Goal: Task Accomplishment & Management: Complete application form

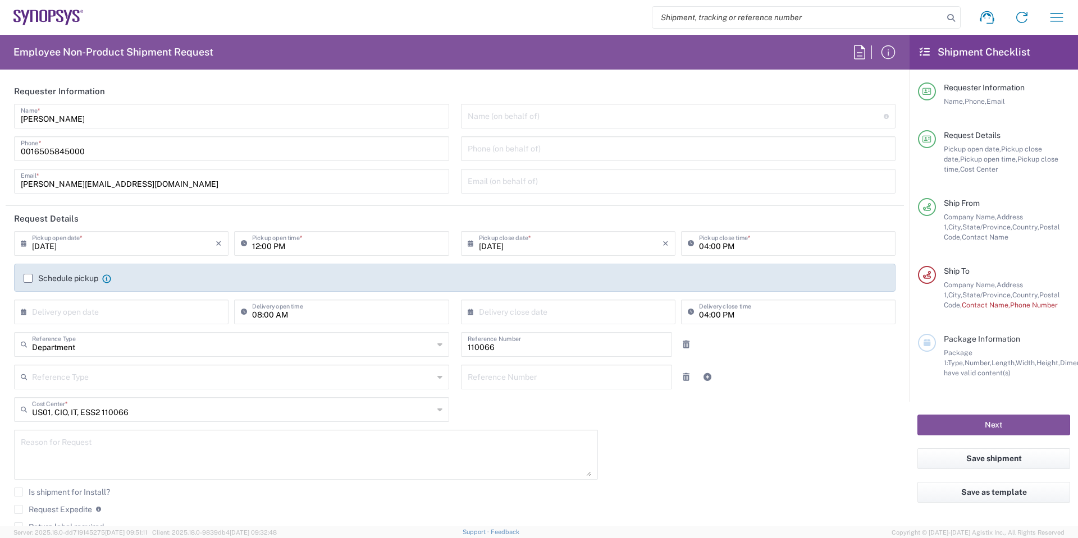
scroll to position [561, 0]
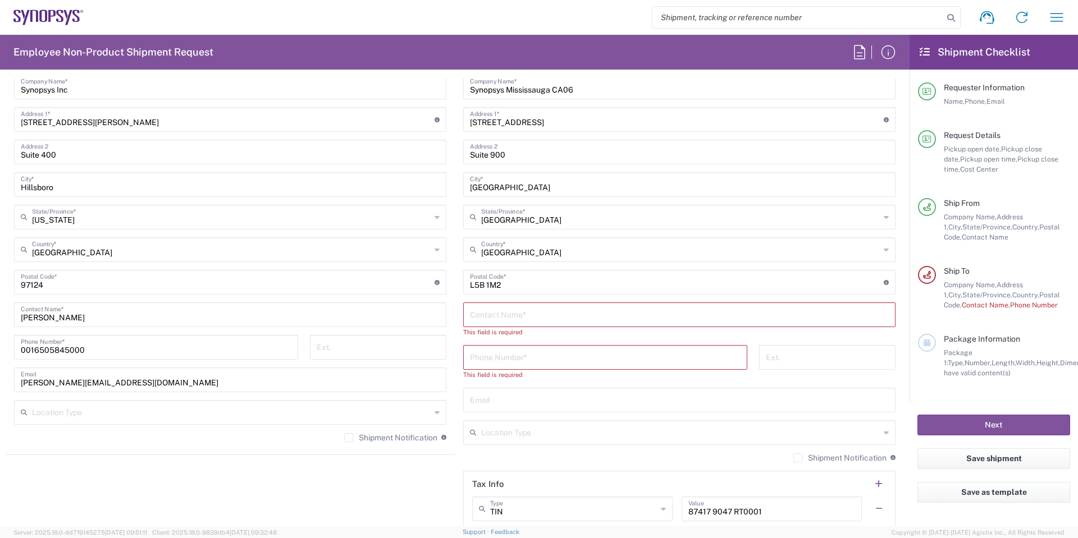
click at [618, 316] on input "text" at bounding box center [679, 314] width 419 height 20
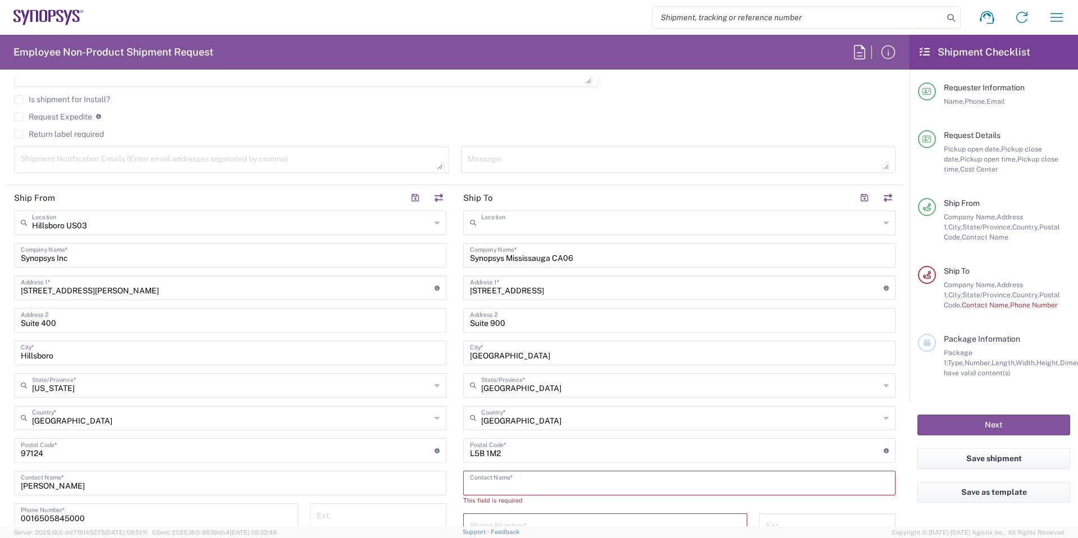
click at [655, 221] on input "text" at bounding box center [680, 222] width 399 height 20
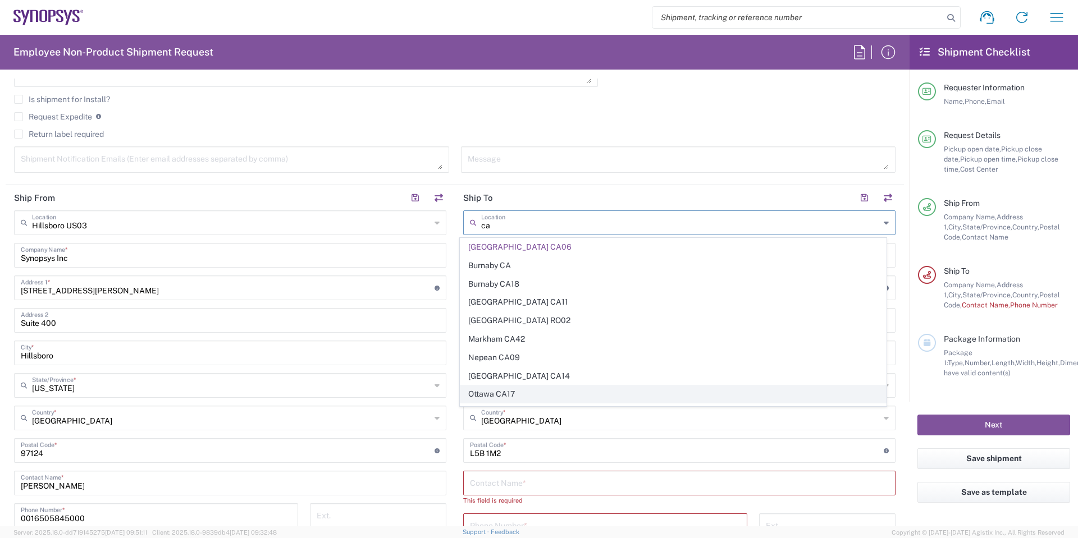
click at [512, 392] on span "Ottawa CA17" at bounding box center [673, 394] width 426 height 17
type input "Ottawa CA17"
type input "Synopsys Canada ULC"
type input "[STREET_ADDRESS][PERSON_NAME]"
type input "Suite 260"
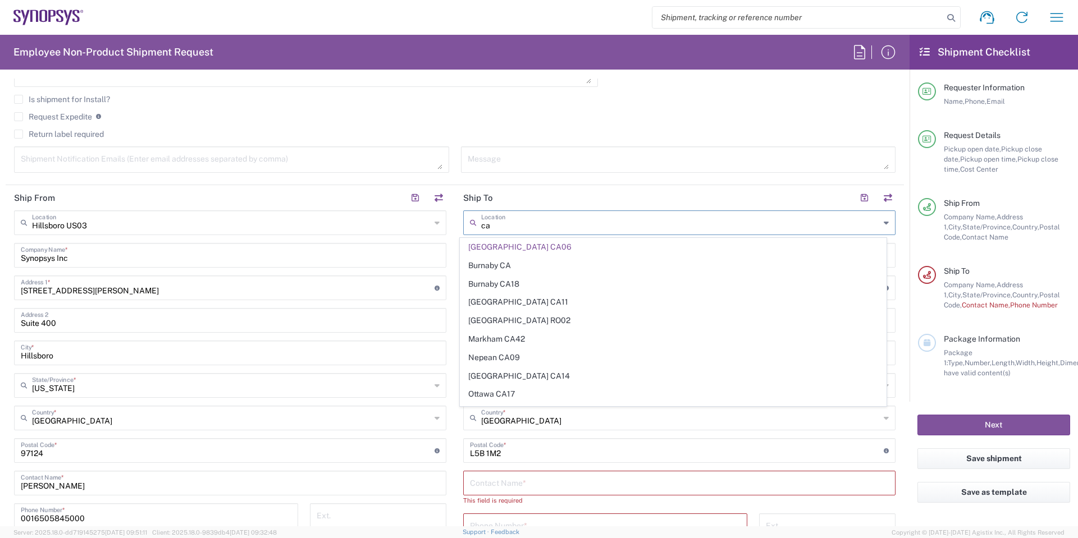
type input "[GEOGRAPHIC_DATA]"
type input "K2K 3K2"
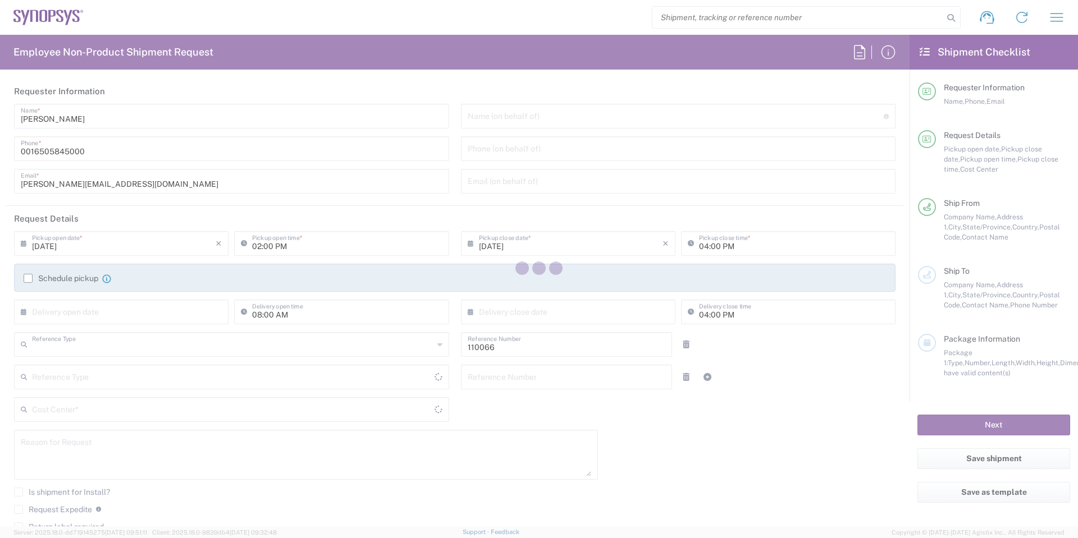
type input "Department"
type input "[GEOGRAPHIC_DATA]"
type input "US01, CIO, IT, ESS2 110066"
type input "Delivered at Place"
type input "[US_STATE]"
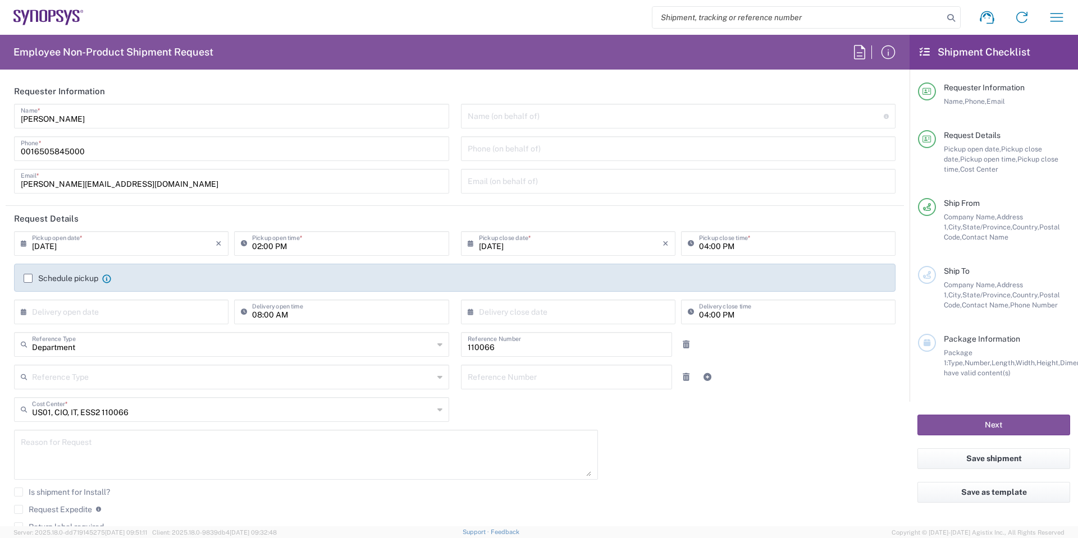
type input "[GEOGRAPHIC_DATA]"
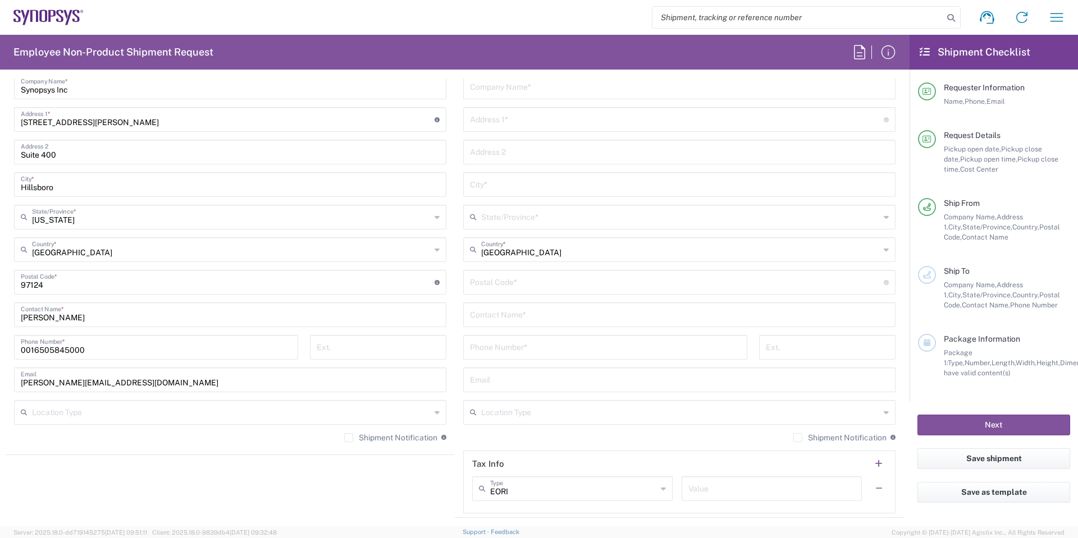
type input "Hillsboro US03"
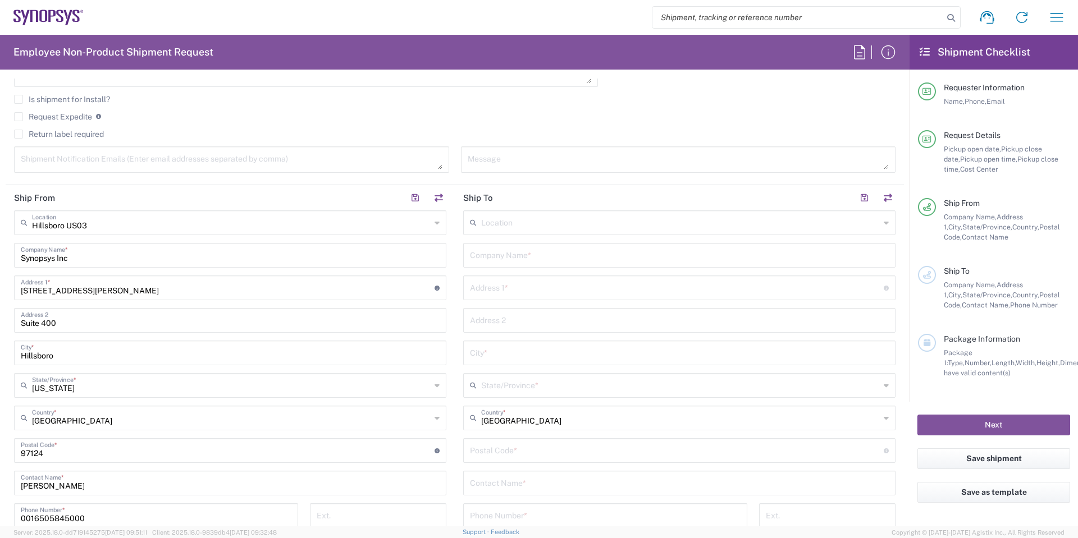
scroll to position [505, 0]
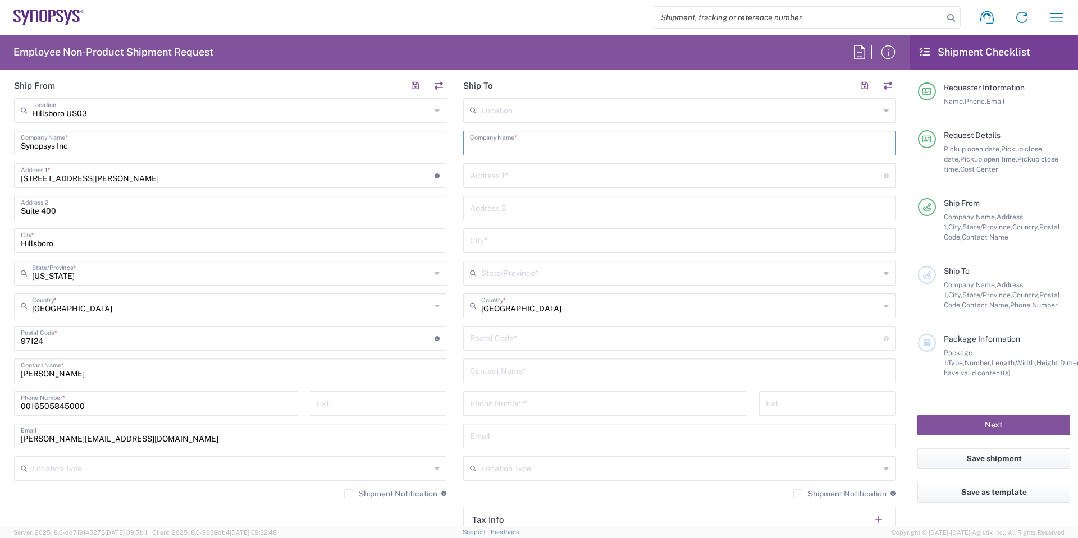
click at [528, 139] on input "text" at bounding box center [679, 143] width 419 height 20
type input "c"
click at [535, 120] on div "Location" at bounding box center [679, 110] width 432 height 25
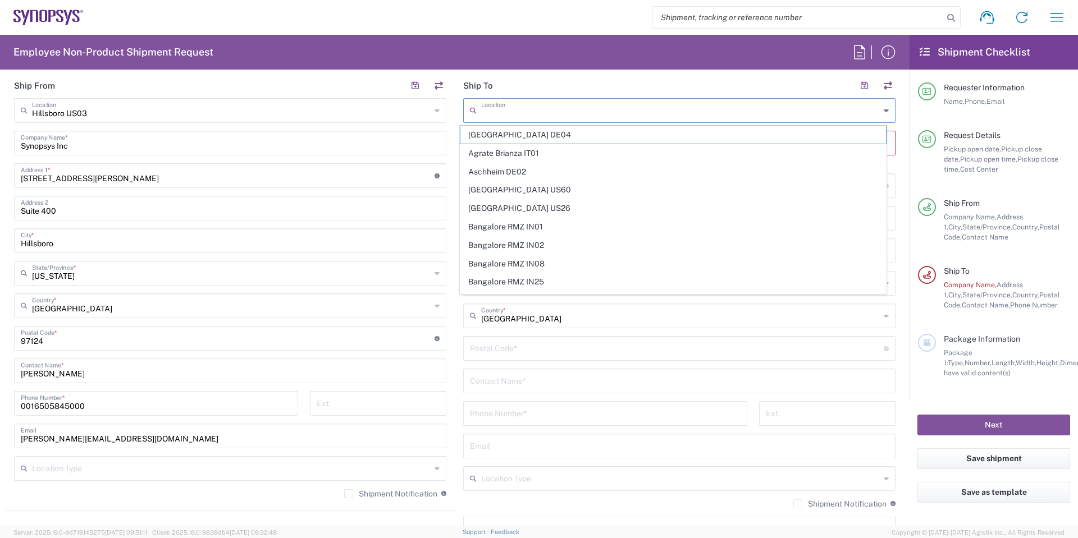
click at [535, 120] on div "Location" at bounding box center [679, 110] width 432 height 25
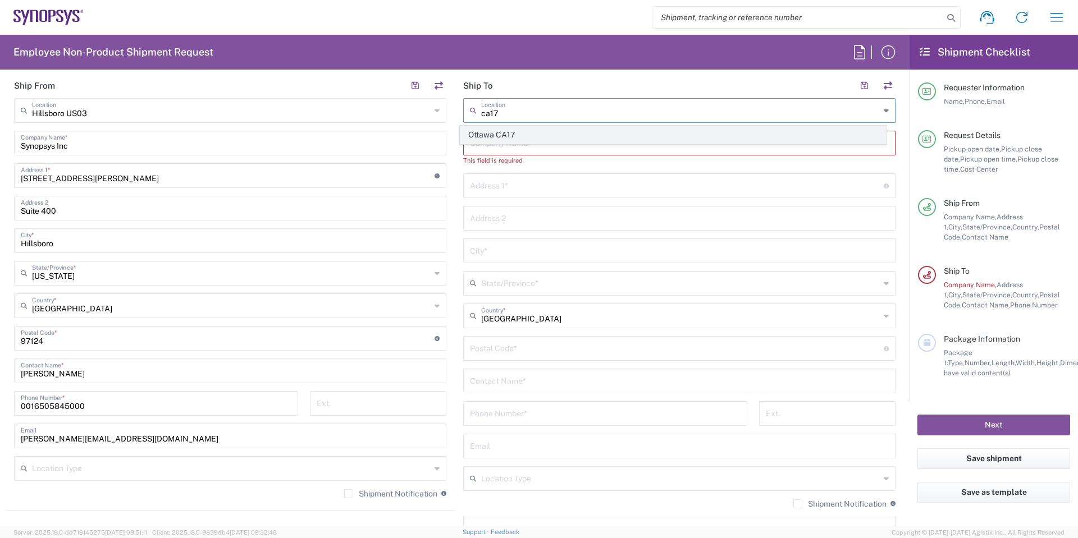
click at [529, 137] on span "Ottawa CA17" at bounding box center [673, 134] width 426 height 17
type input "Ottawa CA17"
type input "Synopsys Canada ULC"
type input "[STREET_ADDRESS][PERSON_NAME]"
type input "Suite 260"
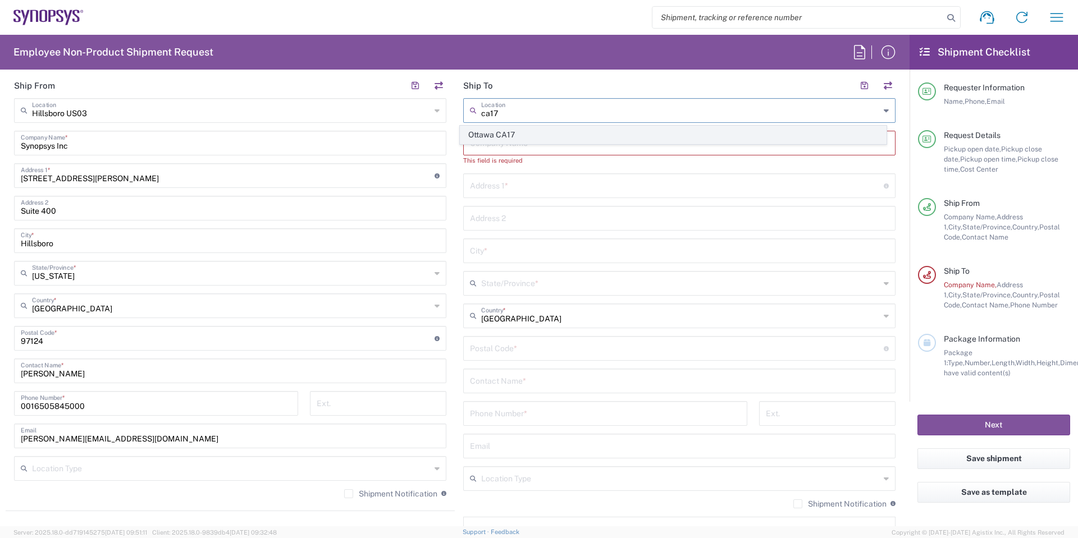
type input "[GEOGRAPHIC_DATA]"
type input "K2K 3K2"
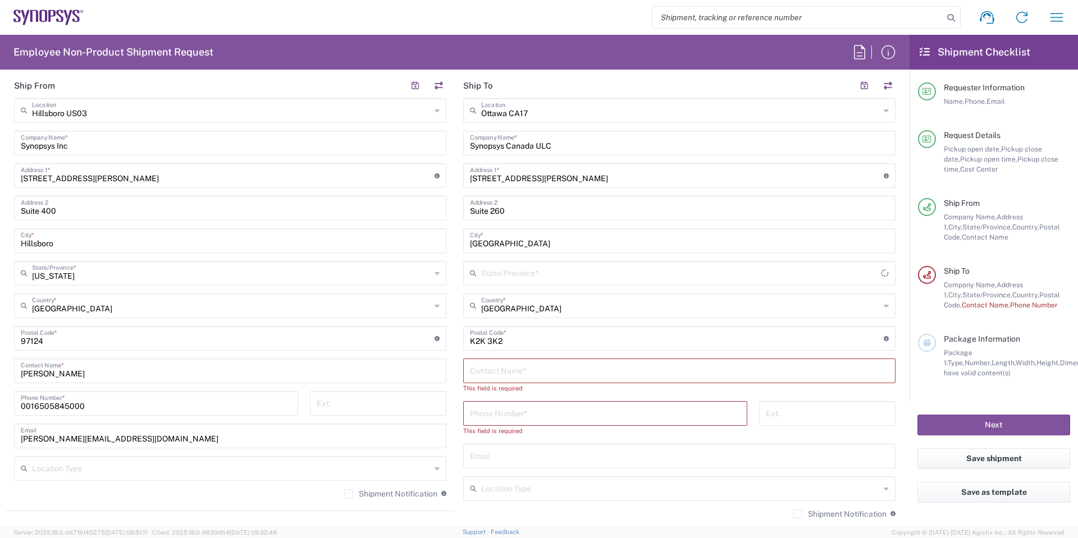
type input "[GEOGRAPHIC_DATA]"
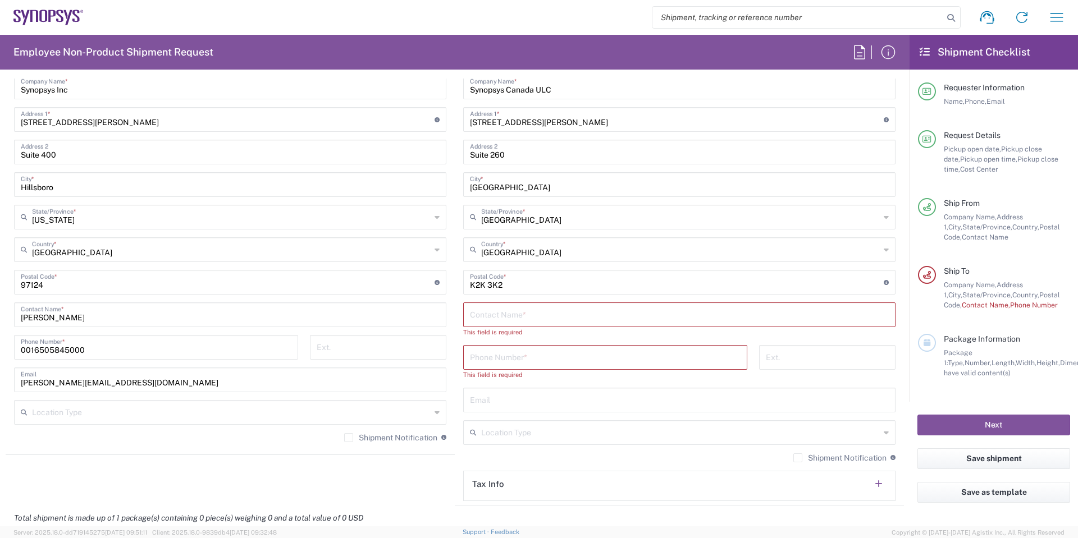
click at [499, 326] on div "Contact Name *" at bounding box center [679, 315] width 432 height 25
click at [501, 316] on input "text" at bounding box center [679, 314] width 419 height 20
paste input "[PERSON_NAME]"
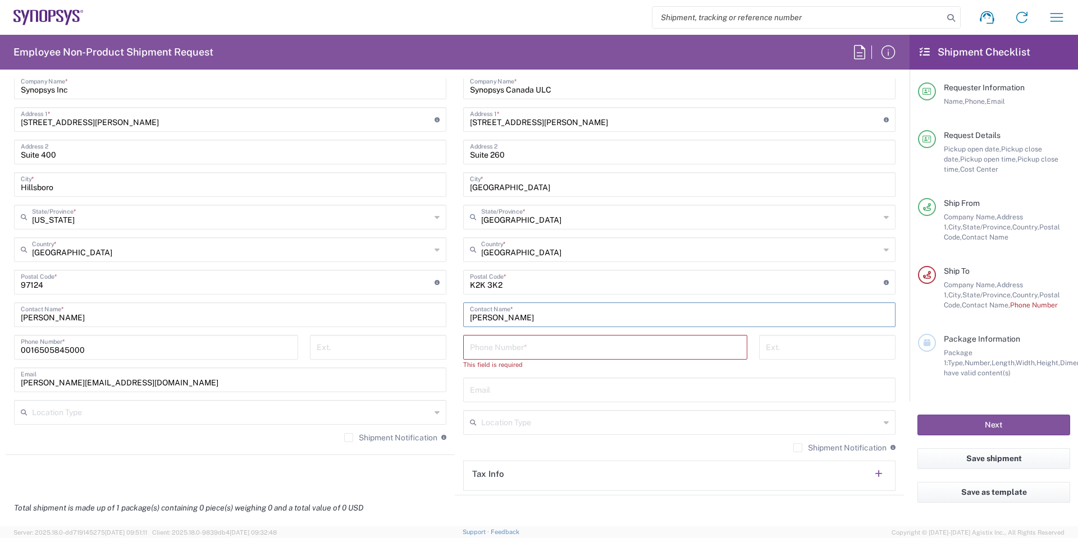
type input "[PERSON_NAME]"
click at [582, 358] on div "Phone Number *" at bounding box center [605, 347] width 284 height 25
click at [571, 348] on input "tel" at bounding box center [605, 347] width 271 height 20
paste input "[PHONE_NUMBER]"
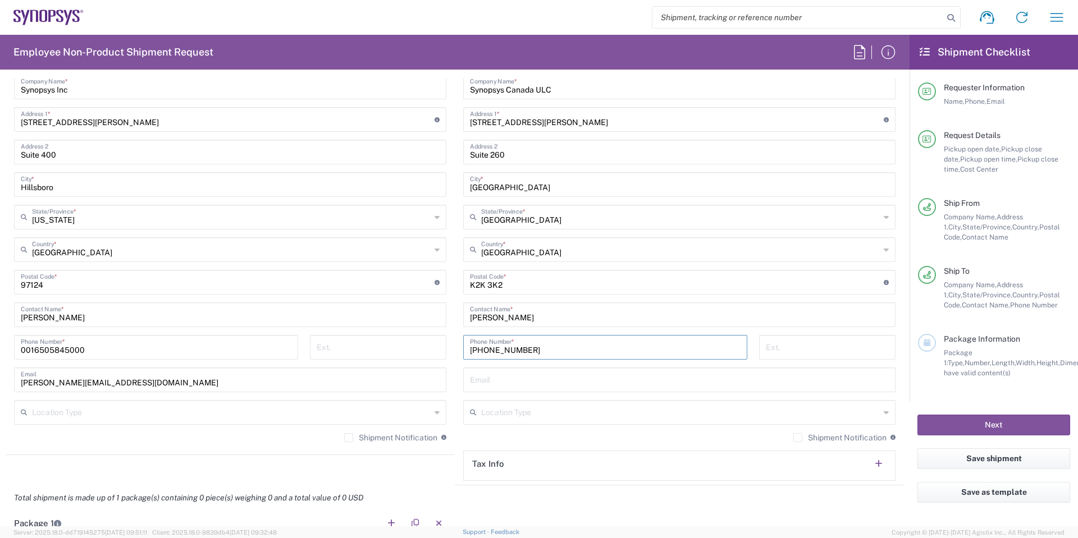
type input "[PHONE_NUMBER]"
drag, startPoint x: 505, startPoint y: 381, endPoint x: 528, endPoint y: 377, distance: 23.5
click at [505, 381] on input "text" at bounding box center [679, 379] width 419 height 20
paste input "[PERSON_NAME] <[EMAIL_ADDRESS][DOMAIN_NAME]>"
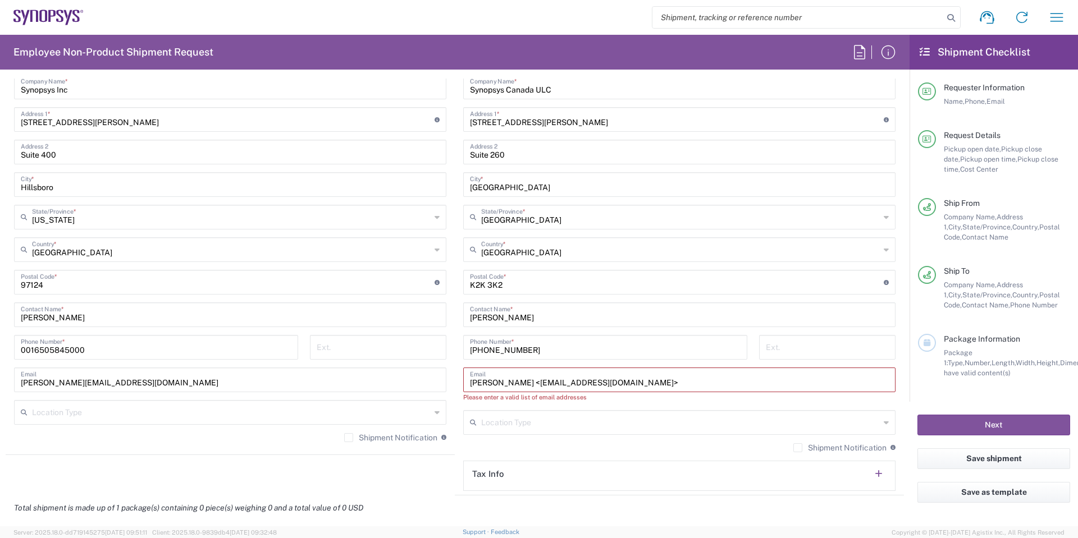
drag, startPoint x: 505, startPoint y: 382, endPoint x: 334, endPoint y: 392, distance: 171.0
click at [334, 392] on div "Ship From [GEOGRAPHIC_DATA] [GEOGRAPHIC_DATA] Location [GEOGRAPHIC_DATA] [GEOGR…" at bounding box center [455, 256] width 898 height 479
click at [558, 381] on input "[EMAIL_ADDRESS][DOMAIN_NAME]>" at bounding box center [679, 379] width 419 height 20
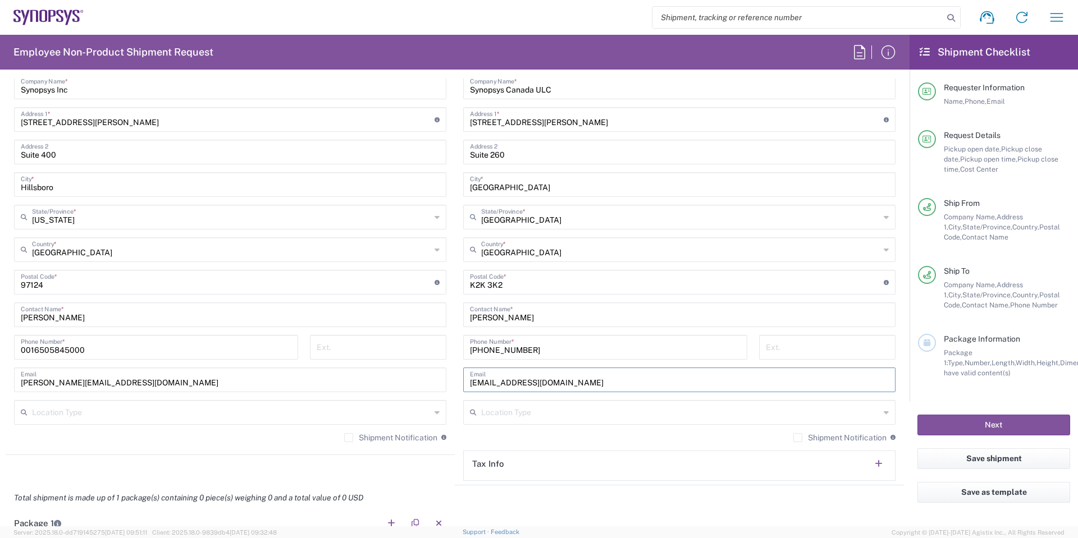
scroll to position [618, 0]
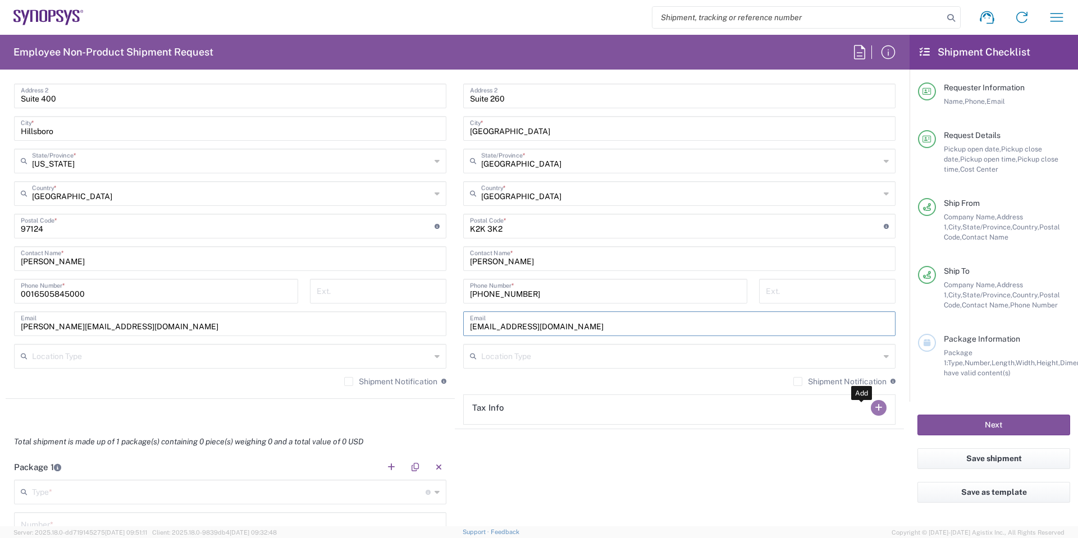
type input "[EMAIL_ADDRESS][DOMAIN_NAME]"
click at [871, 410] on button "button" at bounding box center [879, 408] width 16 height 16
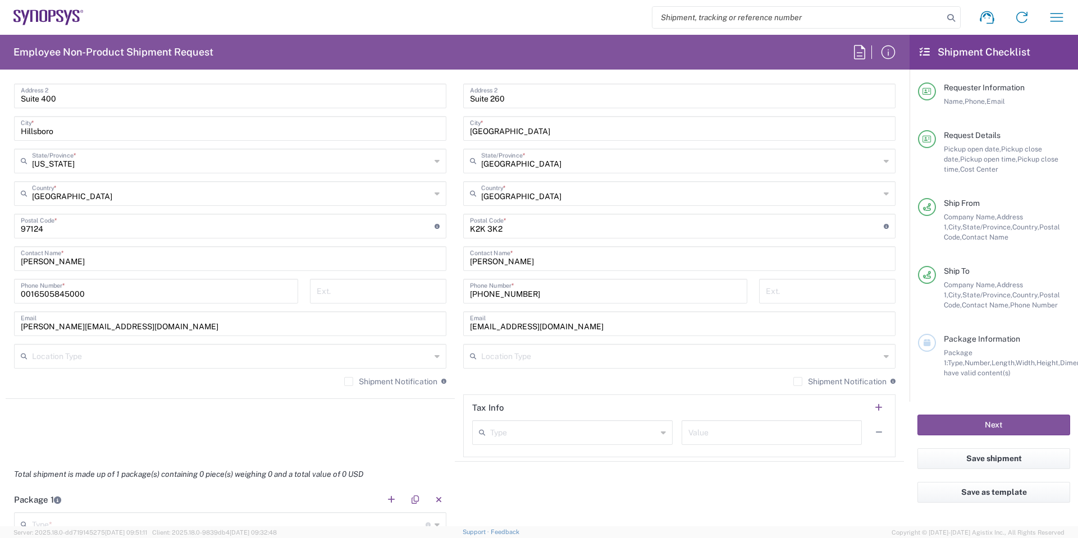
scroll to position [730, 0]
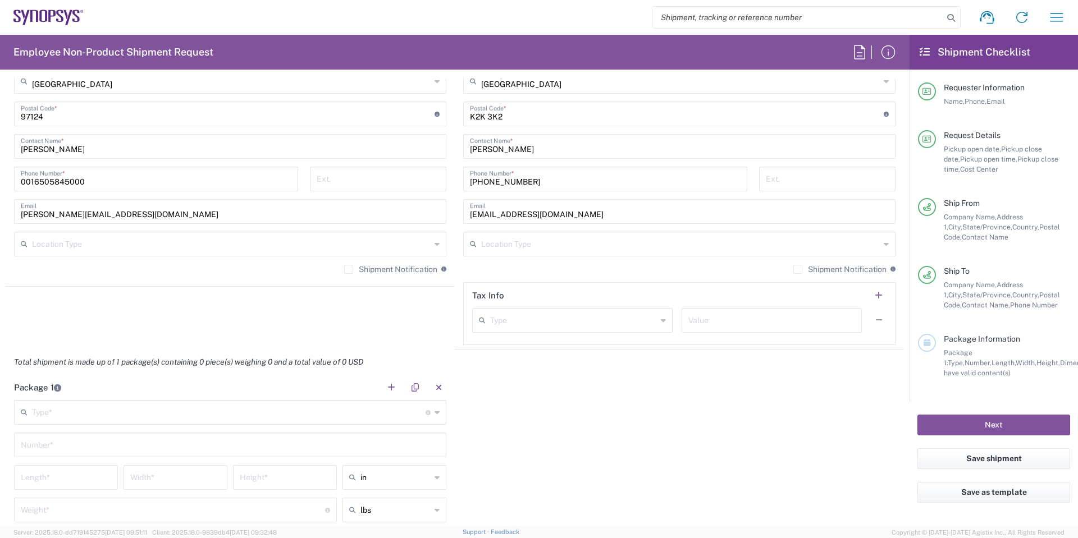
click at [643, 313] on input "text" at bounding box center [573, 320] width 167 height 20
click at [538, 380] on span "Other" at bounding box center [567, 381] width 196 height 17
type input "Other"
click at [636, 318] on input "Other" at bounding box center [573, 320] width 167 height 20
click at [559, 341] on span "Other" at bounding box center [567, 344] width 196 height 17
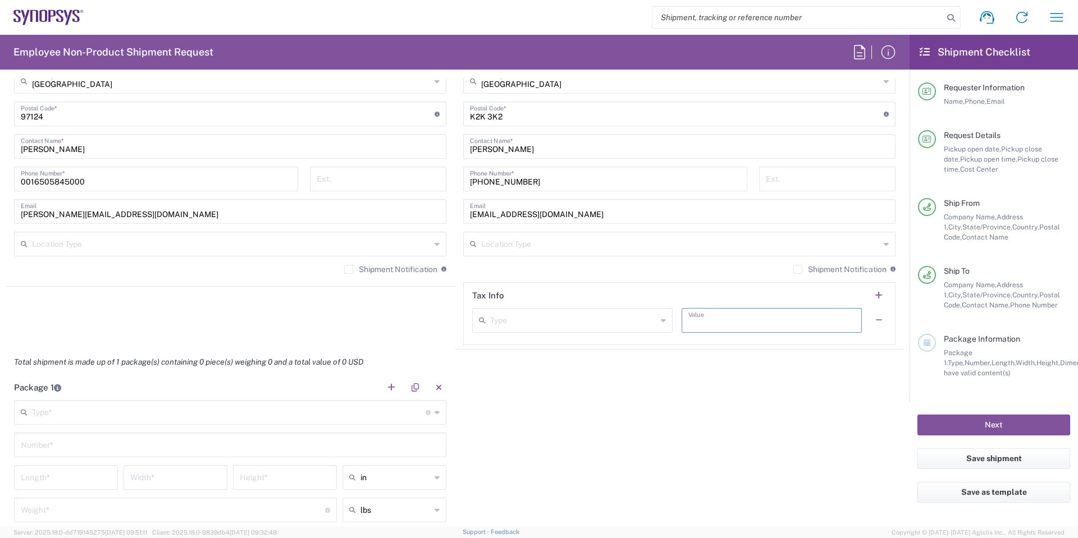
click at [727, 321] on input "text" at bounding box center [771, 320] width 167 height 20
click at [540, 326] on input "text" at bounding box center [573, 320] width 167 height 20
click at [729, 333] on div "Type EIN EORI Other TIN VAT Value" at bounding box center [679, 324] width 414 height 33
click at [732, 323] on input "text" at bounding box center [771, 320] width 167 height 20
type input "E"
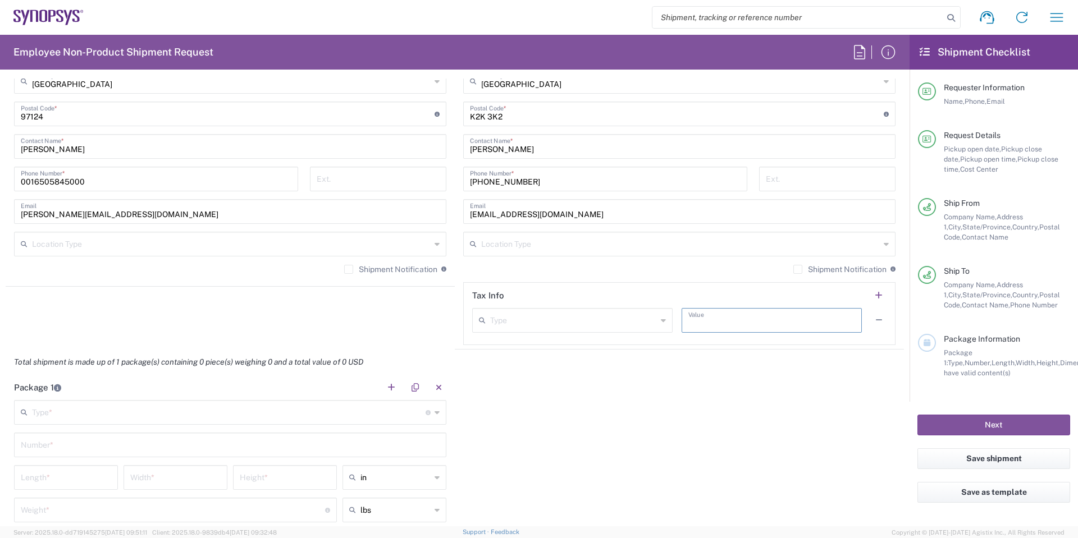
scroll to position [898, 0]
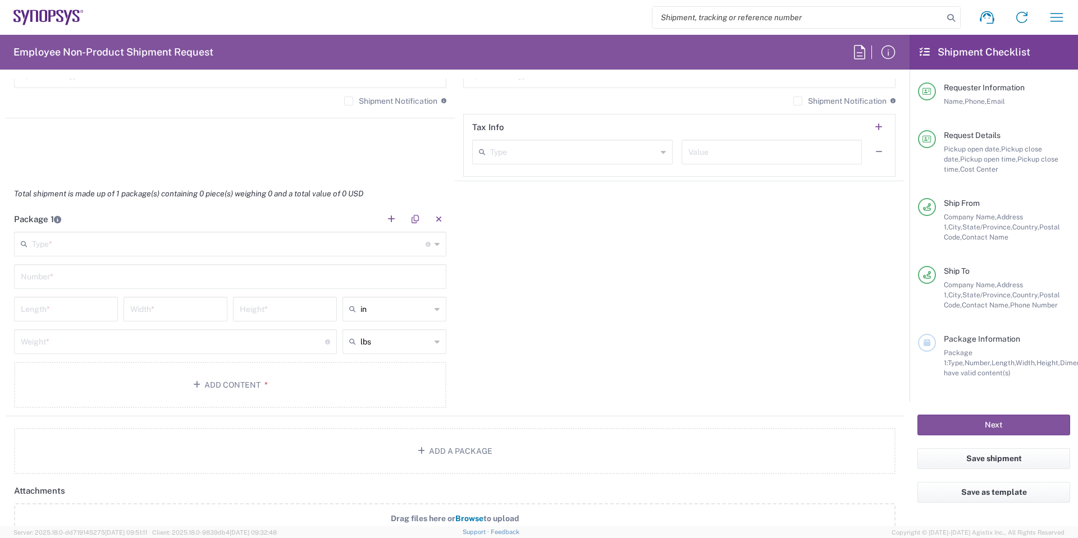
click at [186, 253] on div "Type * Material used to package goods" at bounding box center [230, 244] width 432 height 25
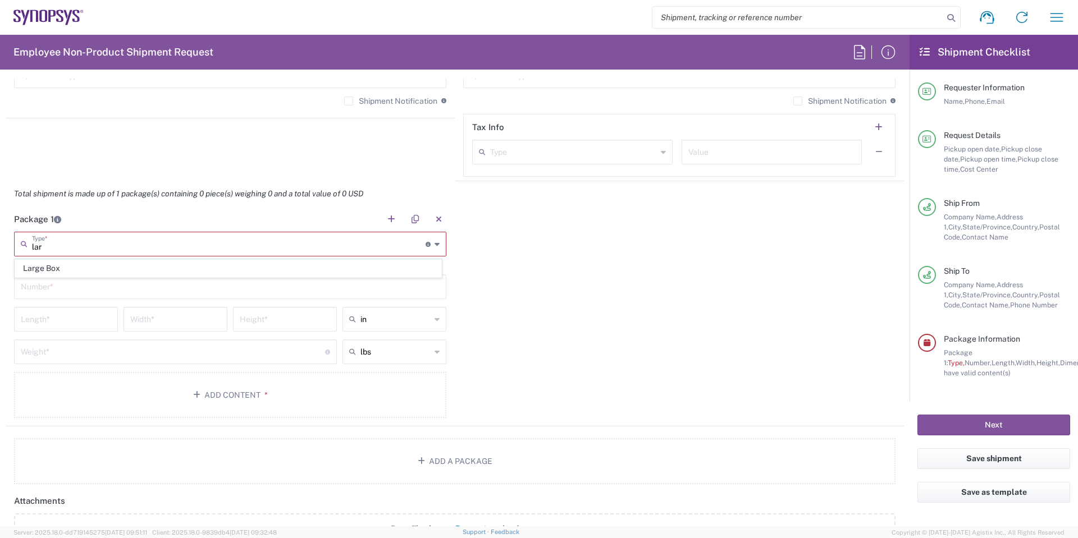
type input "lar"
click at [97, 278] on input "text" at bounding box center [230, 286] width 419 height 20
click at [92, 268] on main "Type * Material used to package goods Large Box This field is required Number *…" at bounding box center [230, 327] width 449 height 190
click at [89, 250] on input "text" at bounding box center [229, 244] width 394 height 20
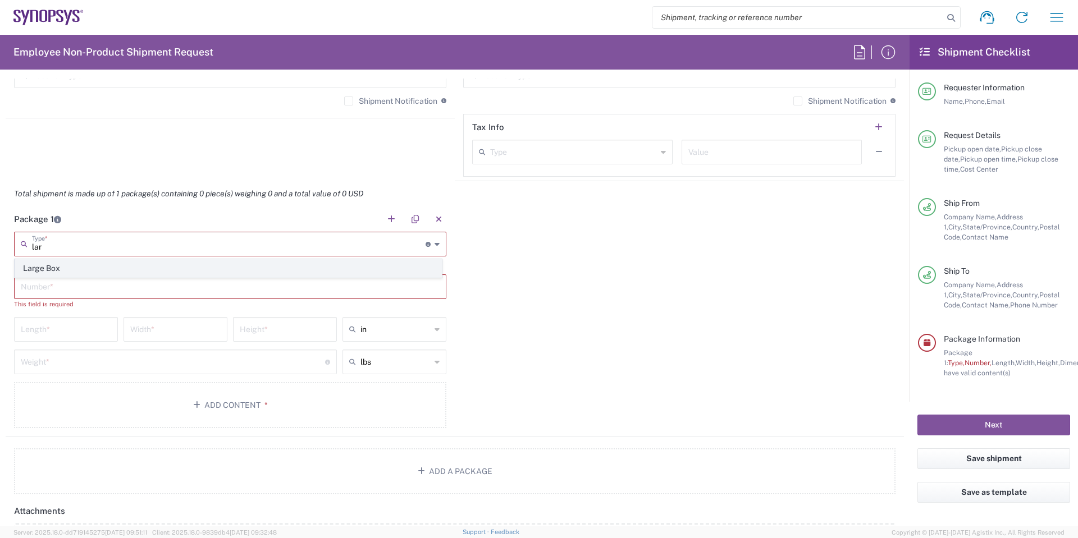
click at [77, 267] on span "Large Box" at bounding box center [228, 268] width 426 height 17
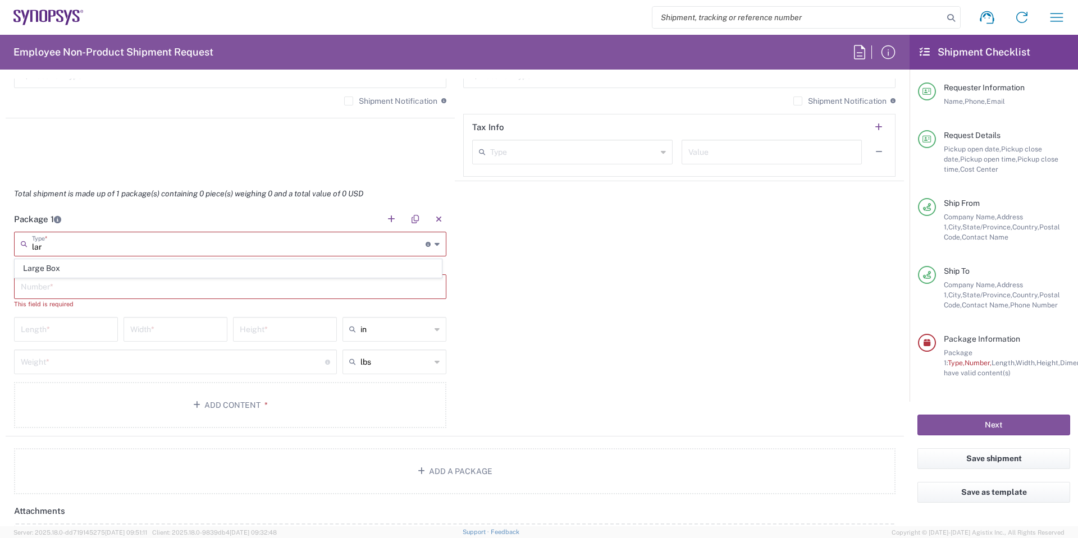
type input "Large Box"
type input "17.5"
type input "12.5"
type input "3"
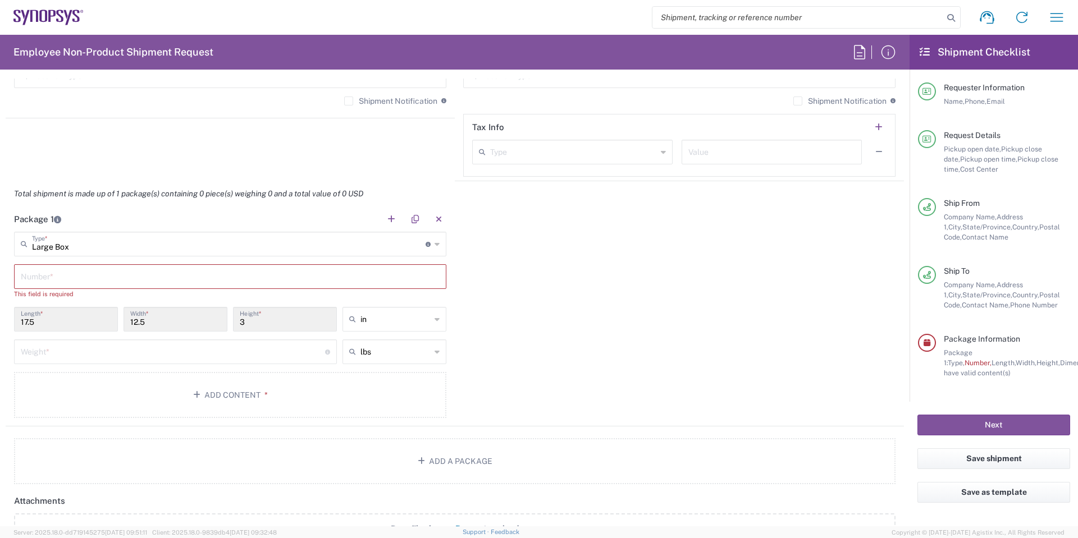
click at [65, 280] on input "text" at bounding box center [230, 276] width 419 height 20
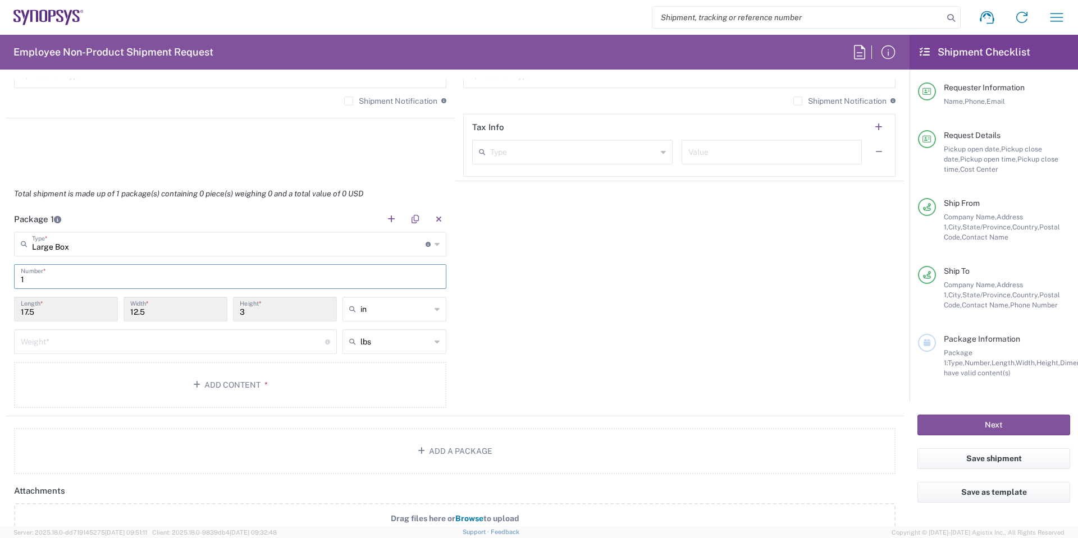
type input "1"
click at [69, 341] on input "number" at bounding box center [173, 341] width 304 height 20
type input "6"
click at [246, 374] on button "Add Content *" at bounding box center [230, 385] width 432 height 46
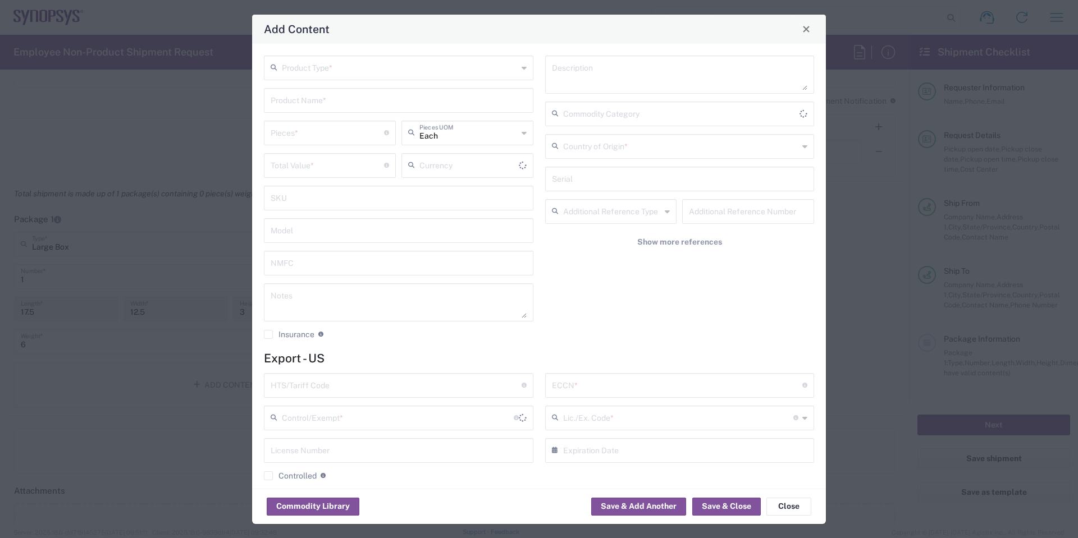
type input "US Dollar"
click at [323, 70] on input "text" at bounding box center [400, 67] width 236 height 20
click at [346, 111] on span "General Commodity" at bounding box center [396, 110] width 263 height 17
type input "General Commodity"
click at [382, 96] on input "text" at bounding box center [399, 100] width 256 height 20
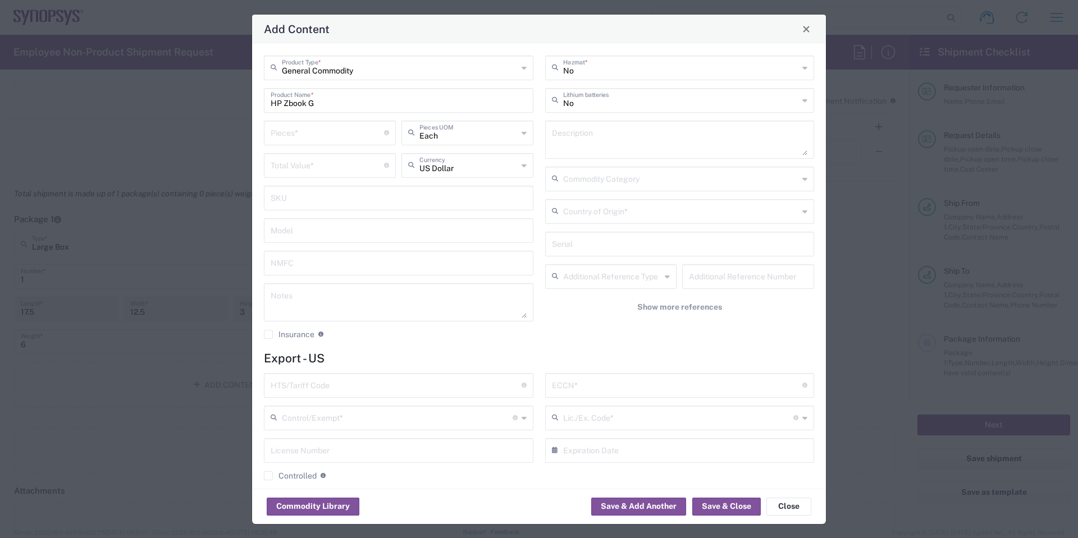
click at [349, 113] on div "General Commodity Product Type * HP Zbook G Product Name * Pieces * Number of p…" at bounding box center [398, 202] width 281 height 292
drag, startPoint x: 374, startPoint y: 98, endPoint x: 51, endPoint y: 104, distance: 323.5
click at [51, 104] on div "Add Content General Commodity Product Type * HP Zbook G Product Name * Pieces *…" at bounding box center [539, 269] width 1078 height 538
paste input "_Zbook_X_G1i"
drag, startPoint x: 289, startPoint y: 104, endPoint x: 523, endPoint y: 69, distance: 237.3
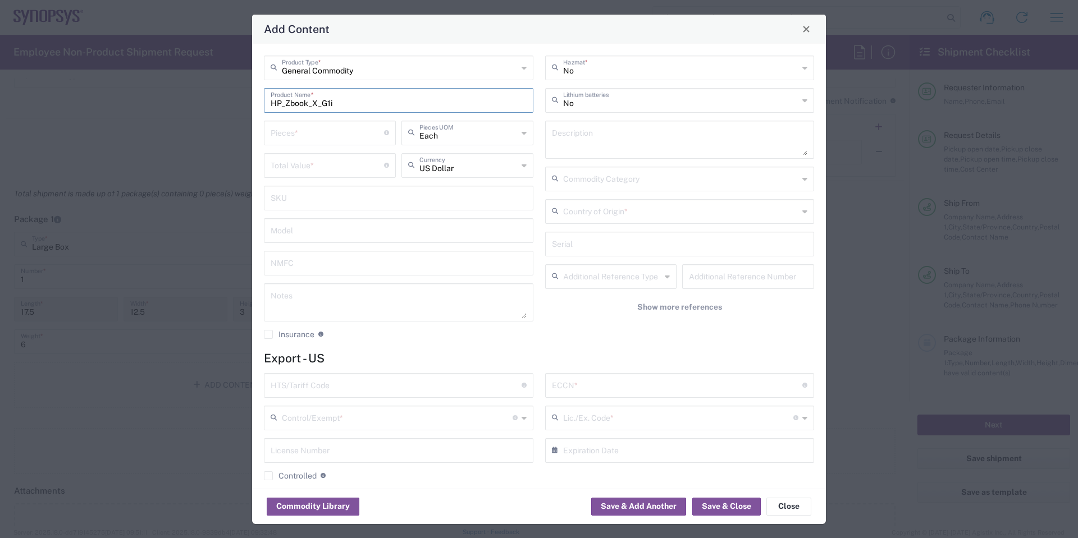
click at [291, 103] on input "HP_Zbook_X_G1i" at bounding box center [399, 100] width 256 height 20
type input "HP Zbook X G1i"
click at [362, 134] on input "number" at bounding box center [327, 132] width 113 height 20
type input "1"
click at [324, 168] on input "number" at bounding box center [327, 165] width 113 height 20
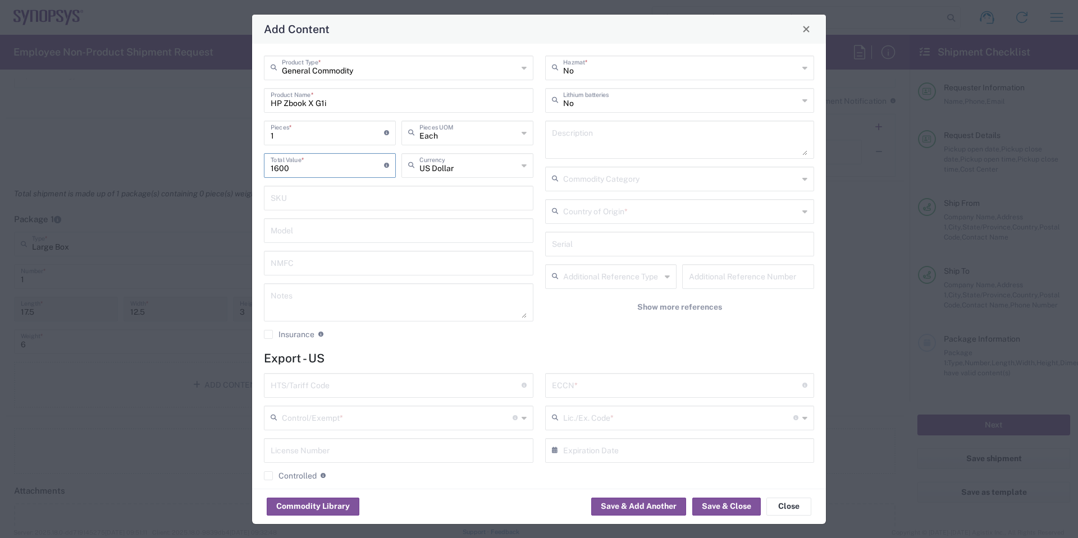
type input "1600"
click at [669, 73] on input "text" at bounding box center [681, 67] width 236 height 20
click at [570, 93] on span "No" at bounding box center [673, 92] width 263 height 17
click at [577, 111] on input "text" at bounding box center [681, 110] width 236 height 20
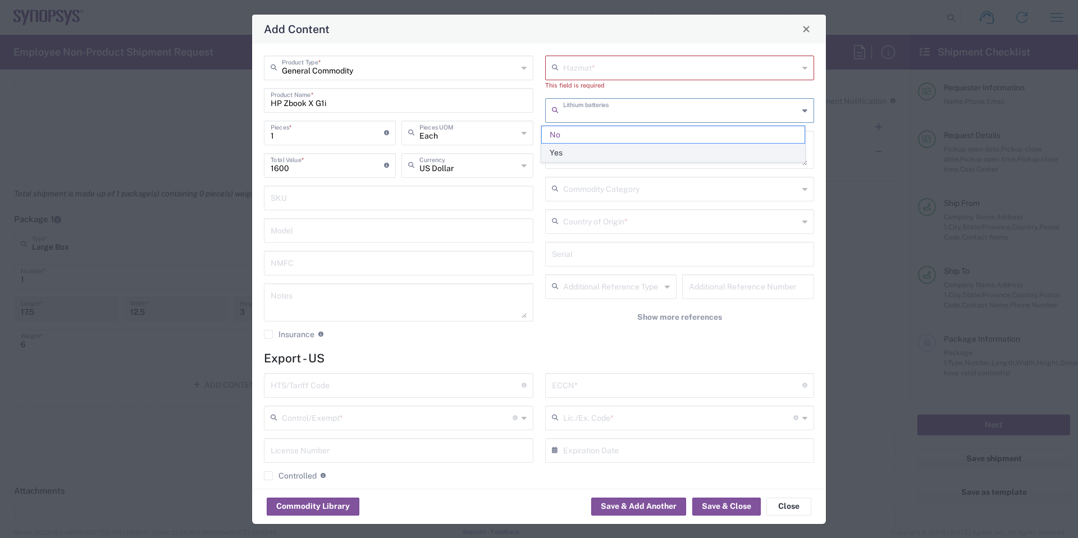
drag, startPoint x: 564, startPoint y: 150, endPoint x: 565, endPoint y: 129, distance: 21.9
click at [564, 150] on span "Yes" at bounding box center [673, 152] width 263 height 17
type input "Yes"
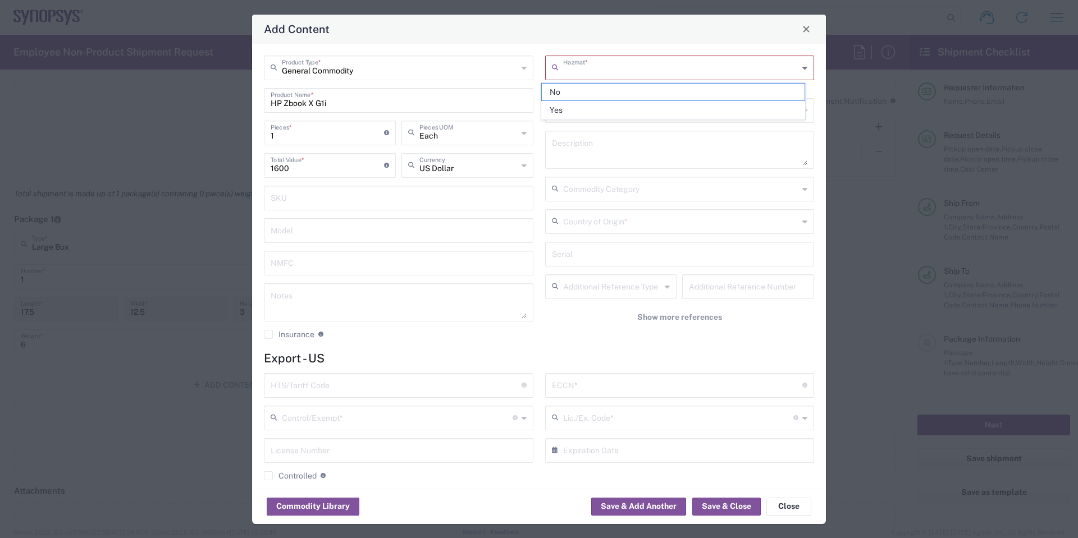
click at [583, 72] on input "text" at bounding box center [681, 67] width 236 height 20
click at [555, 95] on span "No" at bounding box center [673, 92] width 263 height 17
type input "No"
click at [600, 390] on input "text" at bounding box center [677, 385] width 251 height 20
paste input "5A992.c/NLR"
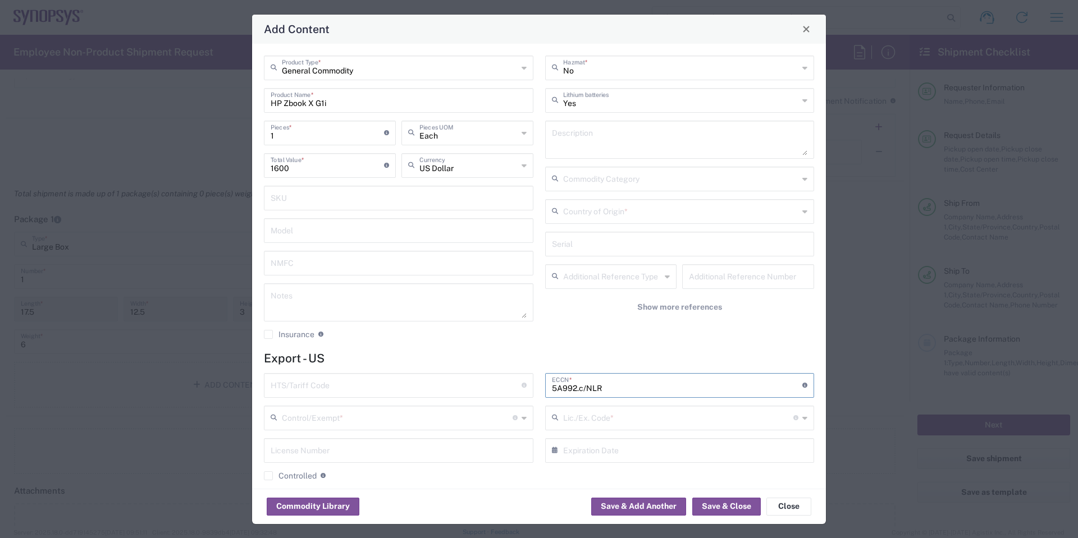
type input "5A992.c/NLR"
click at [377, 389] on input "text" at bounding box center [396, 385] width 251 height 20
paste input "8471.30.0100"
type input "8471.30.0100"
click at [522, 424] on icon at bounding box center [524, 418] width 5 height 18
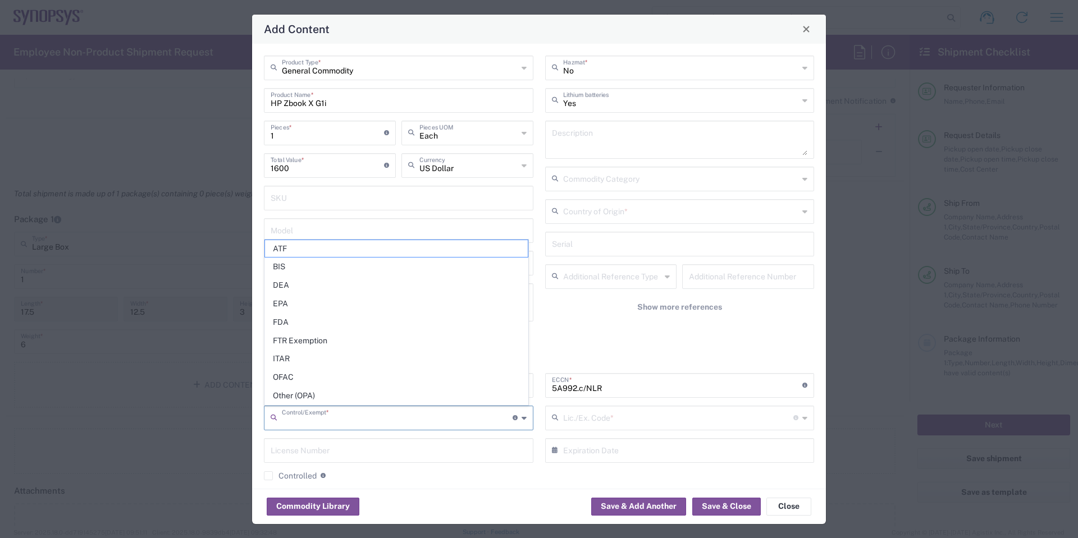
click at [522, 421] on icon at bounding box center [524, 418] width 5 height 18
click at [444, 482] on div "8471.30.0100 HTS/Tariff Code Obtain HTS from vendor if product is purchased. 10…" at bounding box center [398, 431] width 281 height 116
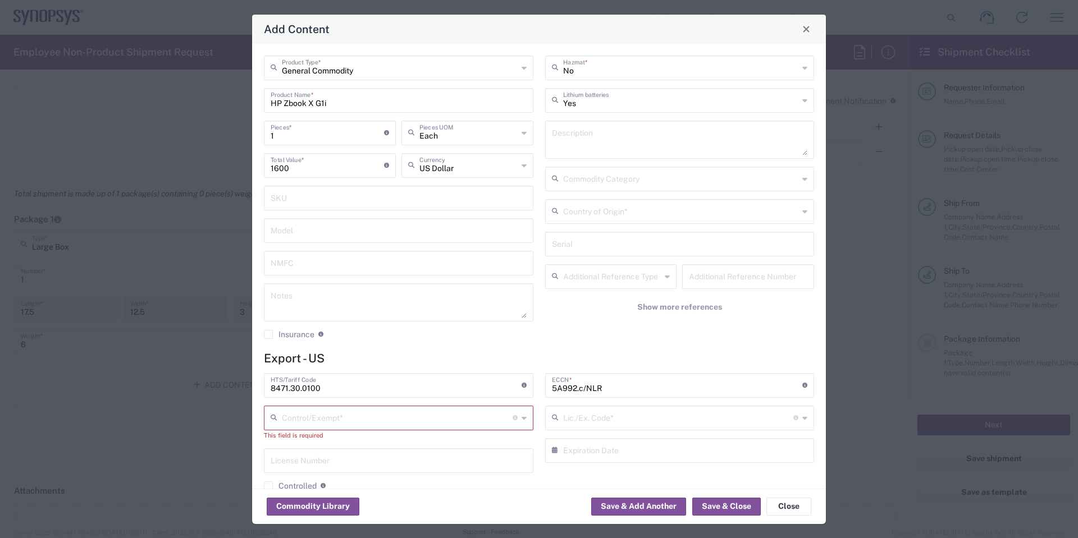
click at [494, 418] on input "text" at bounding box center [397, 418] width 231 height 20
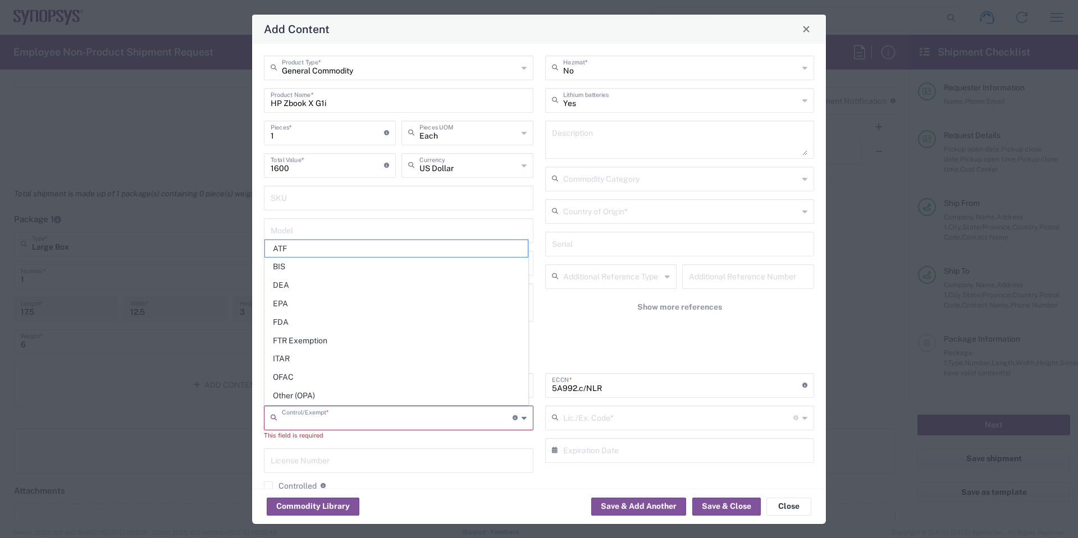
click at [494, 418] on input "text" at bounding box center [397, 418] width 231 height 20
click at [716, 505] on button "Save & Close" at bounding box center [726, 507] width 69 height 18
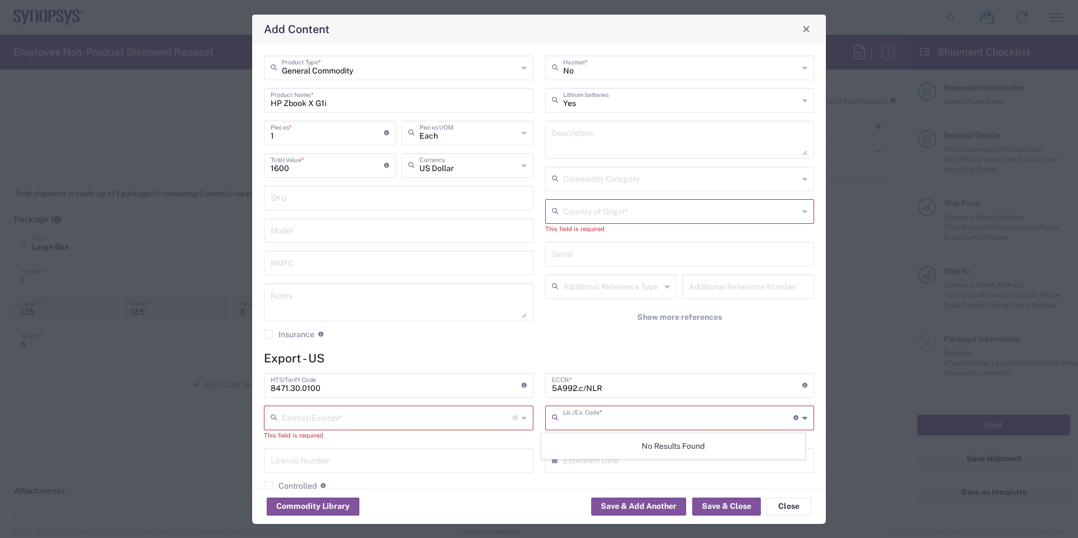
click at [663, 418] on input "text" at bounding box center [678, 418] width 231 height 20
click at [629, 428] on div "Lic./Ex. Code * License type for shipping controlled goods or the EEI filing ex…" at bounding box center [680, 418] width 270 height 25
click at [617, 418] on input "text" at bounding box center [678, 418] width 231 height 20
paste input "30.36"
type input "30.36"
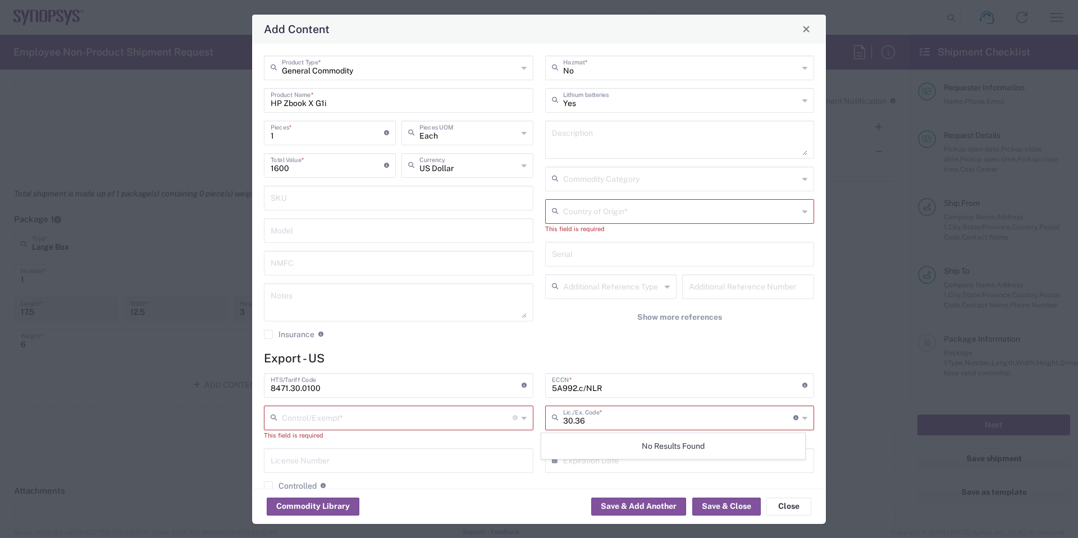
click at [457, 420] on input "text" at bounding box center [397, 418] width 231 height 20
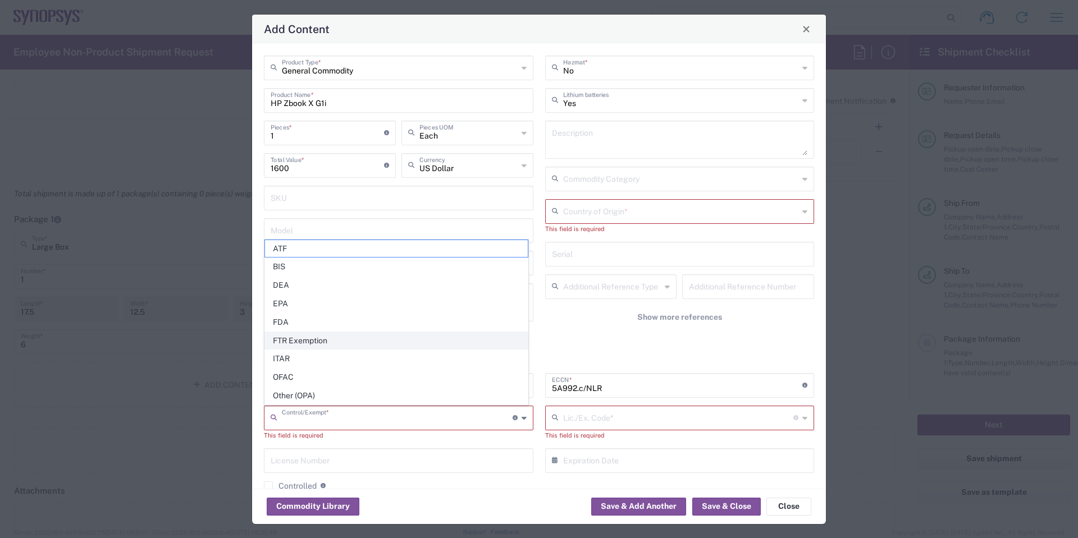
click at [336, 345] on span "FTR Exemption" at bounding box center [396, 340] width 263 height 17
type input "FTR Exemption"
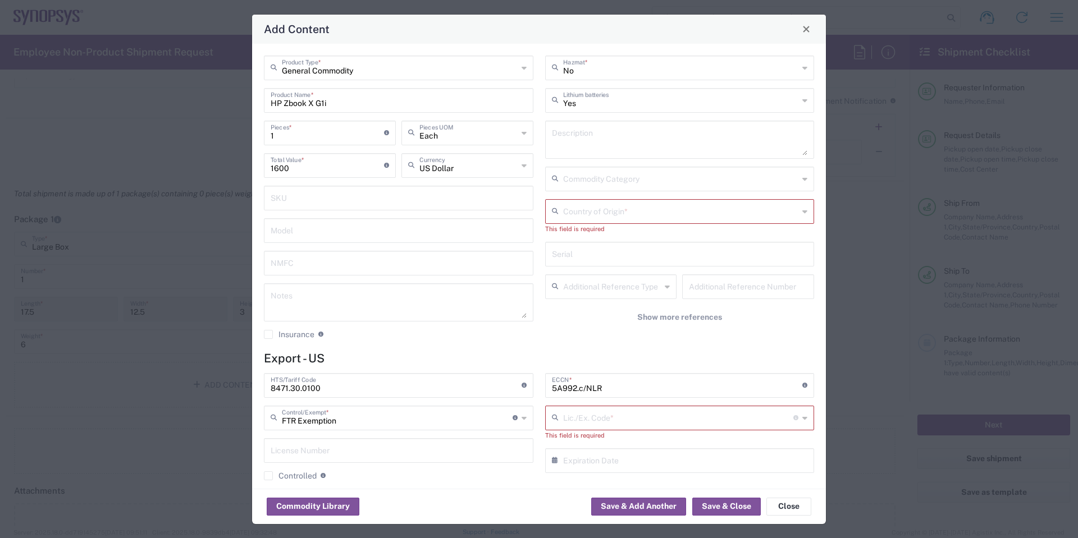
click at [613, 417] on input "text" at bounding box center [678, 418] width 231 height 20
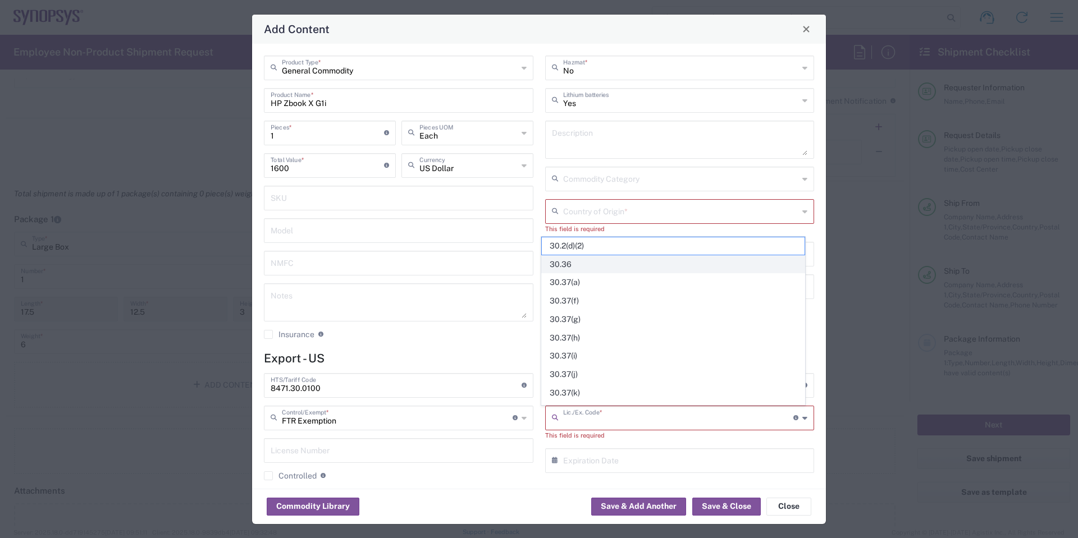
click at [657, 270] on span "30.36" at bounding box center [673, 264] width 263 height 17
type input "30.36"
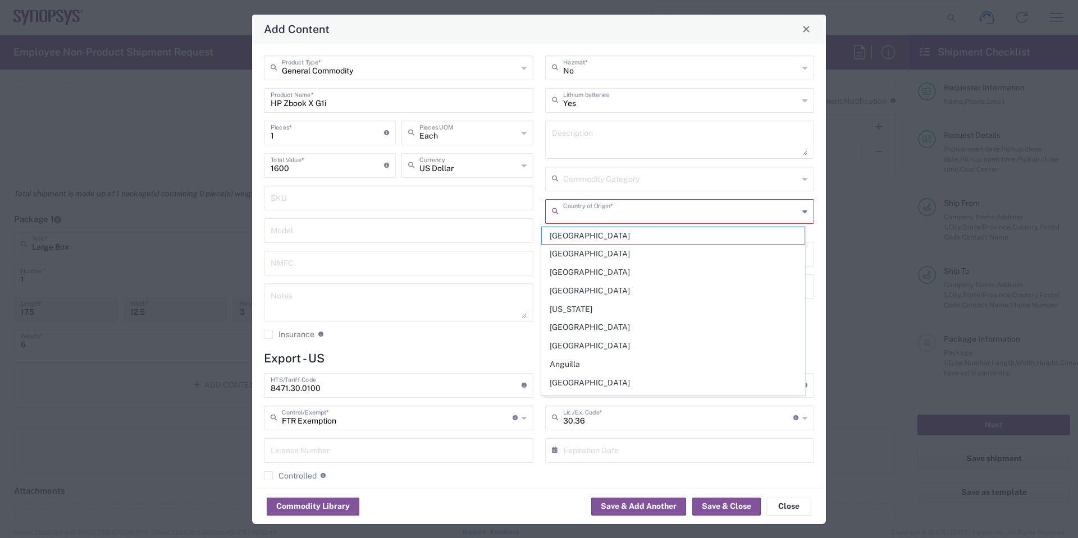
click at [661, 219] on input "text" at bounding box center [681, 211] width 236 height 20
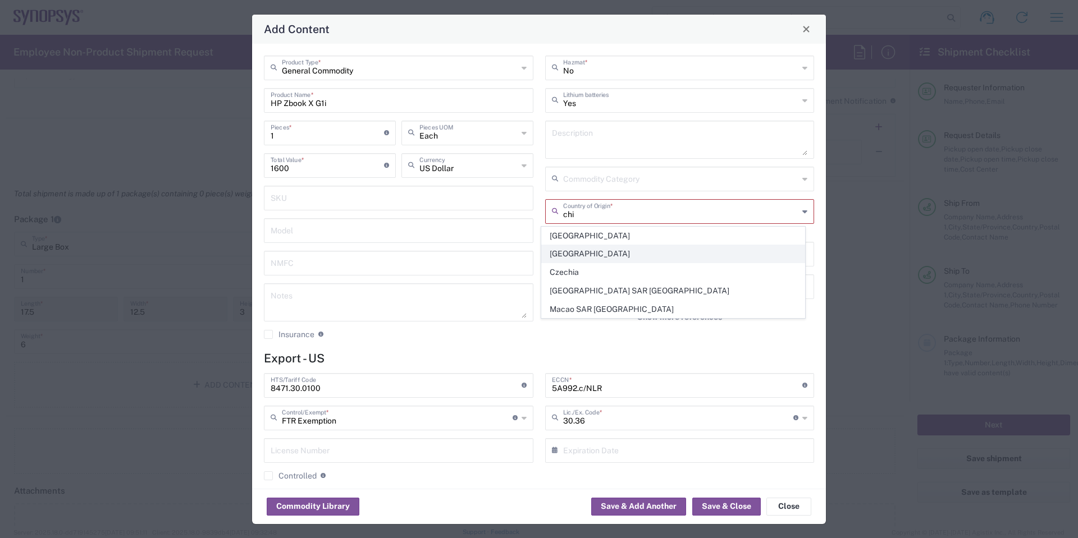
click at [600, 257] on span "[GEOGRAPHIC_DATA]" at bounding box center [673, 253] width 263 height 17
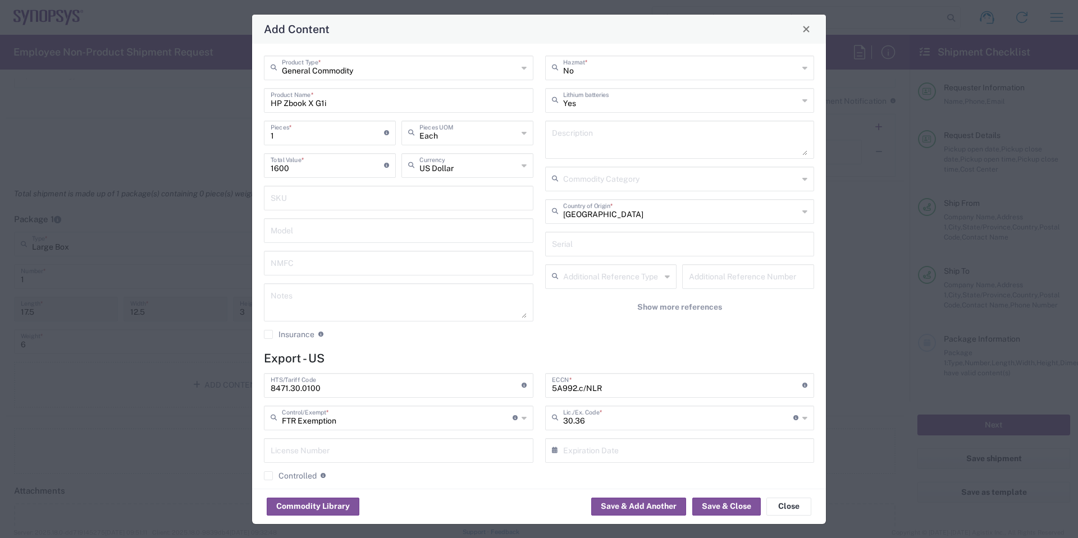
click at [703, 212] on input "[GEOGRAPHIC_DATA]" at bounding box center [681, 211] width 236 height 20
type input "C"
type input "thai"
click at [599, 245] on agx-dropdown-content "[GEOGRAPHIC_DATA]" at bounding box center [673, 236] width 265 height 20
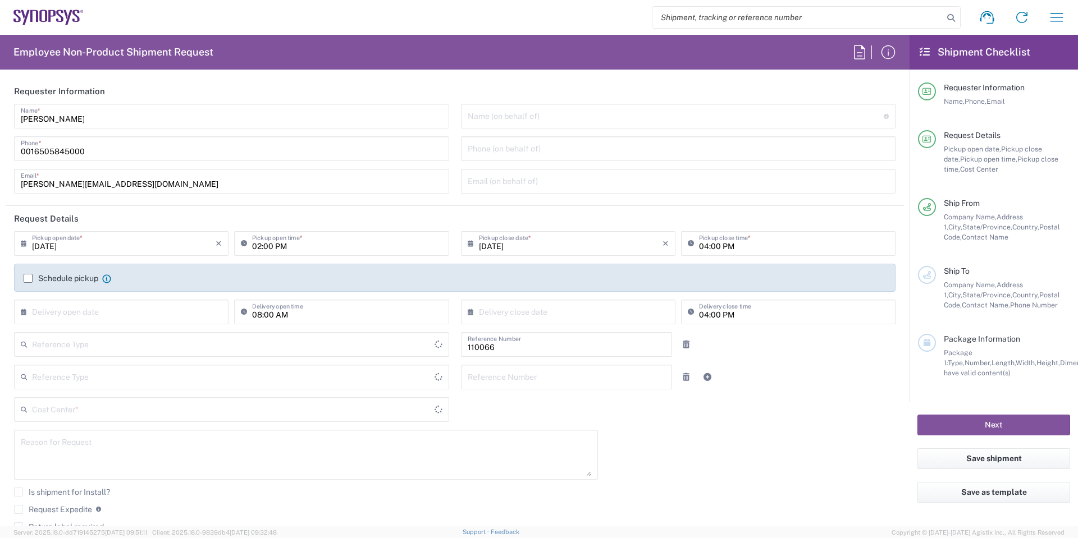
type input "Department"
type input "Delivered at Place"
type input "US01, CIO, IT, ESS2 110066"
type input "[GEOGRAPHIC_DATA]"
type input "[US_STATE]"
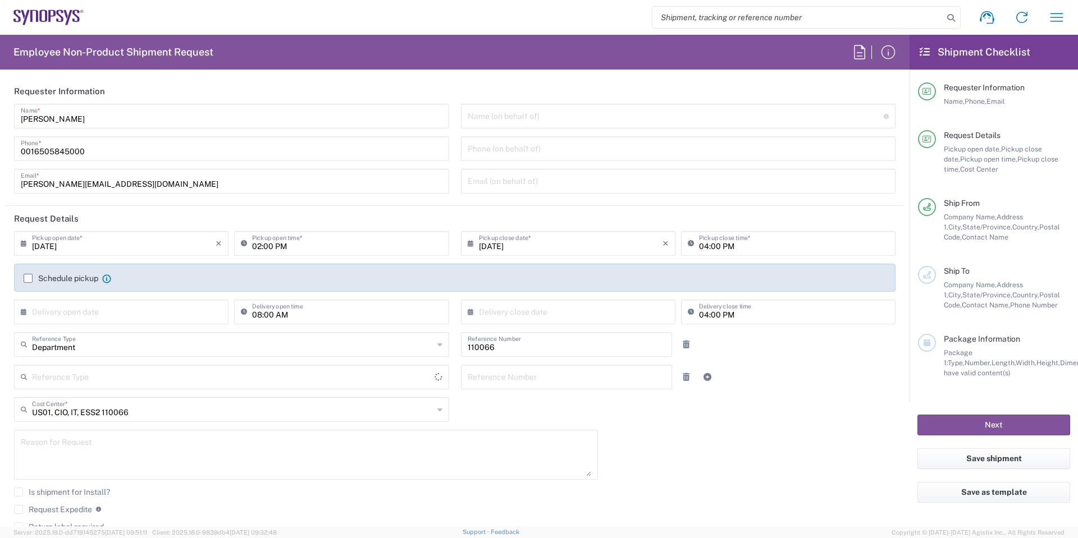
type input "[GEOGRAPHIC_DATA]"
type input "Hillsboro US03"
click at [1052, 16] on icon "button" at bounding box center [1057, 17] width 18 height 18
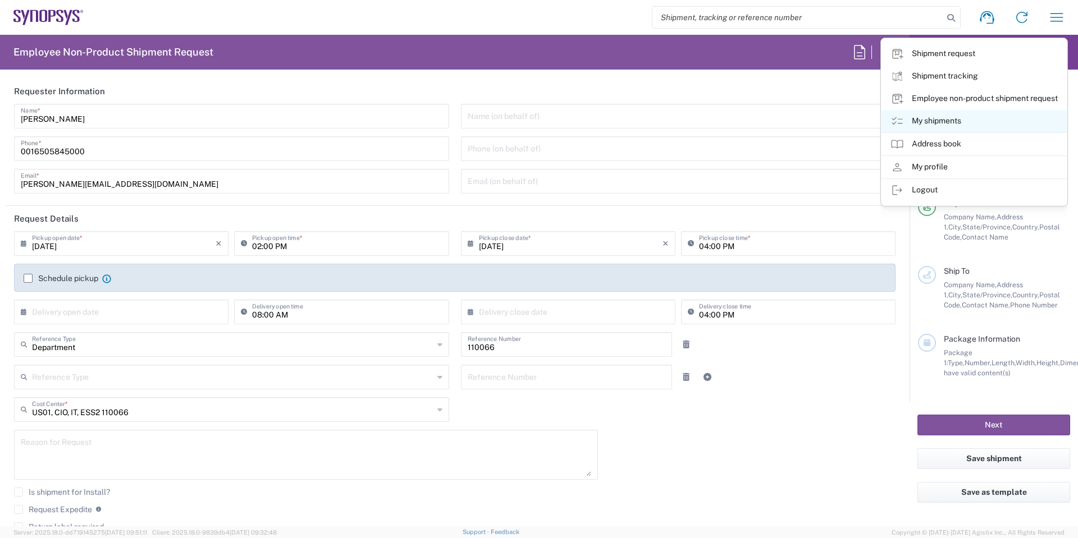
click at [951, 126] on link "My shipments" at bounding box center [974, 121] width 185 height 22
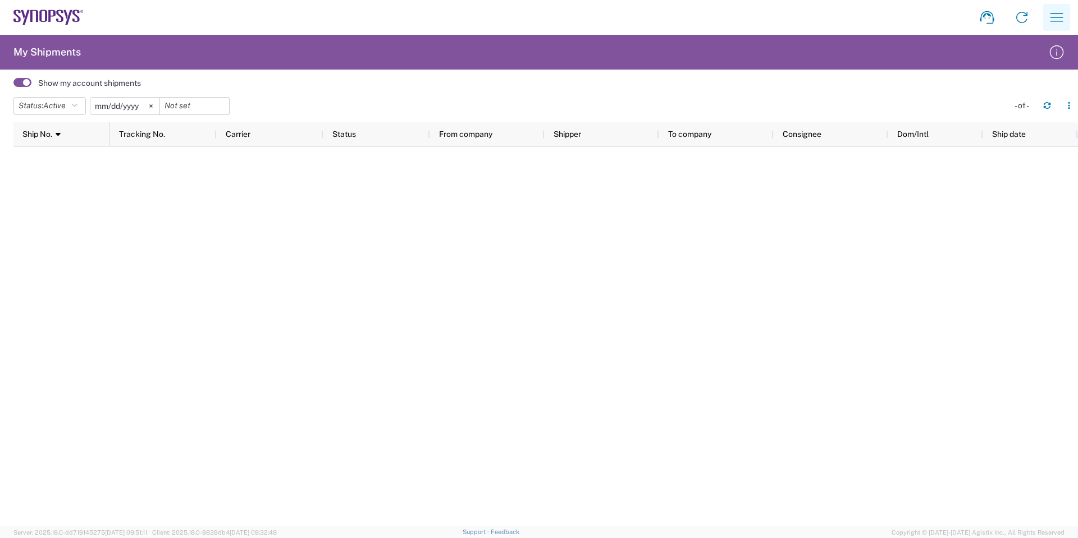
click at [1062, 12] on icon "button" at bounding box center [1057, 17] width 18 height 18
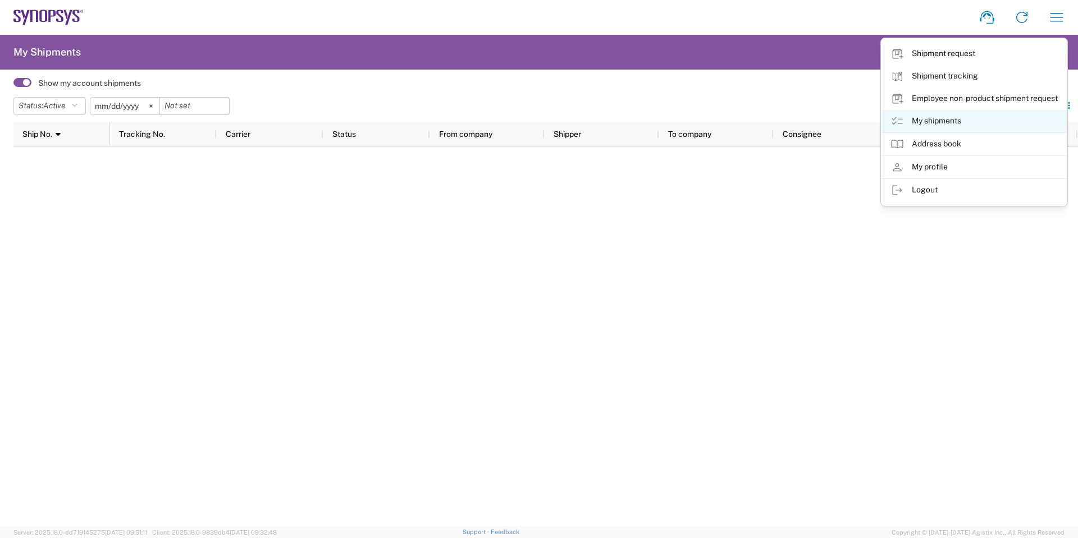
click at [953, 126] on link "My shipments" at bounding box center [974, 121] width 185 height 22
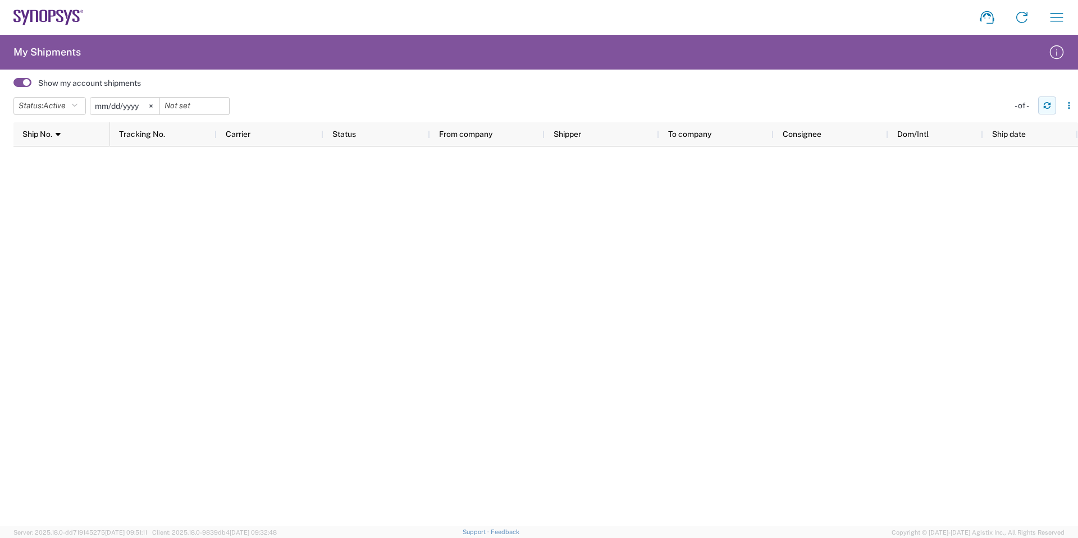
click at [1047, 103] on icon "button" at bounding box center [1047, 106] width 8 height 8
click at [63, 102] on span "Active" at bounding box center [54, 105] width 22 height 9
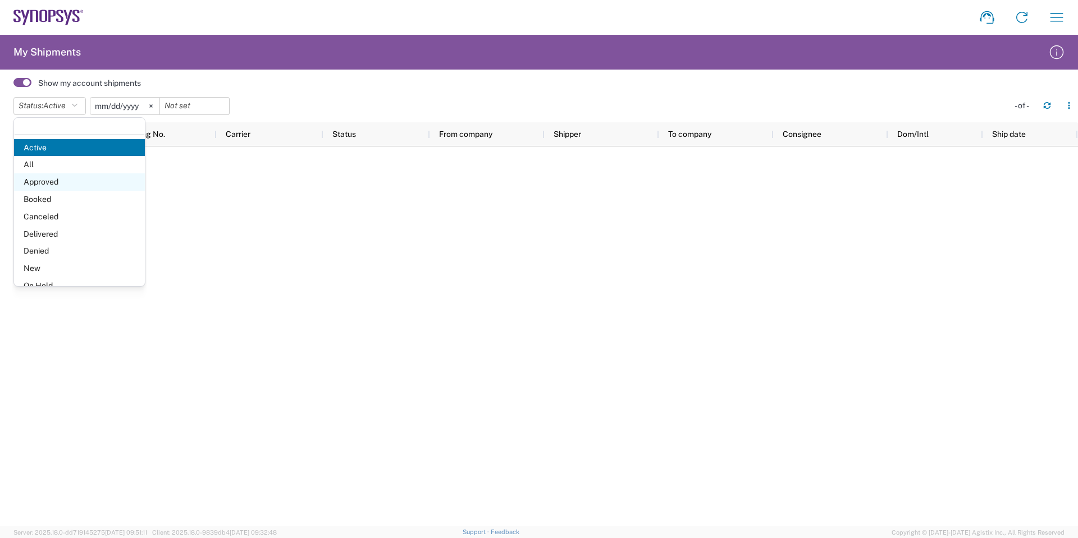
click at [58, 185] on span "Approved" at bounding box center [79, 181] width 131 height 17
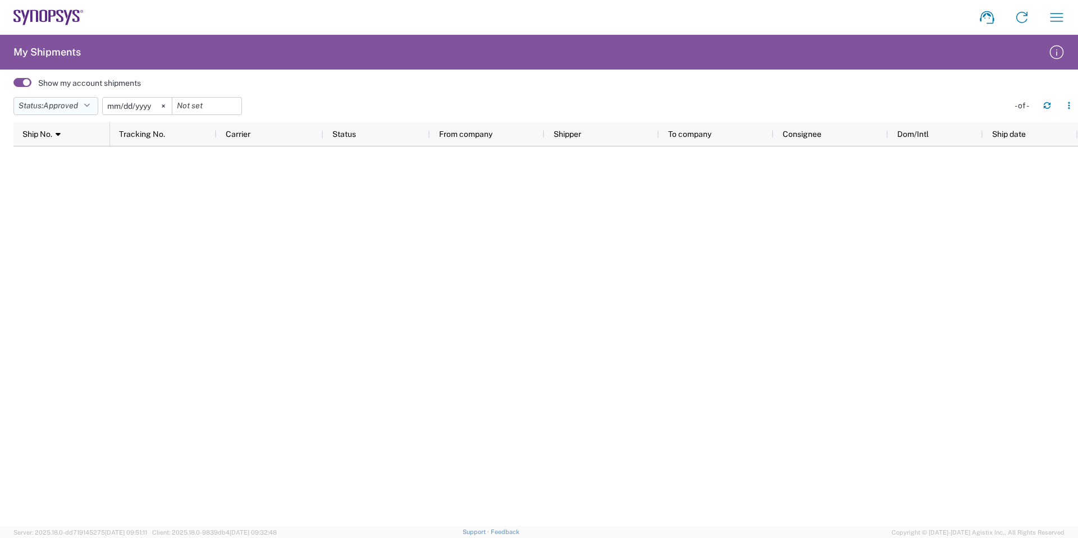
click at [66, 107] on span "Approved" at bounding box center [60, 105] width 35 height 9
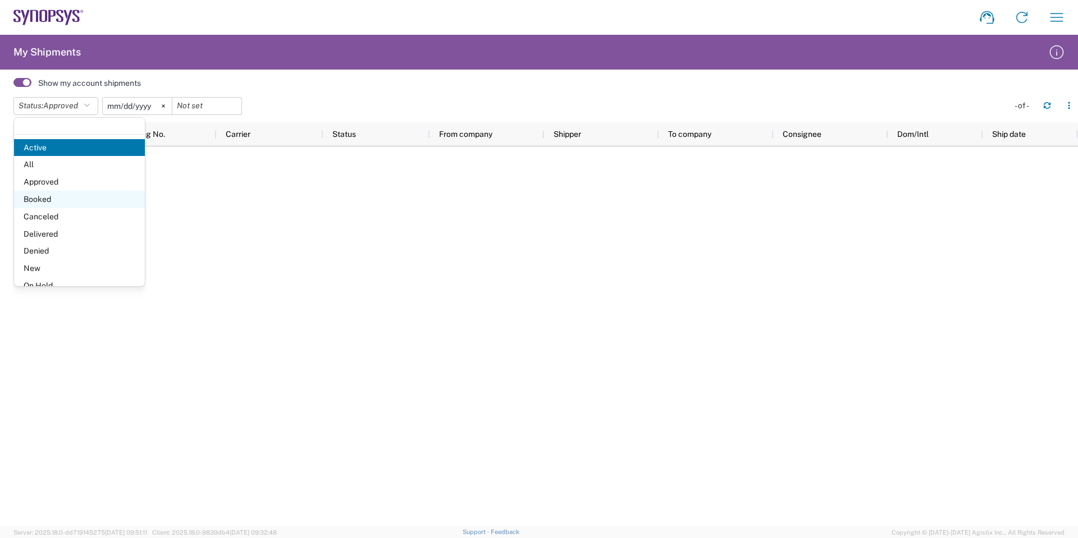
click at [67, 197] on span "Booked" at bounding box center [79, 199] width 131 height 17
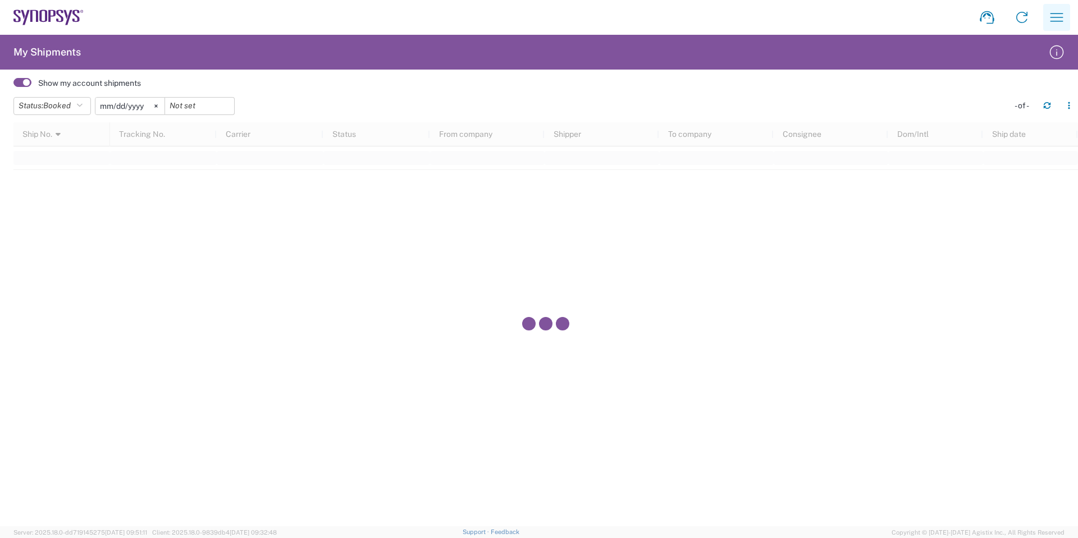
click at [1056, 21] on icon "button" at bounding box center [1057, 17] width 13 height 8
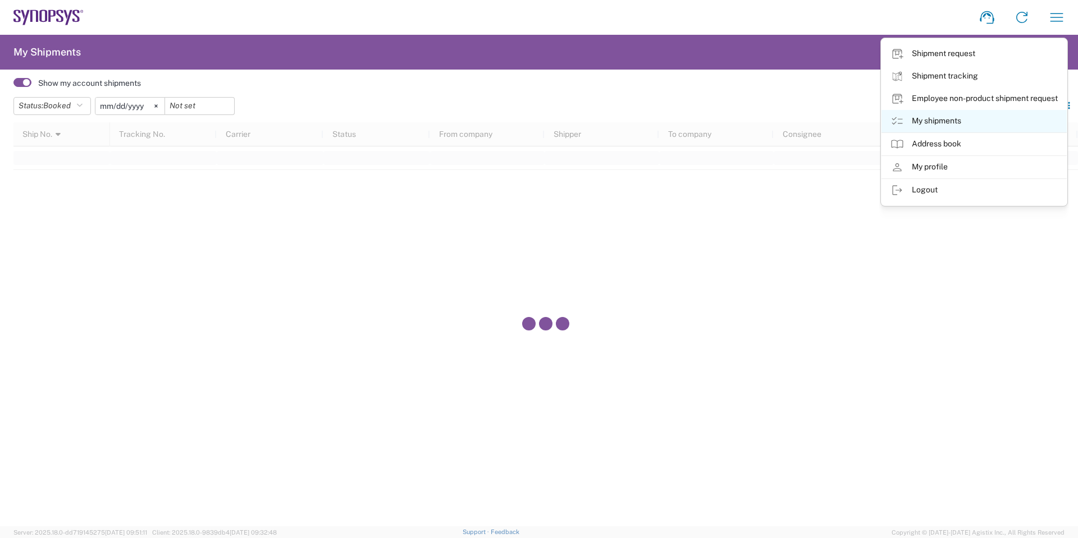
click at [987, 125] on link "My shipments" at bounding box center [974, 121] width 185 height 22
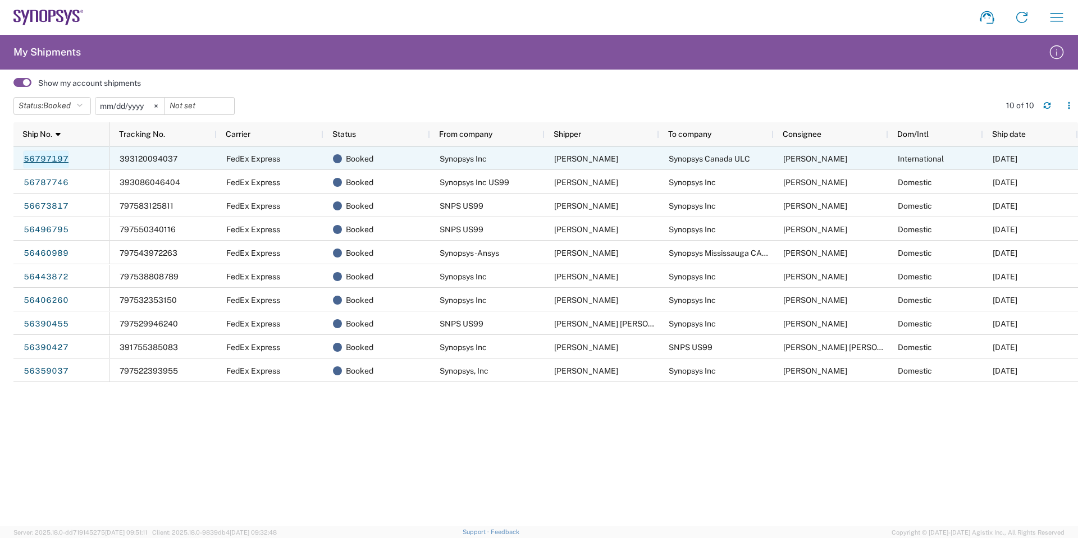
click at [58, 157] on link "56797197" at bounding box center [46, 159] width 46 height 18
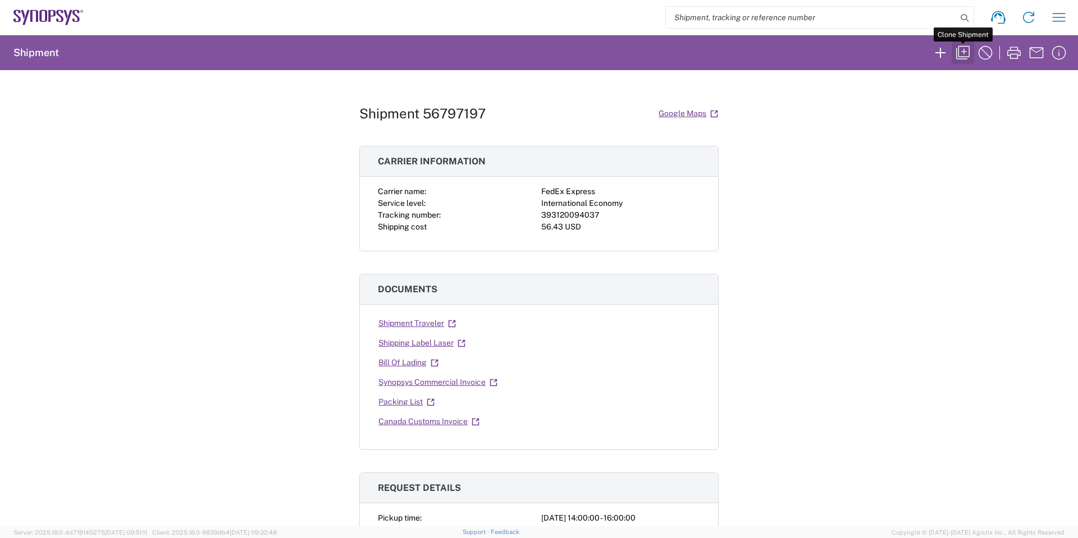
click at [967, 52] on icon "button" at bounding box center [963, 53] width 18 height 18
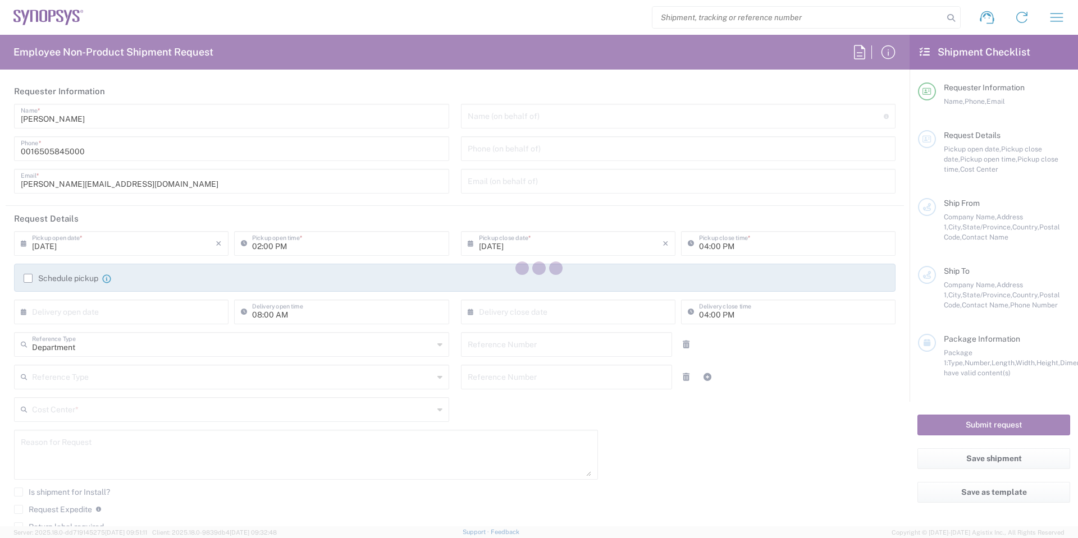
type input "110066"
type textarea "[PERSON_NAME][EMAIL_ADDRESS][DOMAIN_NAME]"
type input "Hillsboro US03"
type input "Synopsys Inc"
type input "[STREET_ADDRESS][PERSON_NAME]"
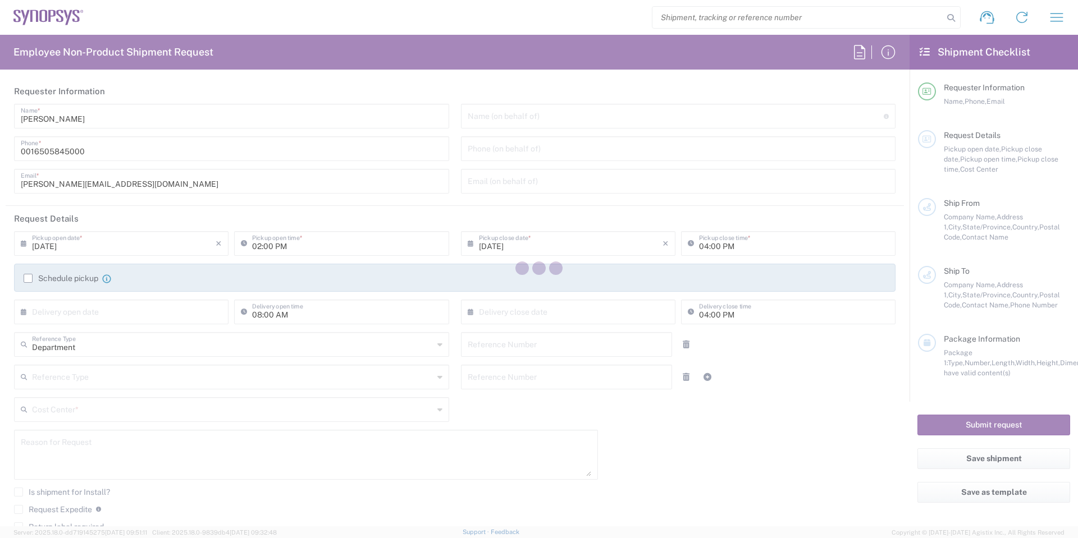
type input "Suite 400"
type input "Hillsboro"
type input "[US_STATE]"
type input "97124"
type input "[PERSON_NAME]"
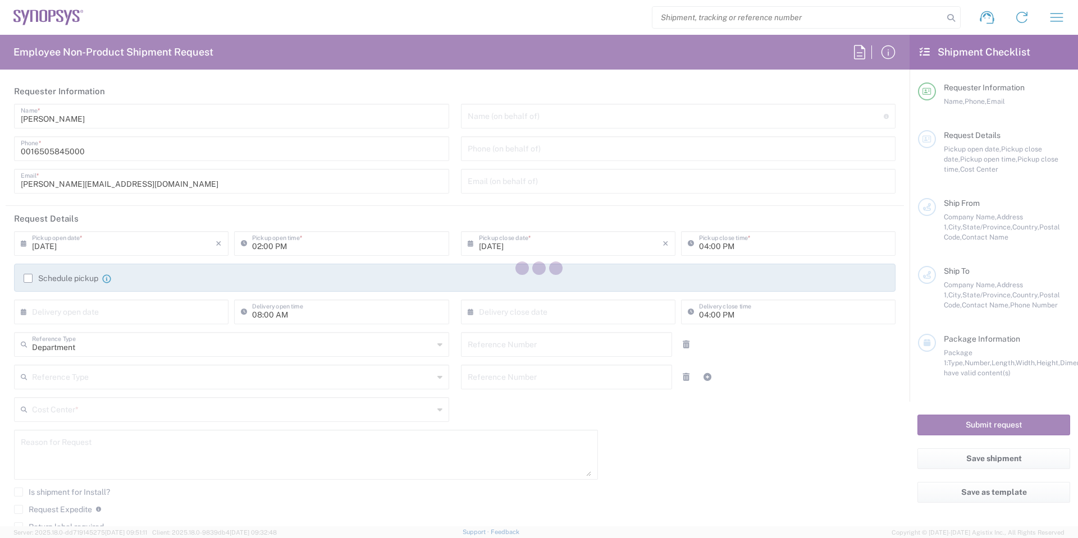
type input "0016505845000"
type input "[PERSON_NAME][EMAIL_ADDRESS][DOMAIN_NAME]"
type input "Ottawa CA17"
type input "Synopsys Canada ULC"
type input "[STREET_ADDRESS][PERSON_NAME]"
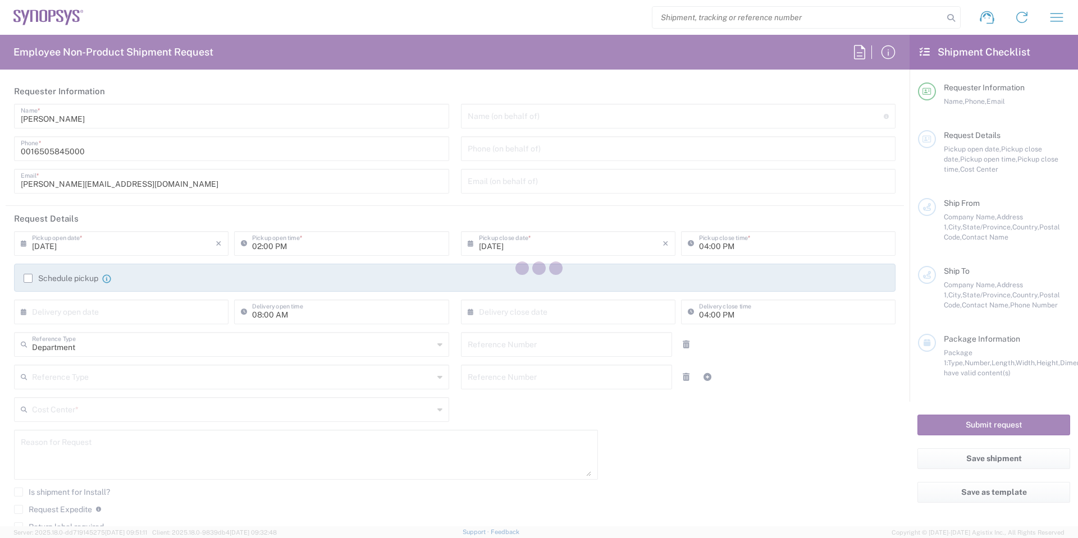
type input "Suite 260"
type input "[GEOGRAPHIC_DATA]"
type input "K2K 3K2"
type input "[PERSON_NAME]"
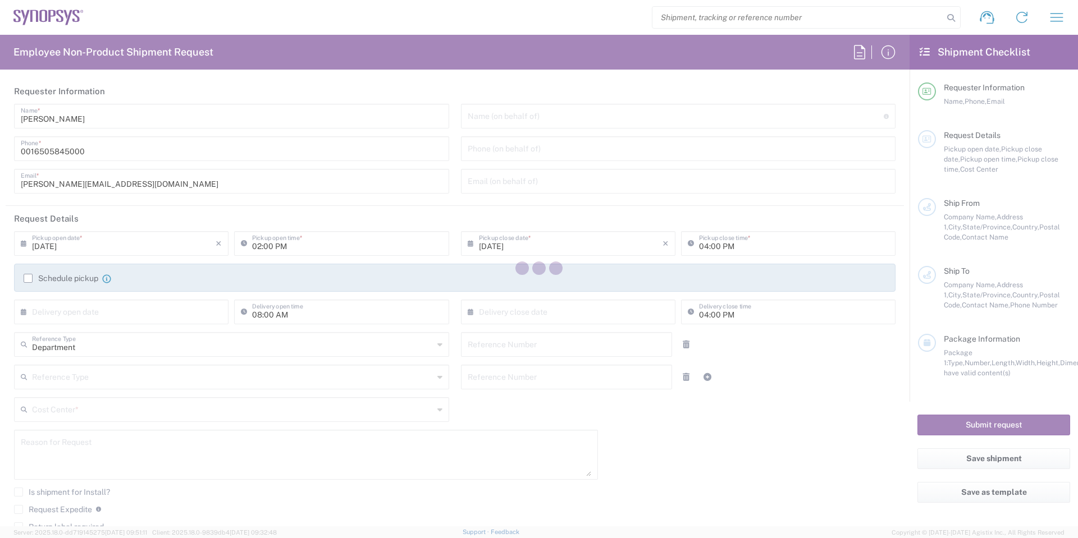
type input "[PHONE_NUMBER]"
type input "[EMAIL_ADDRESS][DOMAIN_NAME]"
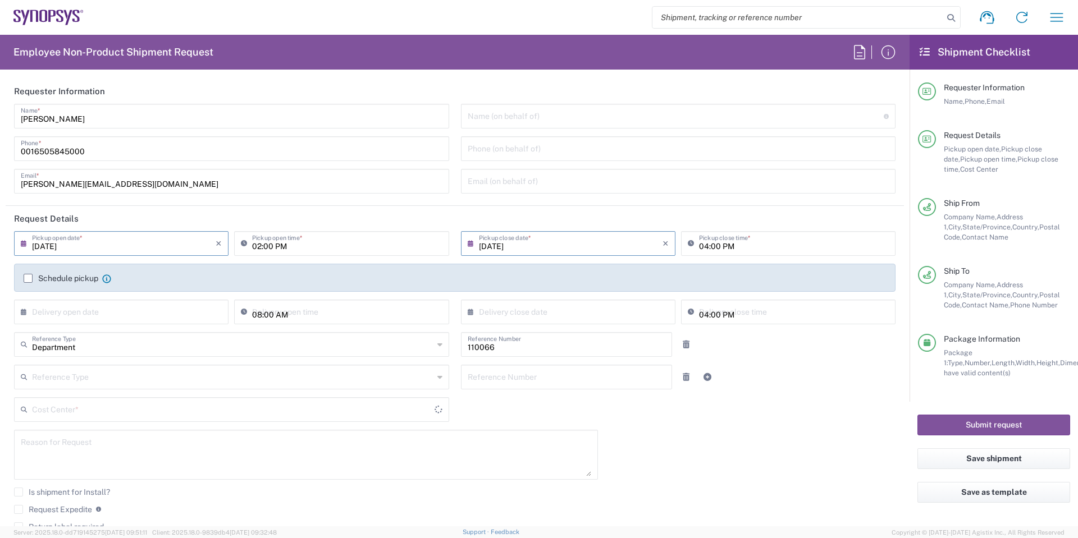
type input "[GEOGRAPHIC_DATA]"
type input "US01, CIO, IT, ESS2 110066"
type input "Large Box"
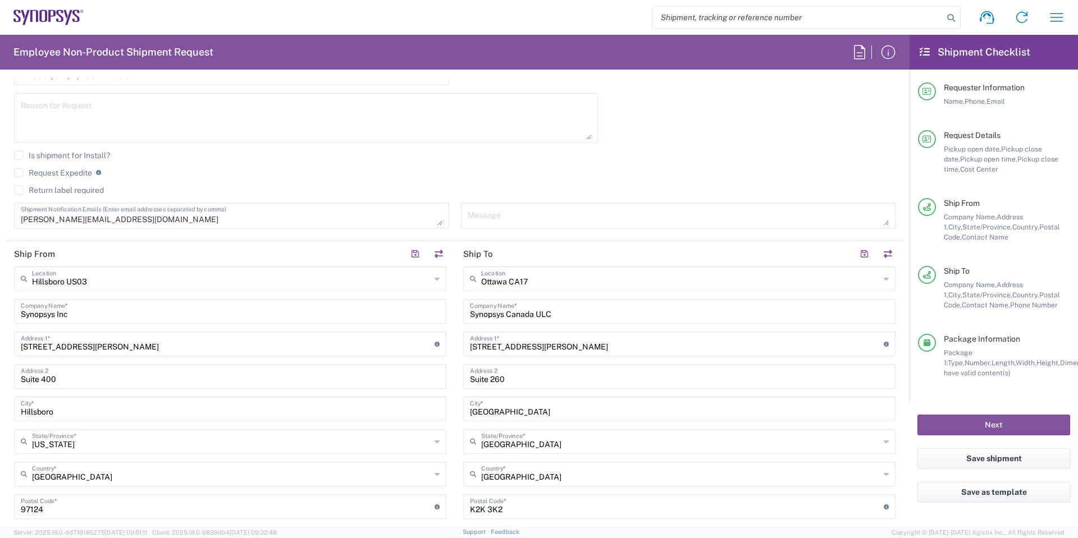
scroll to position [393, 0]
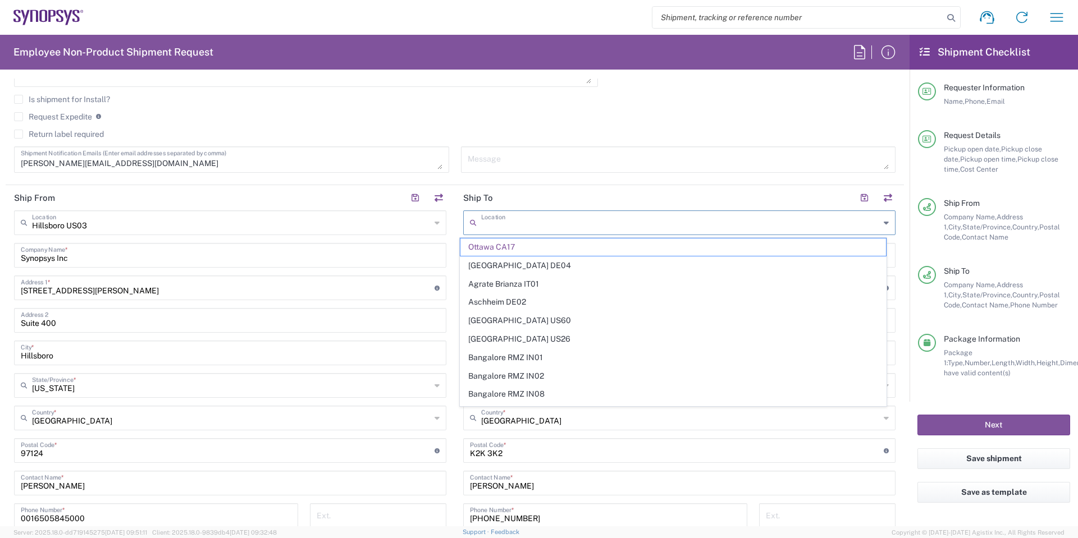
drag, startPoint x: 588, startPoint y: 227, endPoint x: 304, endPoint y: 206, distance: 284.9
click at [304, 206] on div "Ship From [GEOGRAPHIC_DATA] [GEOGRAPHIC_DATA] Location [GEOGRAPHIC_DATA] [GEOGR…" at bounding box center [455, 435] width 898 height 501
type input "Ottawa CA17"
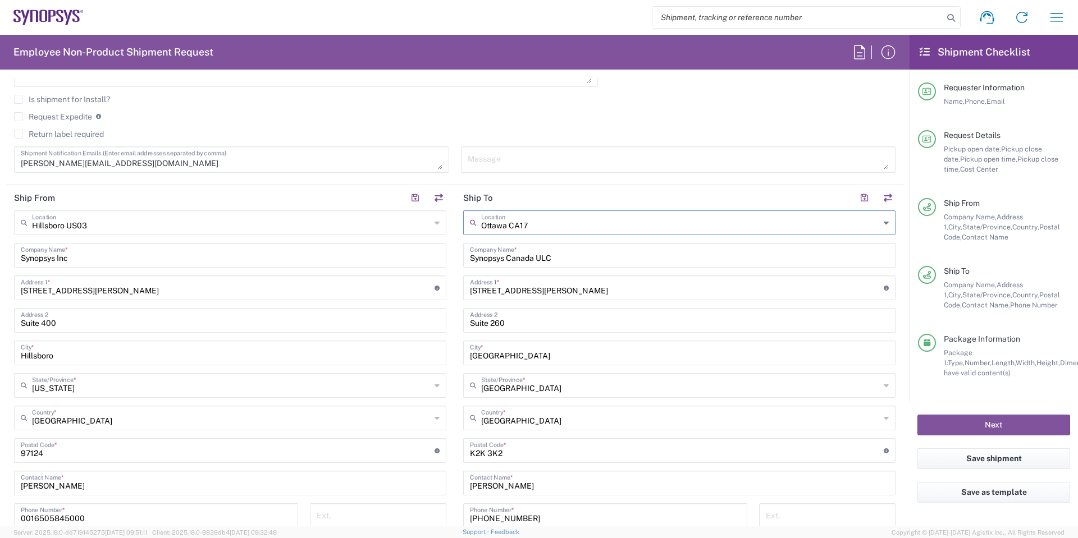
drag, startPoint x: 549, startPoint y: 226, endPoint x: 439, endPoint y: 234, distance: 110.3
click at [439, 234] on div "Ship From [GEOGRAPHIC_DATA] [GEOGRAPHIC_DATA] Location [GEOGRAPHIC_DATA] [GEOGR…" at bounding box center [455, 435] width 898 height 501
click at [884, 222] on icon at bounding box center [886, 223] width 5 height 18
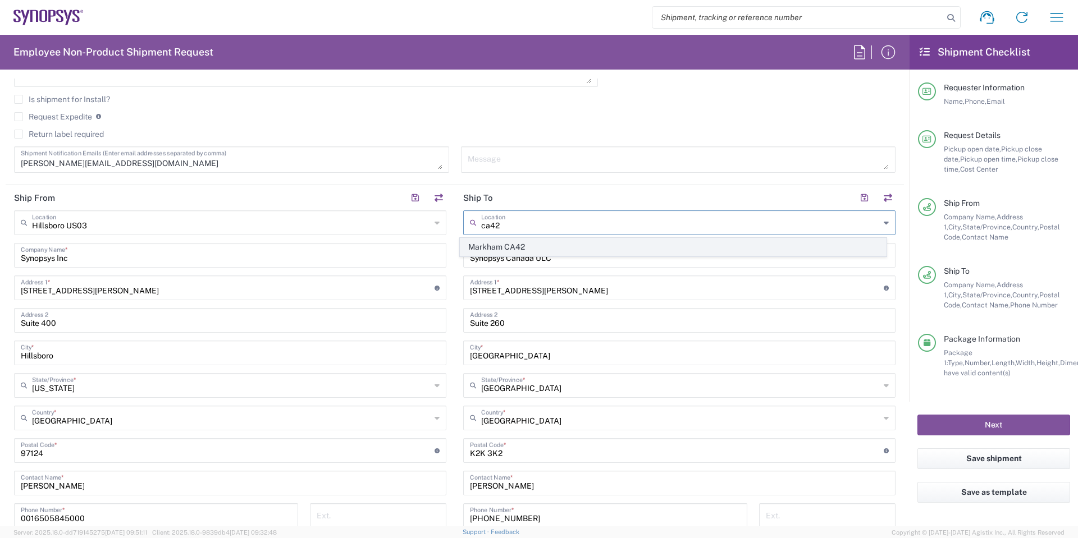
click at [508, 241] on span "Markham CA42" at bounding box center [673, 247] width 426 height 17
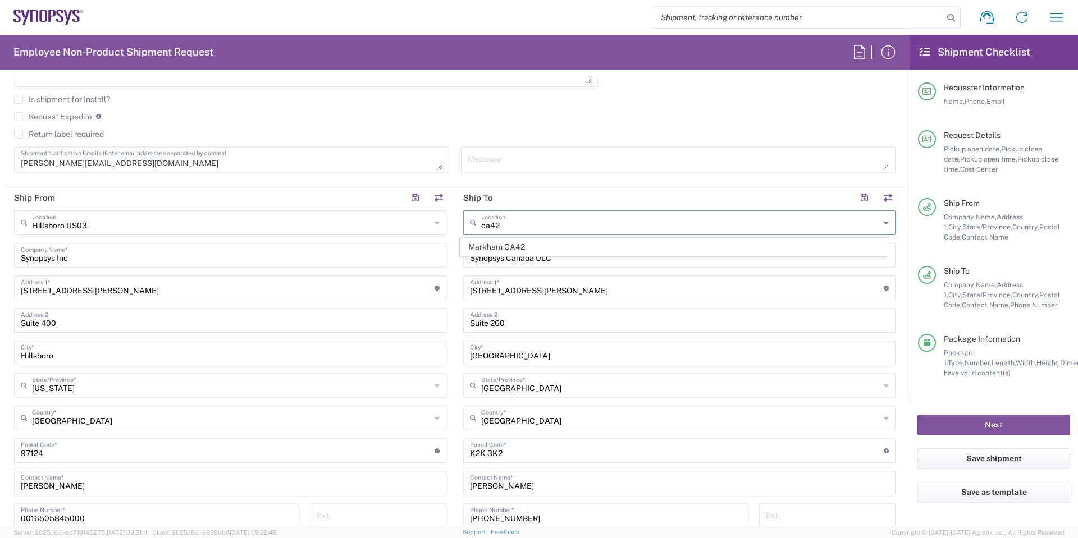
type input "Markham CA42"
type input "Synopsys Markham CA42"
type input "11 Allstate Parkway"
type input "Suite 410"
type input "Markham"
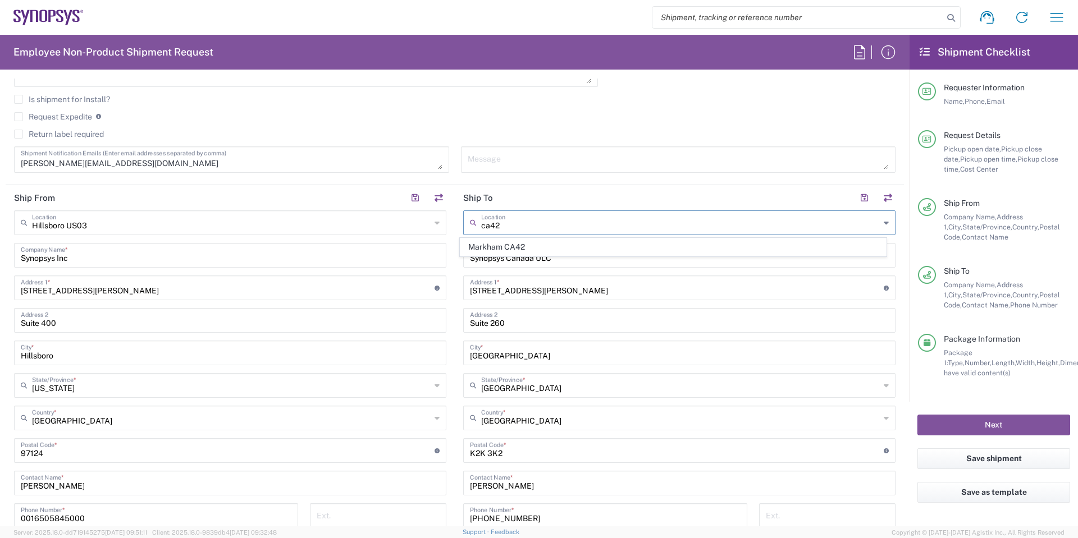
type input "L3R 9T8"
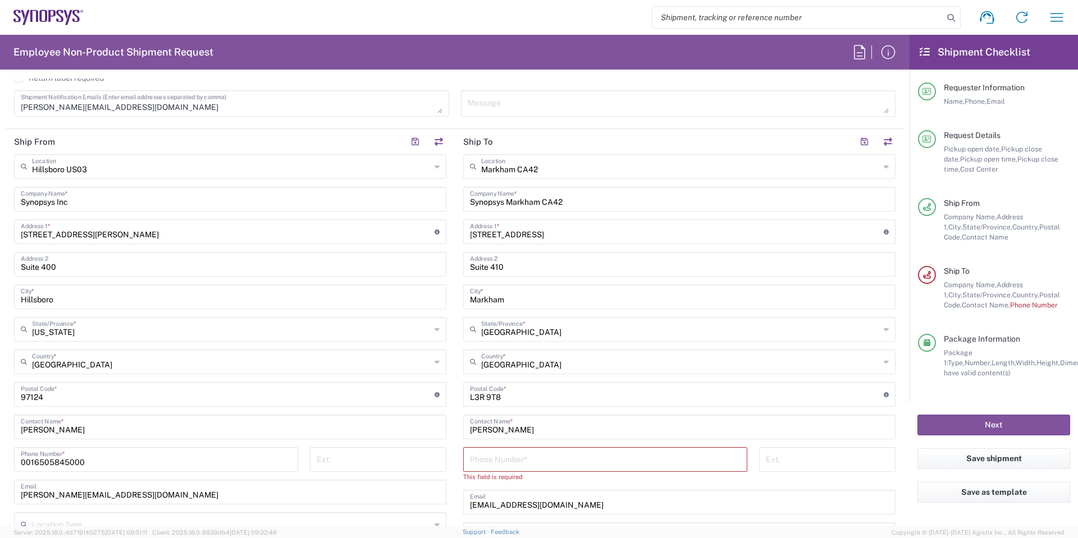
scroll to position [561, 0]
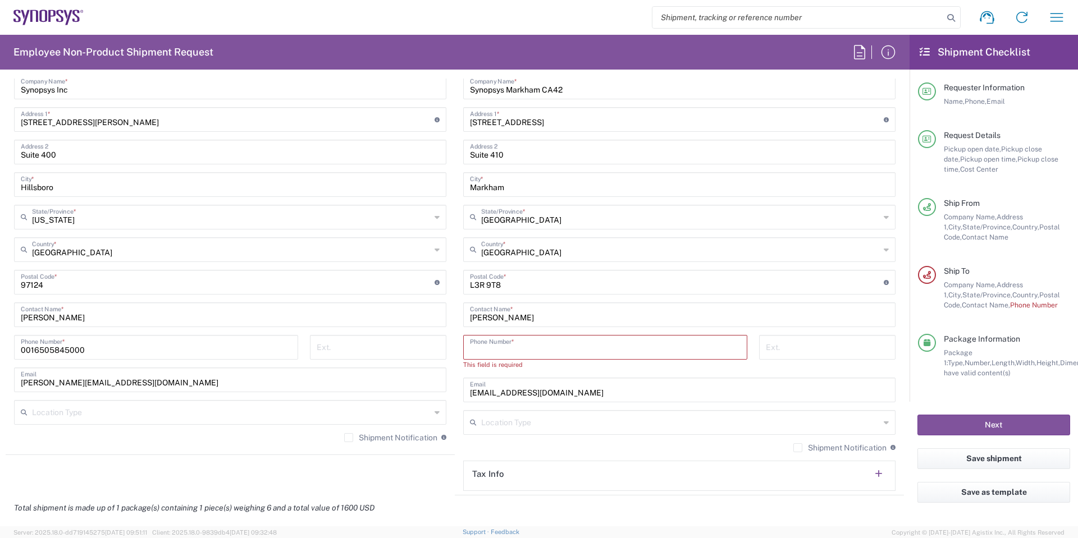
drag, startPoint x: 529, startPoint y: 355, endPoint x: 540, endPoint y: 355, distance: 11.2
click at [529, 355] on input "tel" at bounding box center [605, 347] width 271 height 20
drag, startPoint x: 553, startPoint y: 317, endPoint x: 401, endPoint y: 312, distance: 151.7
click at [401, 312] on div "Ship From [GEOGRAPHIC_DATA] [GEOGRAPHIC_DATA] Location [GEOGRAPHIC_DATA] [GEOGR…" at bounding box center [455, 256] width 898 height 479
paste input "Umesh Arora"
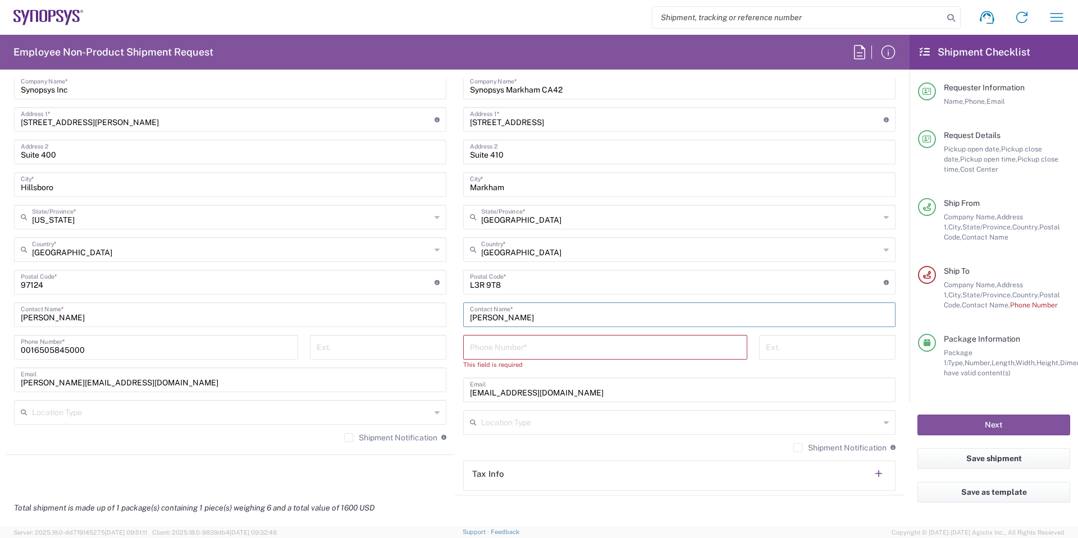
type input "Umesh Arora"
drag, startPoint x: 568, startPoint y: 394, endPoint x: 322, endPoint y: 367, distance: 247.9
click at [322, 367] on div "Ship From [GEOGRAPHIC_DATA] [GEOGRAPHIC_DATA] Location [GEOGRAPHIC_DATA] [GEOGR…" at bounding box center [455, 256] width 898 height 479
paste input "umesha@synopsys.com"
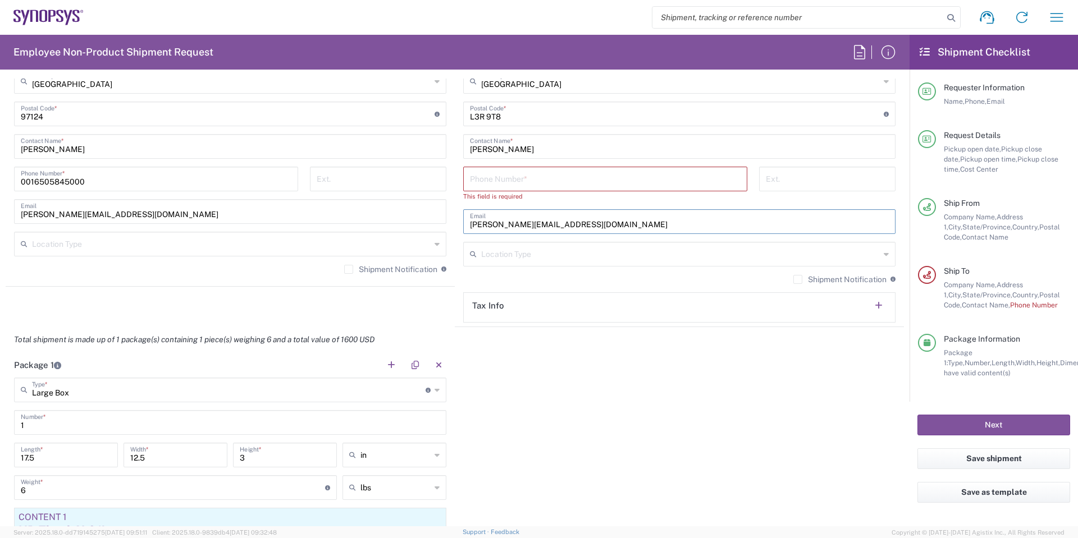
scroll to position [955, 0]
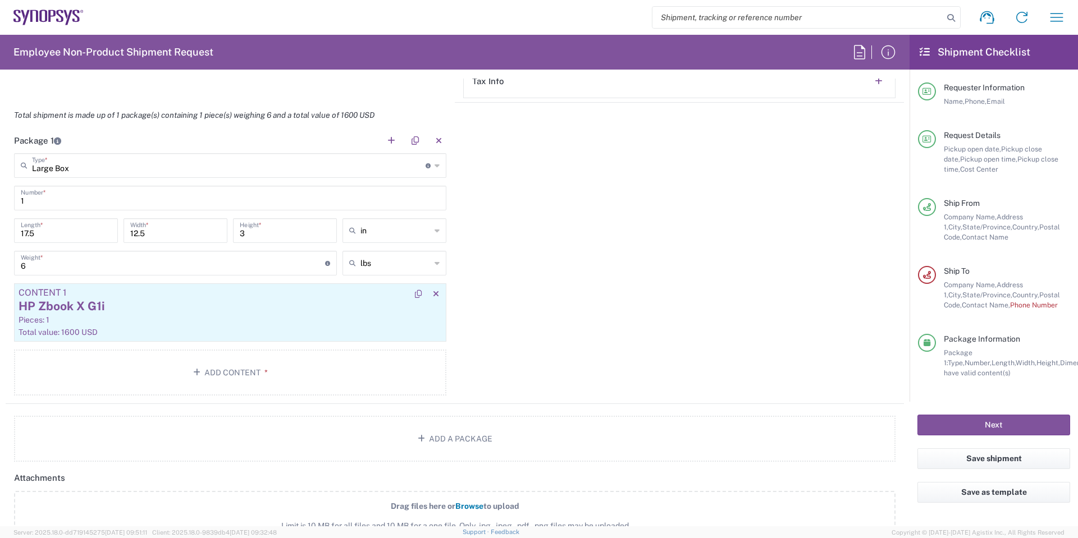
type input "umesha@synopsys.com"
click at [141, 308] on div "HP Zbook X G1i" at bounding box center [230, 306] width 423 height 17
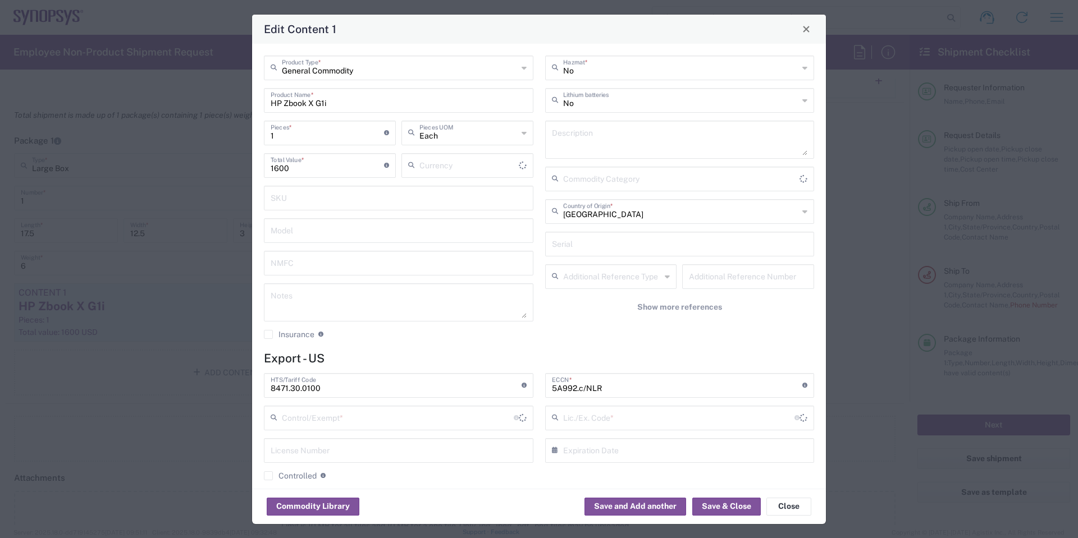
type input "US Dollar"
type input "30.36"
type input "FTR Exemption"
click at [792, 511] on button "Close" at bounding box center [788, 507] width 45 height 18
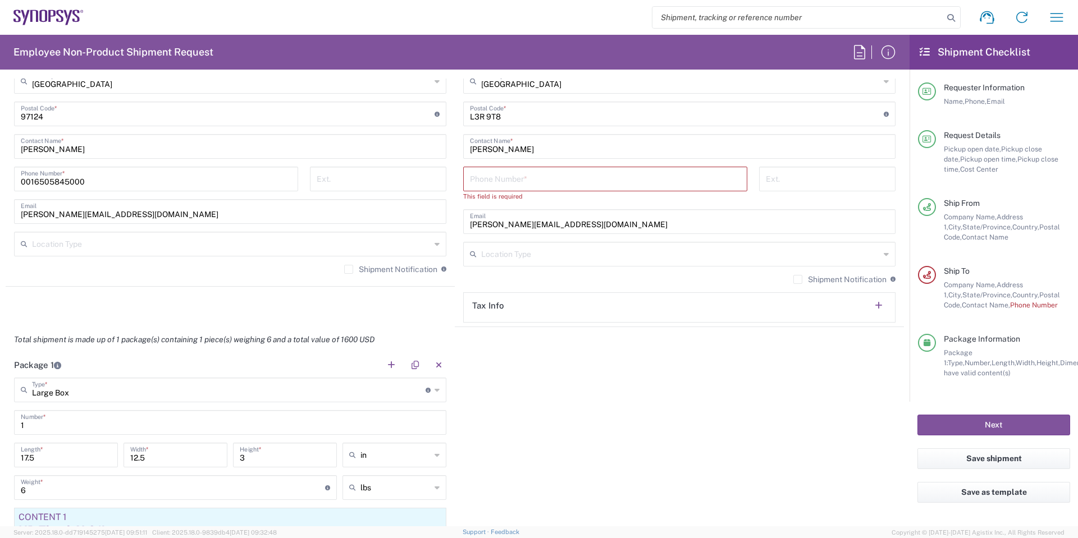
scroll to position [618, 0]
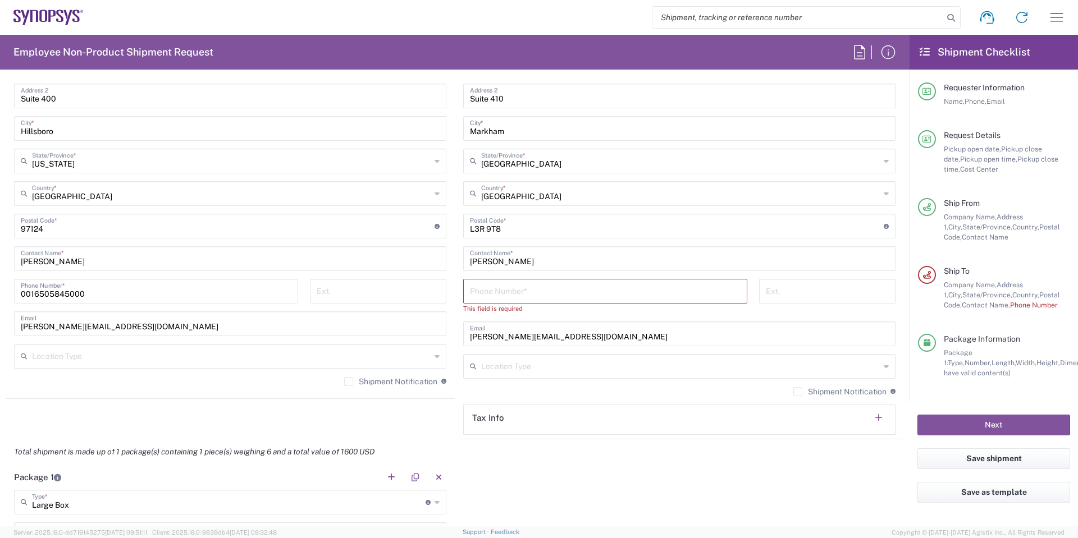
click at [506, 298] on input "tel" at bounding box center [605, 291] width 271 height 20
paste input "1.613.221.8600"
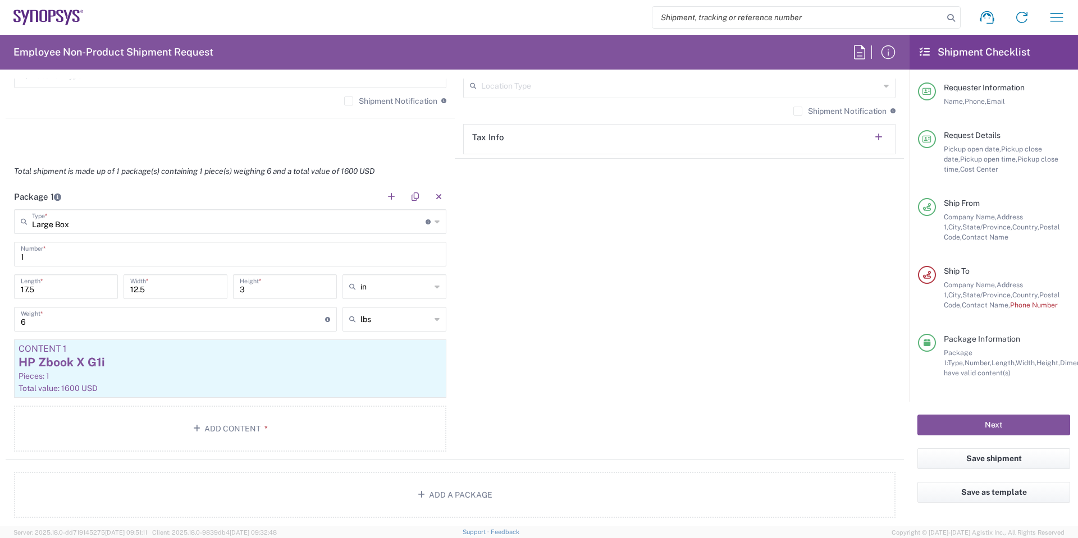
scroll to position [730, 0]
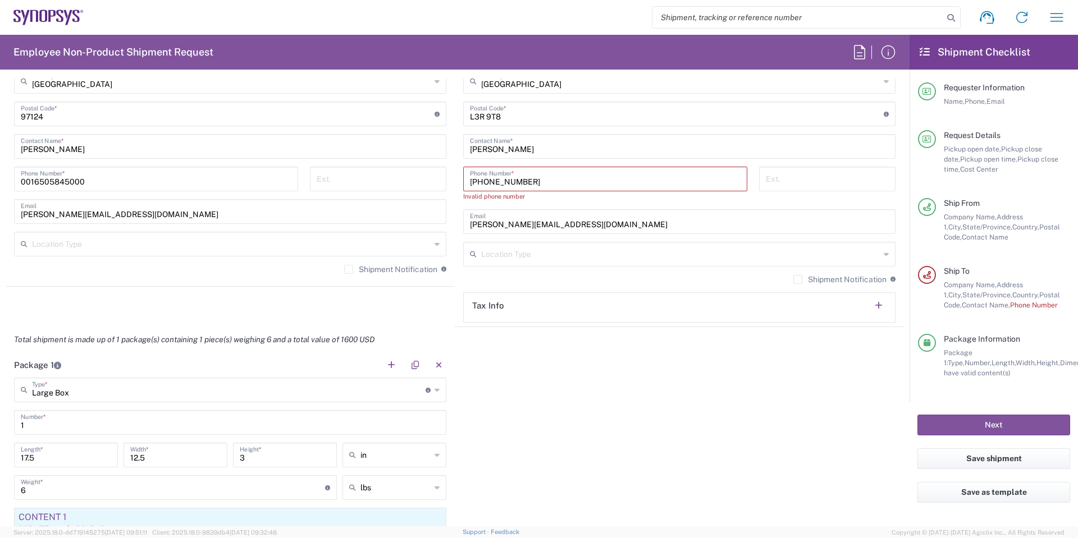
click at [558, 375] on div "Package 1 Large Box Type * Material used to package goods Large Box Bale(s) Bas…" at bounding box center [455, 491] width 898 height 276
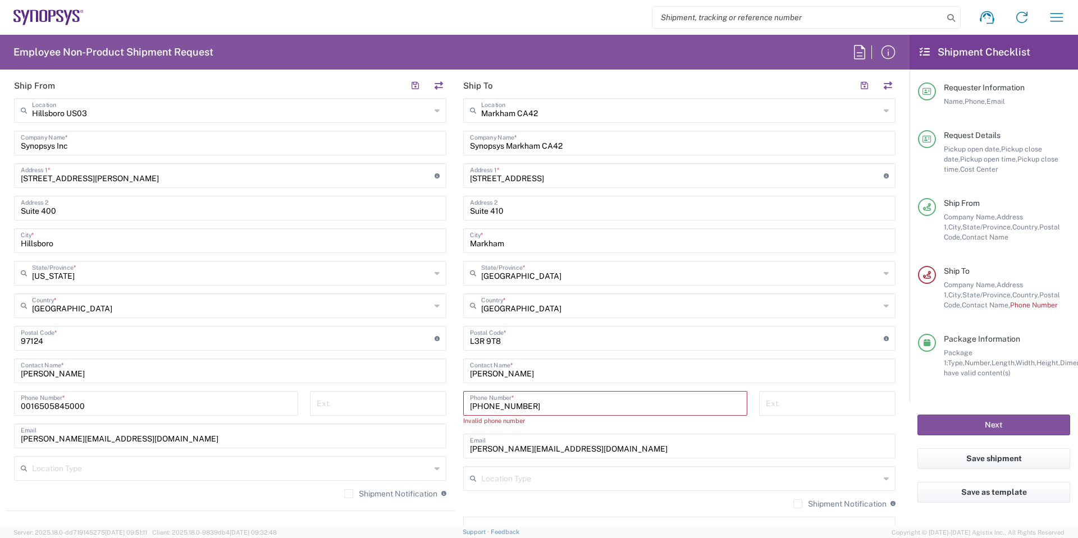
scroll to position [281, 0]
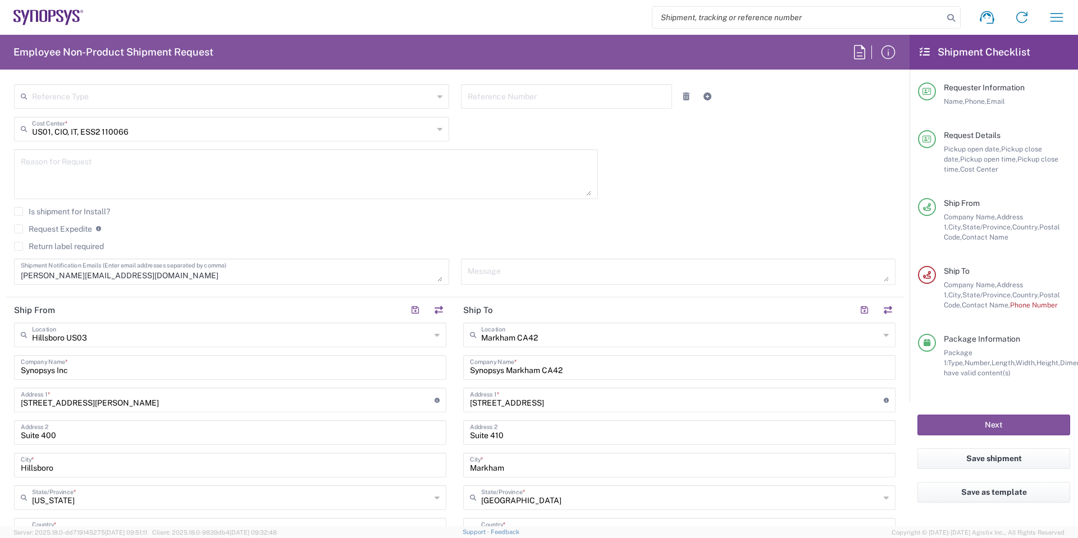
click at [602, 239] on div "Request Expedite If expedite is checked you will be unable to rate and book thi…" at bounding box center [455, 233] width 882 height 18
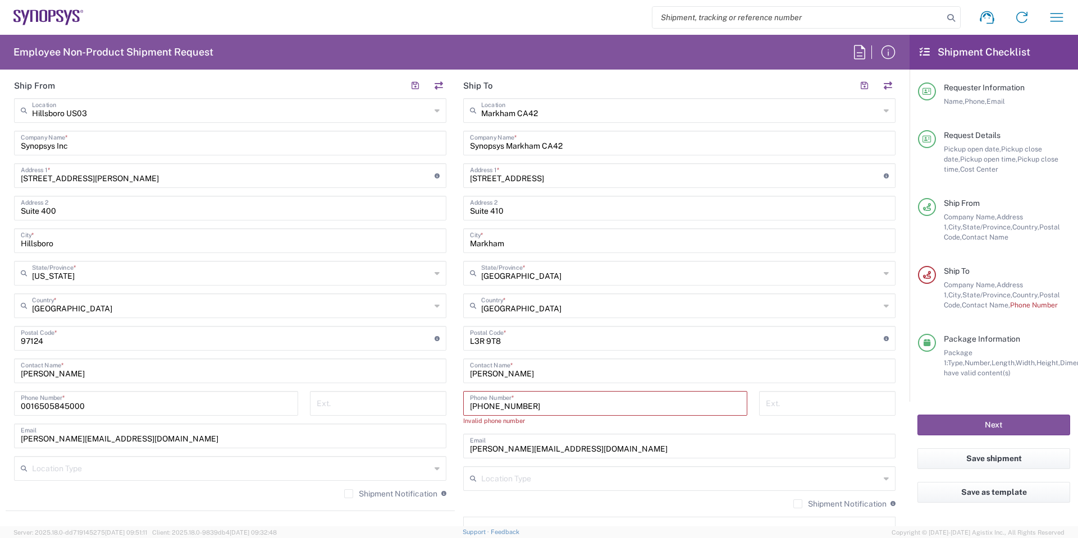
scroll to position [674, 0]
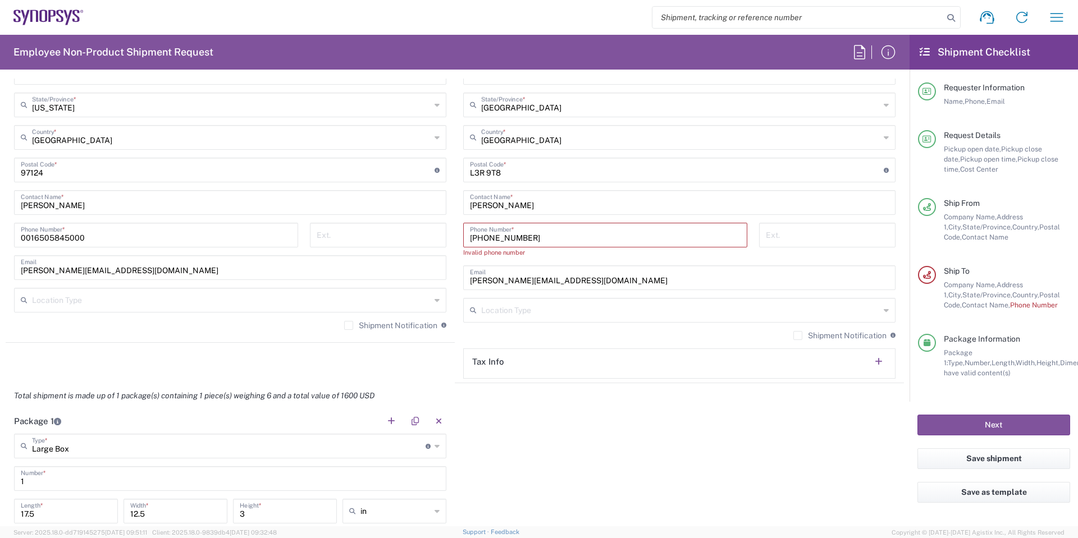
click at [544, 235] on input "1.613.221.8600" at bounding box center [605, 235] width 271 height 20
click at [502, 238] on input "1.613.221.8600" at bounding box center [605, 235] width 271 height 20
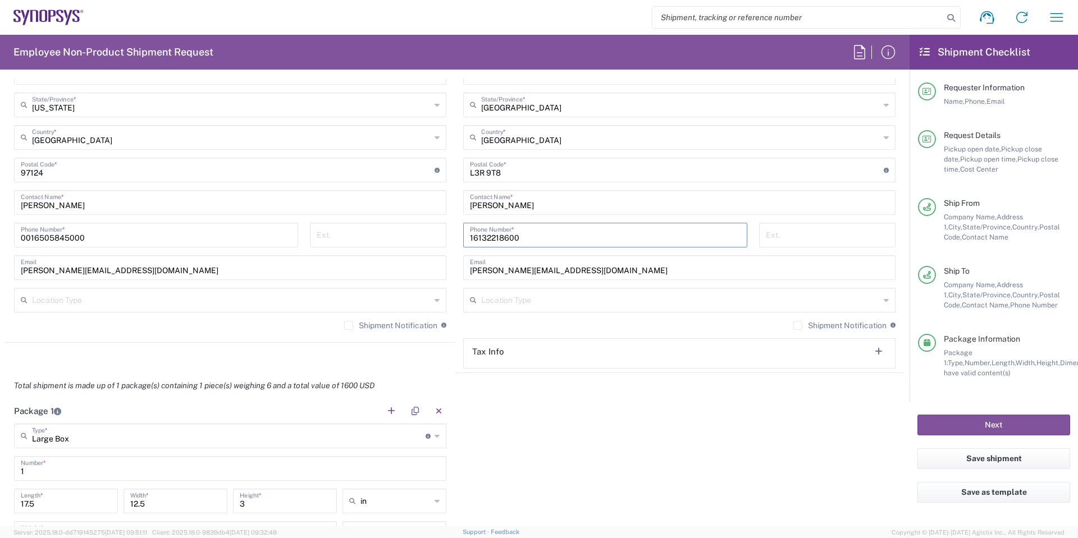
type input "16132218600"
click at [726, 449] on div "Package 1 Large Box Type * Material used to package goods Large Box Bale(s) Bas…" at bounding box center [455, 537] width 898 height 276
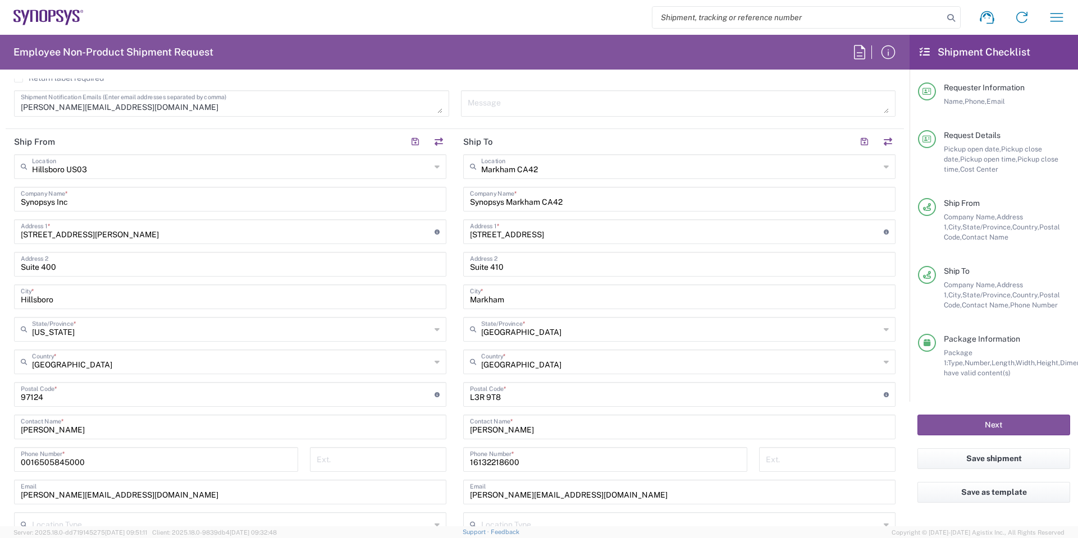
scroll to position [225, 0]
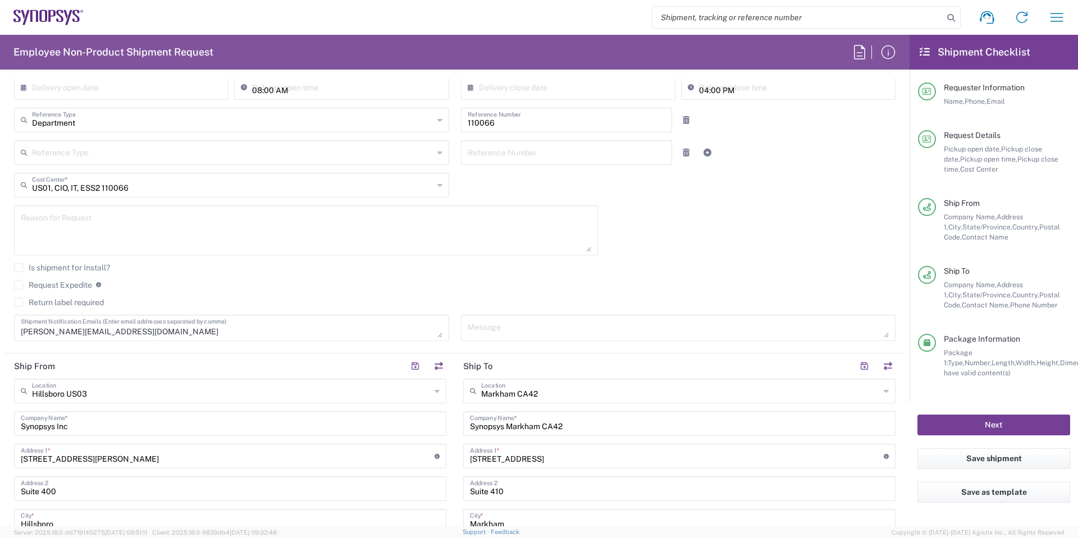
click at [1011, 423] on button "Next" at bounding box center [993, 425] width 153 height 21
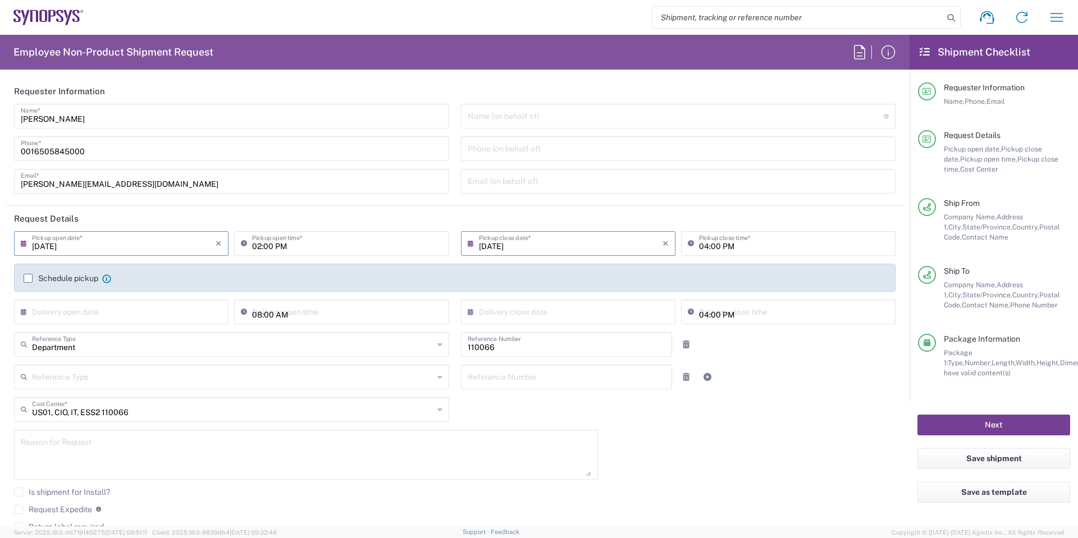
click at [996, 430] on button "Next" at bounding box center [993, 425] width 153 height 21
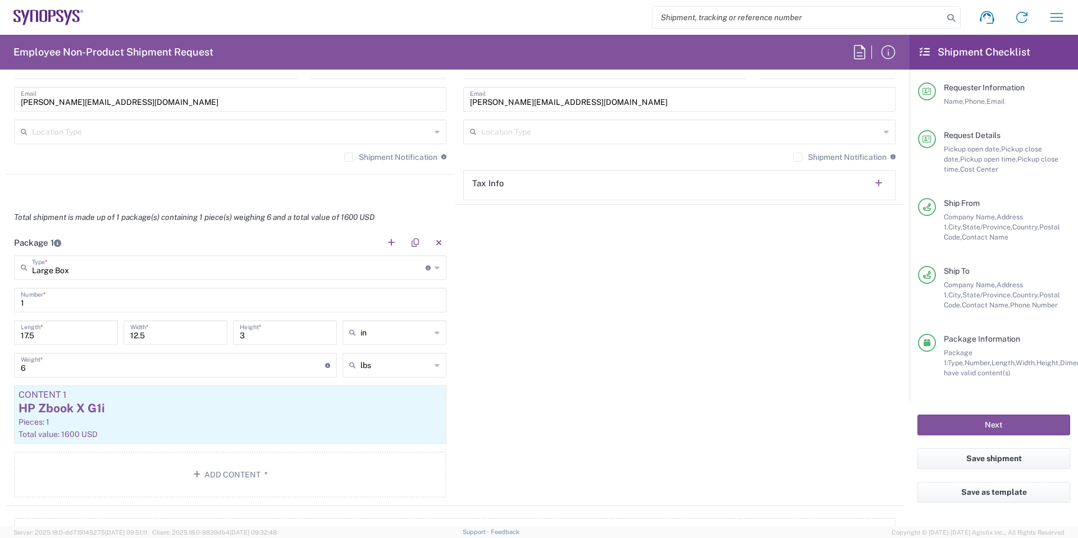
click at [676, 414] on div "Package 1 Large Box Type * Material used to package goods Large Box Bale(s) Bas…" at bounding box center [455, 368] width 898 height 276
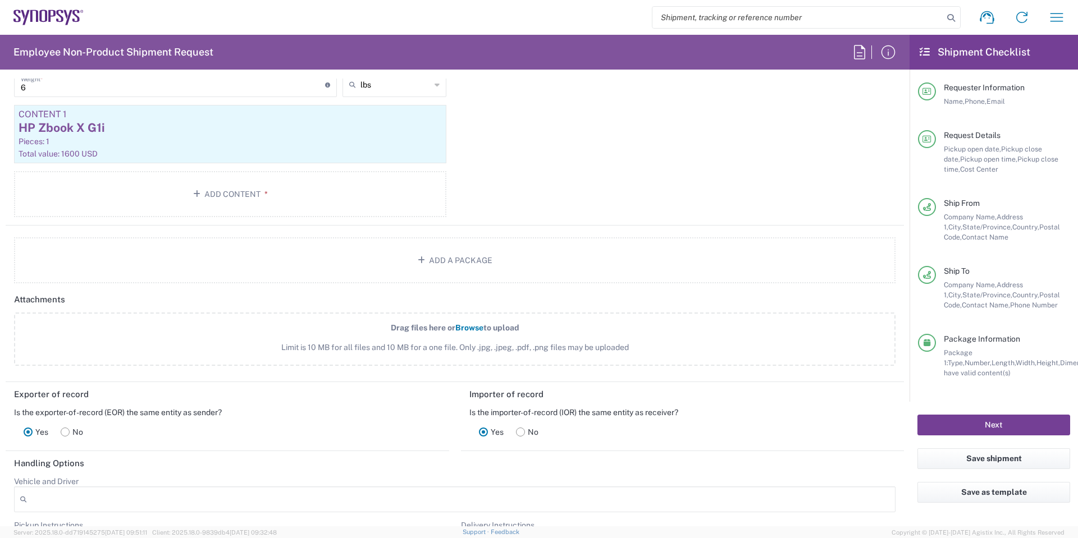
click at [986, 427] on button "Next" at bounding box center [993, 425] width 153 height 21
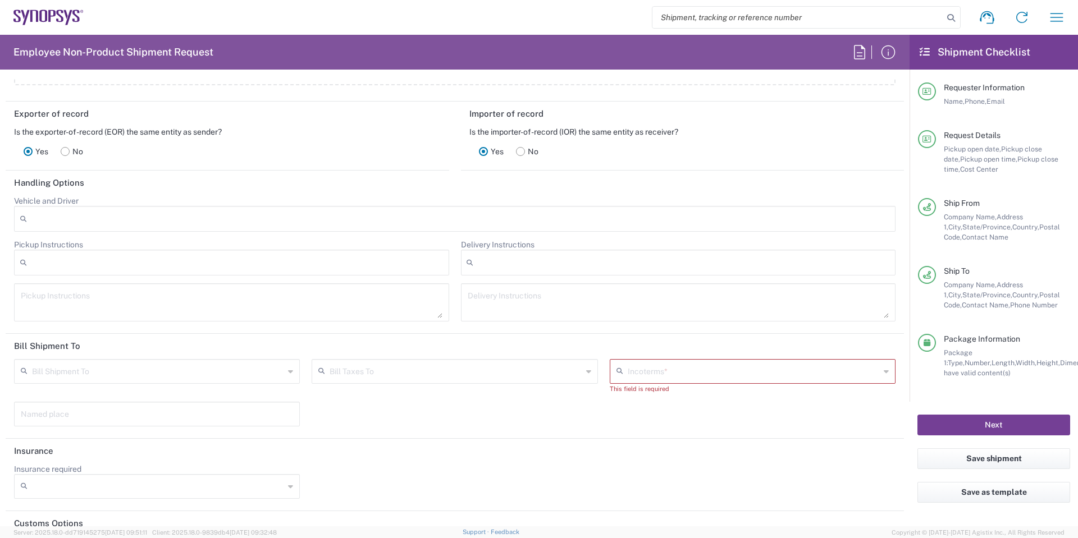
scroll to position [1461, 0]
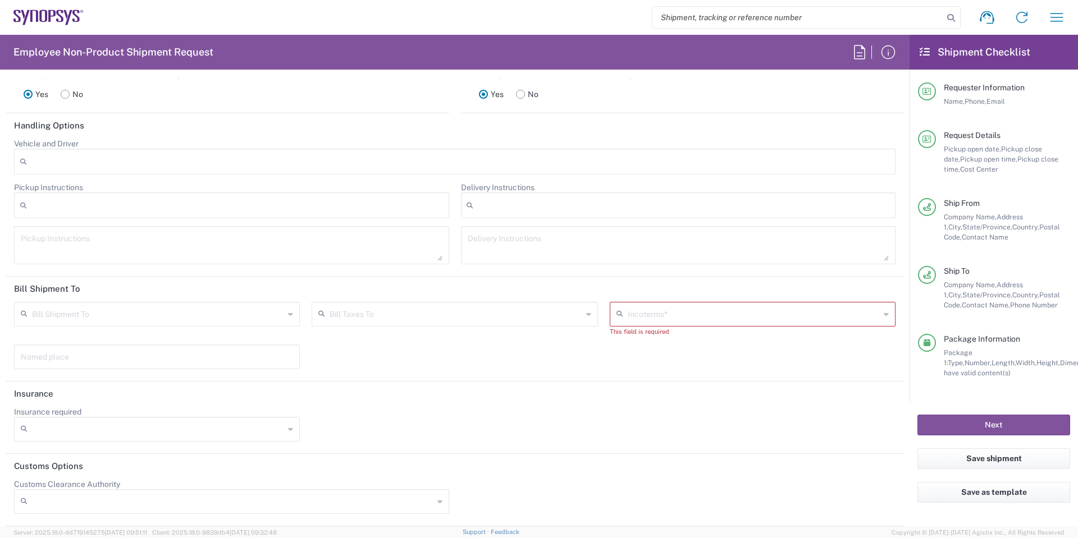
click at [720, 316] on input "text" at bounding box center [754, 314] width 252 height 20
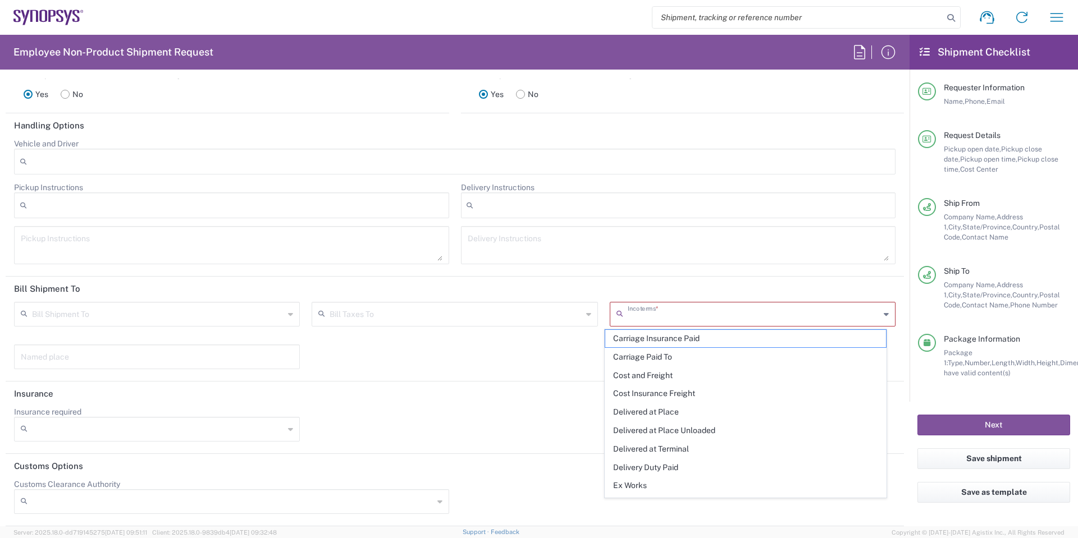
click at [720, 316] on input "text" at bounding box center [754, 314] width 252 height 20
click at [711, 286] on header "Bill Shipment To" at bounding box center [455, 289] width 898 height 25
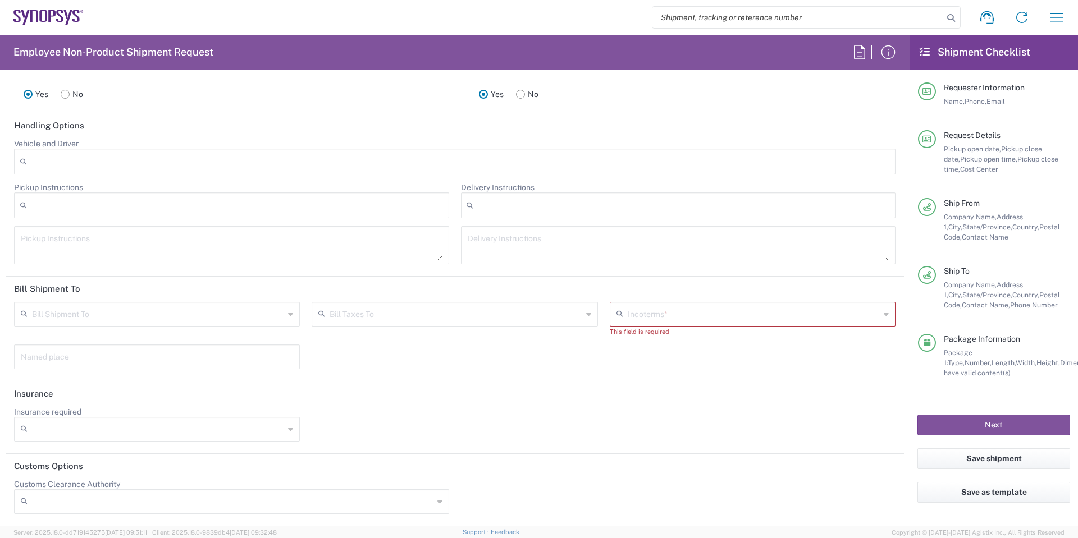
scroll to position [1405, 0]
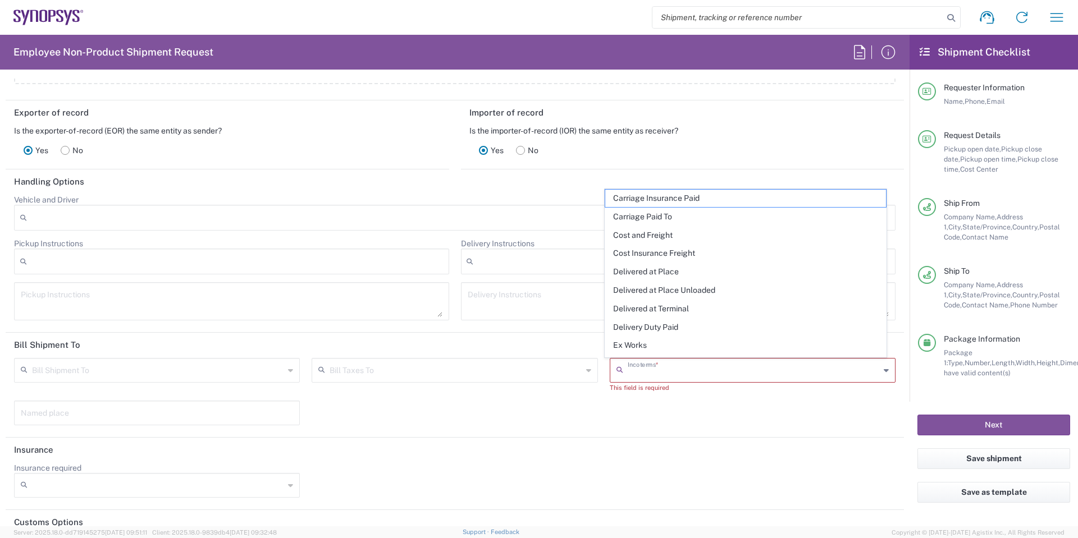
click at [703, 371] on input "text" at bounding box center [754, 370] width 252 height 20
click at [431, 385] on div "Bill Taxes To Recipient Account Sender/Shipper Third Party Account" at bounding box center [455, 379] width 298 height 43
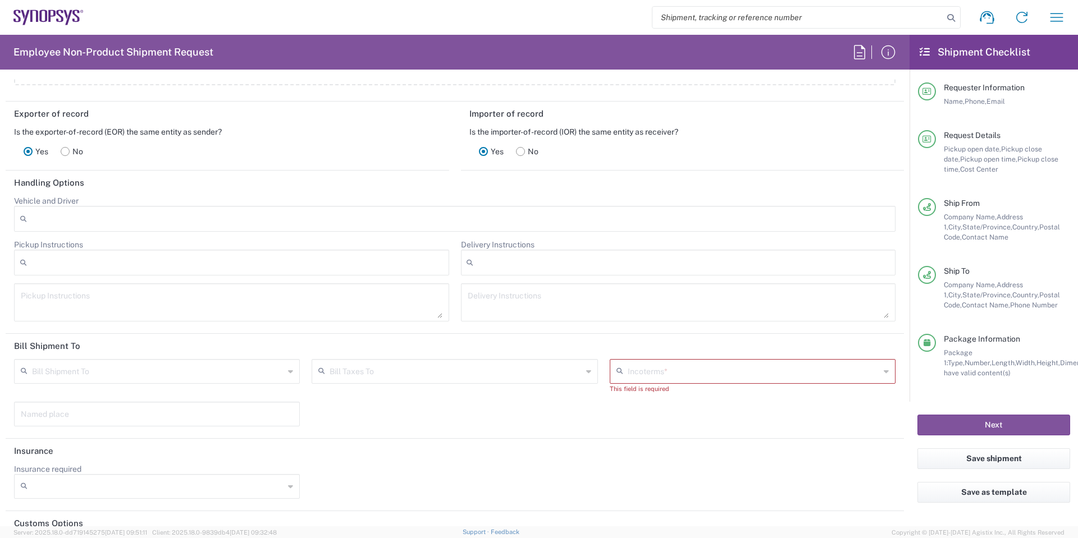
scroll to position [1460, 0]
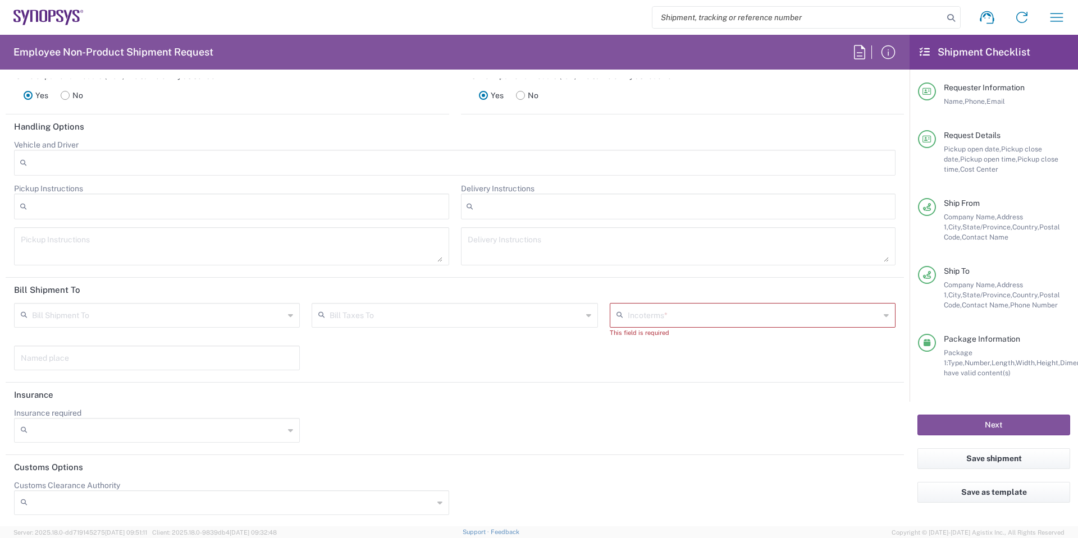
click at [514, 353] on div "Bill Shipment To Recipient Account Sender/Shipper Third Party Account Bill Taxe…" at bounding box center [454, 340] width 893 height 75
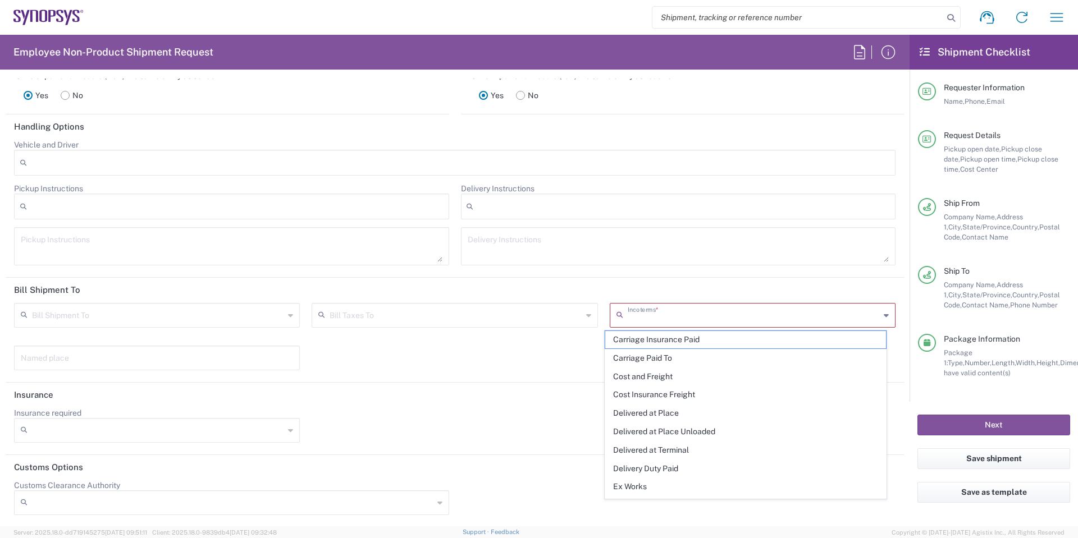
click at [742, 311] on input "text" at bounding box center [754, 315] width 252 height 20
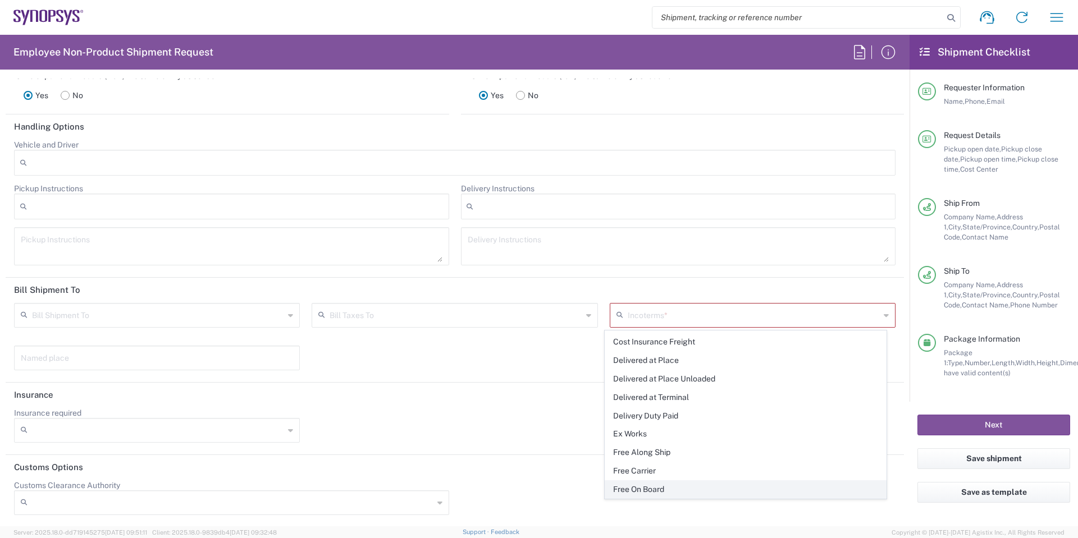
scroll to position [0, 0]
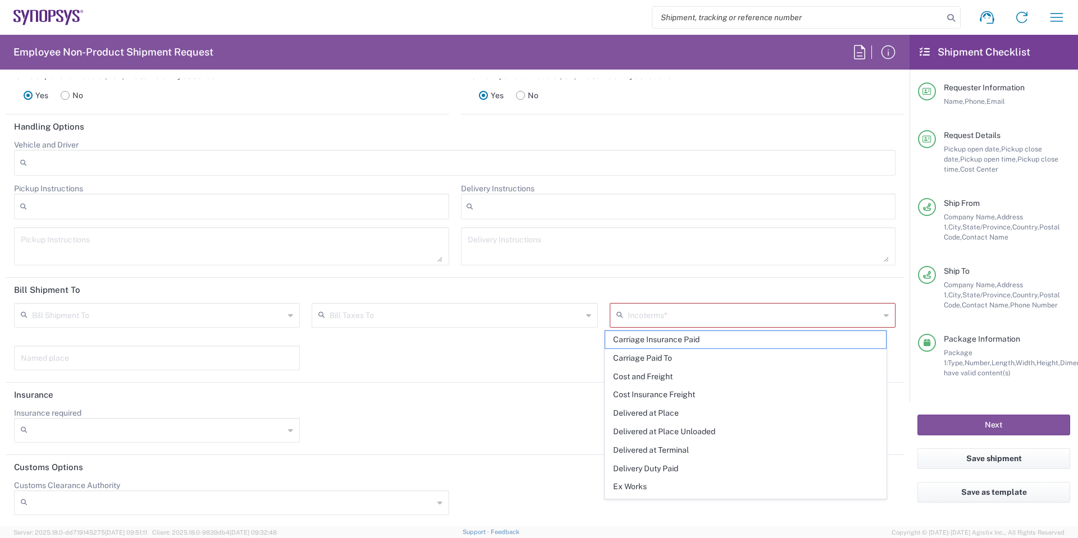
click at [738, 290] on header "Bill Shipment To" at bounding box center [455, 290] width 898 height 25
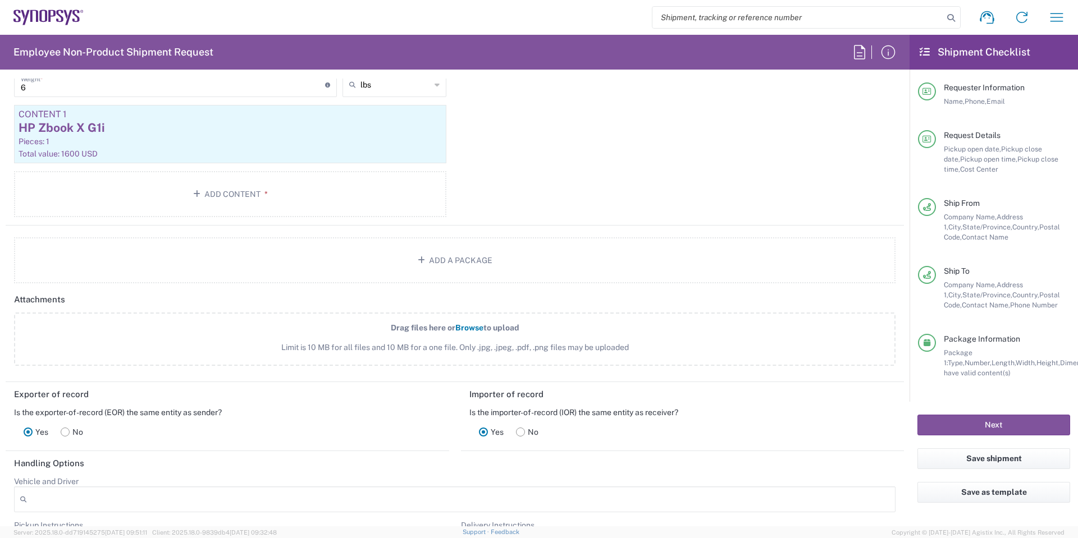
scroll to position [1404, 0]
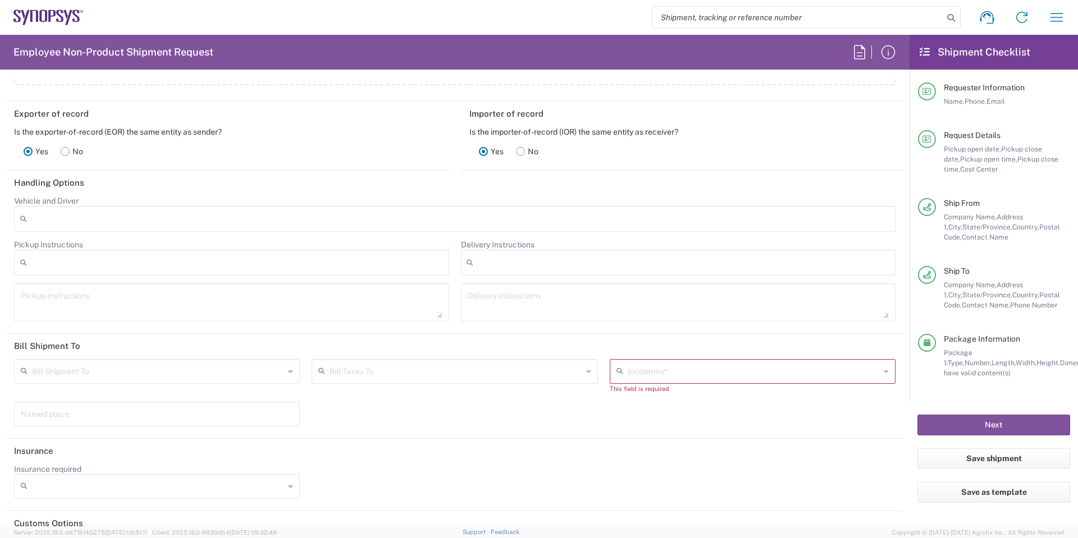
click at [663, 357] on header "Bill Shipment To" at bounding box center [455, 346] width 898 height 25
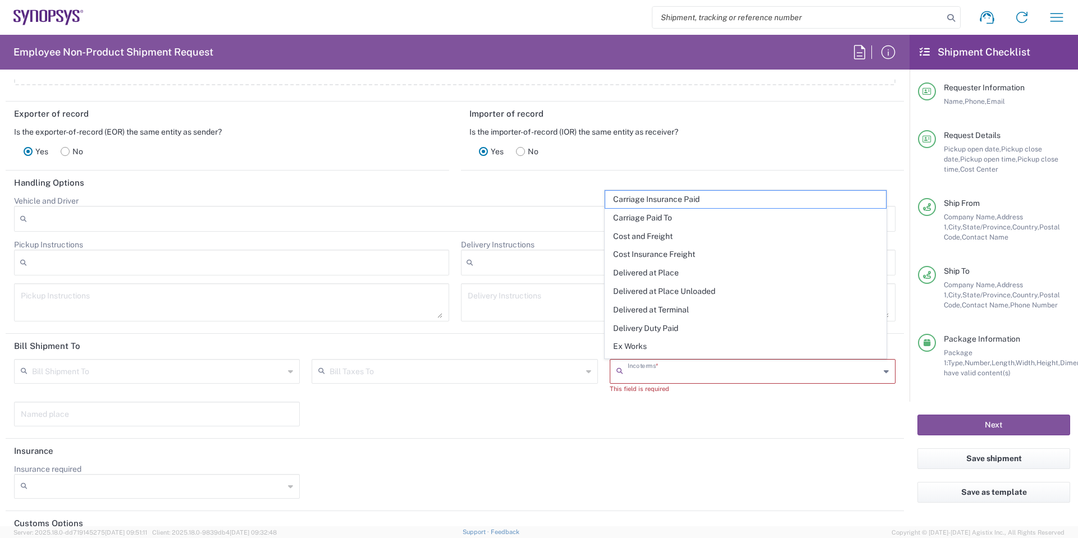
click at [672, 366] on input "text" at bounding box center [754, 371] width 252 height 20
click at [724, 270] on span "Delivered at Place" at bounding box center [745, 272] width 281 height 17
type input "Sender/Shipper"
type input "Recipient Account"
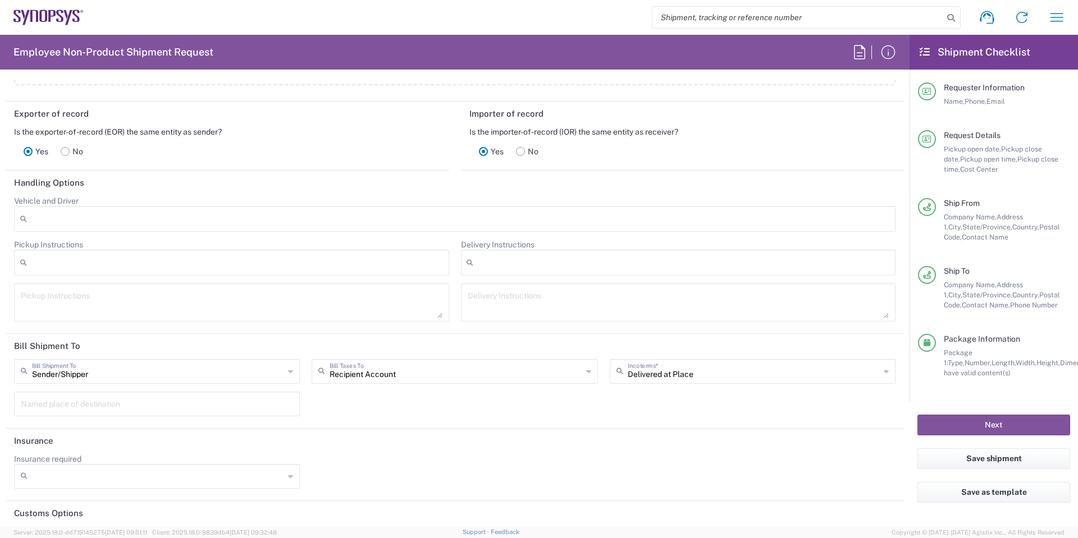
type input "Delivered at Place"
drag, startPoint x: 720, startPoint y: 379, endPoint x: 548, endPoint y: 368, distance: 172.7
click at [548, 368] on div "Sender/Shipper Bill Shipment To Sender/Shipper Recipient Account Third Party Ac…" at bounding box center [454, 391] width 893 height 65
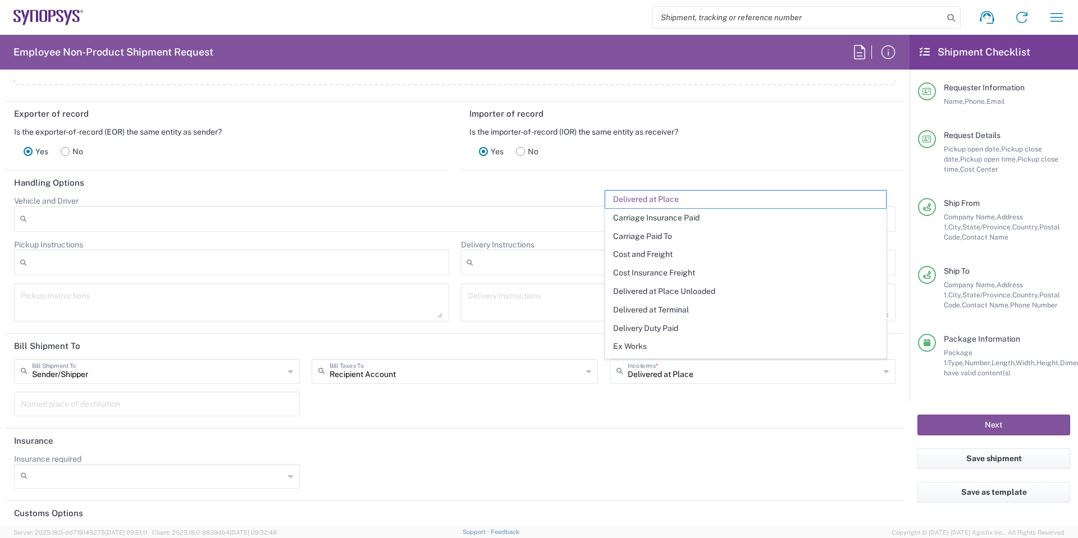
drag, startPoint x: 725, startPoint y: 407, endPoint x: 723, endPoint y: 401, distance: 5.8
click at [725, 407] on div "Sender/Shipper Bill Shipment To Sender/Shipper Recipient Account Third Party Ac…" at bounding box center [454, 391] width 893 height 65
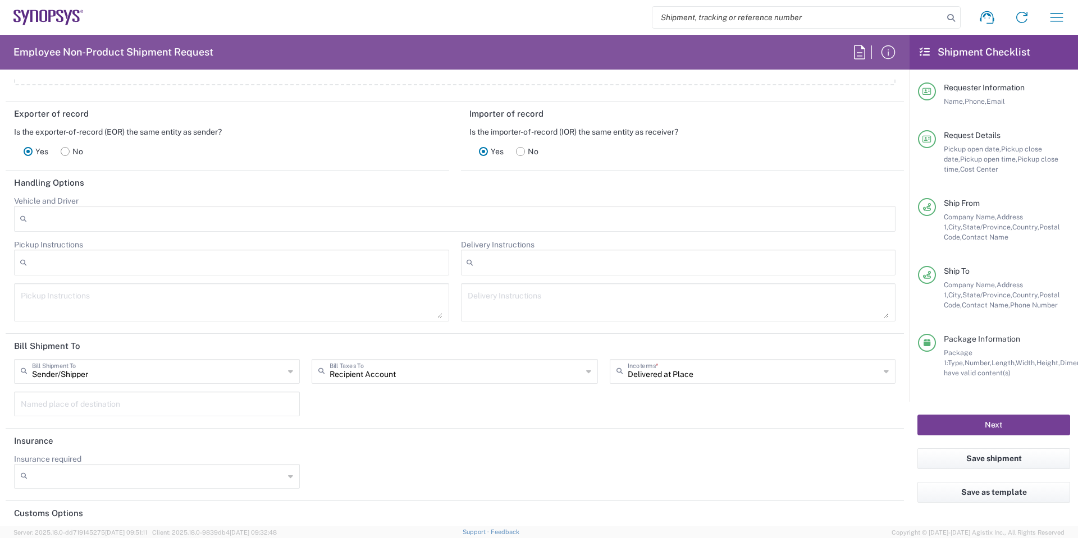
click at [1001, 433] on button "Next" at bounding box center [993, 425] width 153 height 21
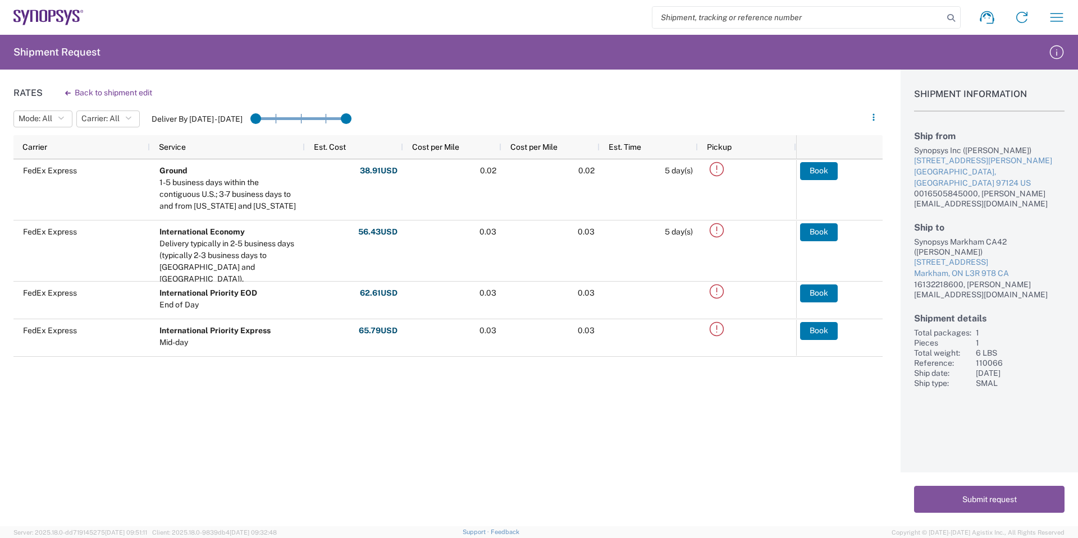
click at [376, 419] on div "Rates Back to shipment edit Mode: All All SMAL Carrier: All All FedEx Express D…" at bounding box center [441, 298] width 883 height 457
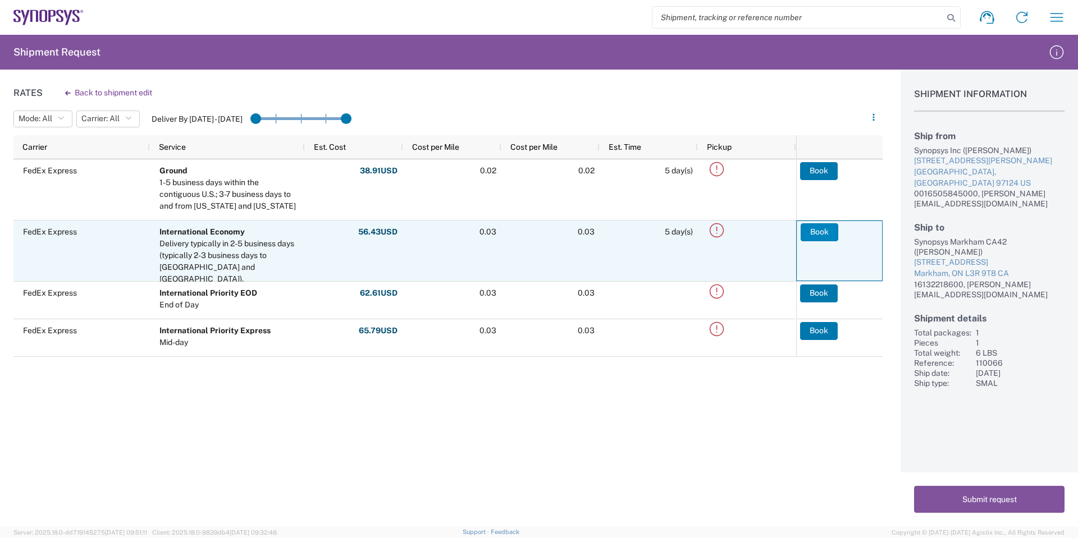
click at [811, 232] on button "Book" at bounding box center [820, 232] width 38 height 18
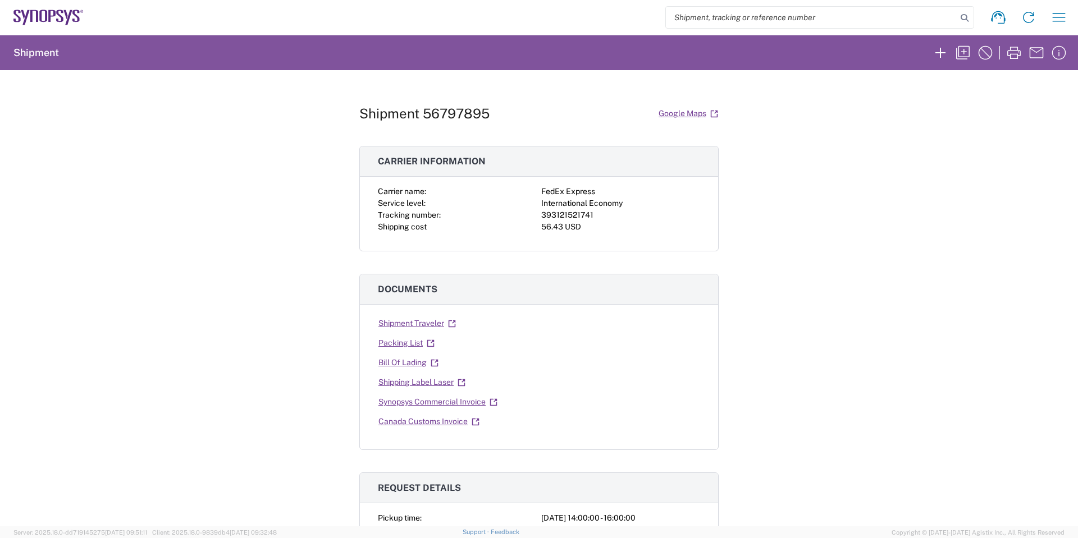
click at [561, 221] on div "393121521741" at bounding box center [620, 215] width 159 height 12
click at [561, 213] on div "393121521741" at bounding box center [620, 215] width 159 height 12
copy div "393121521741"
click at [459, 383] on icon at bounding box center [462, 383] width 8 height 8
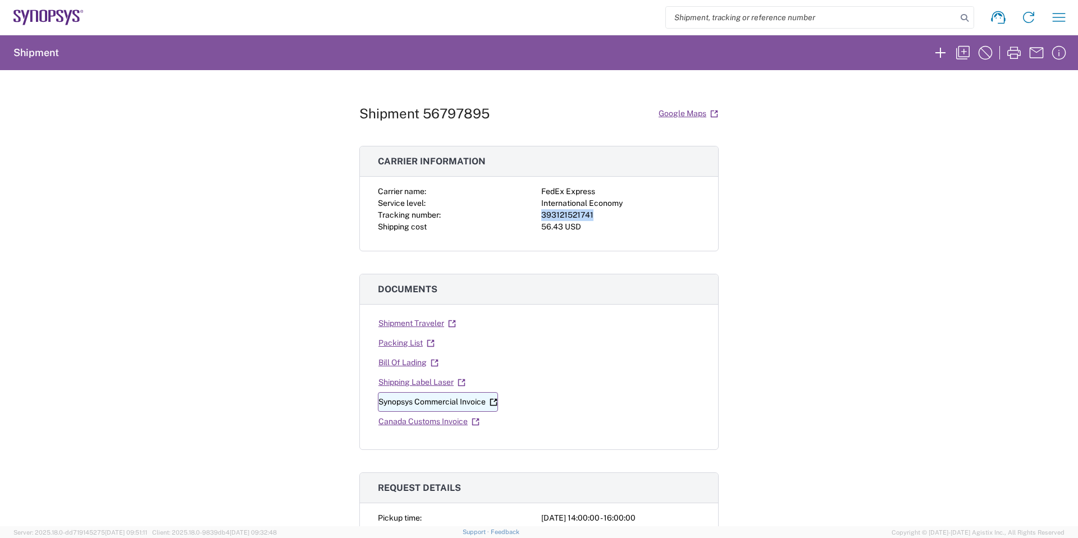
click at [492, 402] on icon at bounding box center [494, 403] width 8 height 8
click at [427, 345] on icon at bounding box center [431, 344] width 8 height 8
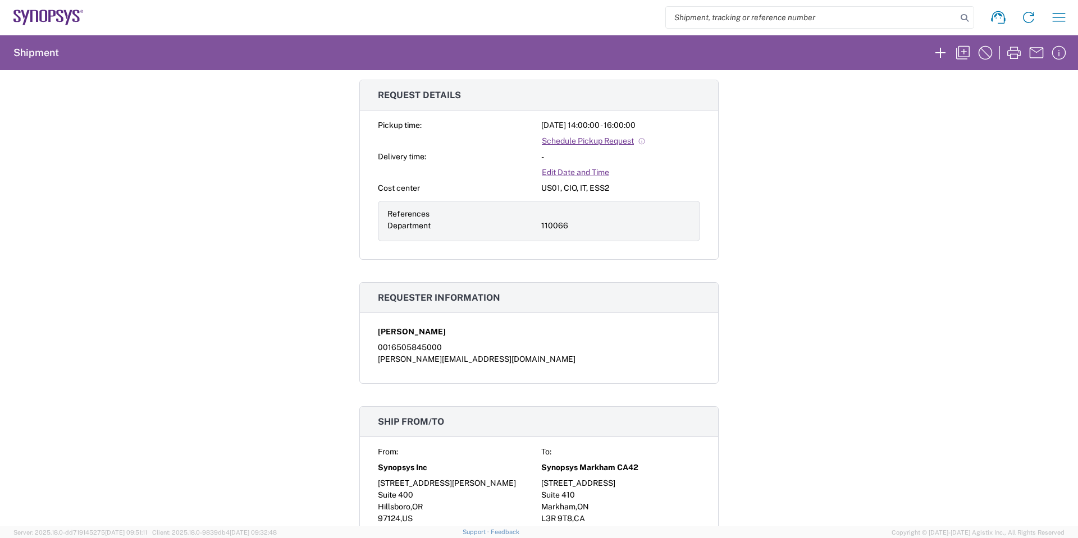
scroll to position [56, 0]
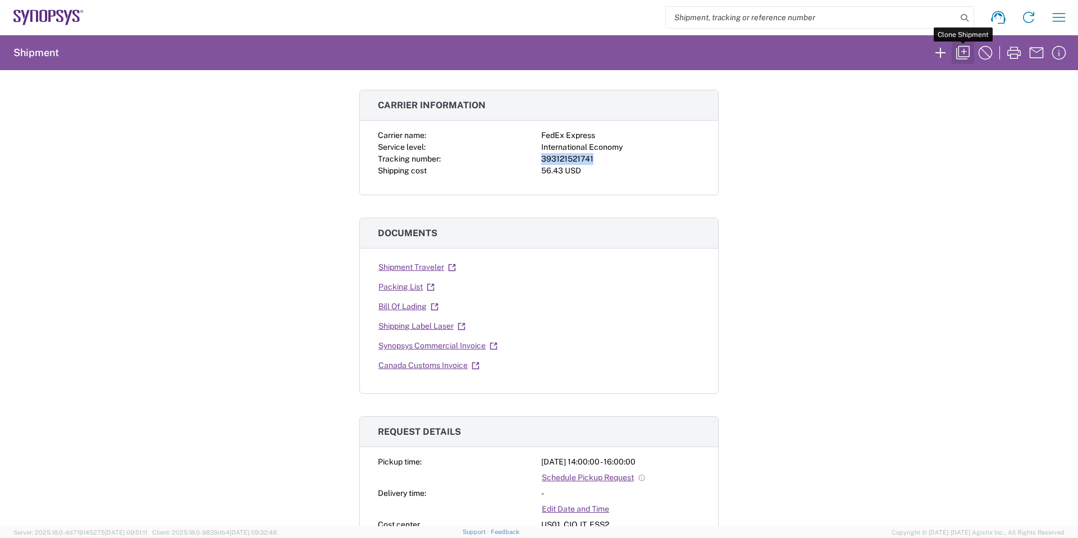
click at [960, 54] on icon "button" at bounding box center [963, 53] width 18 height 18
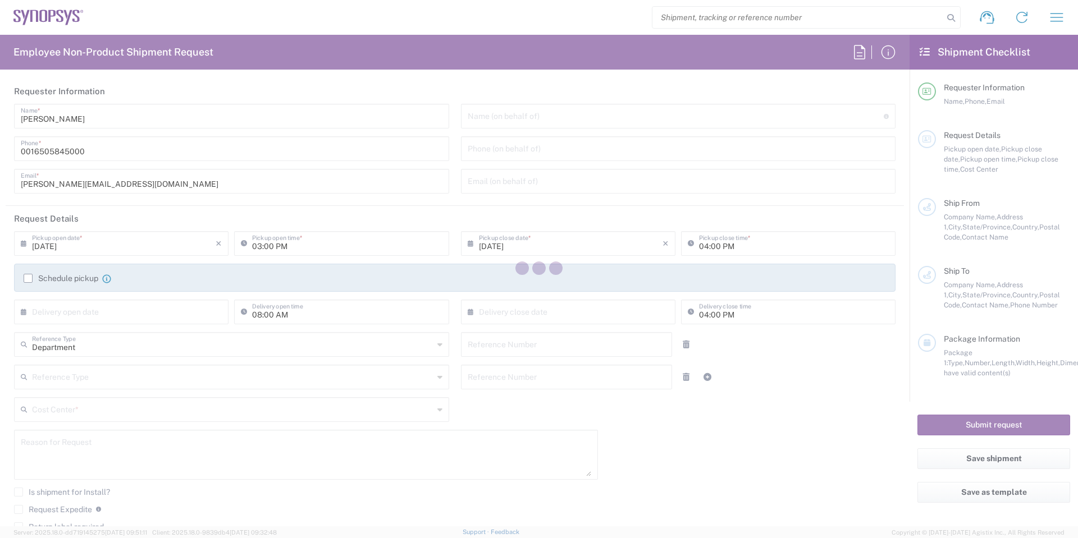
type input "02:00 PM"
type input "110066"
type textarea "[PERSON_NAME][EMAIL_ADDRESS][DOMAIN_NAME]"
type input "Hillsboro US03"
type input "Synopsys Inc"
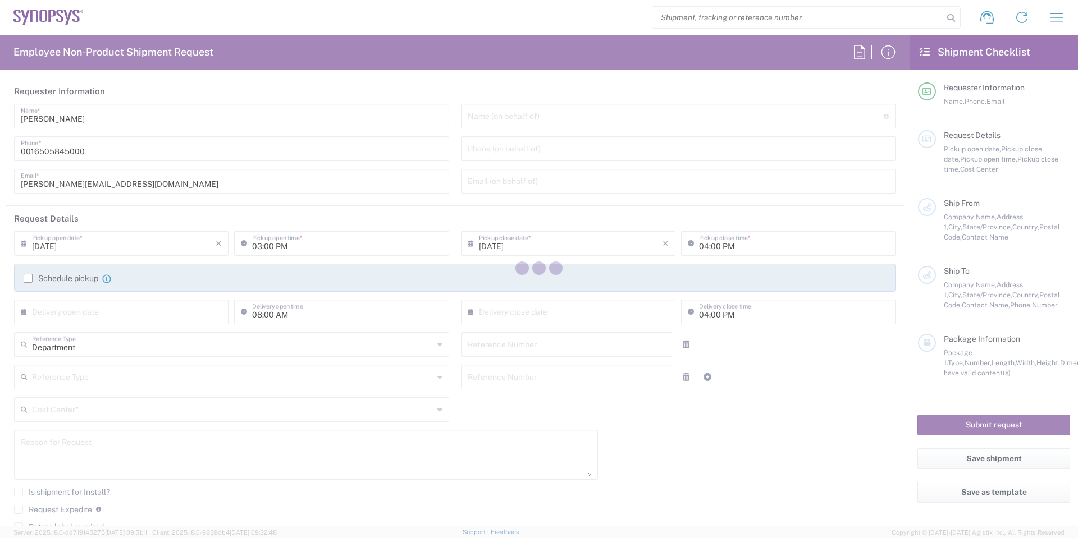
type input "[STREET_ADDRESS][PERSON_NAME]"
type input "Suite 400"
type input "Hillsboro"
type input "[US_STATE]"
type input "97124"
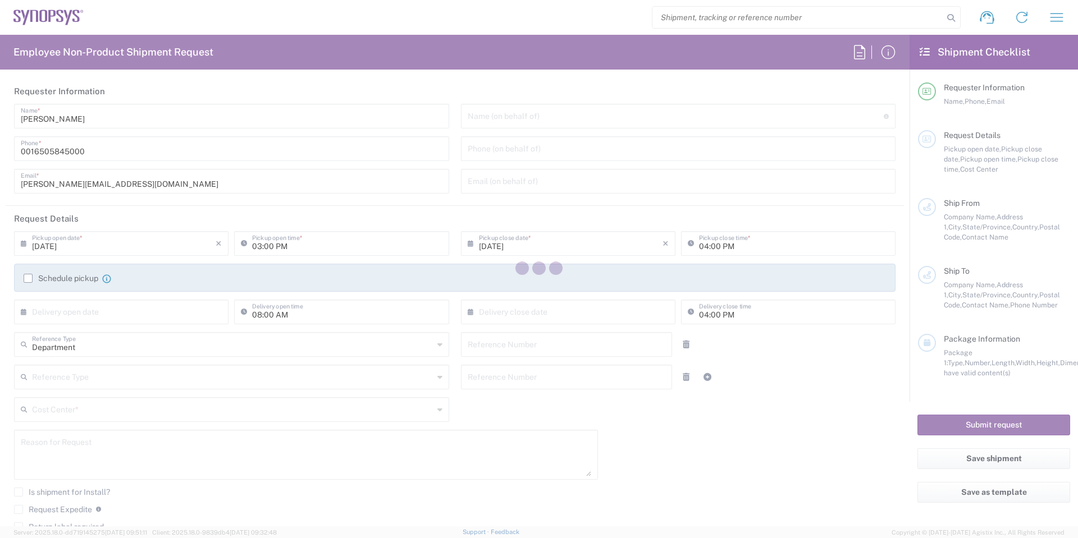
type input "[PERSON_NAME]"
type input "0016505845000"
type input "[PERSON_NAME][EMAIL_ADDRESS][DOMAIN_NAME]"
type input "Markham CA42"
type input "Synopsys Markham CA42"
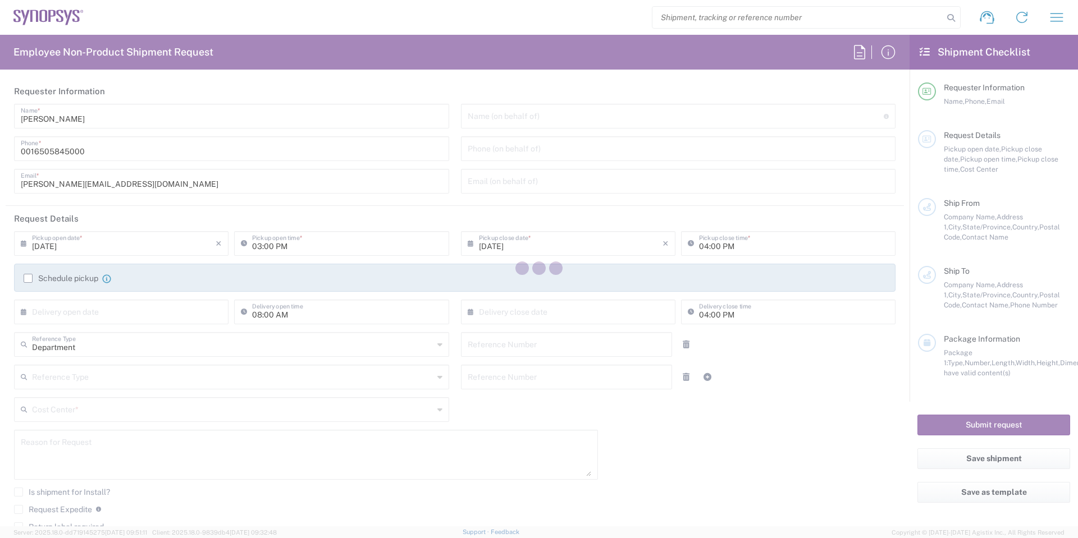
type input "11 Allstate Parkway"
type input "Suite 410"
type input "Markham"
type input "[GEOGRAPHIC_DATA]"
type input "L3R 9T8"
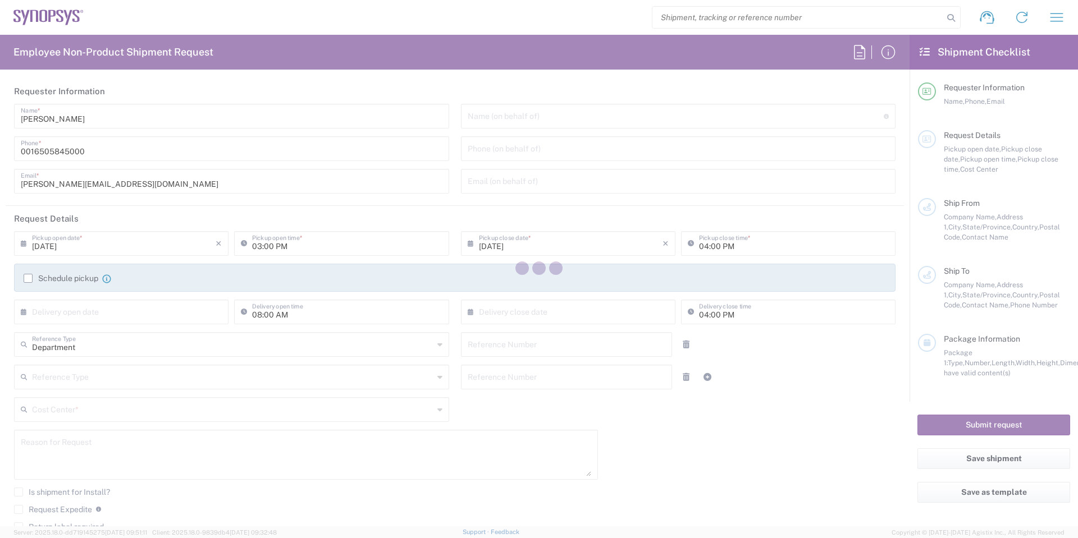
type input "Umesh Arora"
type input "16132218600"
type input "umesha@synopsys.com"
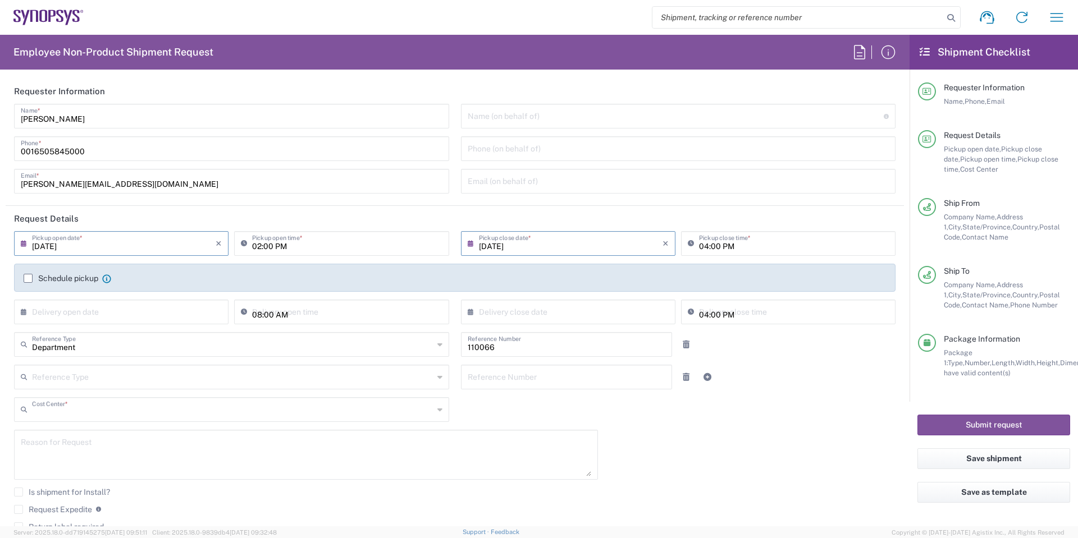
type input "US01, CIO, IT, ESS2 110066"
type input "[GEOGRAPHIC_DATA]"
type input "Large Box"
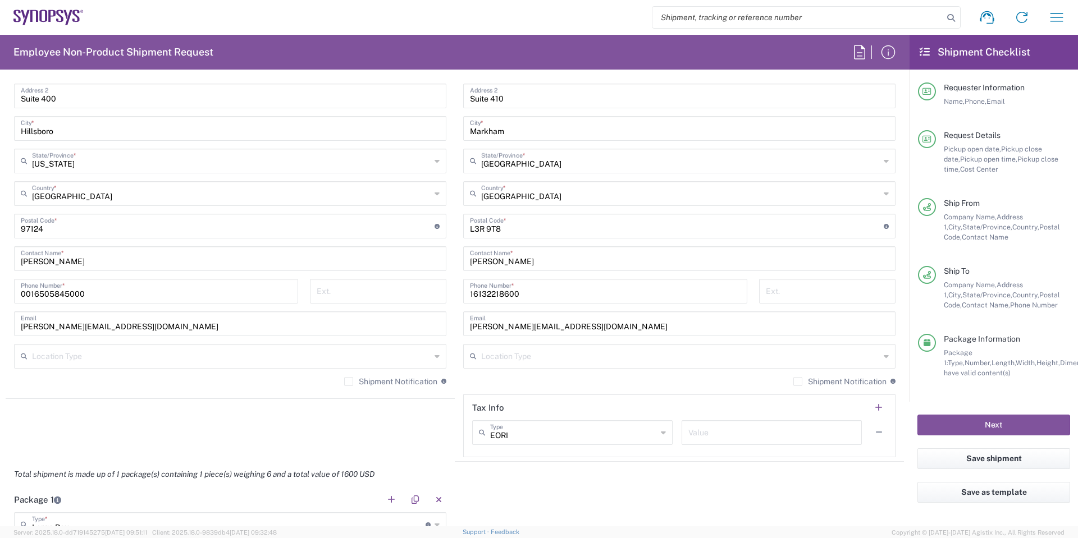
scroll to position [955, 0]
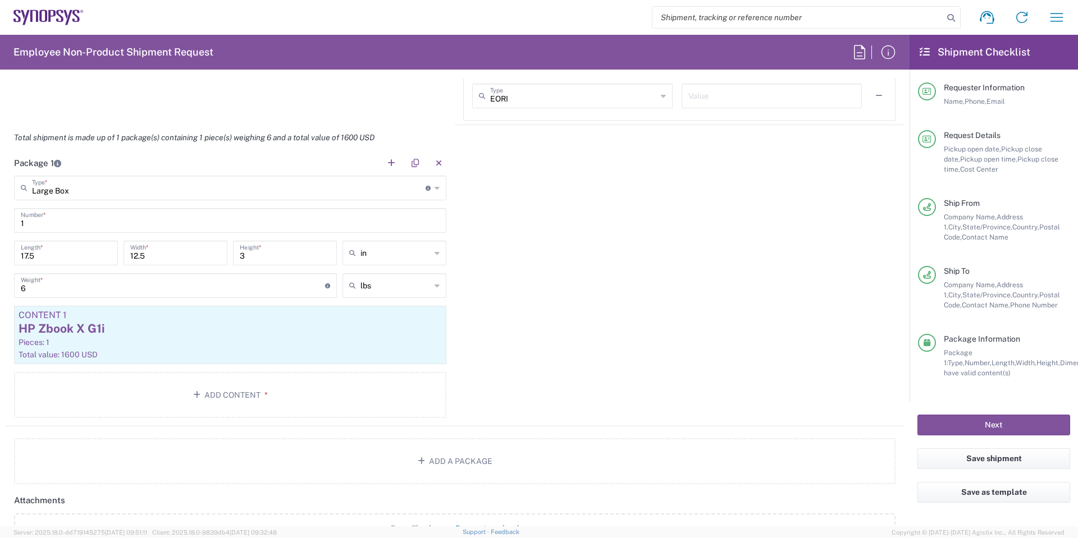
click at [0, 206] on form "Requester Information Jonathan Oren Name * 0016505845000 Phone * jonoren@synops…" at bounding box center [455, 303] width 910 height 448
type input "5"
click at [616, 253] on div "Package 1 Large Box Type * Material used to package goods Large Box Bale(s) Bas…" at bounding box center [455, 288] width 898 height 276
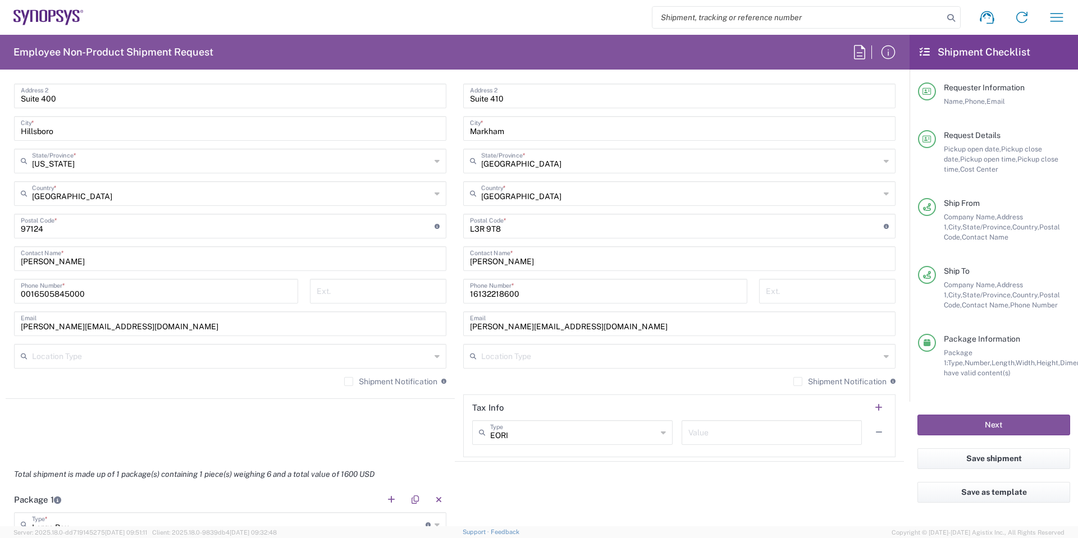
scroll to position [337, 0]
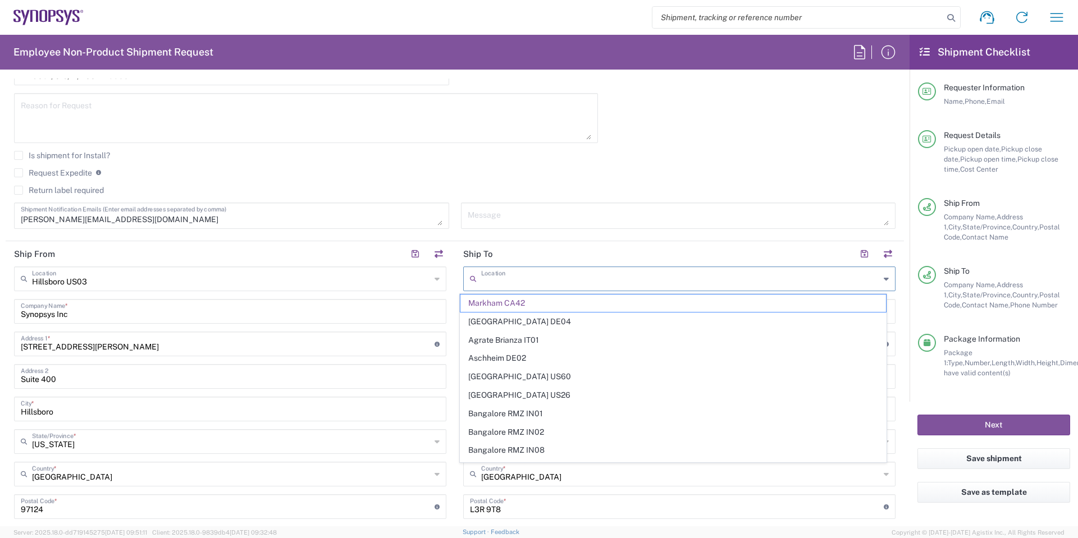
drag, startPoint x: 379, startPoint y: 255, endPoint x: 370, endPoint y: 255, distance: 9.0
click at [370, 255] on div "Ship From [GEOGRAPHIC_DATA] [GEOGRAPHIC_DATA] Location [GEOGRAPHIC_DATA] [GEOGR…" at bounding box center [455, 491] width 898 height 501
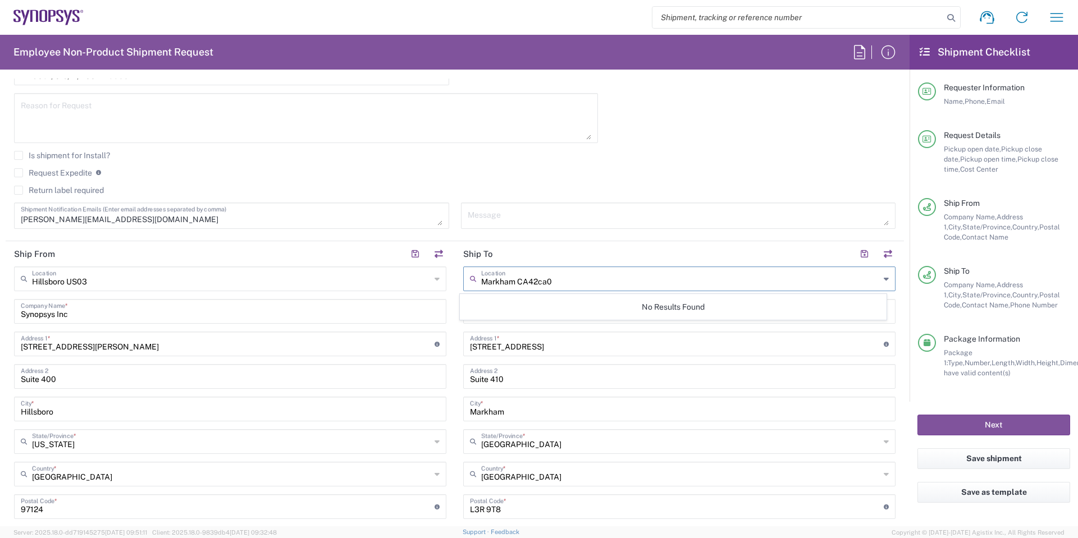
type input "Markham CA42ca06"
drag, startPoint x: 623, startPoint y: 284, endPoint x: 319, endPoint y: 287, distance: 303.8
click at [334, 287] on div "Ship From [GEOGRAPHIC_DATA] [GEOGRAPHIC_DATA] Location [GEOGRAPHIC_DATA] [GEOGR…" at bounding box center [455, 491] width 898 height 501
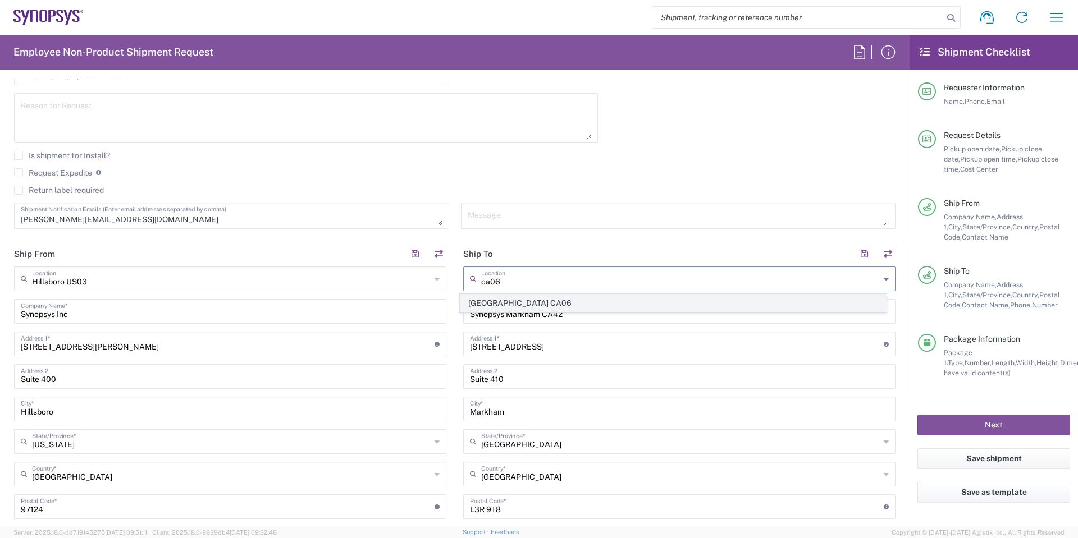
click at [489, 295] on span "[GEOGRAPHIC_DATA] CA06" at bounding box center [673, 303] width 426 height 17
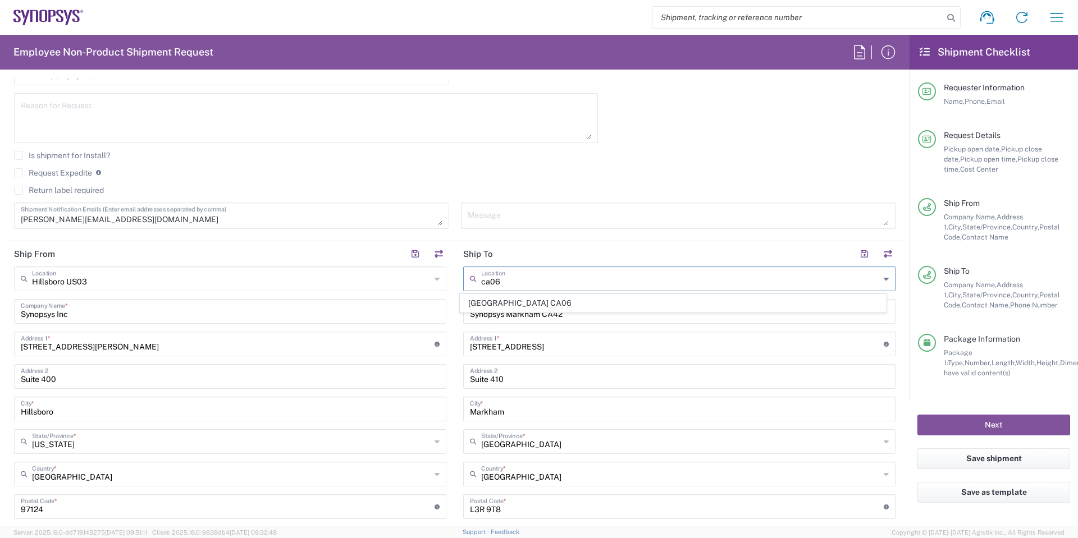
type input "[GEOGRAPHIC_DATA] CA06"
type input "Synopsys Mississauga CA06"
type input "1 City Centre Drive"
type input "Suite 900"
type input "Mississauga"
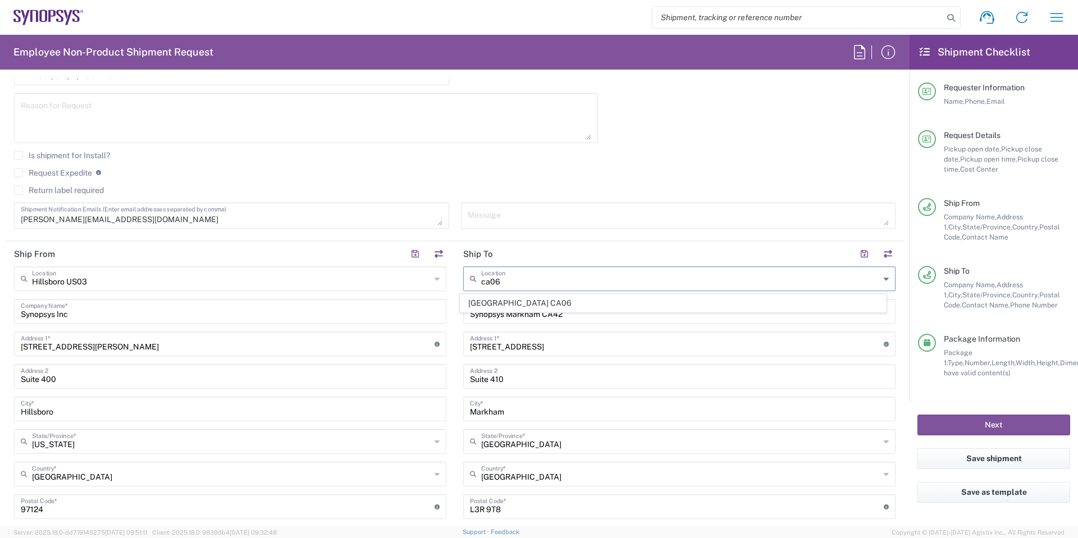
type input "L5B 1M2"
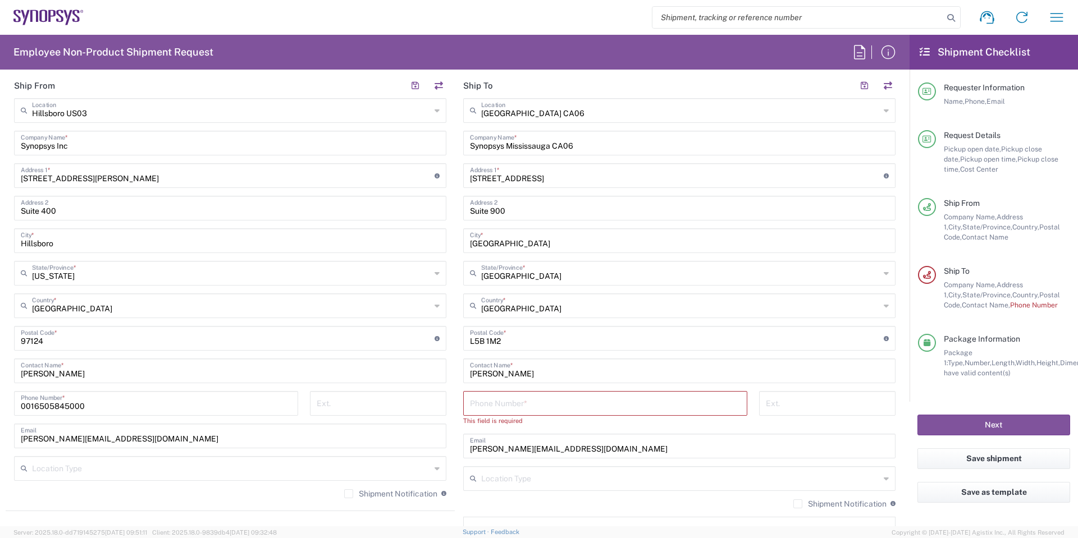
click at [573, 406] on input "tel" at bounding box center [605, 403] width 271 height 20
paste input "+1.2892950970"
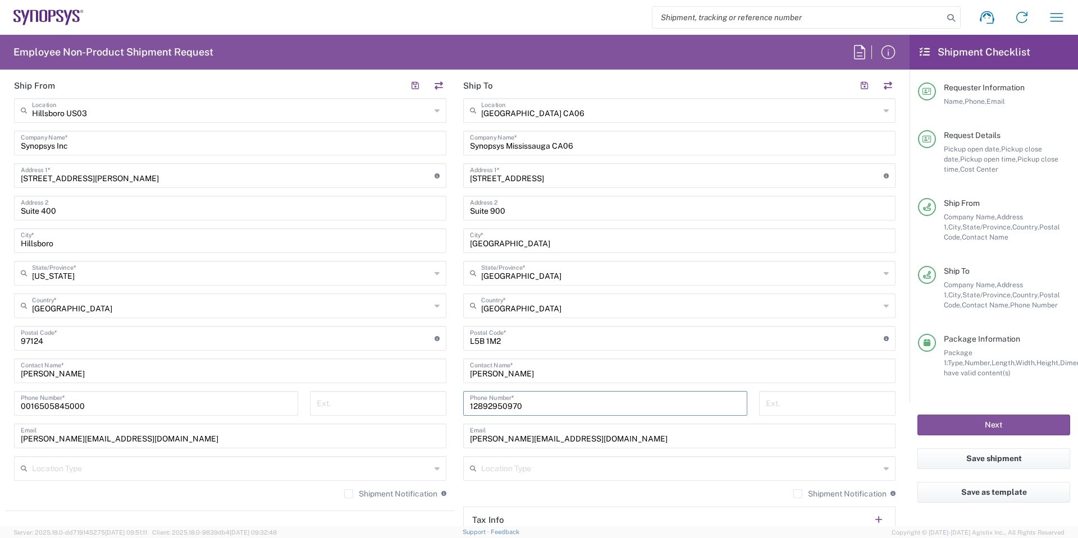
type input "12892950970"
drag, startPoint x: 574, startPoint y: 441, endPoint x: 283, endPoint y: 446, distance: 291.5
click at [284, 447] on div "Ship From [GEOGRAPHIC_DATA] [GEOGRAPHIC_DATA] Location [GEOGRAPHIC_DATA] [GEOGR…" at bounding box center [455, 323] width 898 height 501
paste input "ehsan"
type input "ehsana@synopsys.com"
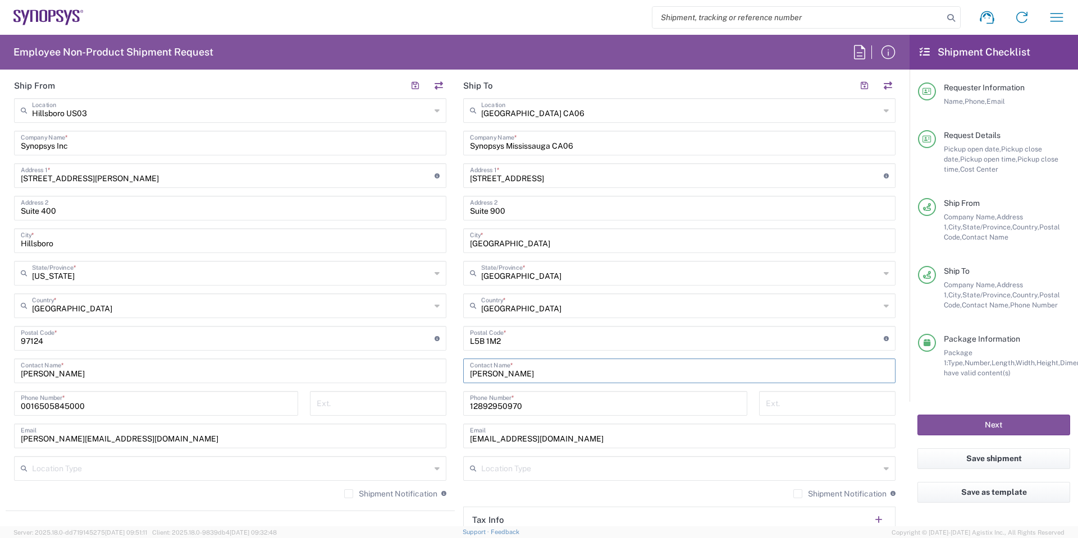
drag, startPoint x: 538, startPoint y: 371, endPoint x: 381, endPoint y: 361, distance: 157.5
click at [381, 362] on div "Ship From [GEOGRAPHIC_DATA] [GEOGRAPHIC_DATA] Location [GEOGRAPHIC_DATA] [GEOGR…" at bounding box center [455, 323] width 898 height 501
paste input "Ehsan Ahmadzadeh"
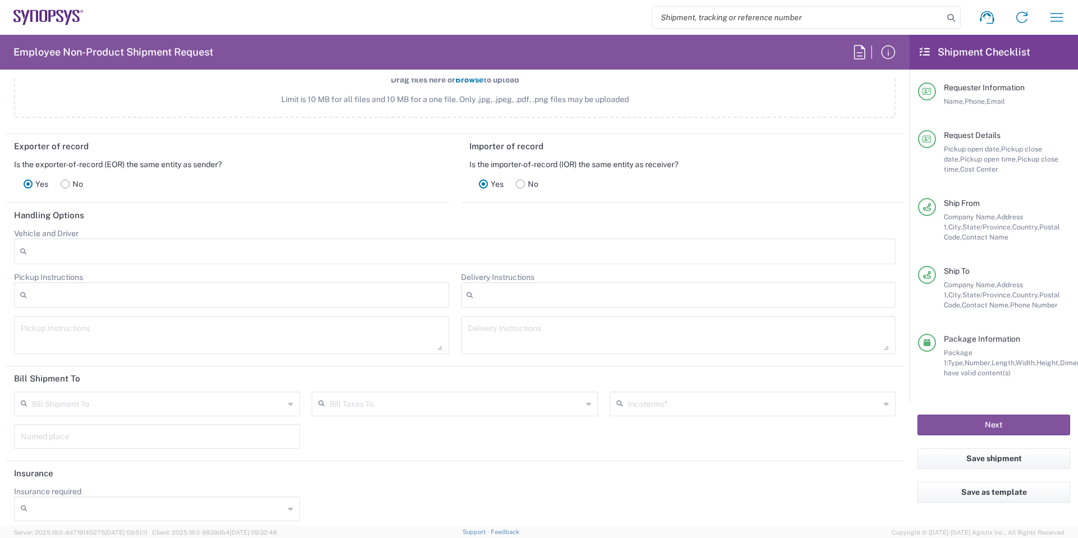
scroll to position [1483, 0]
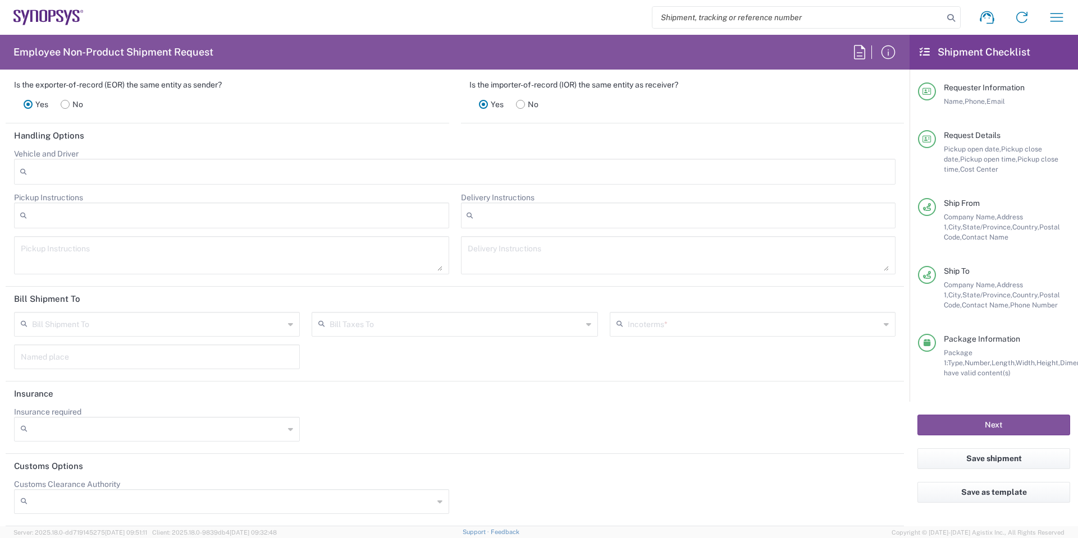
type input "Ehsan Ahmadzadeh"
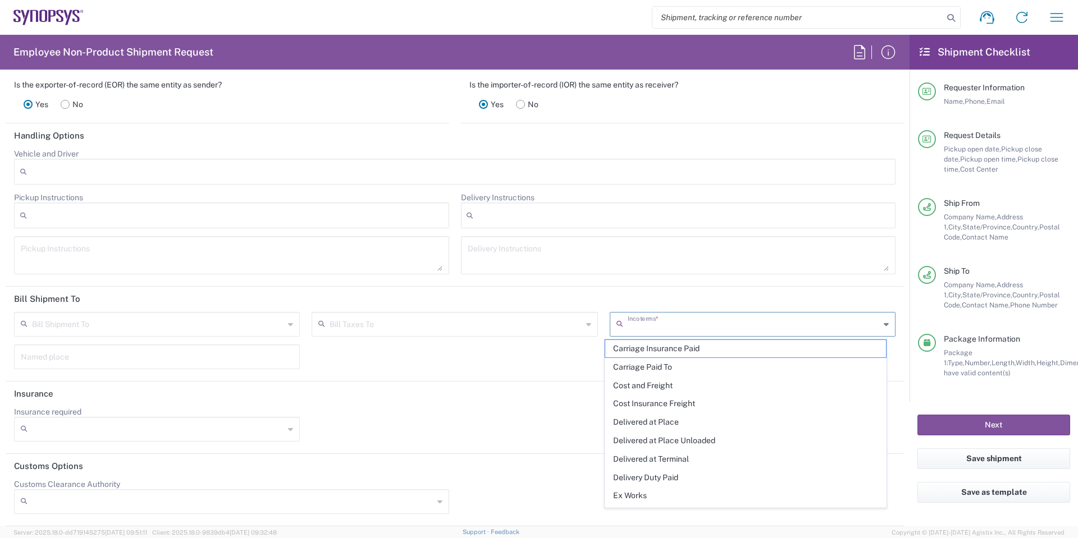
click at [728, 333] on input "text" at bounding box center [754, 324] width 252 height 20
click at [713, 417] on span "Delivered at Place" at bounding box center [745, 422] width 281 height 17
type input "Sender/Shipper"
type input "Recipient Account"
type input "Delivered at Place"
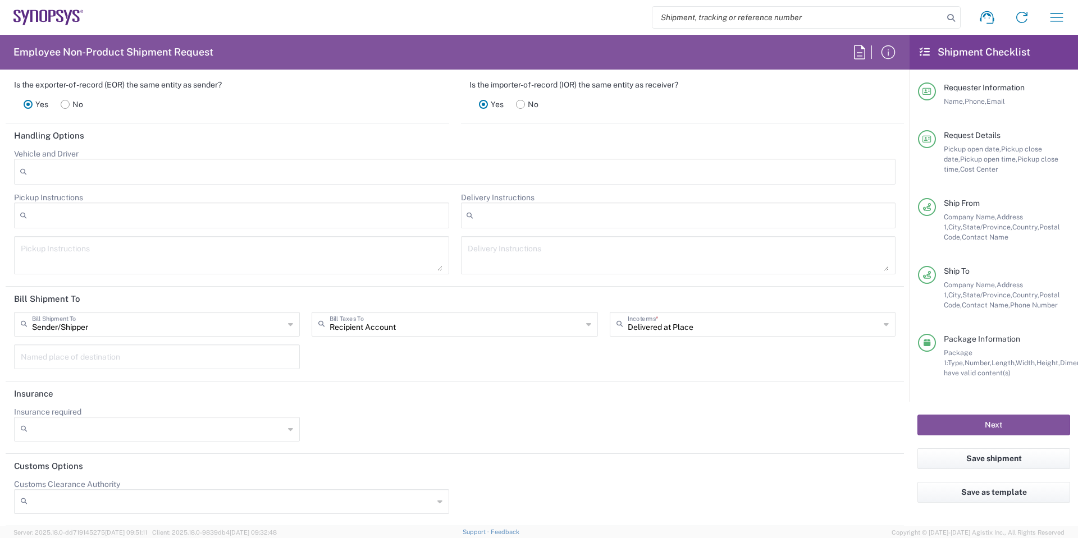
click at [522, 371] on div "Sender/Shipper Bill Shipment To Sender/Shipper Recipient Account Third Party Ac…" at bounding box center [454, 344] width 893 height 65
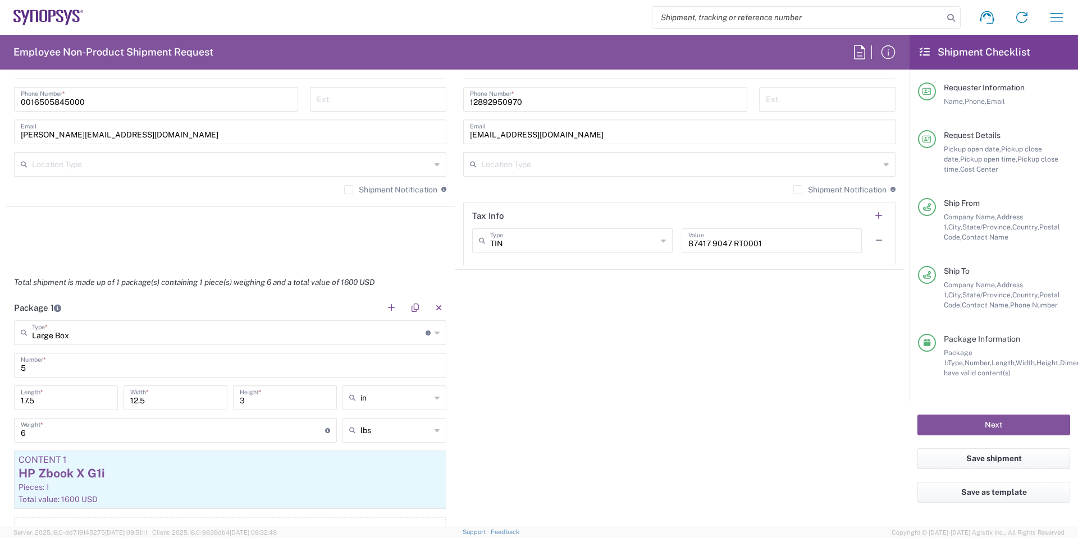
scroll to position [641, 0]
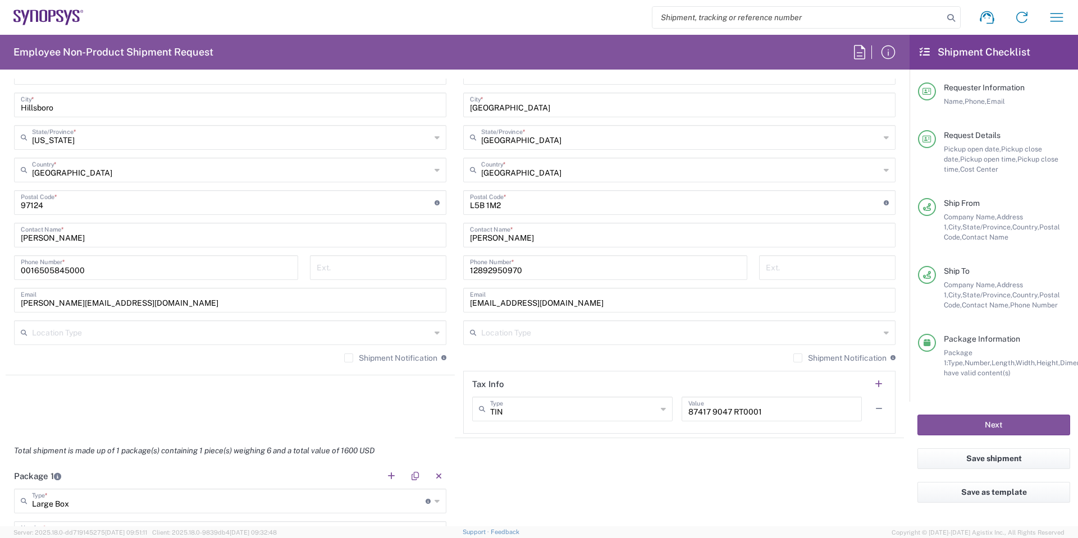
click at [627, 403] on input "TIN" at bounding box center [573, 409] width 167 height 20
click at [625, 362] on div "Shipment Notification If checked, a shipment notification email will be sent to…" at bounding box center [679, 362] width 432 height 18
type input "TIN"
click at [588, 413] on input "TIN" at bounding box center [573, 409] width 167 height 20
click at [597, 367] on div "Shipment Notification If checked, a shipment notification email will be sent to…" at bounding box center [679, 362] width 432 height 18
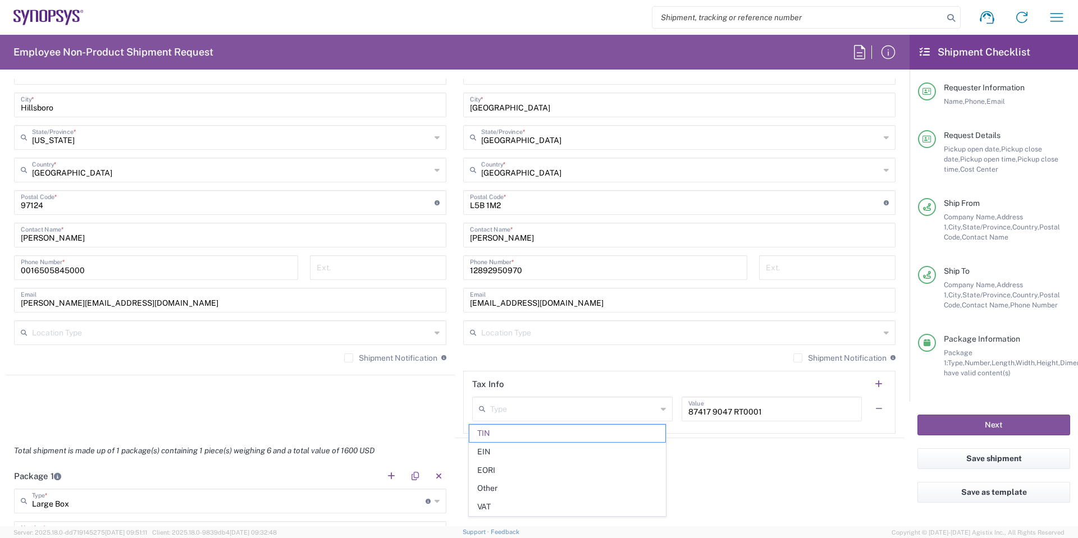
type input "TIN"
click at [593, 413] on input "text" at bounding box center [573, 409] width 167 height 20
click at [595, 369] on div "Shipment Notification If checked, a shipment notification email will be sent to…" at bounding box center [679, 362] width 432 height 18
type input "TIN"
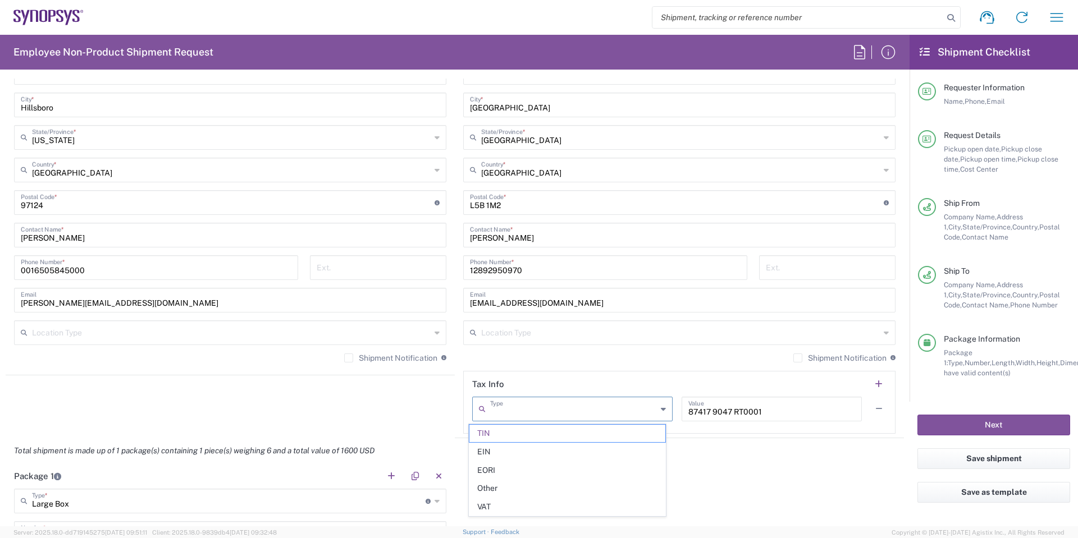
click at [620, 409] on input "text" at bounding box center [573, 409] width 167 height 20
type input "TIN"
click at [563, 413] on input "text" at bounding box center [573, 409] width 167 height 20
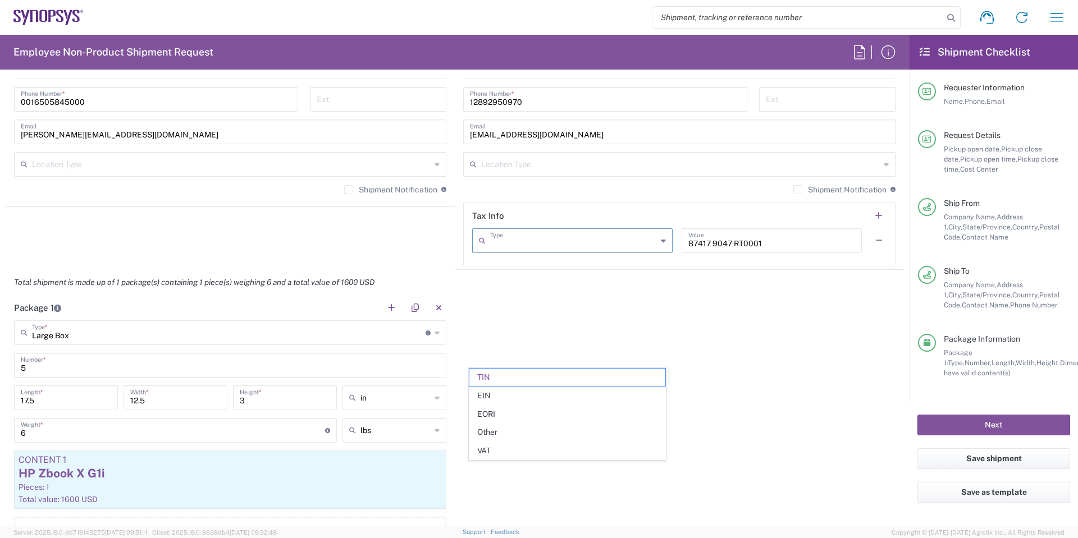
scroll to position [697, 0]
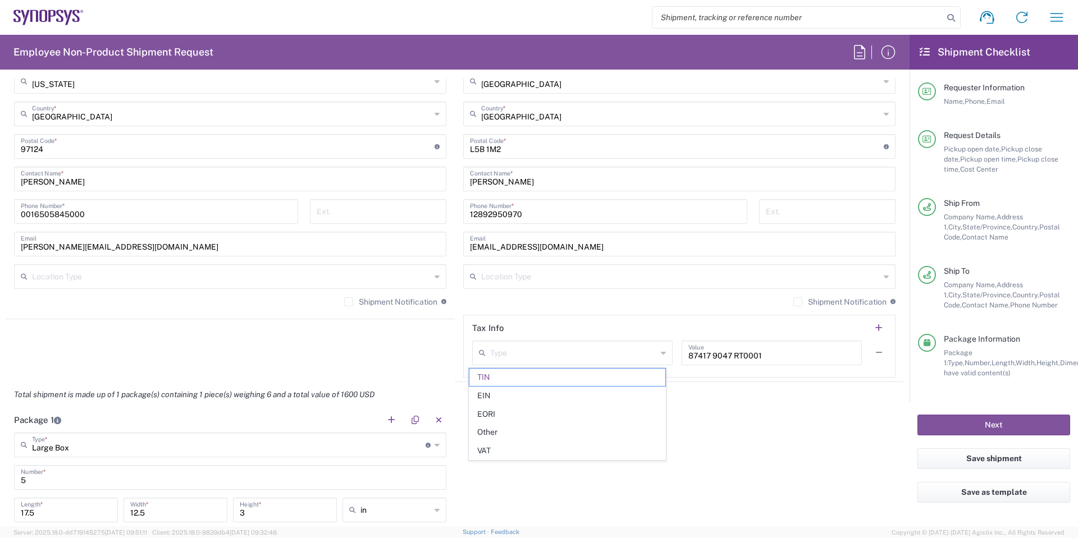
click at [735, 437] on div "Package 1 Large Box Type * Material used to package goods Large Box Bale(s) Bas…" at bounding box center [455, 546] width 898 height 276
type input "TIN"
drag, startPoint x: 838, startPoint y: 355, endPoint x: 477, endPoint y: 334, distance: 362.2
click at [477, 334] on agx-form-section "Tax Info TIN Type TIN EIN EORI Other VAT 87417 9047 RT0001 Value" at bounding box center [679, 346] width 432 height 63
click at [670, 396] on div "Total shipment is made up of 1 package(s) containing 1 piece(s) weighing 6 and …" at bounding box center [455, 394] width 910 height 25
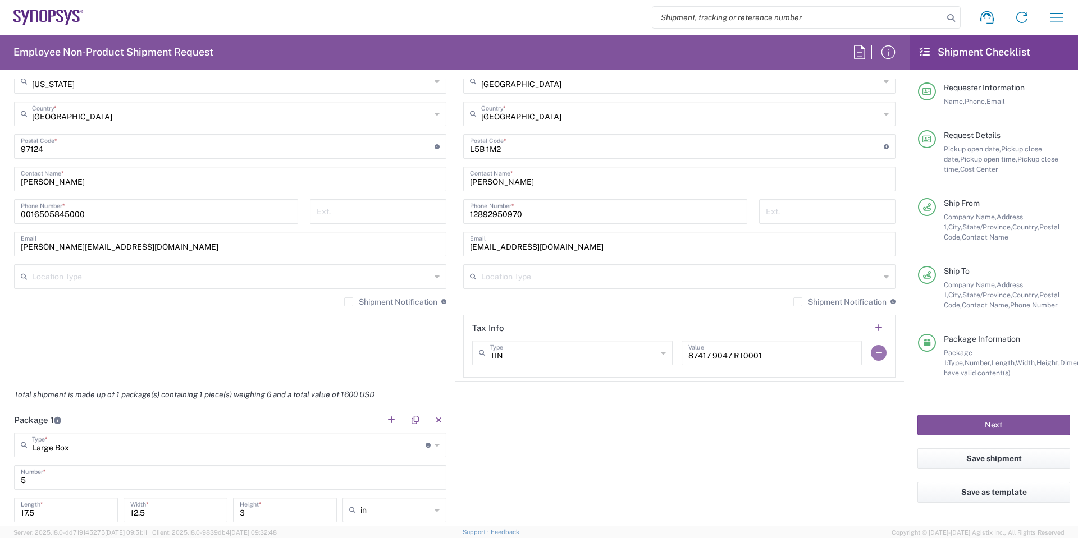
click at [872, 354] on button "button" at bounding box center [879, 353] width 16 height 16
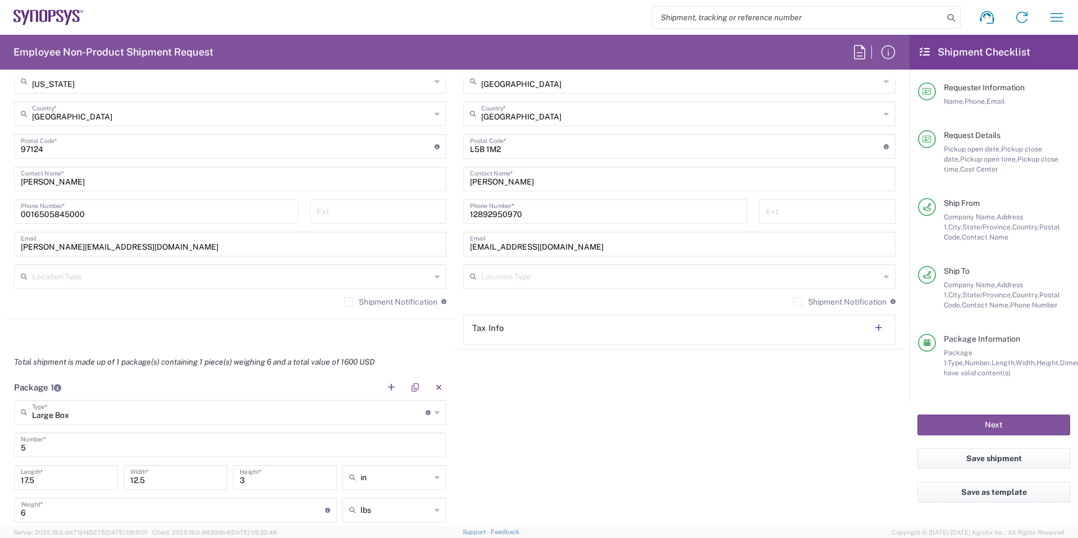
click at [811, 389] on div "Package 1 Large Box Type * Material used to package goods Large Box Bale(s) Bas…" at bounding box center [455, 513] width 898 height 276
click at [871, 328] on button "button" at bounding box center [879, 329] width 16 height 16
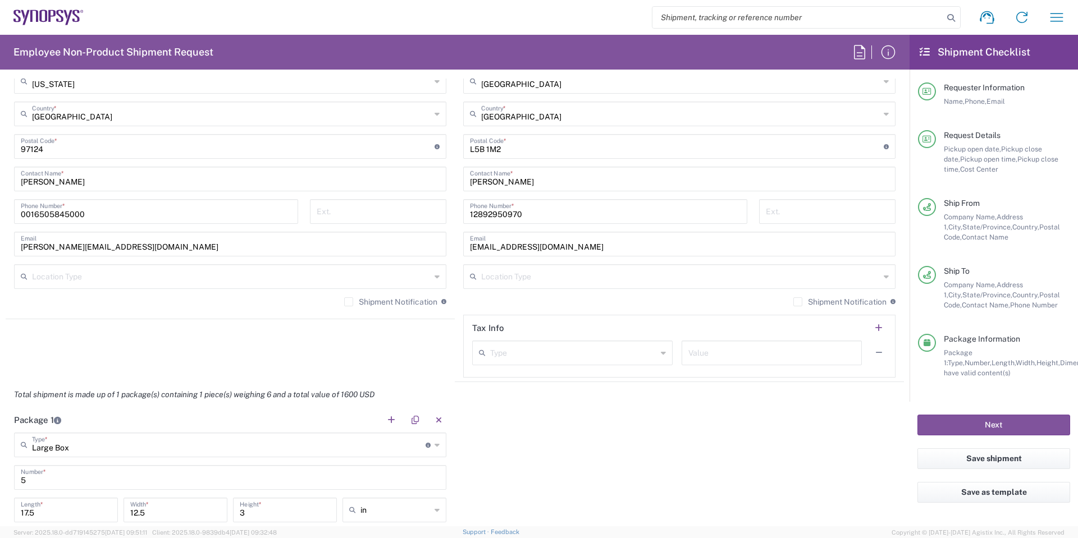
click at [782, 415] on div "Package 1 Large Box Type * Material used to package goods Large Box Bale(s) Bas…" at bounding box center [455, 546] width 898 height 276
click at [662, 413] on div "Package 1 Large Box Type * Material used to package goods Large Box Bale(s) Bas…" at bounding box center [455, 546] width 898 height 276
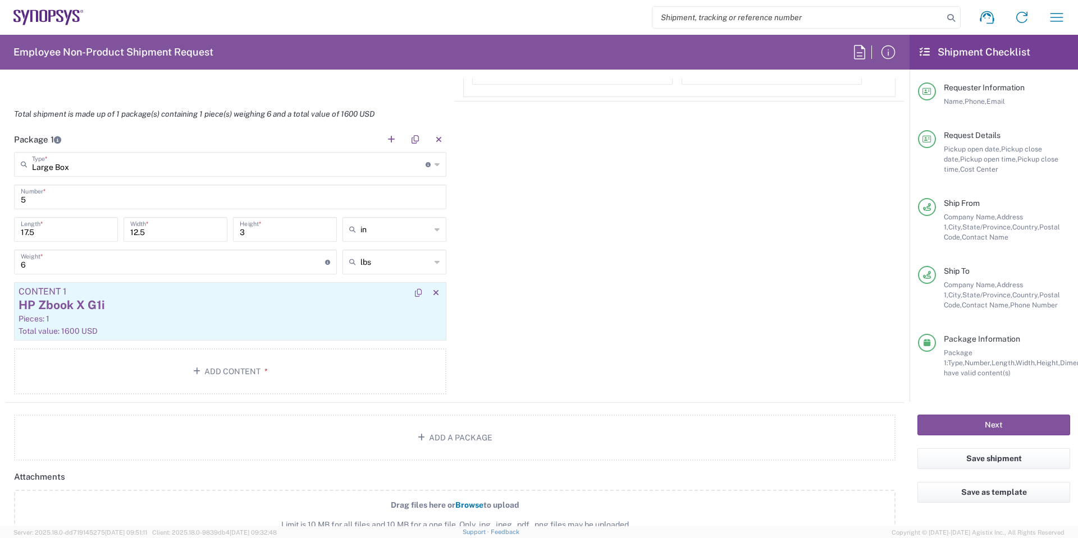
click at [261, 318] on div "Pieces: 1" at bounding box center [230, 319] width 423 height 10
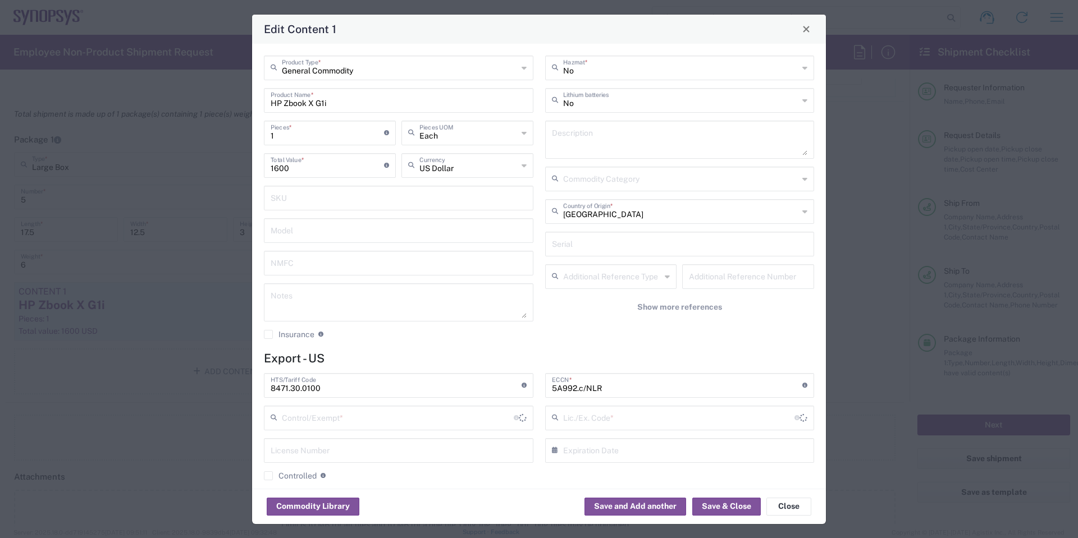
type input "FTR Exemption"
type input "30.36"
click at [802, 34] on button "Close" at bounding box center [806, 29] width 16 height 16
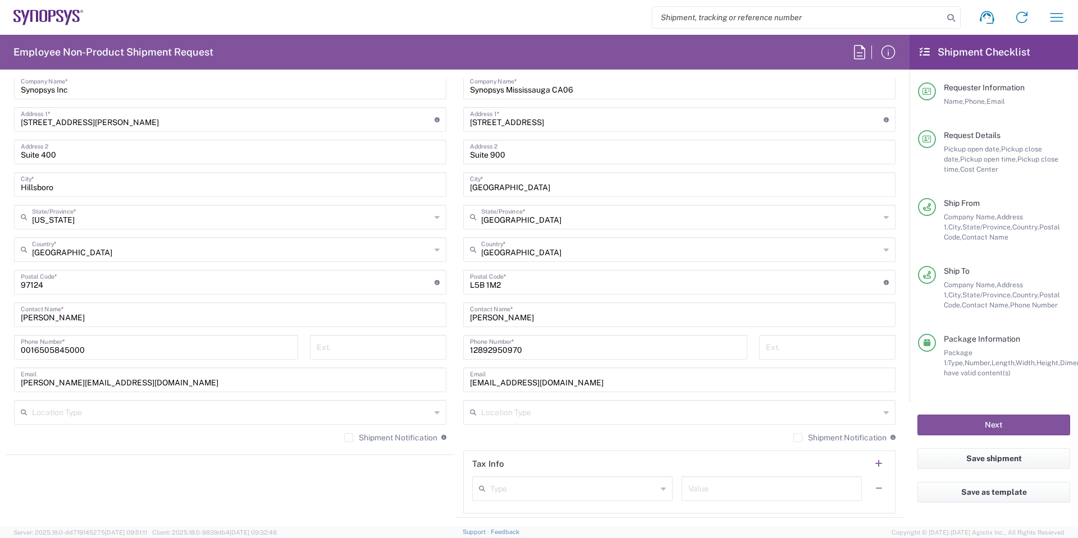
scroll to position [1011, 0]
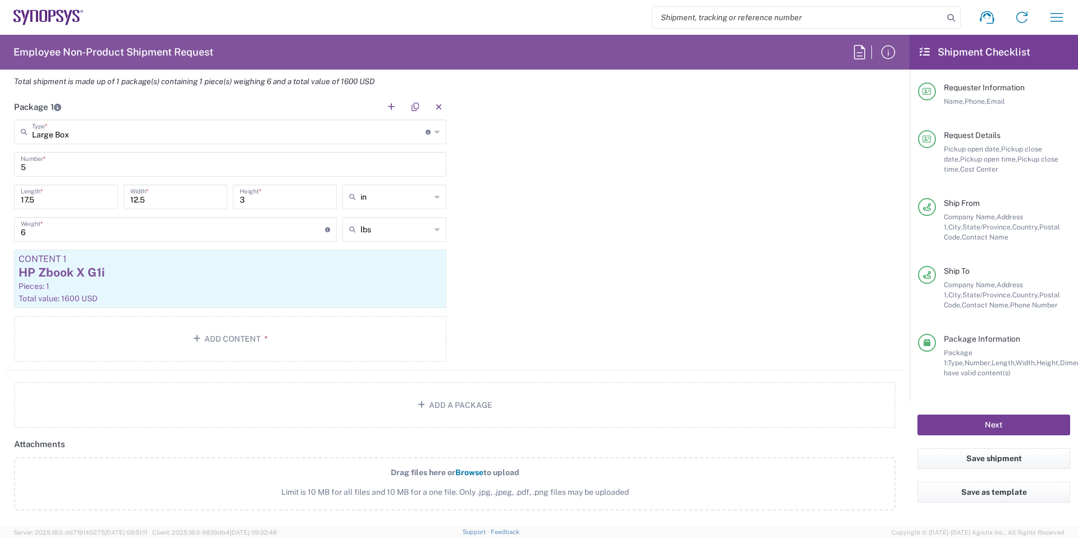
click at [980, 432] on button "Next" at bounding box center [993, 425] width 153 height 21
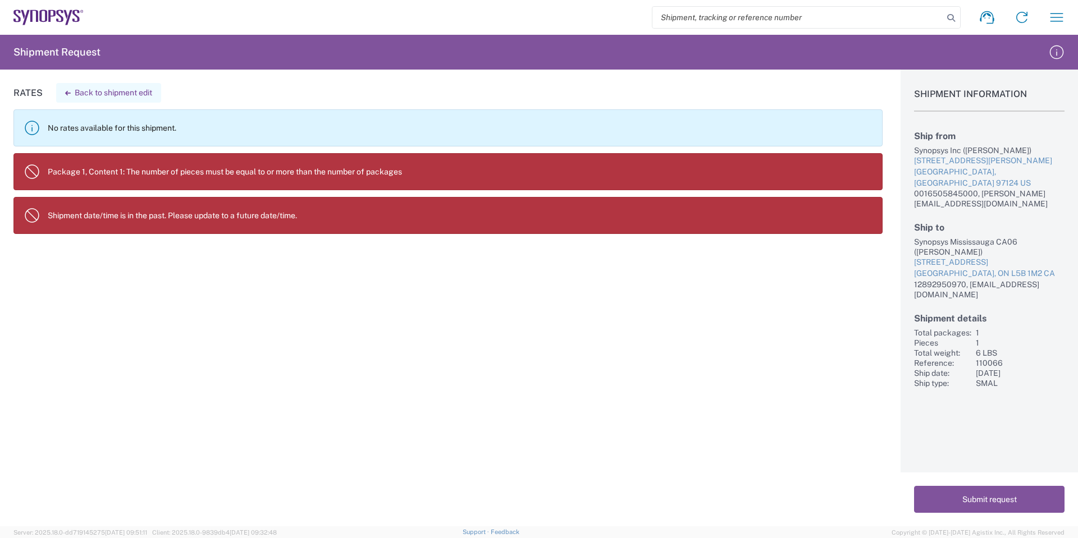
click at [101, 93] on button "Back to shipment edit" at bounding box center [108, 93] width 105 height 20
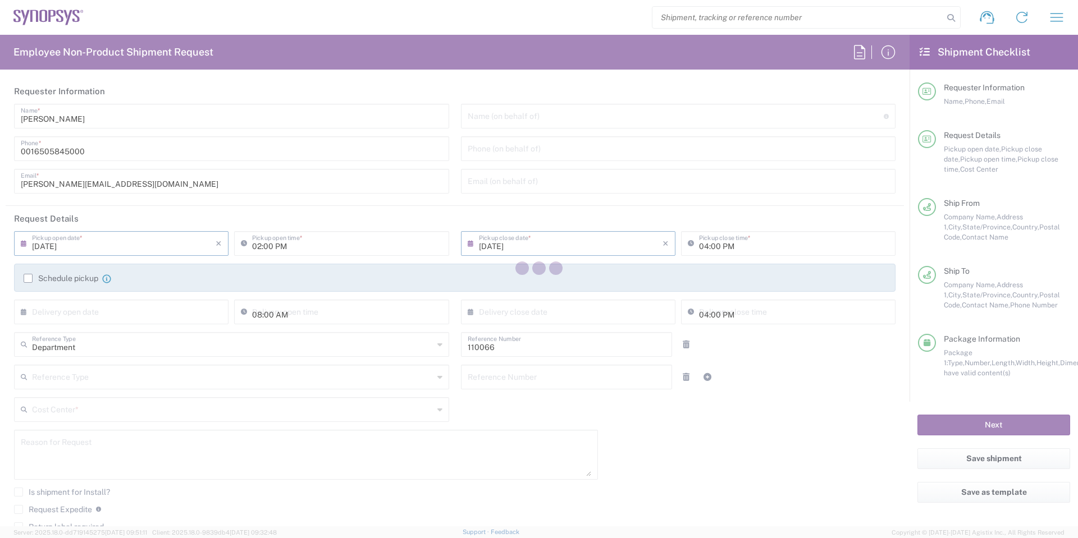
type input "US01, CIO, IT, ESS2 110066"
type input "[GEOGRAPHIC_DATA]"
type input "Large Box"
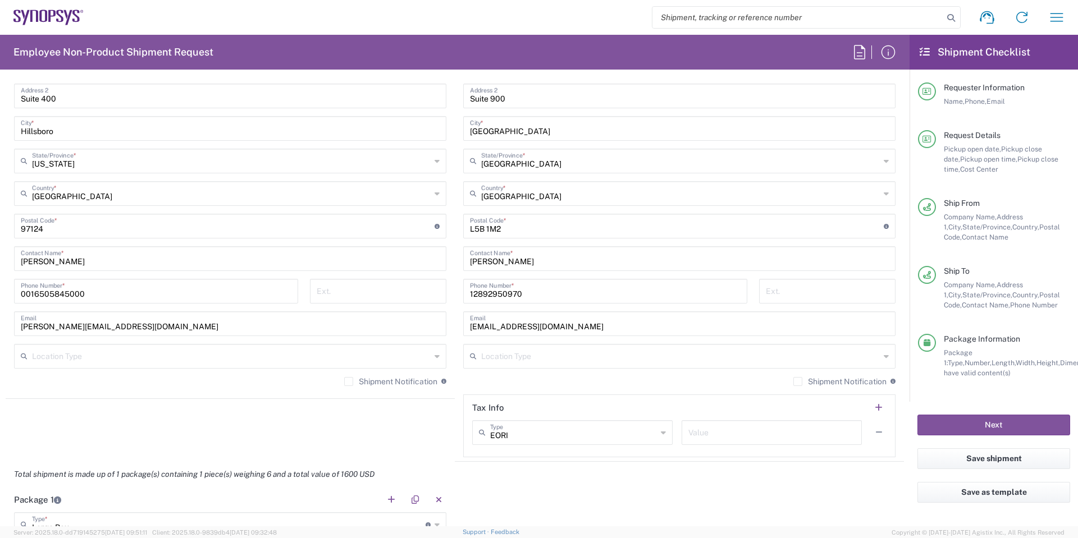
scroll to position [898, 0]
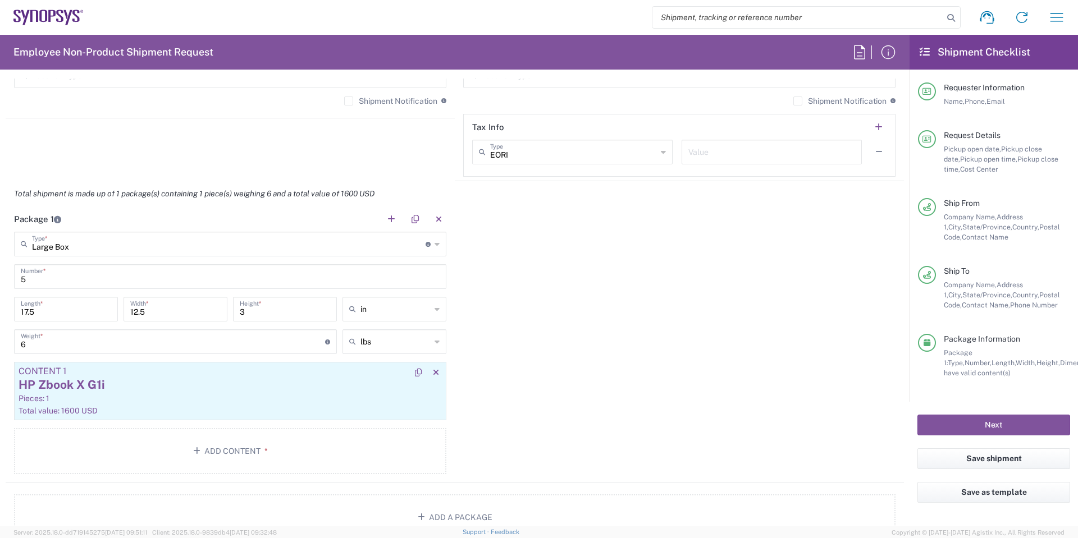
click at [275, 386] on div "HP Zbook X G1i" at bounding box center [230, 385] width 423 height 17
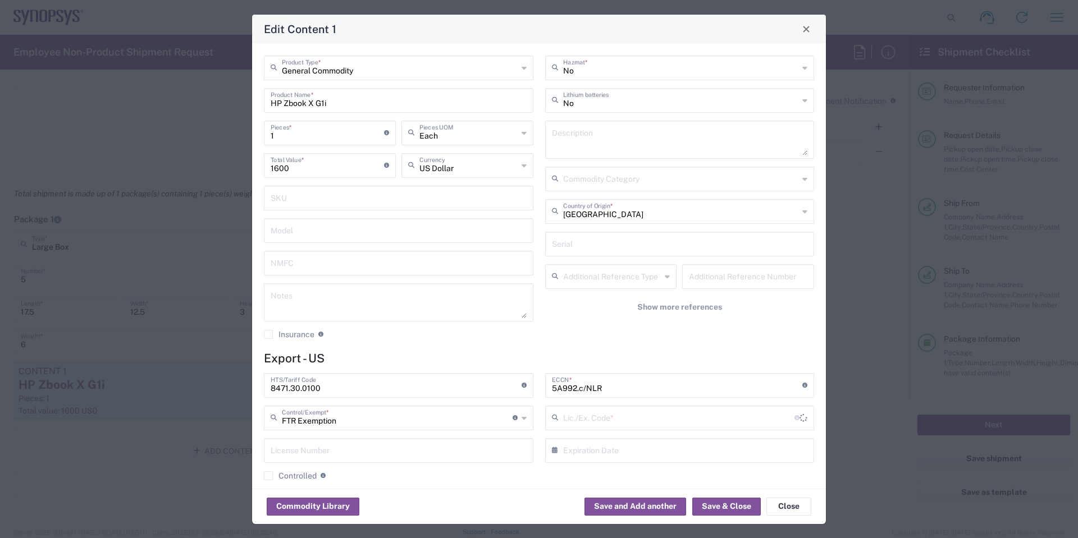
type input "30.36"
drag, startPoint x: 300, startPoint y: 139, endPoint x: 186, endPoint y: 130, distance: 113.7
click at [186, 130] on div "Edit Content 1 General Commodity Product Type * HP Zbook X G1i Product Name * 1…" at bounding box center [539, 269] width 1078 height 538
type input "5"
type input "8000"
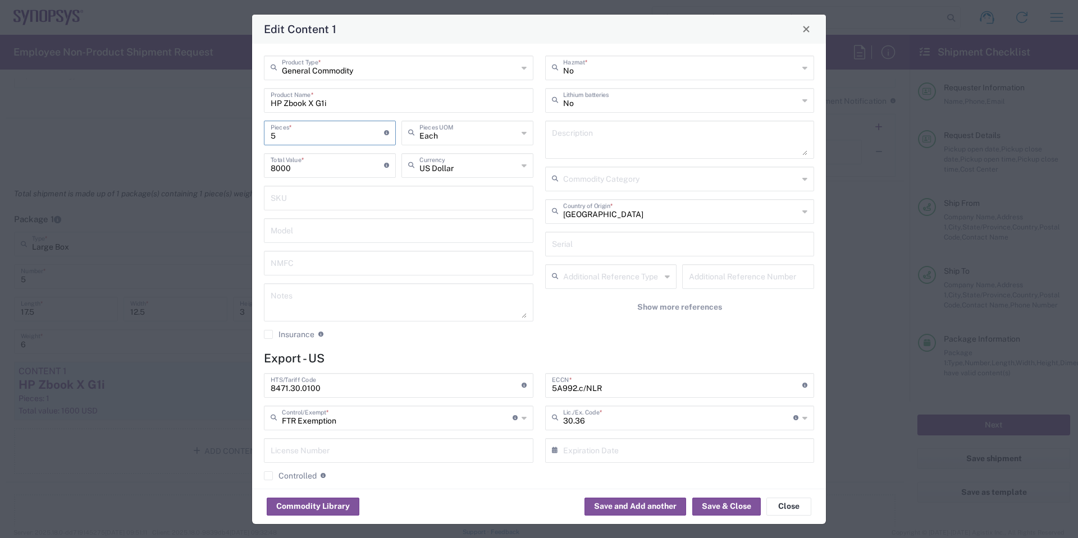
drag, startPoint x: 170, startPoint y: 136, endPoint x: 115, endPoint y: 138, distance: 55.6
click at [115, 138] on div "Edit Content 1 General Commodity Product Type * HP Zbook X G1i Product Name * 5…" at bounding box center [539, 269] width 1078 height 538
type input "1"
click at [727, 503] on button "Save & Close" at bounding box center [726, 507] width 69 height 18
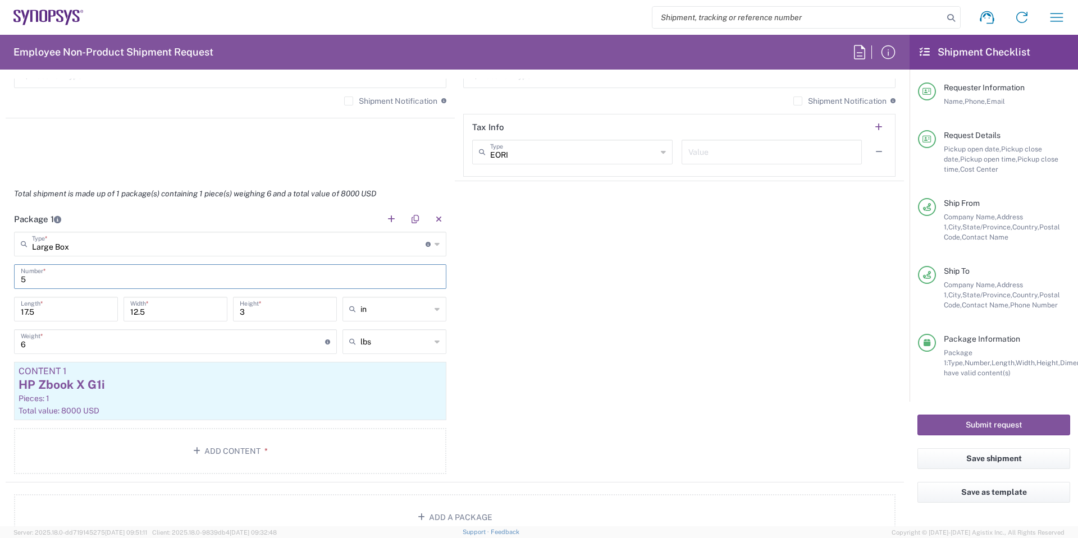
click at [0, 272] on form "Requester Information Jonathan Oren Name * 0016505845000 Phone * jonoren@synops…" at bounding box center [455, 303] width 910 height 448
type input "1"
click at [553, 312] on div "Package 1 Large Box Type * Material used to package goods Large Box Bale(s) Bas…" at bounding box center [455, 345] width 898 height 276
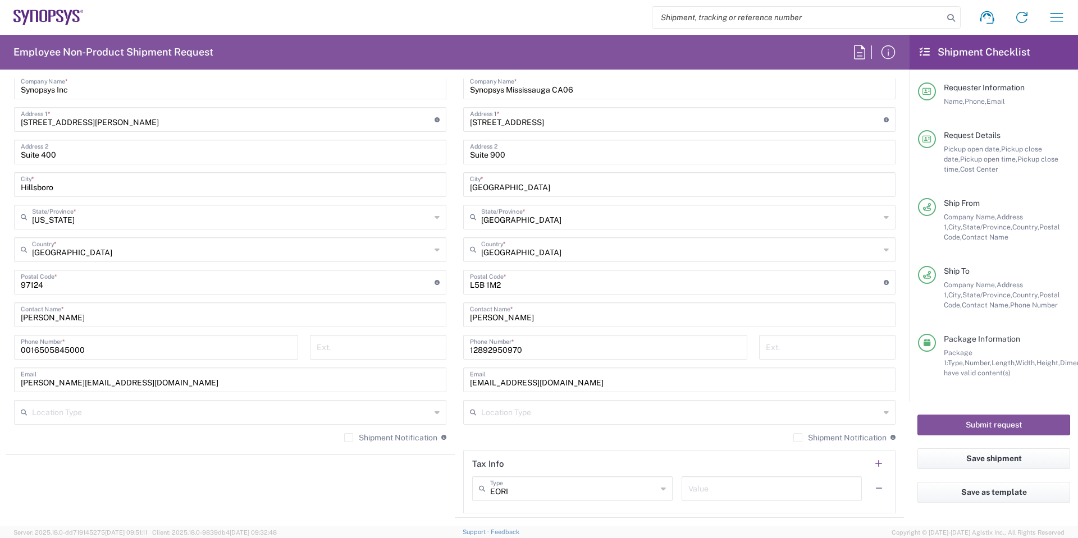
scroll to position [842, 0]
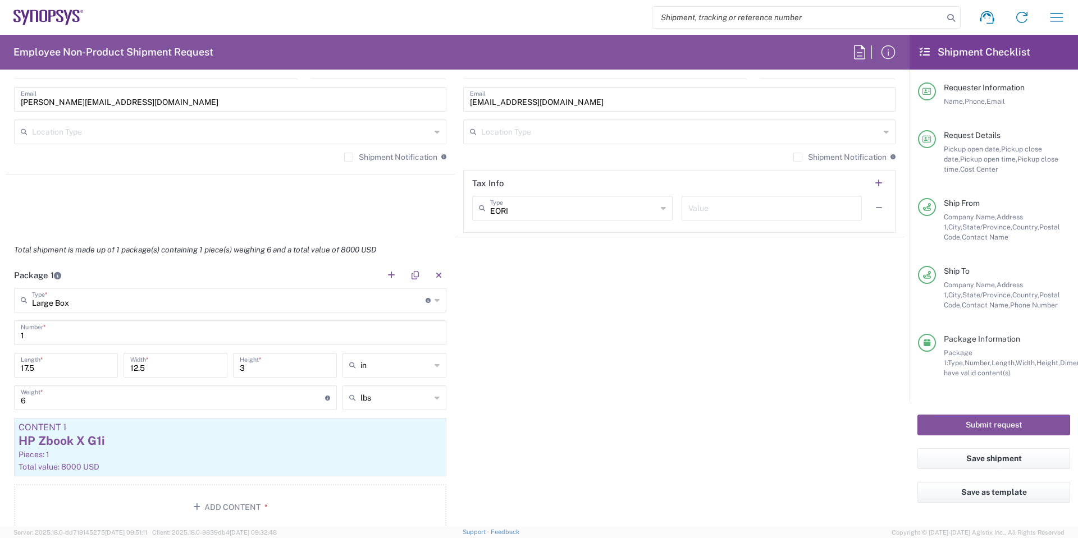
click at [587, 429] on div "Package 1 Large Box Type * Material used to package goods Large Box Bale(s) Bas…" at bounding box center [455, 401] width 898 height 276
click at [216, 437] on div "HP Zbook X G1i" at bounding box center [230, 441] width 423 height 17
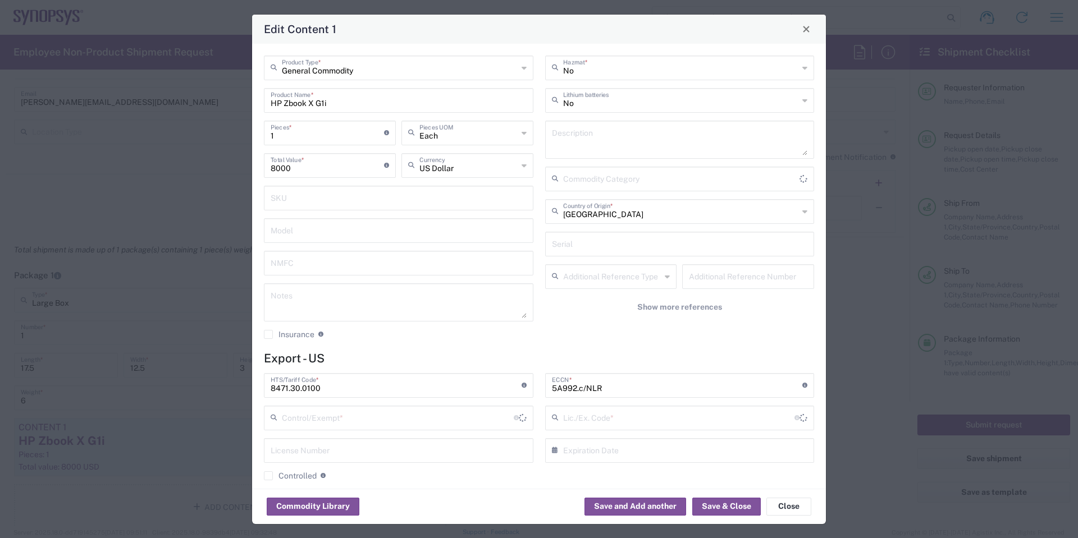
type input "FTR Exemption"
type input "30.36"
drag, startPoint x: 175, startPoint y: 157, endPoint x: 68, endPoint y: 145, distance: 107.3
click at [76, 147] on div "Edit Content 1 General Commodity Product Type * HP Zbook X G1i Product Name * 1…" at bounding box center [539, 269] width 1078 height 538
type input "1600"
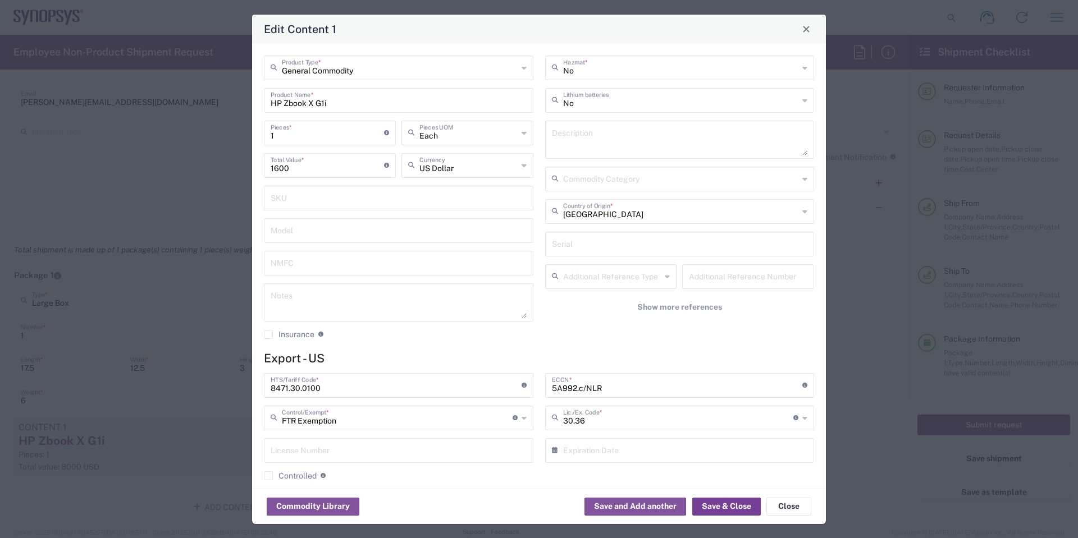
click at [718, 510] on button "Save & Close" at bounding box center [726, 507] width 69 height 18
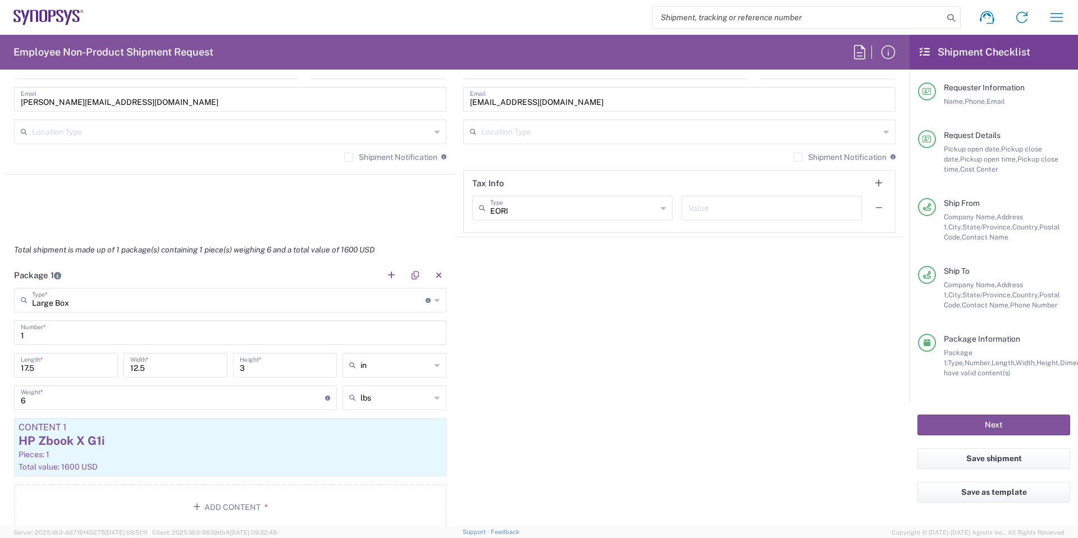
click at [819, 360] on div "Package 1 Large Box Type * Material used to package goods Large Box Bale(s) Bas…" at bounding box center [455, 401] width 898 height 276
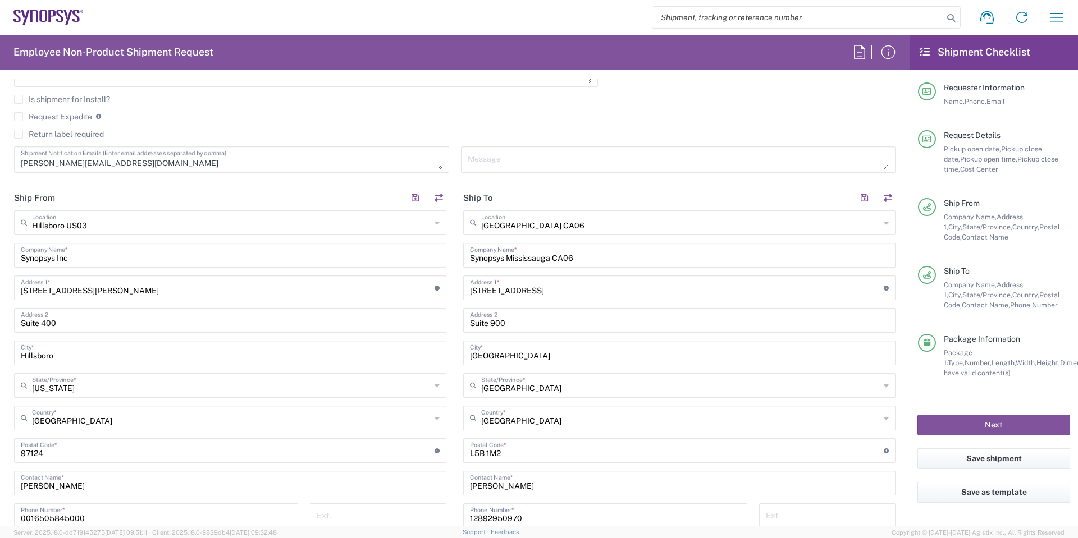
scroll to position [674, 0]
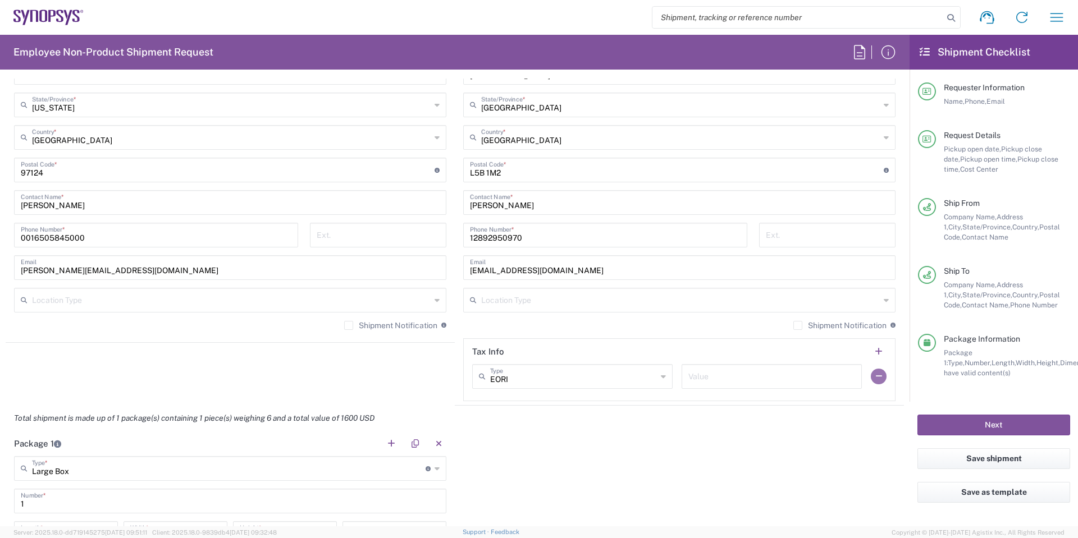
click at [871, 372] on button "button" at bounding box center [879, 377] width 16 height 16
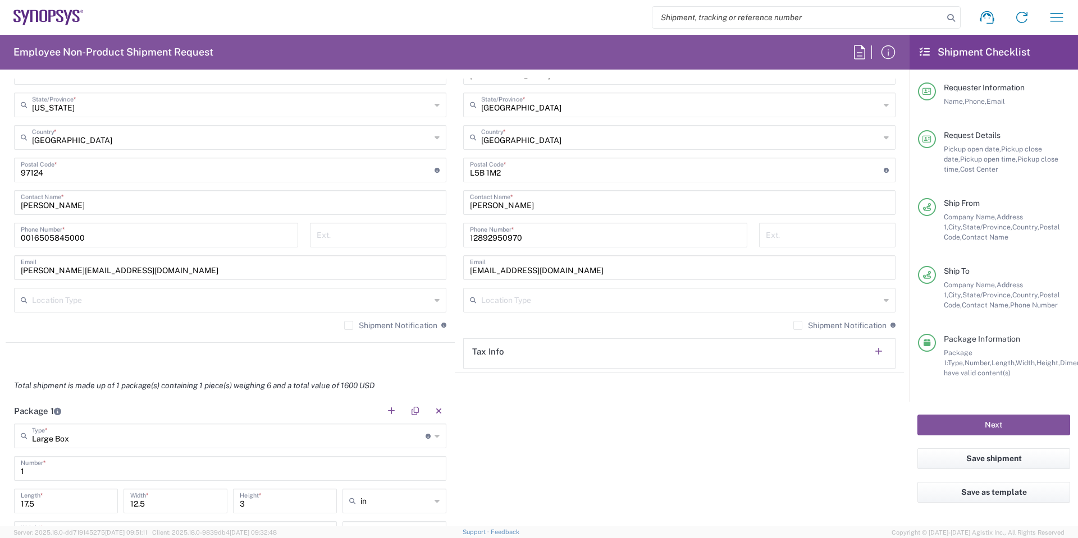
scroll to position [898, 0]
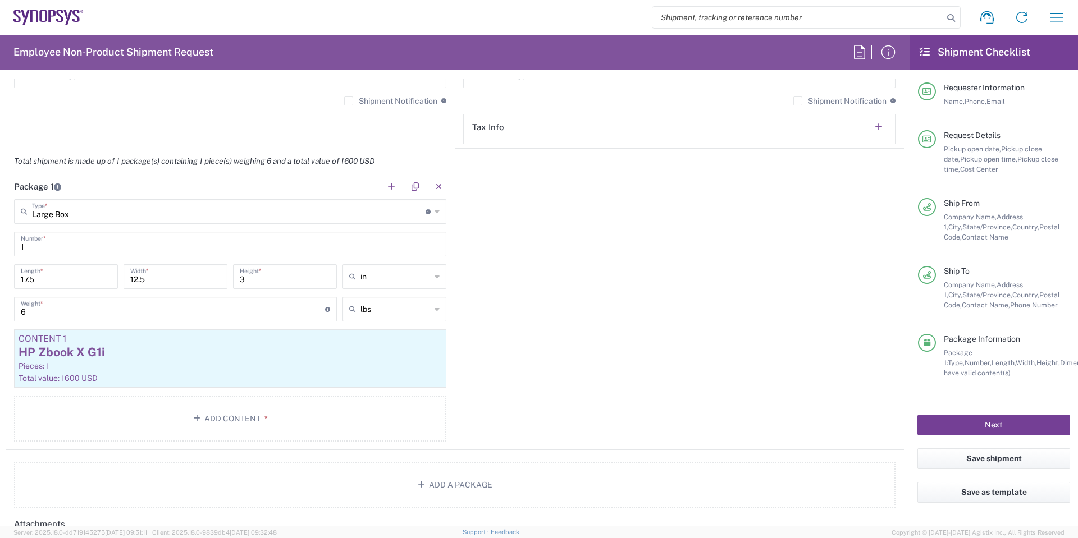
click at [1000, 418] on button "Next" at bounding box center [993, 425] width 153 height 21
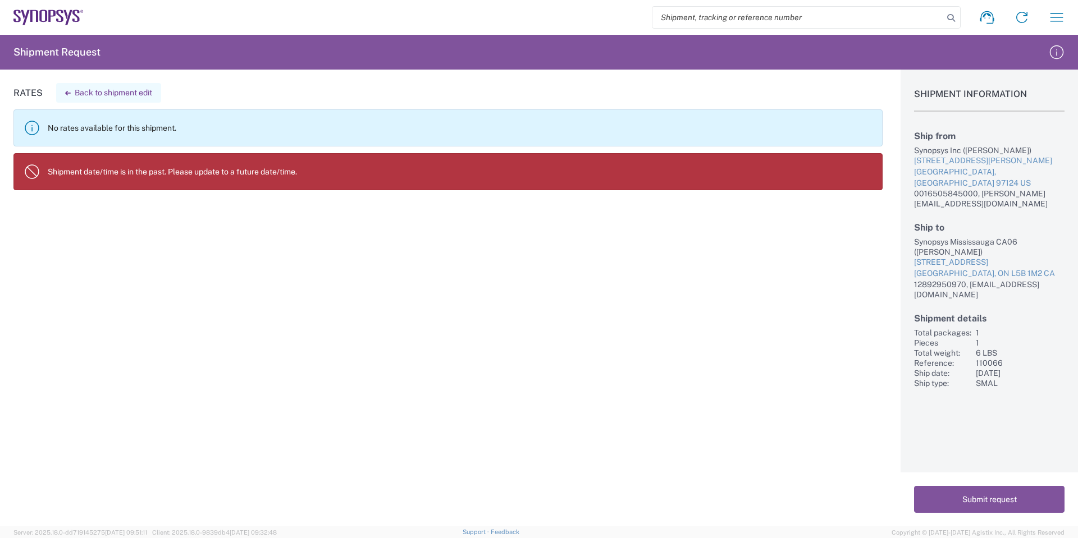
click at [92, 96] on button "Back to shipment edit" at bounding box center [108, 93] width 105 height 20
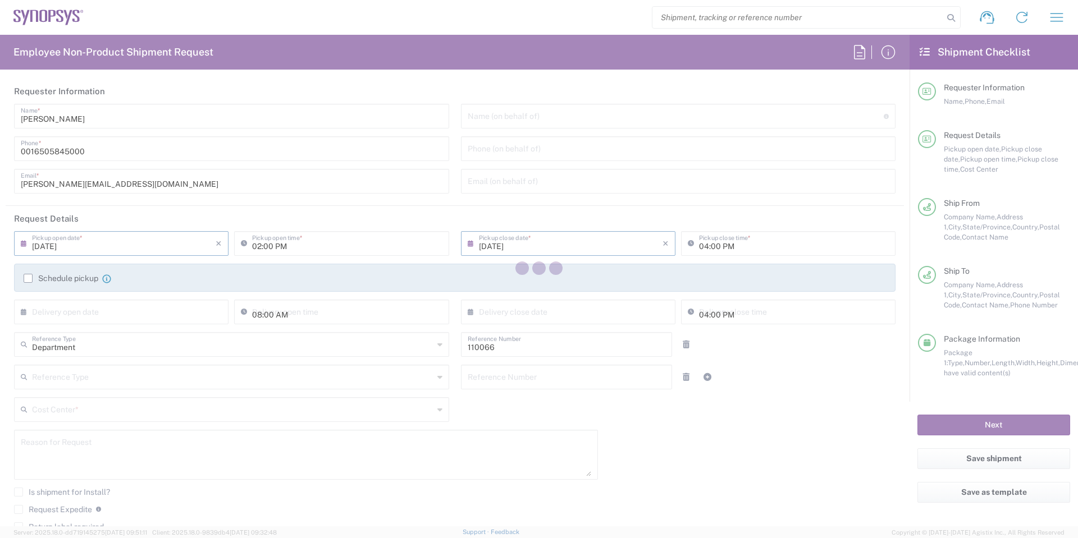
type input "US01, CIO, IT, ESS2 110066"
type input "[GEOGRAPHIC_DATA]"
type input "Large Box"
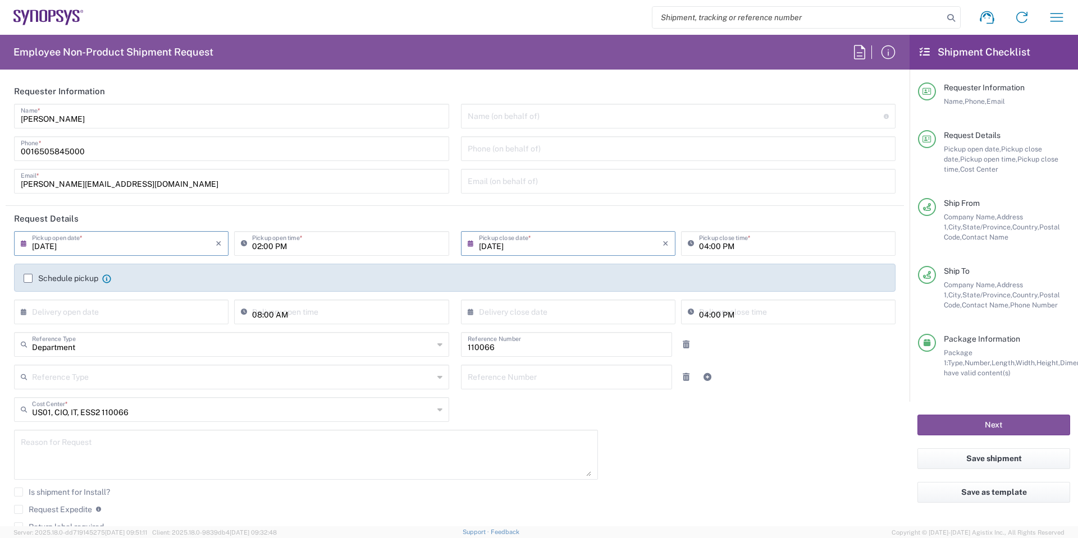
click at [254, 245] on input "02:00 PM" at bounding box center [347, 243] width 190 height 20
type input "03:00 PM"
click at [974, 421] on button "Next" at bounding box center [993, 425] width 153 height 21
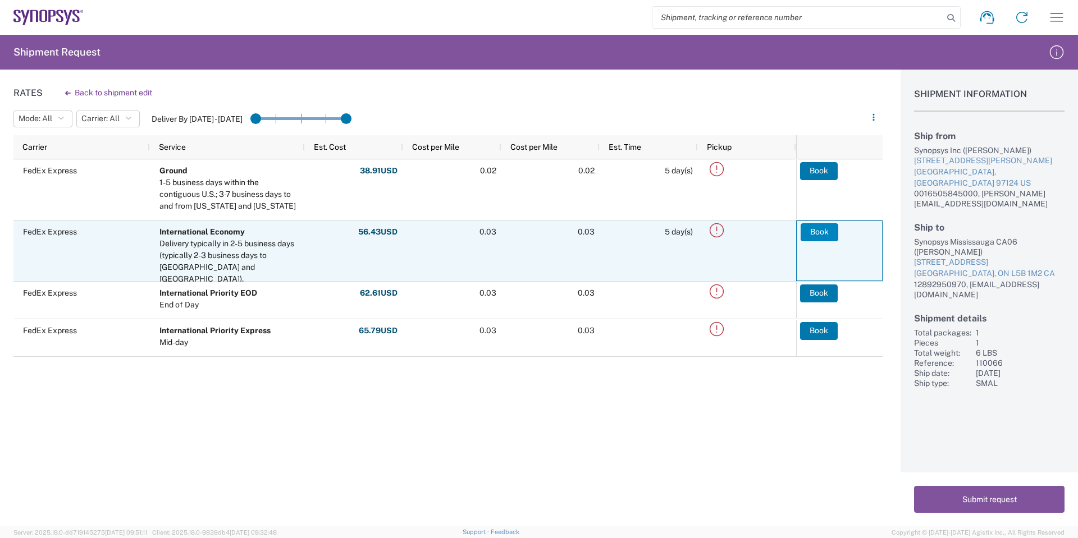
click at [820, 227] on button "Book" at bounding box center [820, 232] width 38 height 18
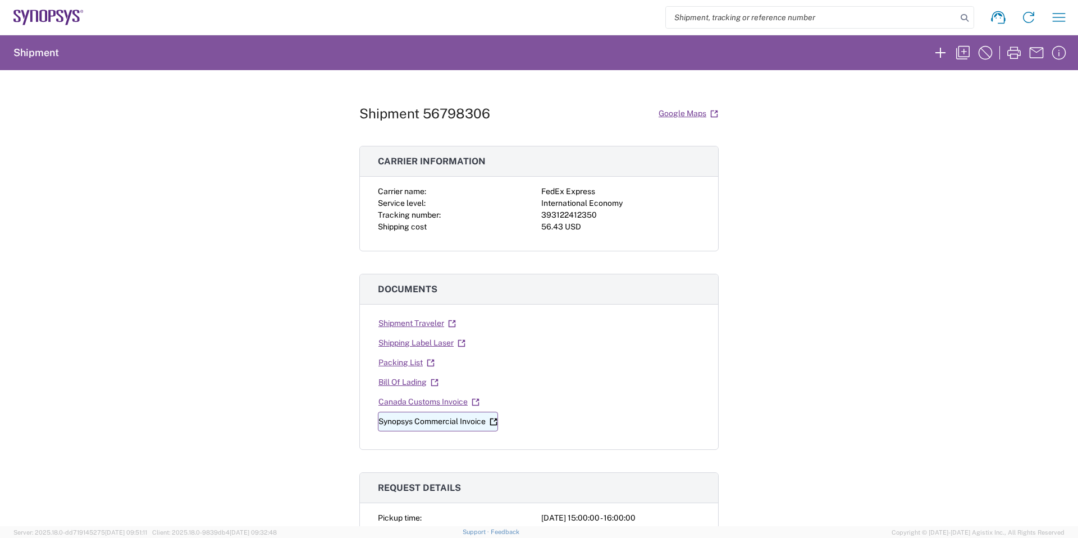
click at [494, 421] on icon at bounding box center [494, 422] width 8 height 8
click at [427, 364] on icon at bounding box center [431, 363] width 8 height 8
click at [458, 340] on icon at bounding box center [461, 343] width 7 height 7
click at [572, 215] on div "393122412350" at bounding box center [620, 215] width 159 height 12
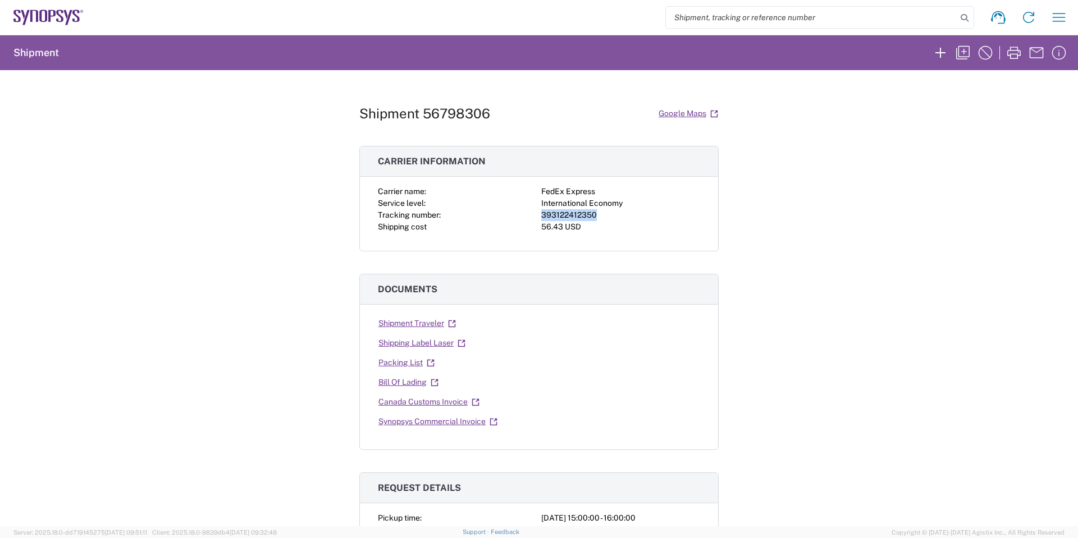
copy div "393122412350"
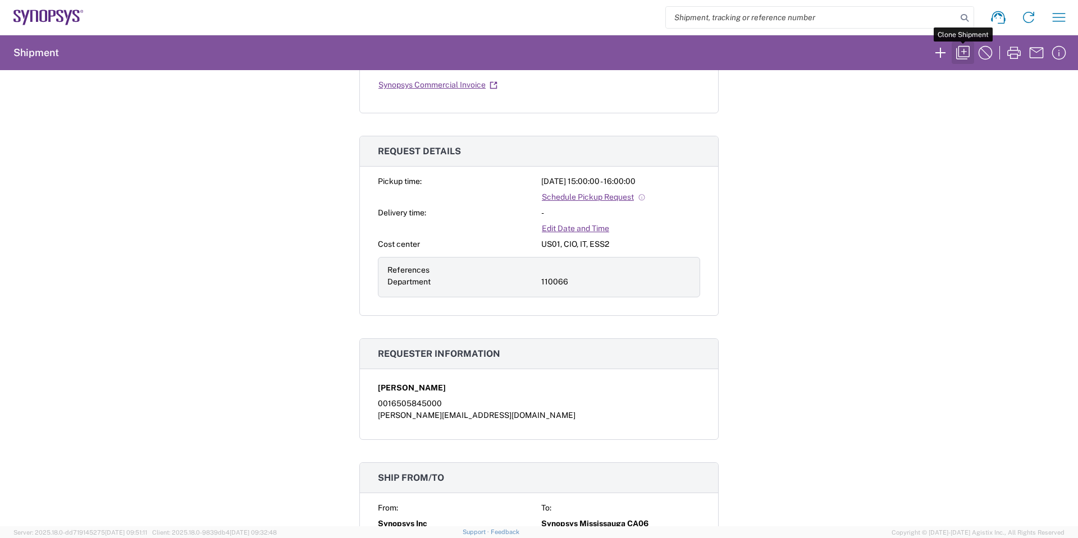
click at [962, 54] on icon "button" at bounding box center [963, 53] width 18 height 18
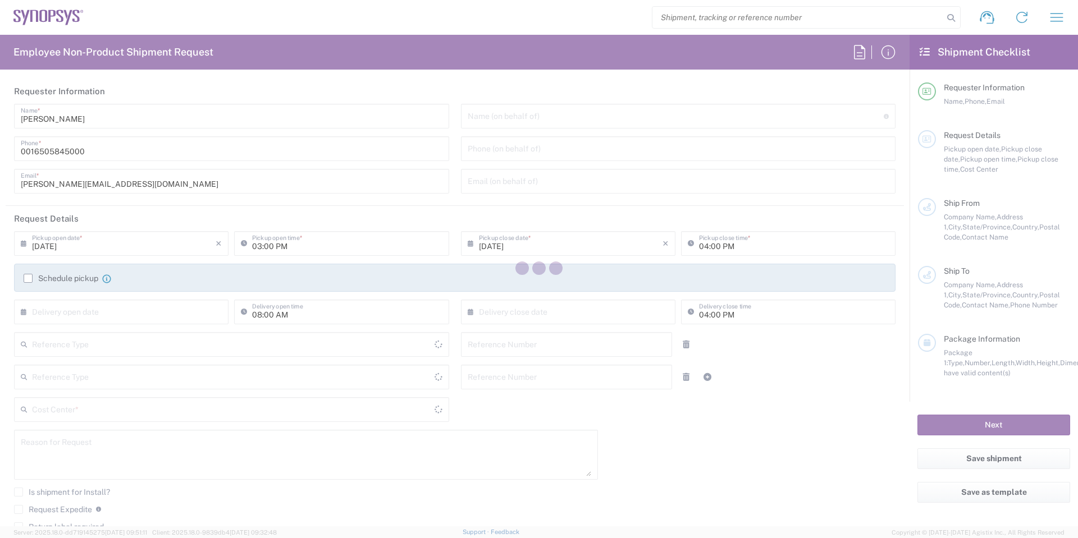
type input "[GEOGRAPHIC_DATA]"
type input "Department"
type input "Delivered at Place"
type input "[GEOGRAPHIC_DATA]"
type input "110066"
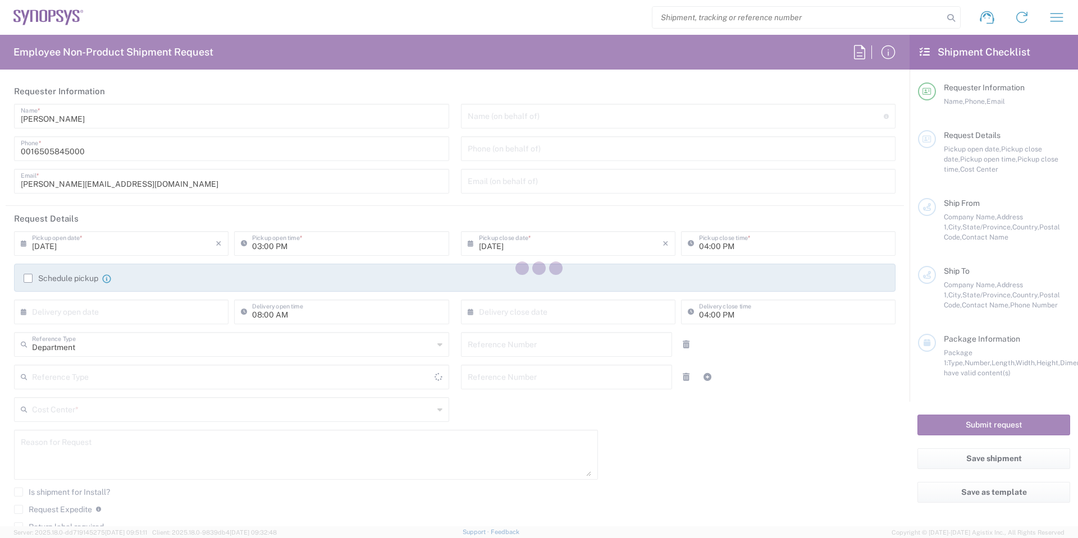
type textarea "[PERSON_NAME][EMAIL_ADDRESS][DOMAIN_NAME]"
type input "Hillsboro US03"
type input "Synopsys Inc"
type input "[STREET_ADDRESS][PERSON_NAME]"
type input "Suite 400"
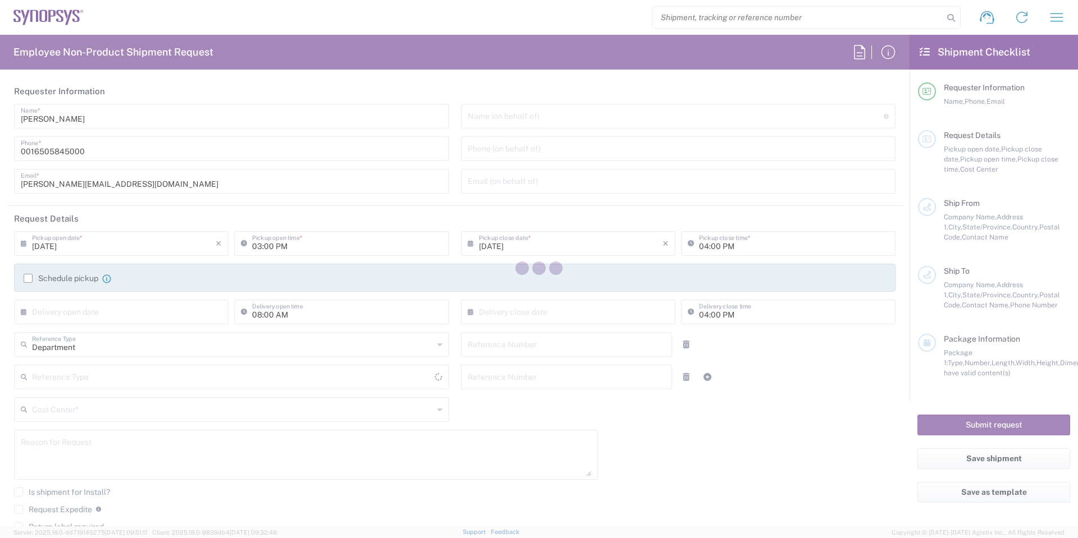
type input "Hillsboro"
type input "[US_STATE]"
type input "97124"
type input "[PERSON_NAME]"
type input "0016505845000"
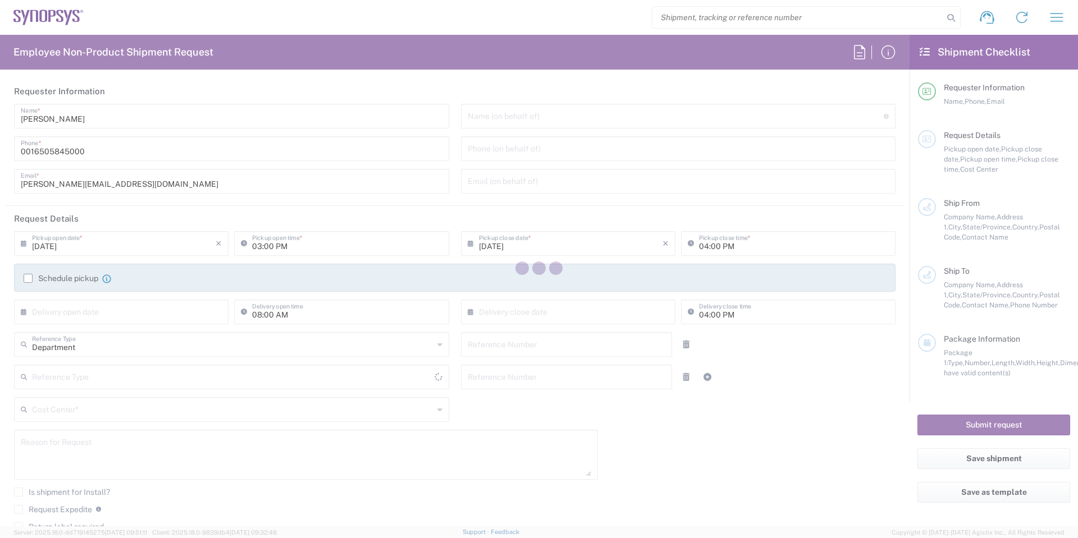
type input "[PERSON_NAME][EMAIL_ADDRESS][DOMAIN_NAME]"
type input "[GEOGRAPHIC_DATA] CA06"
type input "Synopsys Mississauga CA06"
type input "1 City Centre Drive"
type input "Suite 900"
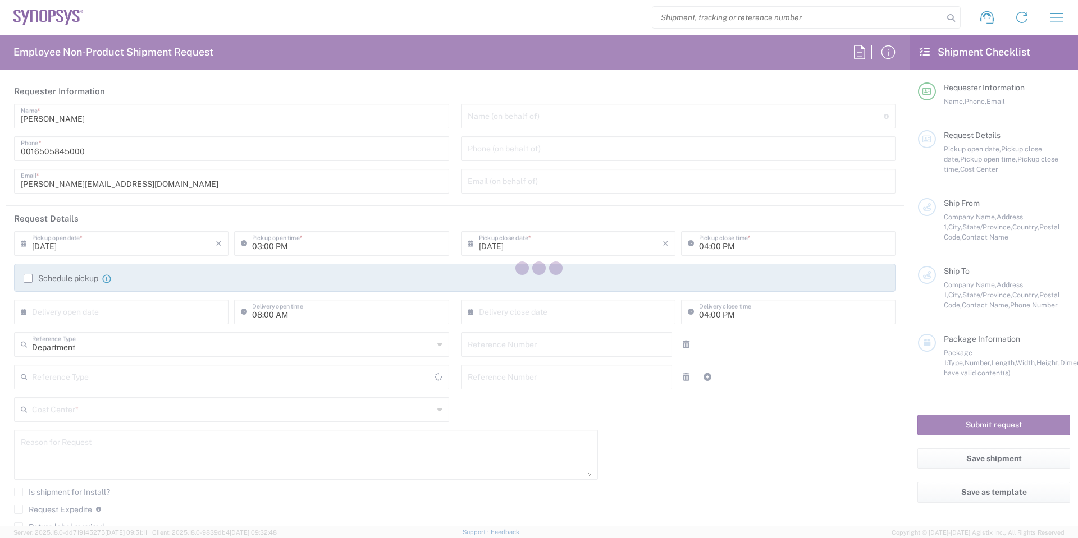
type input "Mississauga"
type input "[GEOGRAPHIC_DATA]"
type input "L5B 1M2"
type input "Ehsan Ahmadzadeh"
type input "12892950970"
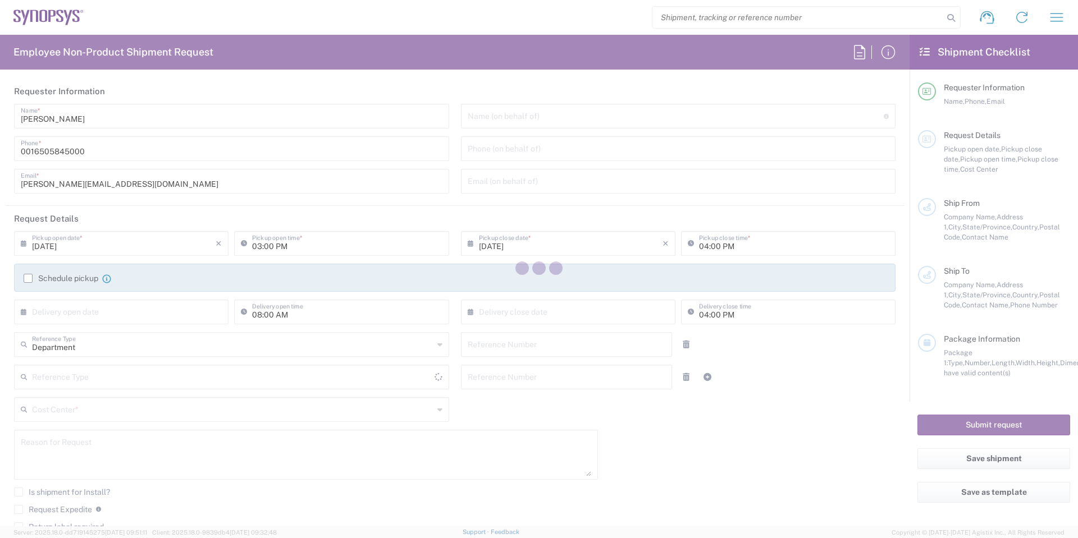
type input "ehsana@synopsys.com"
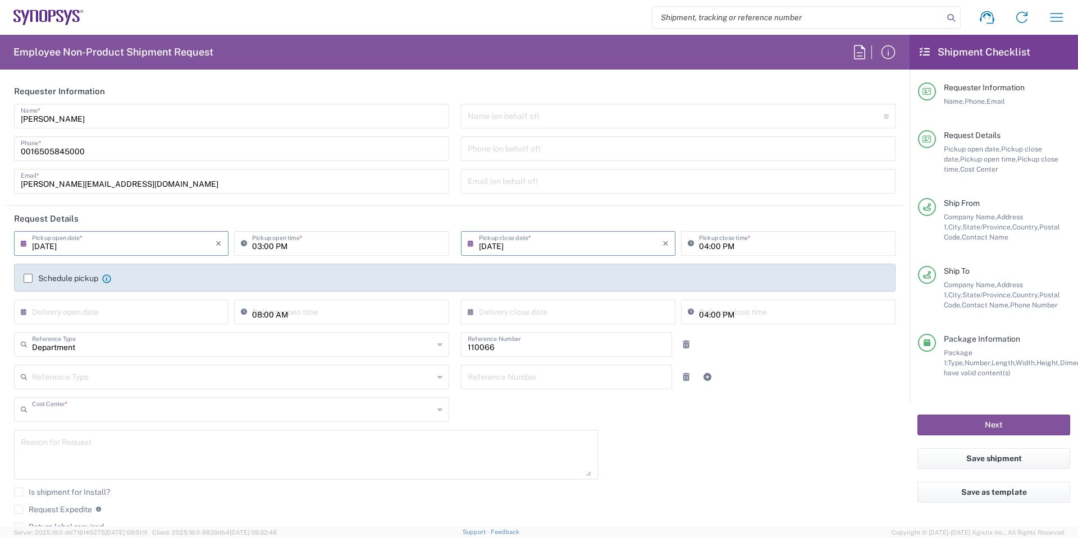
type input "US01, CIO, IT, ESS2 110066"
type input "[GEOGRAPHIC_DATA]"
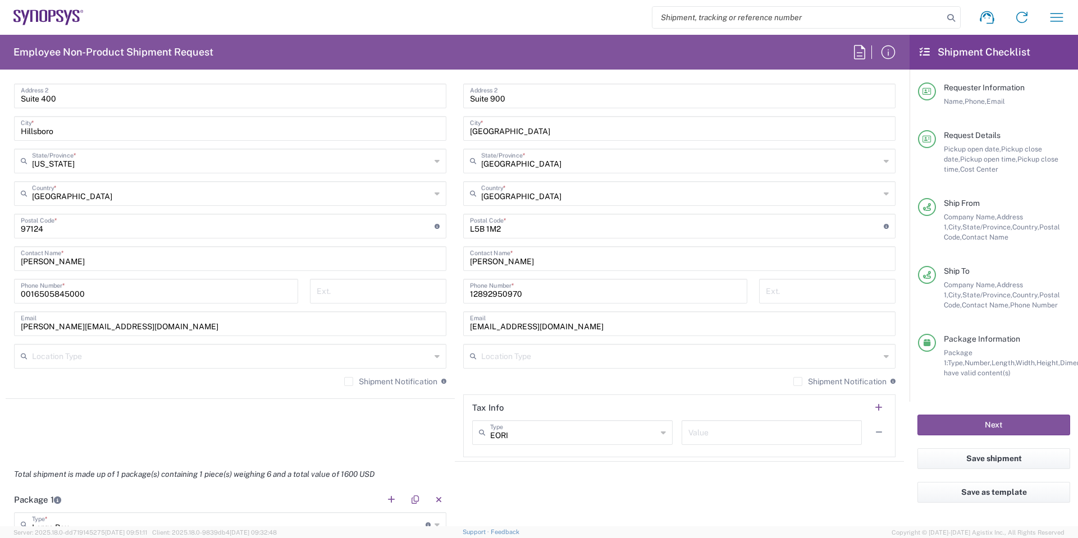
scroll to position [842, 0]
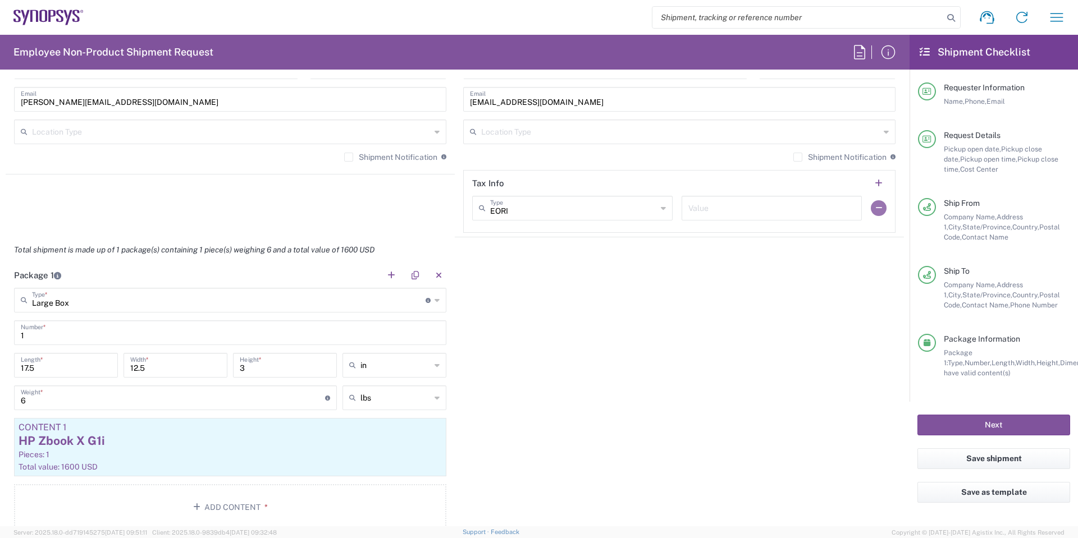
click at [871, 209] on button "button" at bounding box center [879, 208] width 16 height 16
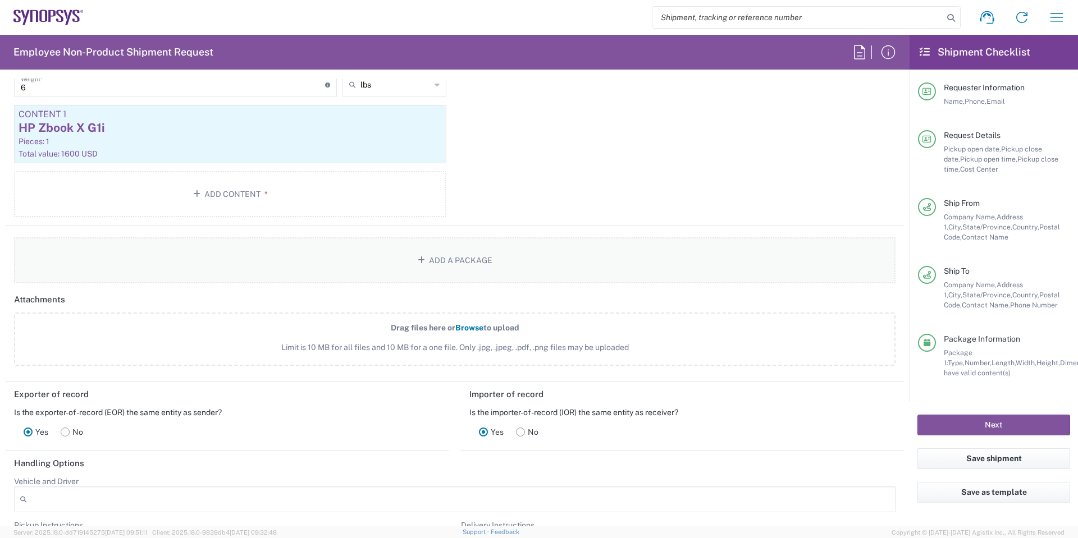
scroll to position [1011, 0]
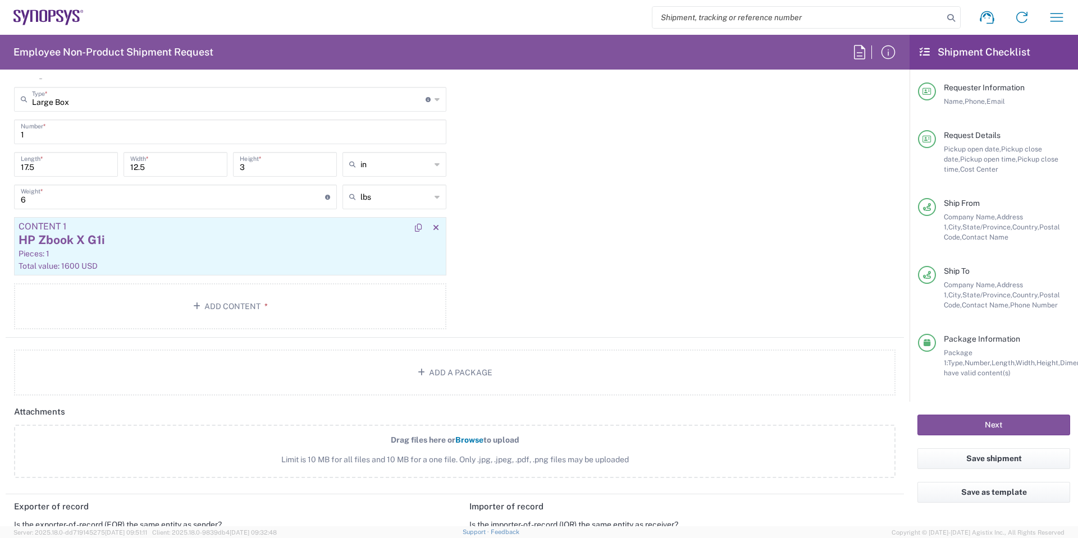
click at [380, 255] on div "Pieces: 1" at bounding box center [230, 254] width 423 height 10
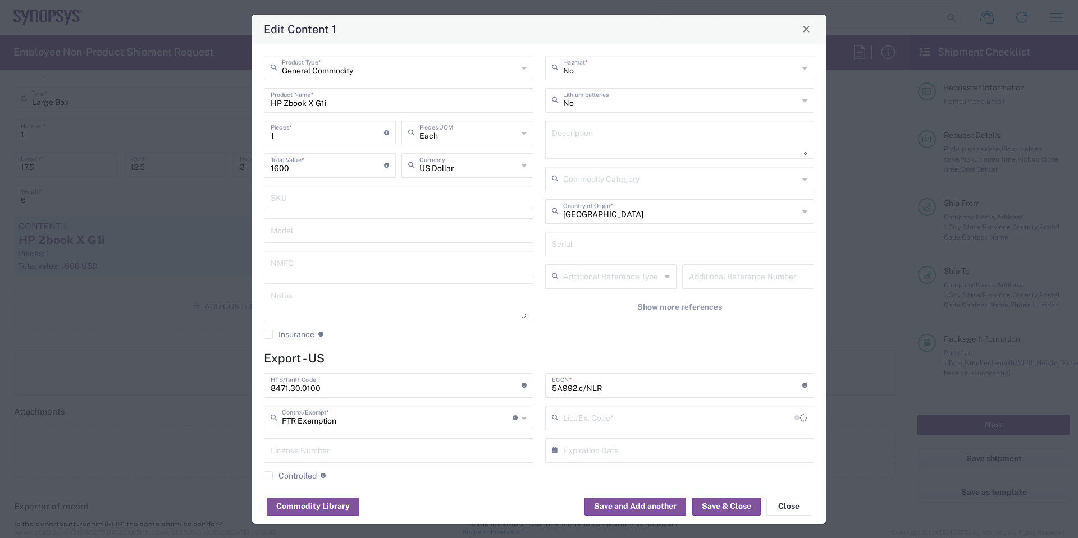
type input "30.36"
click at [720, 503] on button "Save & Close" at bounding box center [726, 507] width 69 height 18
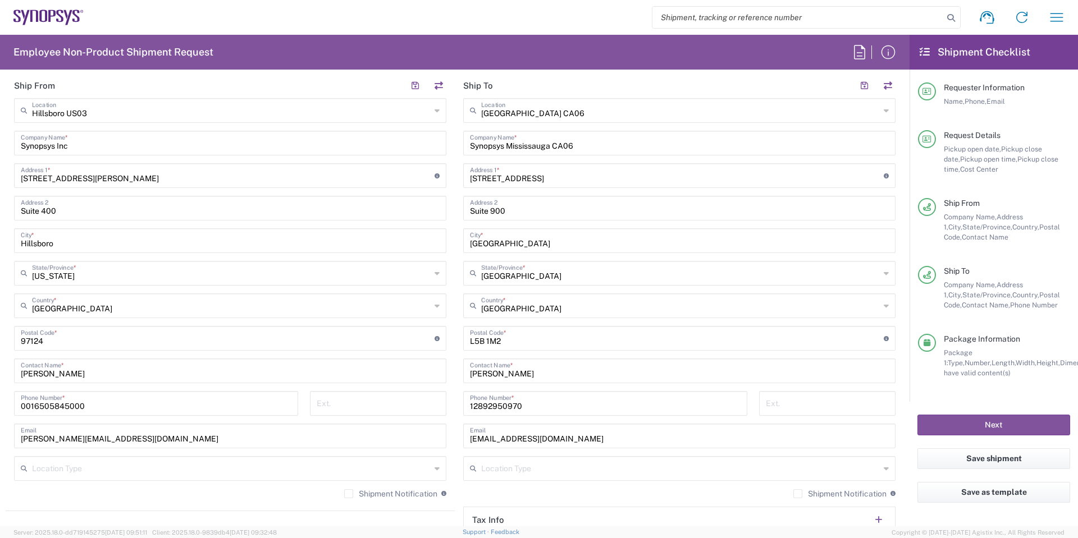
scroll to position [618, 0]
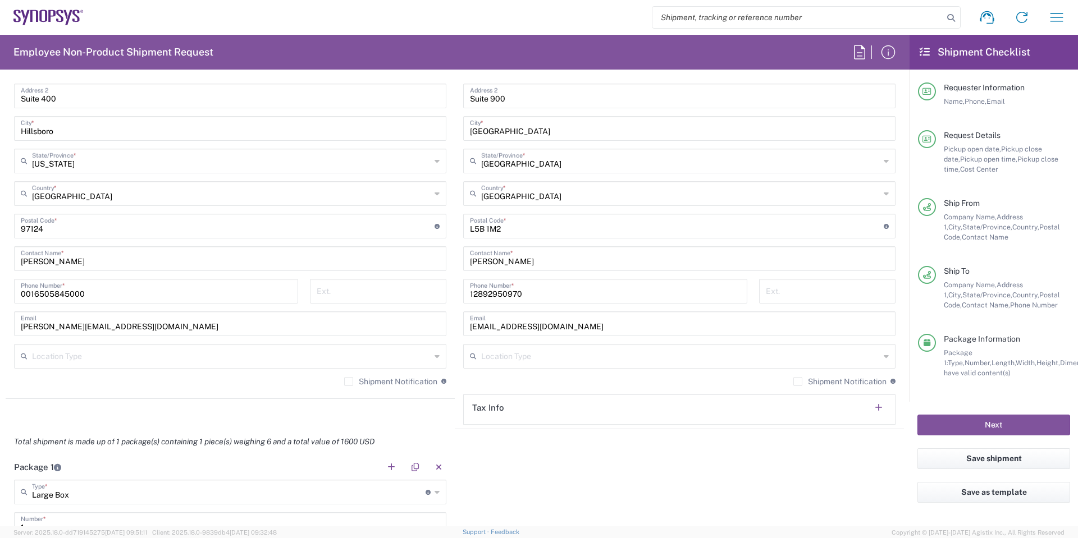
click at [805, 389] on div "Shipment Notification If checked, a shipment notification email will be sent to…" at bounding box center [679, 386] width 432 height 18
click at [803, 388] on div "Shipment Notification If checked, a shipment notification email will be sent to…" at bounding box center [679, 386] width 432 height 18
click at [793, 383] on label "Shipment Notification" at bounding box center [839, 381] width 93 height 9
click at [798, 382] on input "Shipment Notification" at bounding box center [798, 382] width 0 height 0
click at [366, 385] on label "Shipment Notification" at bounding box center [390, 381] width 93 height 9
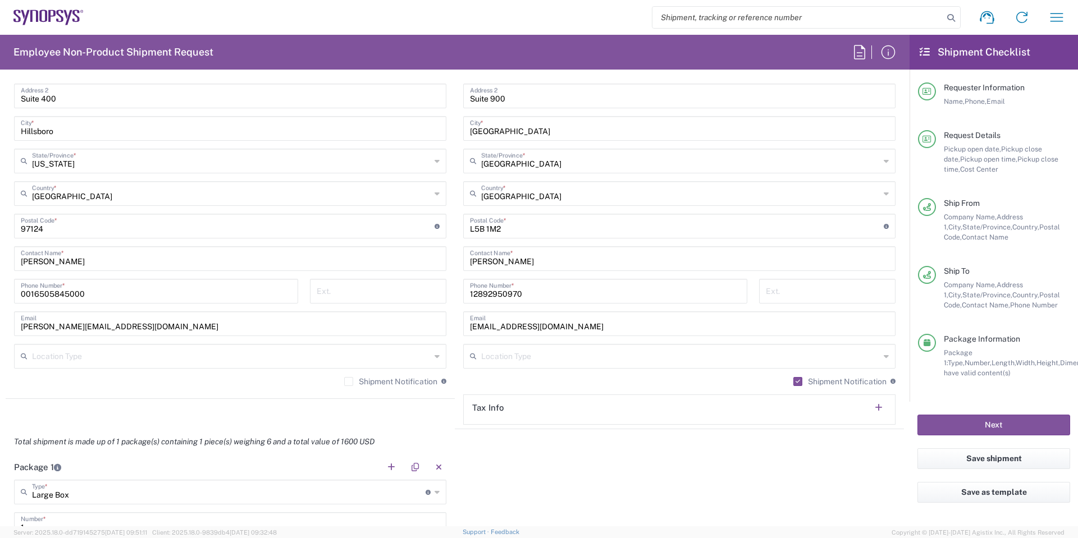
click at [349, 382] on input "Shipment Notification" at bounding box center [349, 382] width 0 height 0
click at [1011, 431] on button "Next" at bounding box center [993, 425] width 153 height 21
click at [997, 424] on button "Next" at bounding box center [993, 425] width 153 height 21
click at [1001, 426] on button "Next" at bounding box center [993, 425] width 153 height 21
drag, startPoint x: 595, startPoint y: 448, endPoint x: 602, endPoint y: 445, distance: 8.3
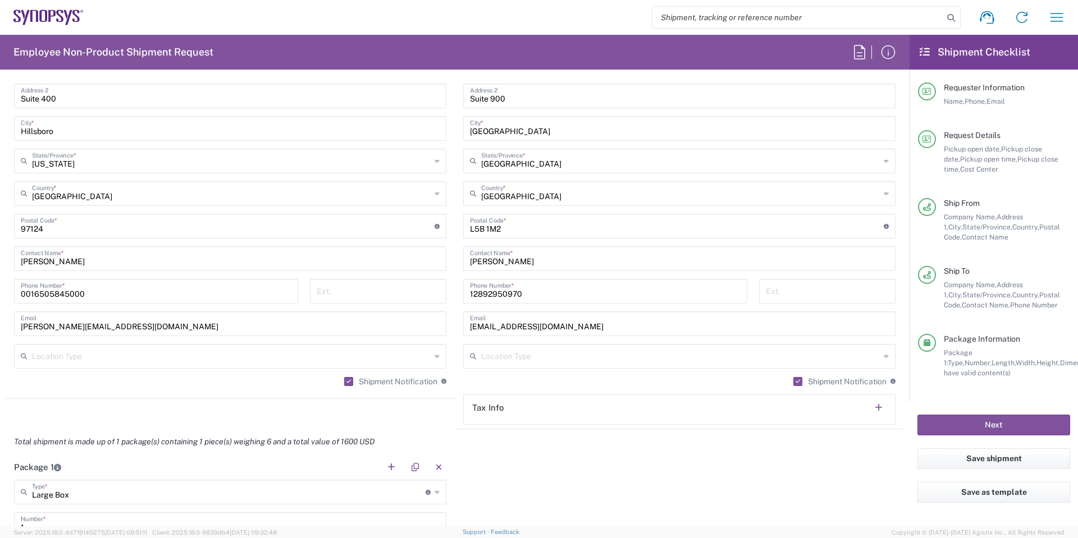
click at [595, 447] on div "Total shipment is made up of 1 package(s) containing 1 piece(s) weighing 6 and …" at bounding box center [455, 442] width 910 height 25
click at [981, 422] on button "Next" at bounding box center [993, 425] width 153 height 21
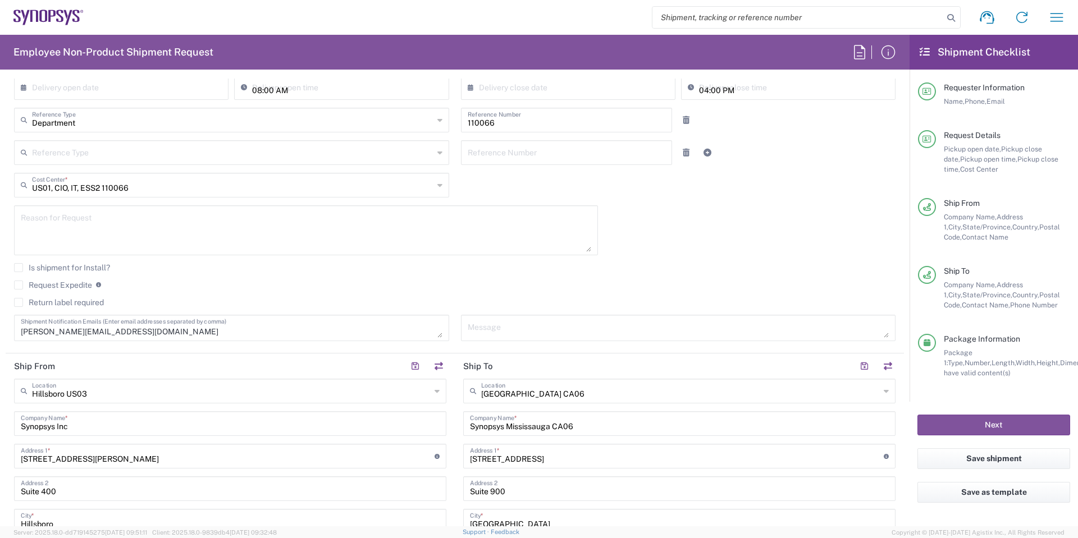
scroll to position [0, 0]
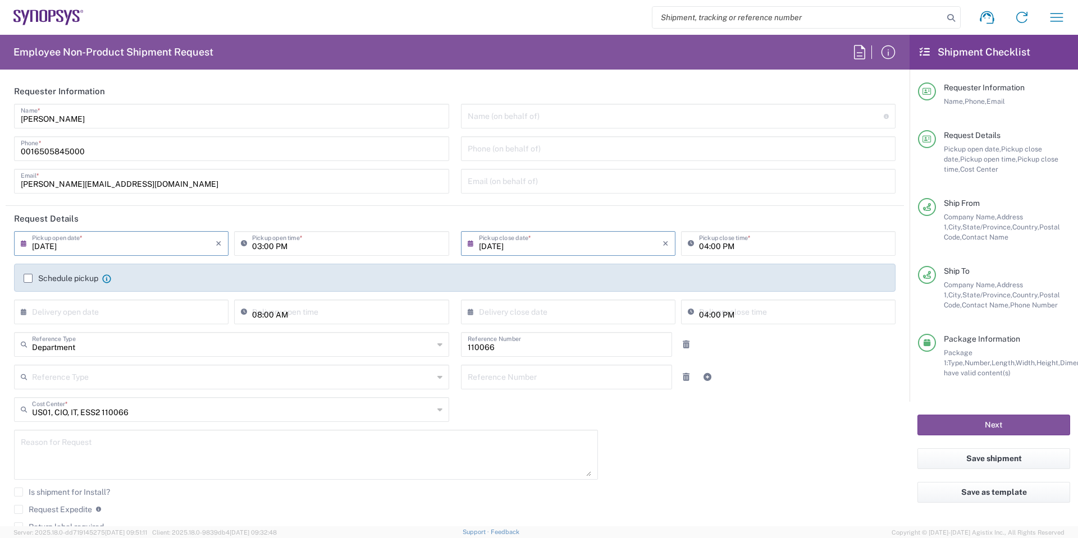
click at [377, 272] on div "Schedule pickup When scheduling a pickup please be sure to meet the following c…" at bounding box center [455, 278] width 882 height 28
click at [295, 249] on input "03:00 PM" at bounding box center [347, 243] width 190 height 20
click at [990, 424] on button "Next" at bounding box center [993, 425] width 153 height 21
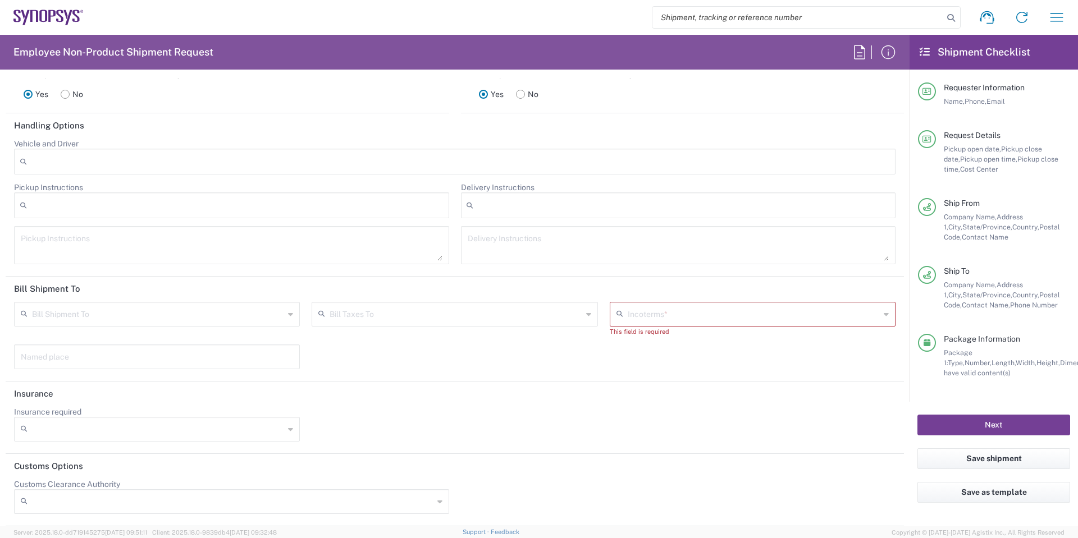
scroll to position [1124, 0]
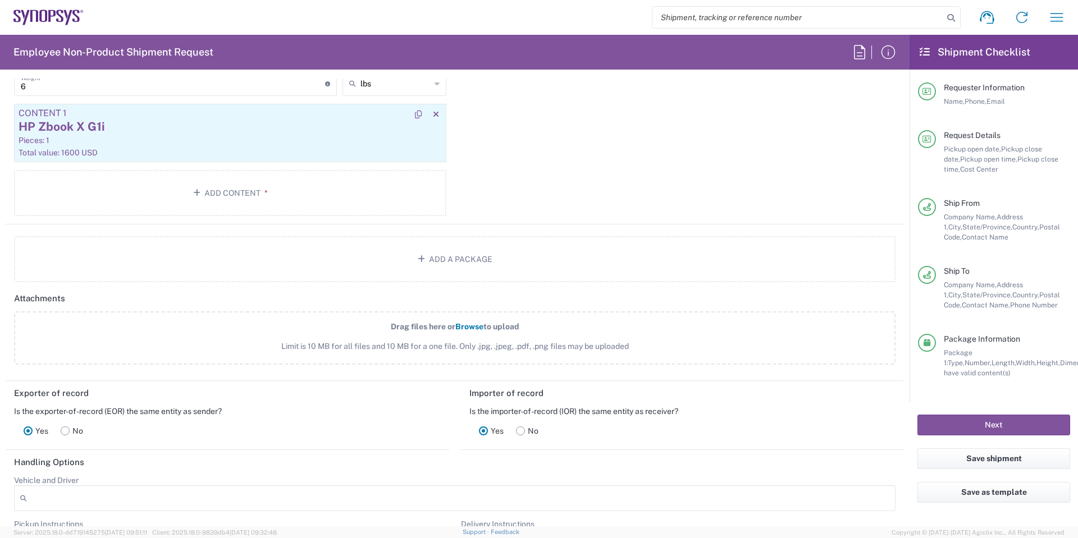
click at [194, 119] on div "HP Zbook X G1i" at bounding box center [230, 126] width 423 height 17
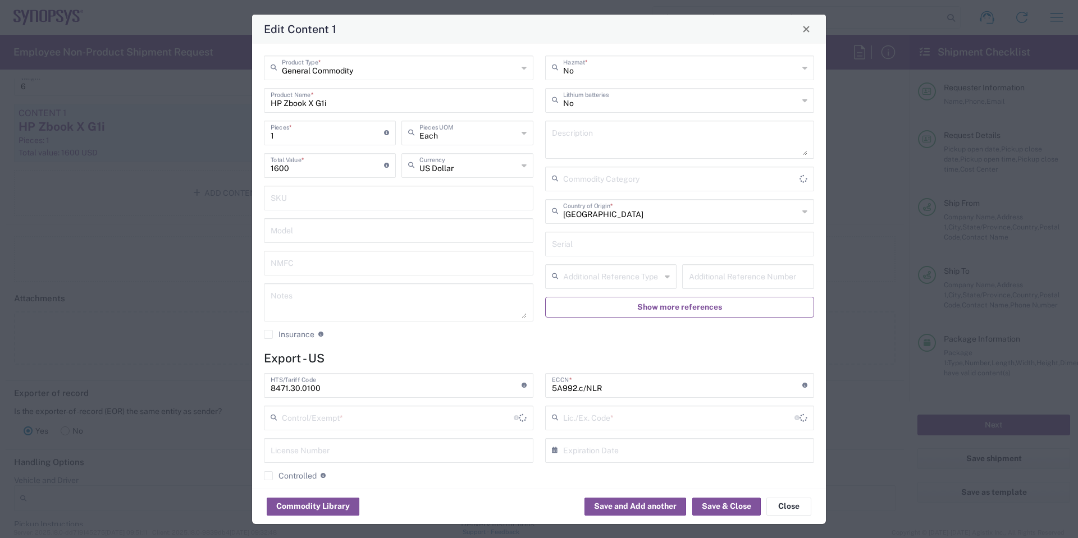
type input "FTR Exemption"
type input "30.36"
click at [718, 508] on button "Save & Close" at bounding box center [726, 507] width 69 height 18
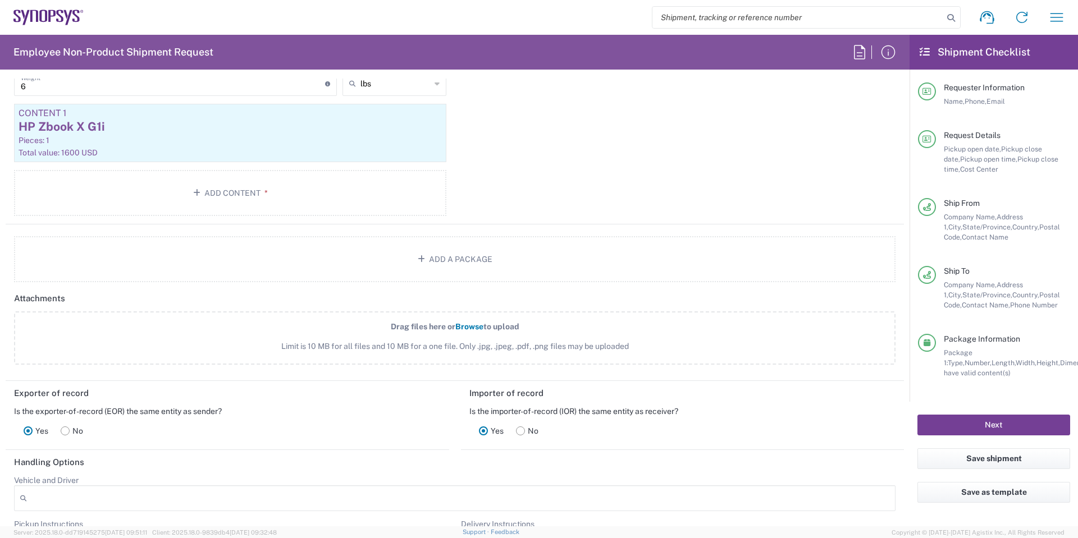
click at [993, 427] on button "Next" at bounding box center [993, 425] width 153 height 21
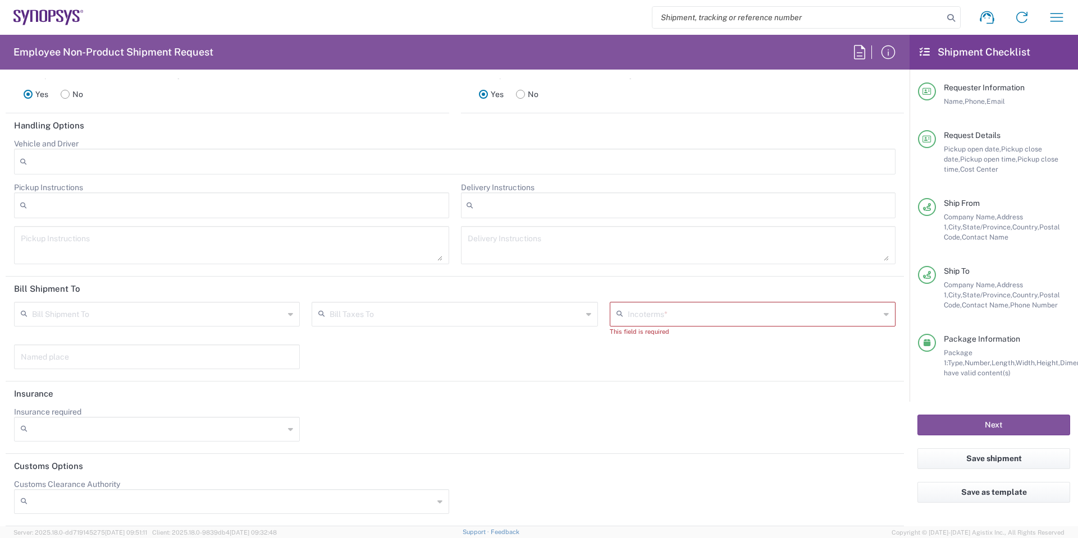
click at [738, 314] on input "text" at bounding box center [754, 314] width 252 height 20
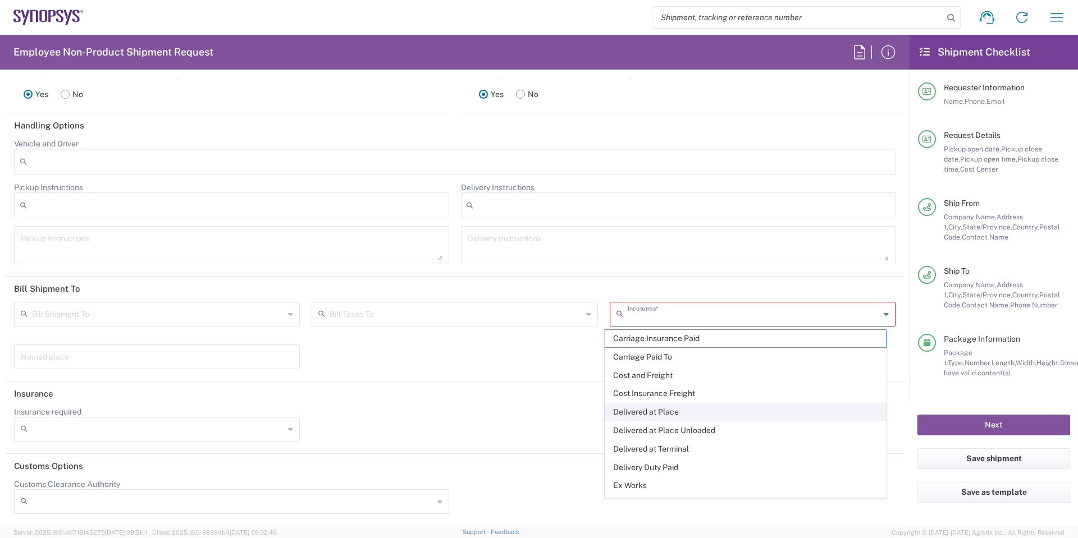
click at [731, 407] on span "Delivered at Place" at bounding box center [745, 412] width 281 height 17
type input "Sender/Shipper"
type input "Recipient Account"
type input "Delivered at Place"
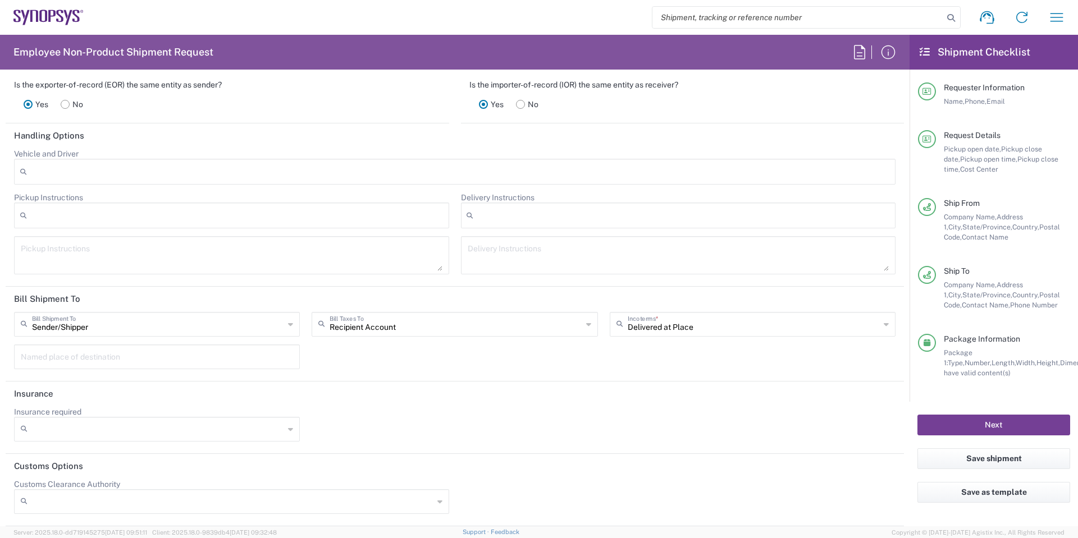
click at [977, 422] on button "Next" at bounding box center [993, 425] width 153 height 21
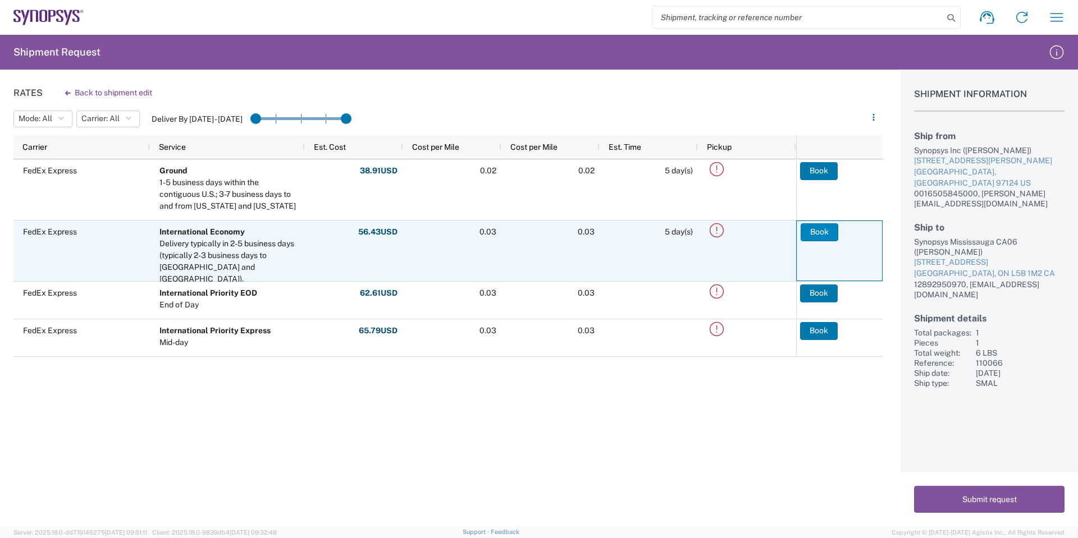
click at [817, 234] on button "Book" at bounding box center [820, 232] width 38 height 18
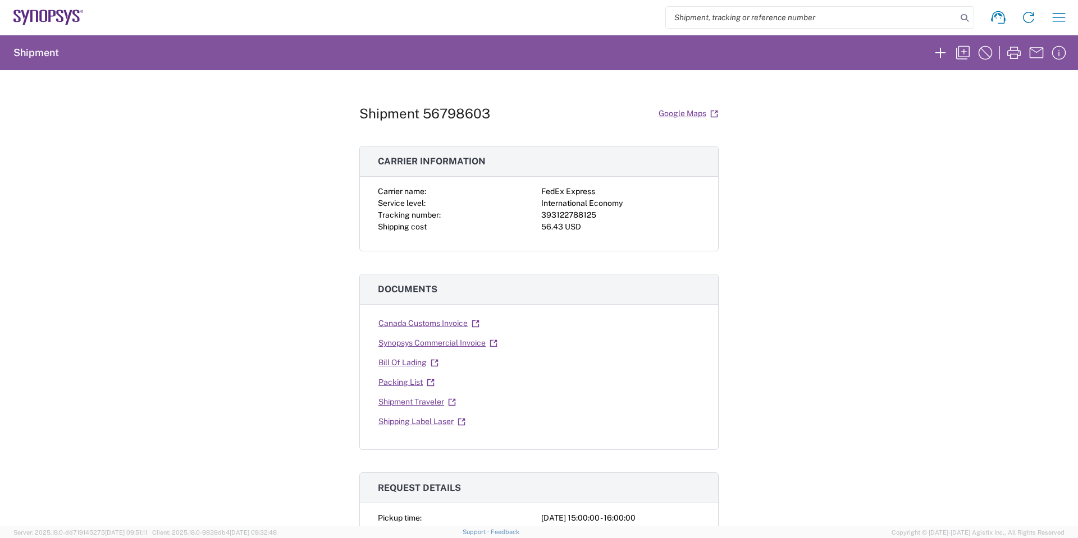
click at [572, 217] on div "393122788125" at bounding box center [620, 215] width 159 height 12
click at [579, 216] on div "393122788125" at bounding box center [620, 215] width 159 height 12
copy div "393122788125"
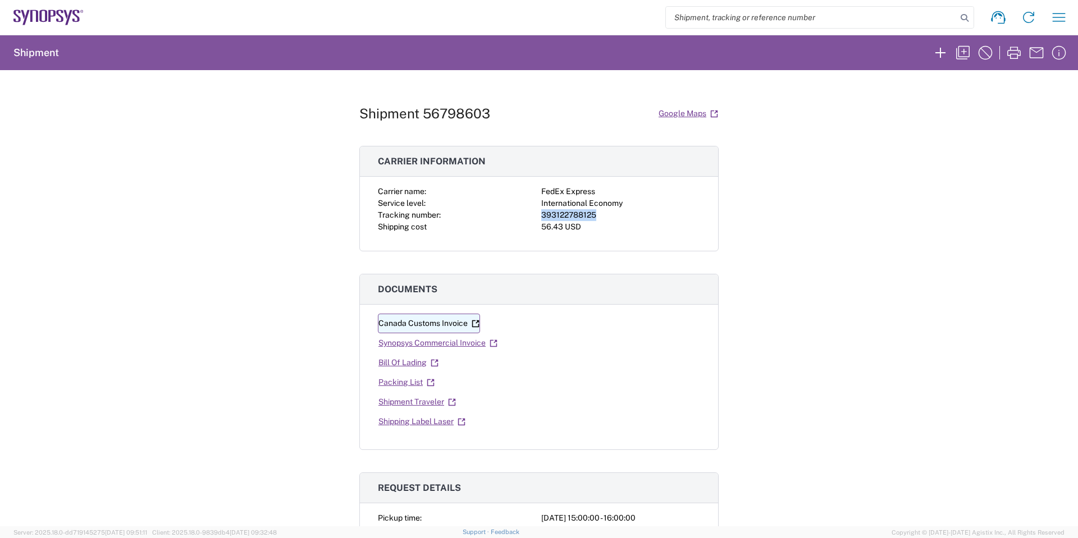
click at [472, 323] on icon at bounding box center [476, 324] width 8 height 8
click at [490, 342] on icon at bounding box center [494, 344] width 8 height 8
click at [431, 380] on icon at bounding box center [432, 380] width 3 height 3
click at [461, 423] on icon at bounding box center [462, 422] width 8 height 8
click at [969, 53] on icon "button" at bounding box center [963, 53] width 18 height 18
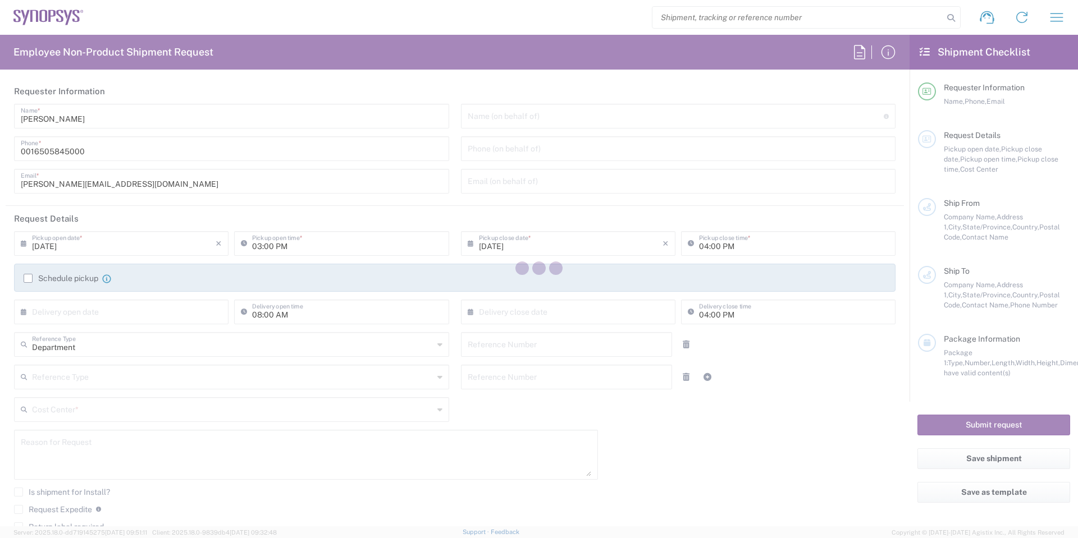
type input "110066"
type input "Hillsboro US03"
type input "Synopsys Inc"
type input "[STREET_ADDRESS][PERSON_NAME]"
type input "Suite 400"
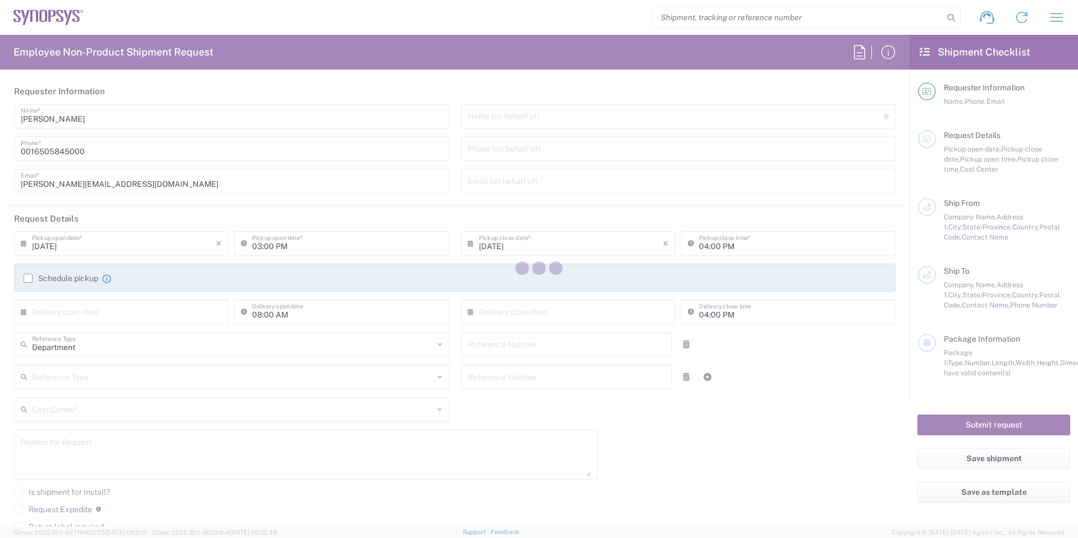
type input "Hillsboro"
type input "[US_STATE]"
type input "97124"
type input "[PERSON_NAME]"
type input "0016505845000"
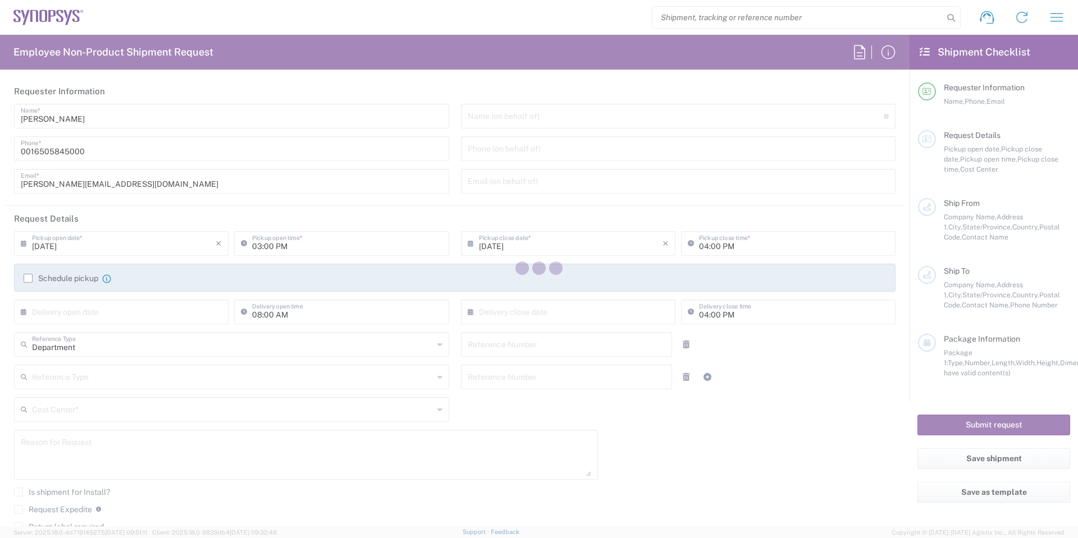
type input "[PERSON_NAME][EMAIL_ADDRESS][DOMAIN_NAME]"
type input "[GEOGRAPHIC_DATA] CA06"
type input "Synopsys Mississauga CA06"
type input "1 City Centre Drive"
type input "Suite 900"
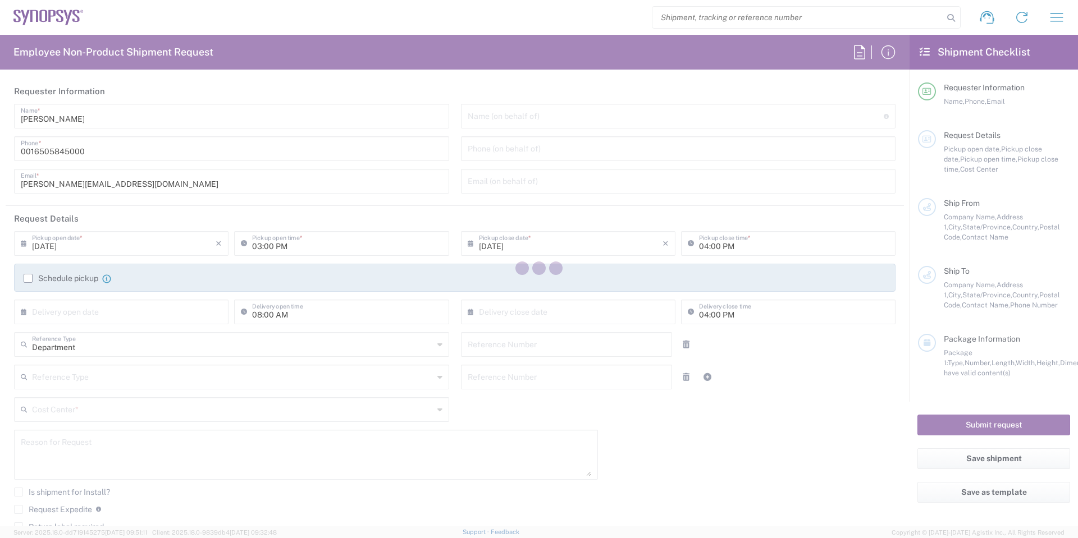
type input "Mississauga"
type input "[GEOGRAPHIC_DATA]"
type input "L5B 1M2"
type input "Ehsan Ahmadzadeh"
type input "12892950970"
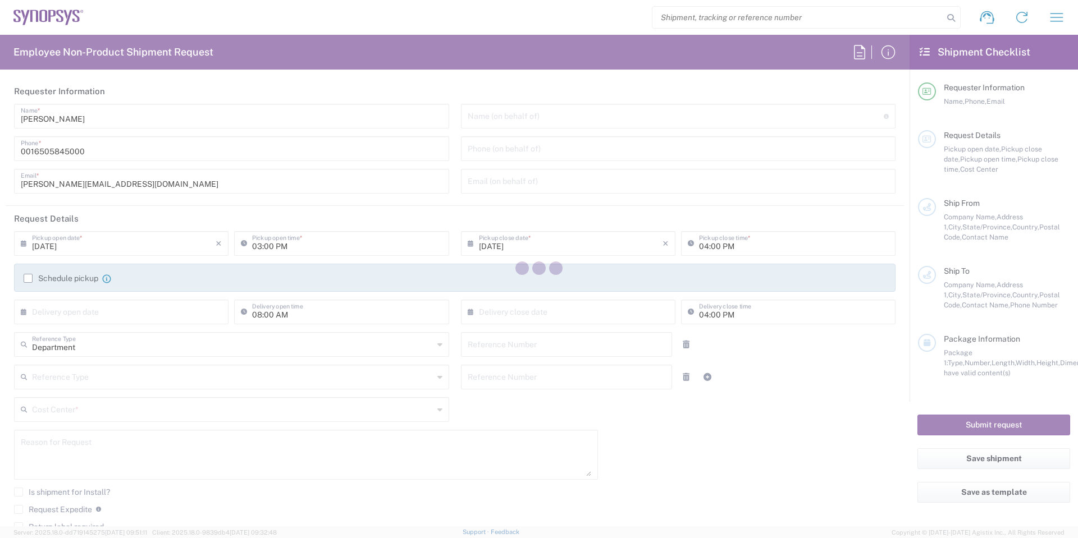
type input "ehsana@synopsys.com"
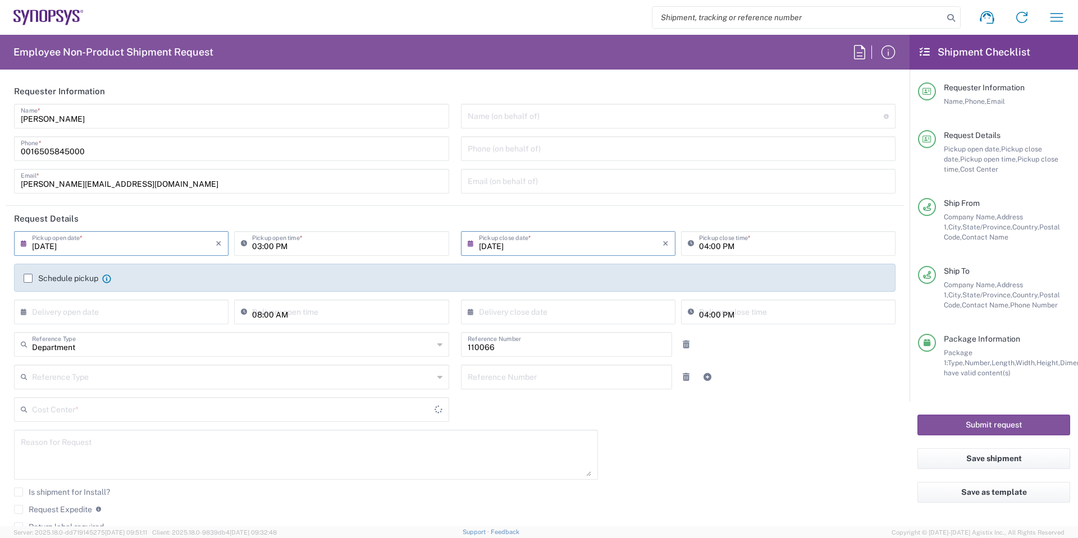
type input "[GEOGRAPHIC_DATA]"
type input "US01, CIO, IT, ESS2 110066"
type input "Large Box"
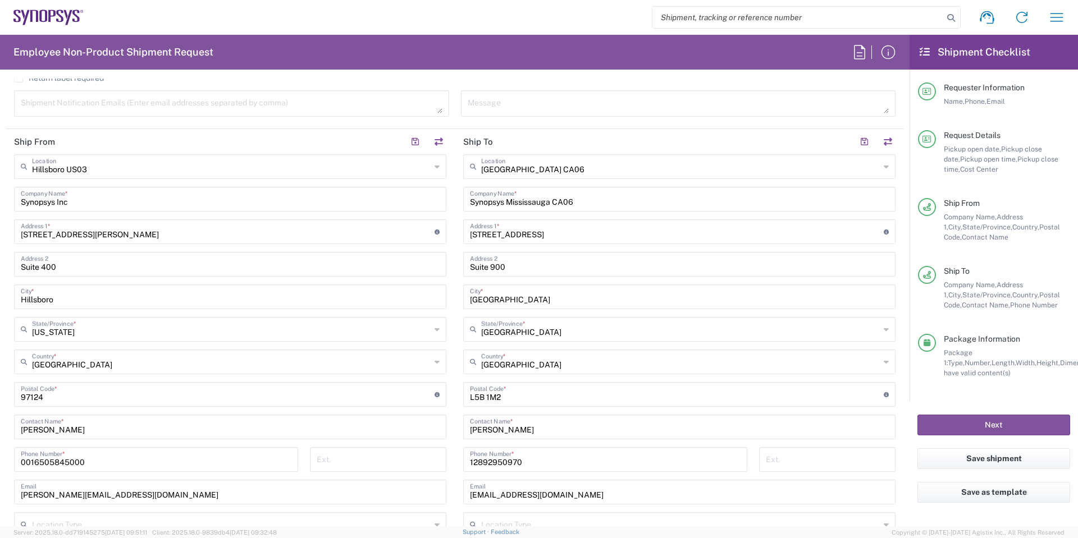
scroll to position [842, 0]
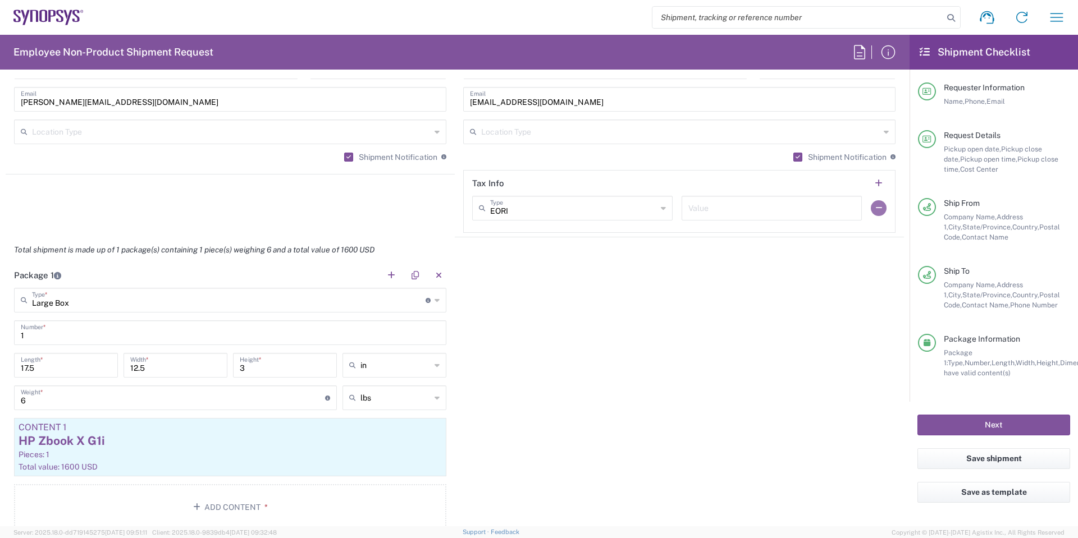
click at [875, 212] on button "button" at bounding box center [879, 208] width 16 height 16
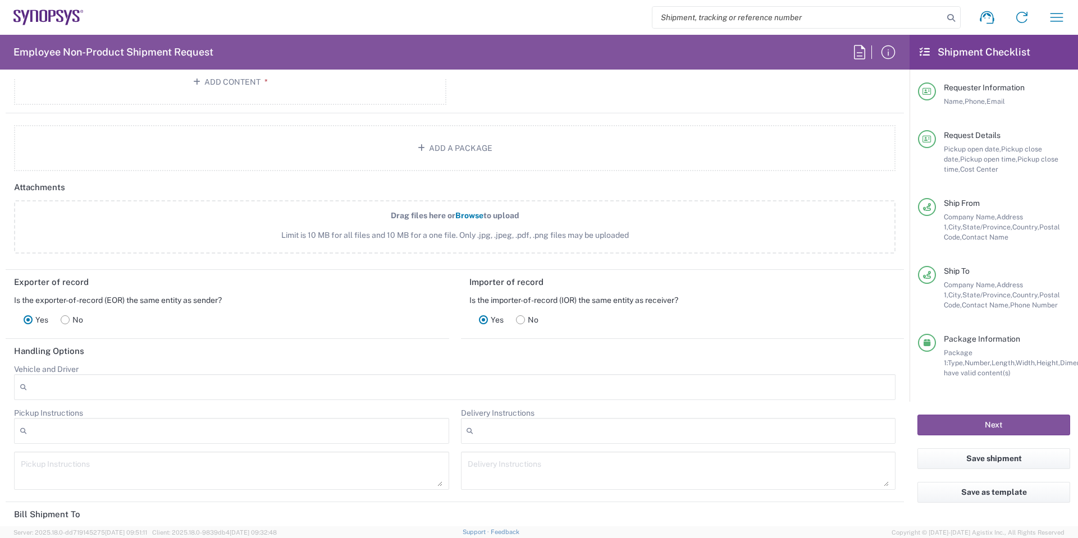
scroll to position [1451, 0]
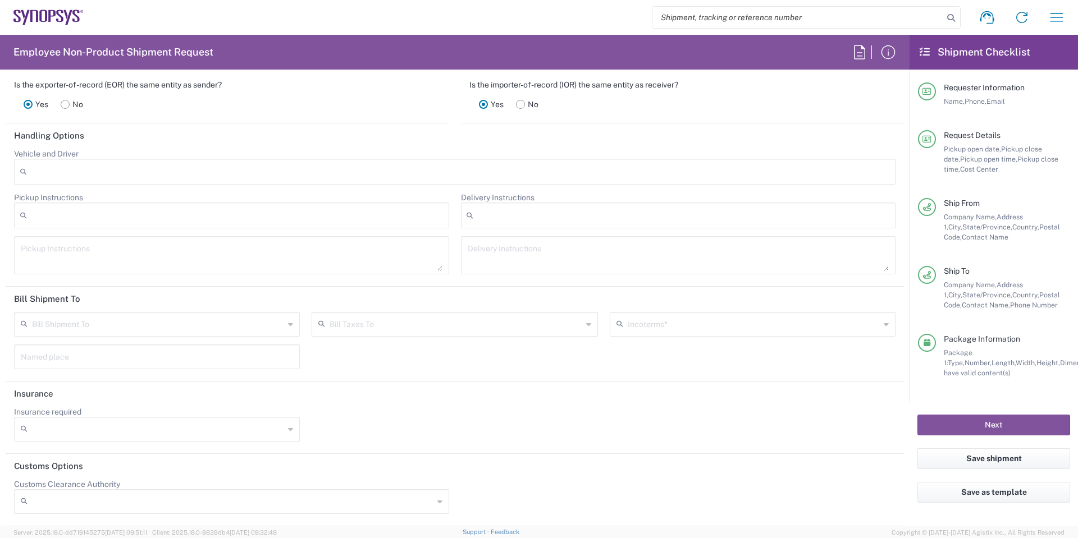
click at [693, 311] on header "Bill Shipment To" at bounding box center [455, 299] width 898 height 25
click at [696, 314] on input "text" at bounding box center [754, 324] width 252 height 20
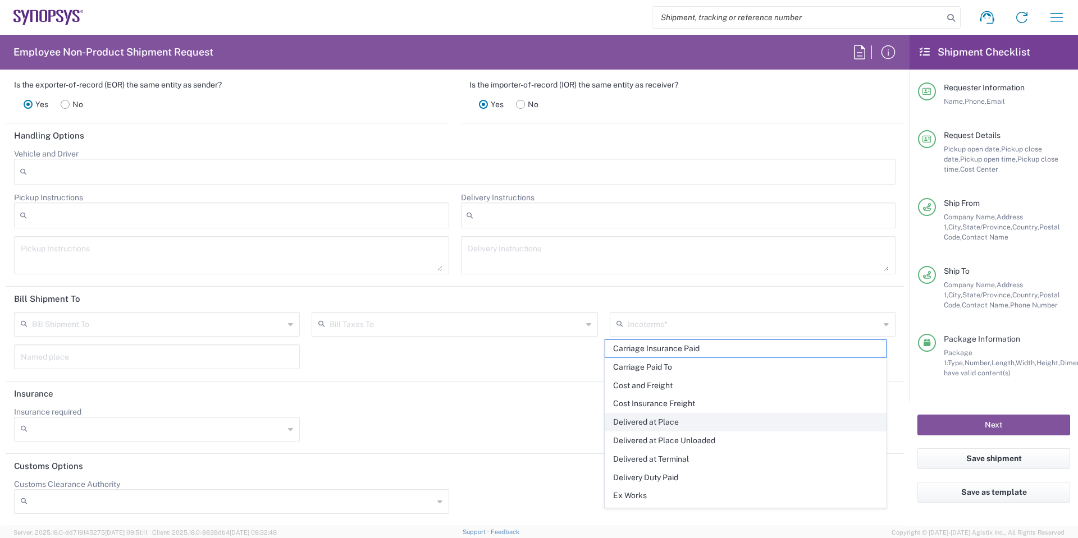
click at [710, 421] on span "Delivered at Place" at bounding box center [745, 422] width 281 height 17
type input "Sender/Shipper"
type input "Recipient Account"
type input "Delivered at Place"
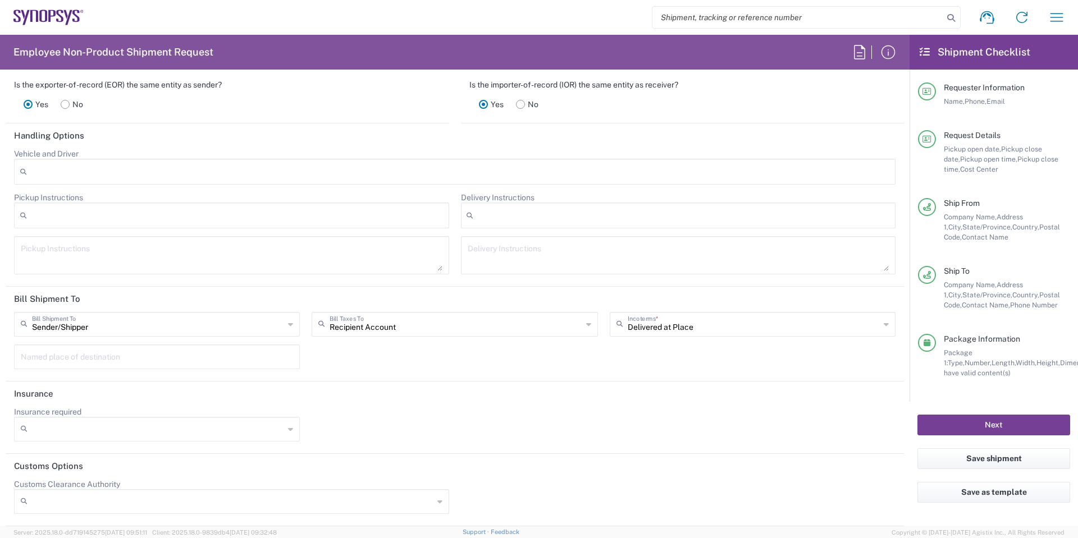
click at [977, 426] on button "Next" at bounding box center [993, 425] width 153 height 21
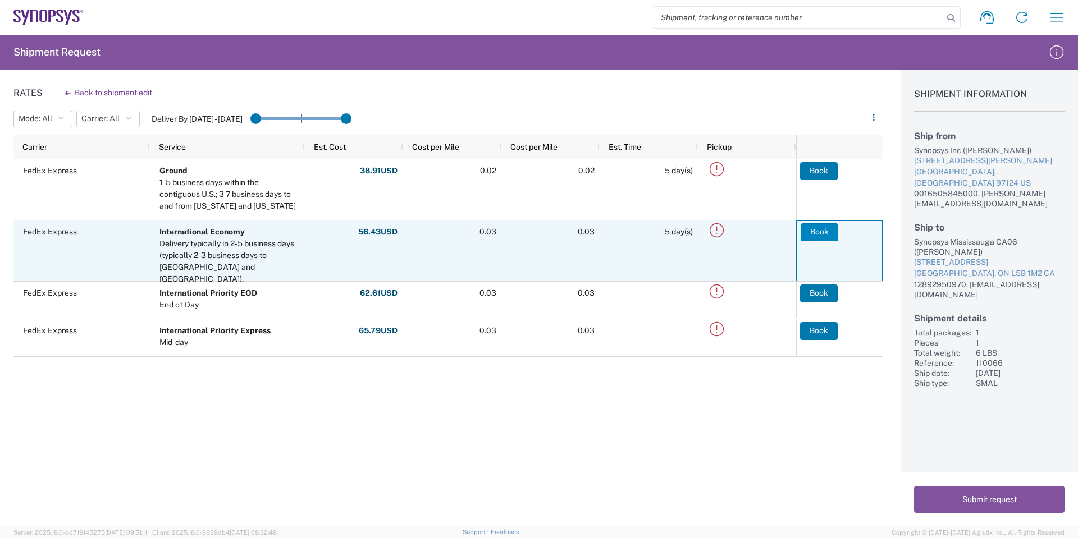
click at [819, 229] on button "Book" at bounding box center [820, 232] width 38 height 18
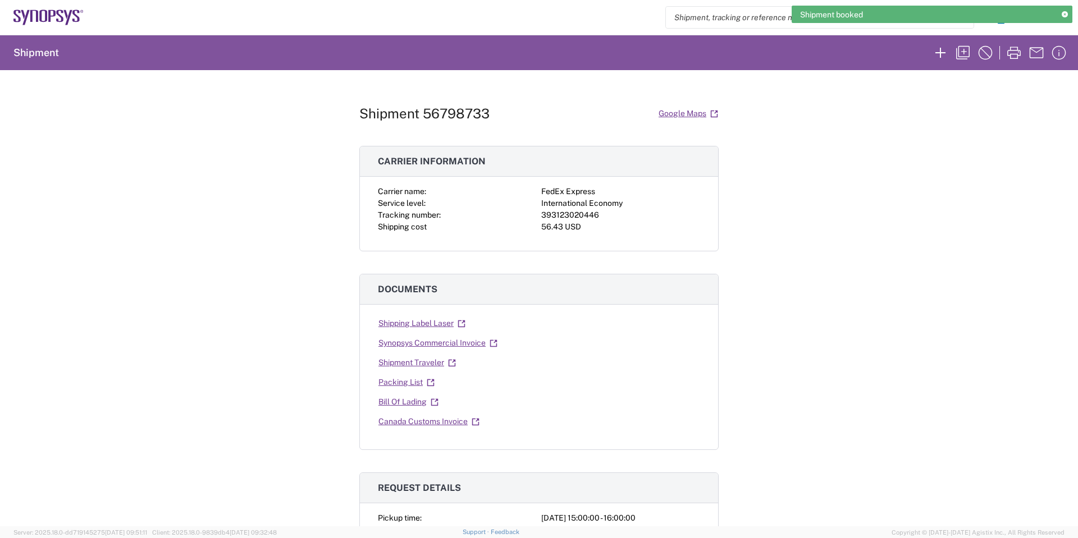
click at [573, 211] on div "393123020446" at bounding box center [620, 215] width 159 height 12
copy div "393123020446"
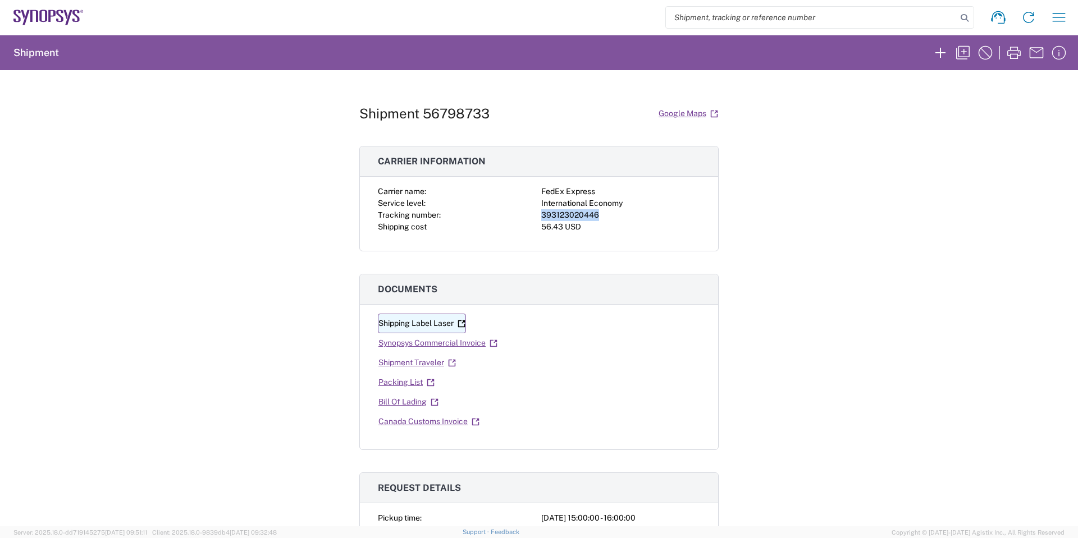
click at [460, 327] on icon at bounding box center [461, 323] width 7 height 7
click at [492, 341] on icon at bounding box center [494, 344] width 8 height 8
click at [428, 382] on icon at bounding box center [431, 383] width 8 height 8
click at [962, 51] on icon "button" at bounding box center [963, 53] width 18 height 18
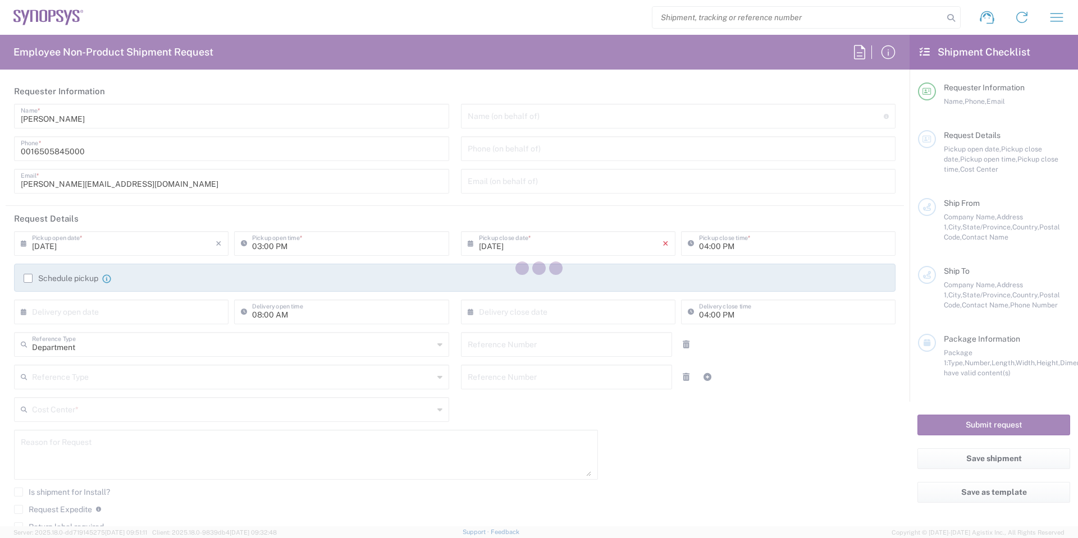
type input "110066"
type input "Hillsboro US03"
type input "Synopsys Inc"
type input "[STREET_ADDRESS][PERSON_NAME]"
type input "Suite 400"
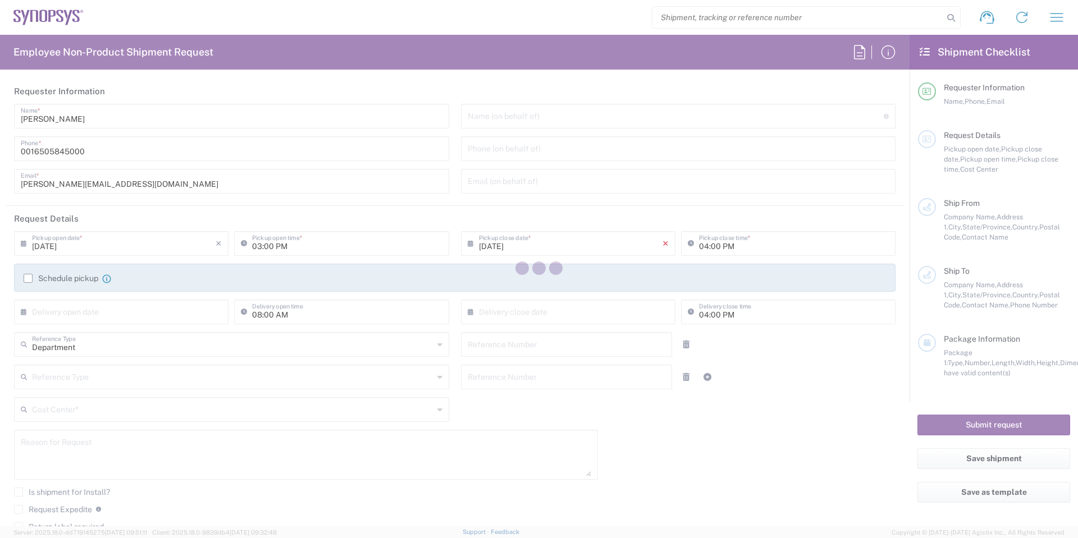
type input "Hillsboro"
type input "[US_STATE]"
type input "97124"
type input "[PERSON_NAME]"
type input "0016505845000"
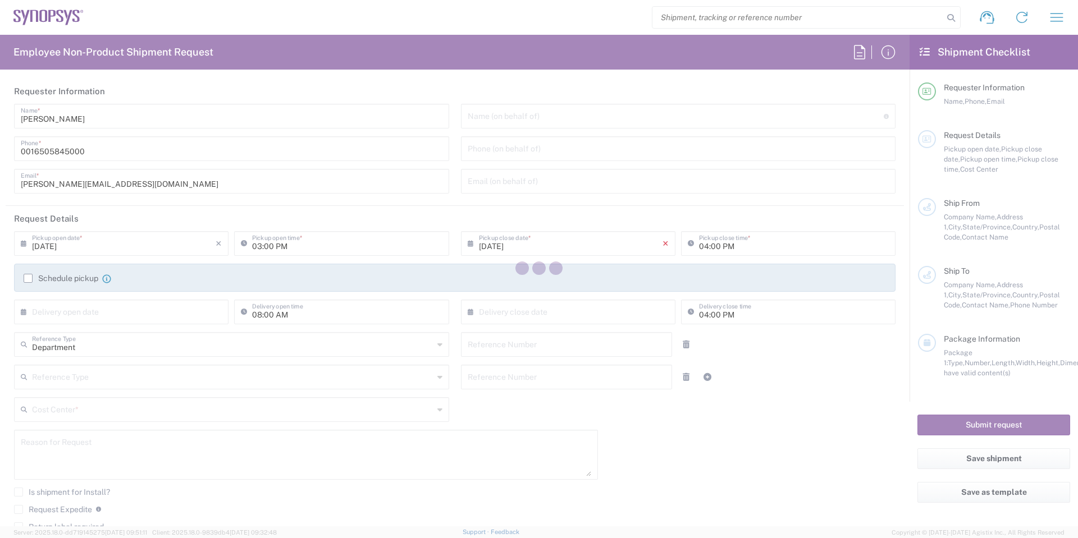
type input "[PERSON_NAME][EMAIL_ADDRESS][DOMAIN_NAME]"
type input "[GEOGRAPHIC_DATA] CA06"
type input "Synopsys Mississauga CA06"
type input "1 City Centre Drive"
type input "Suite 900"
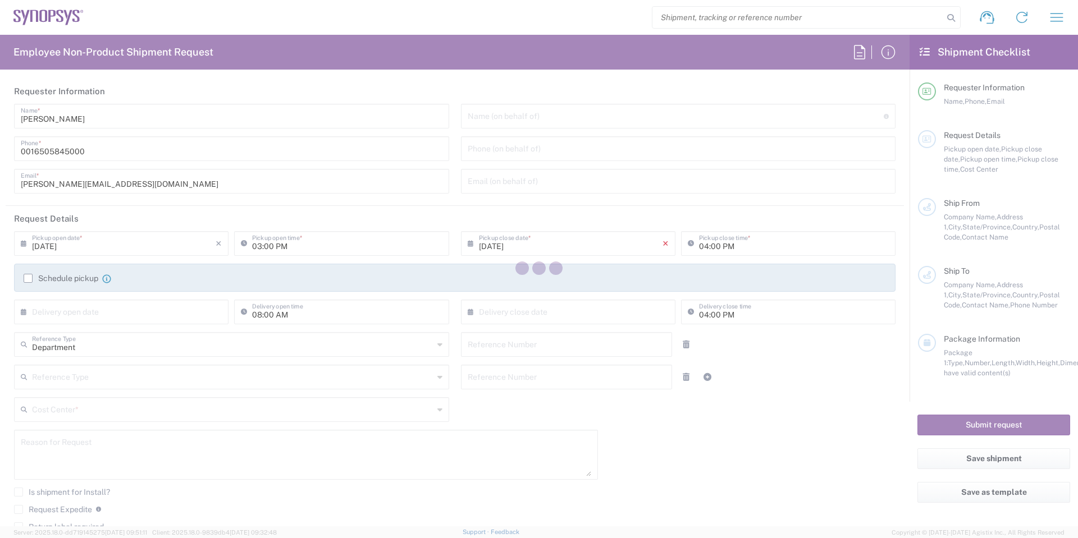
type input "Mississauga"
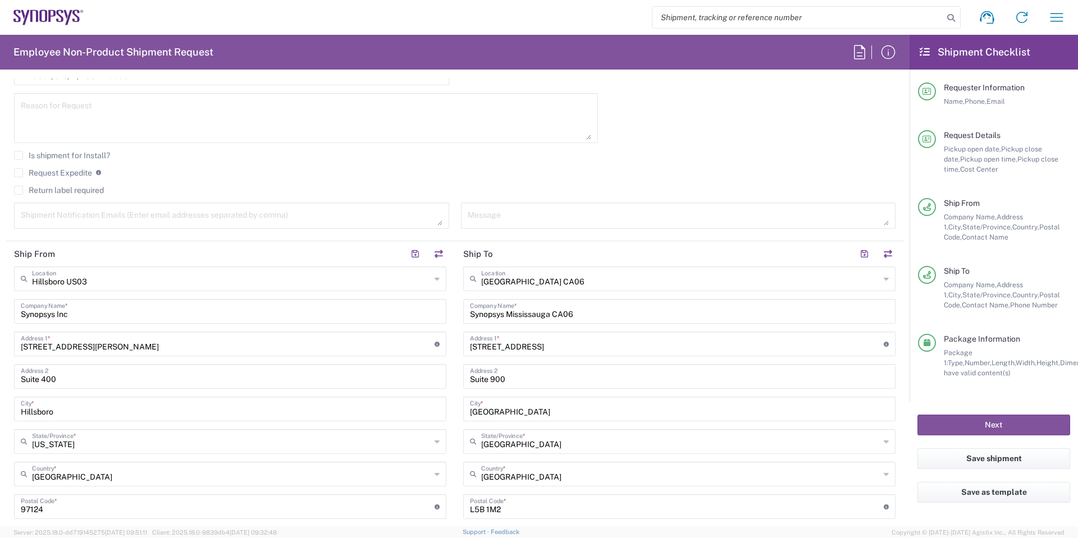
scroll to position [618, 0]
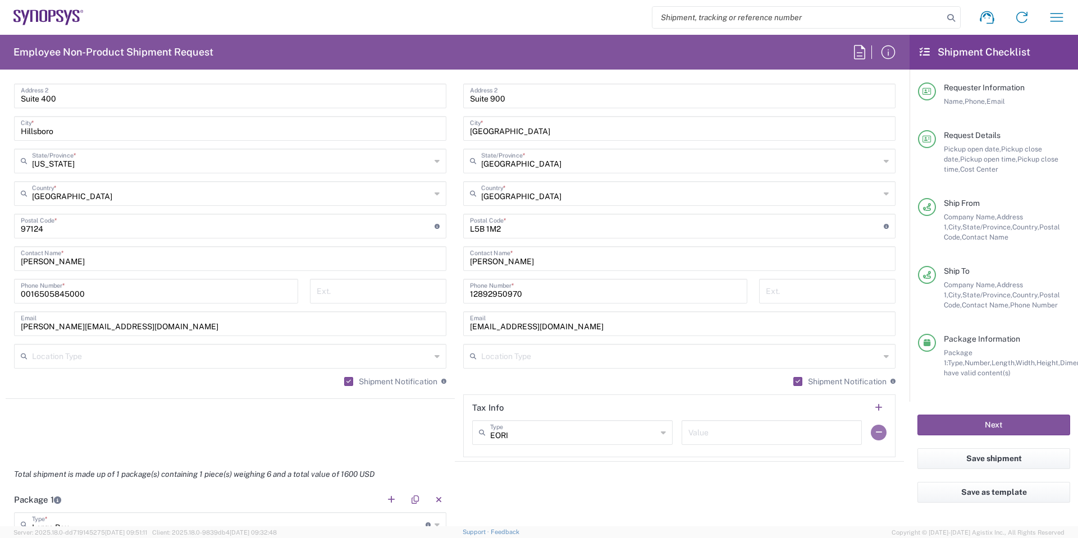
click at [873, 433] on button "button" at bounding box center [879, 433] width 16 height 16
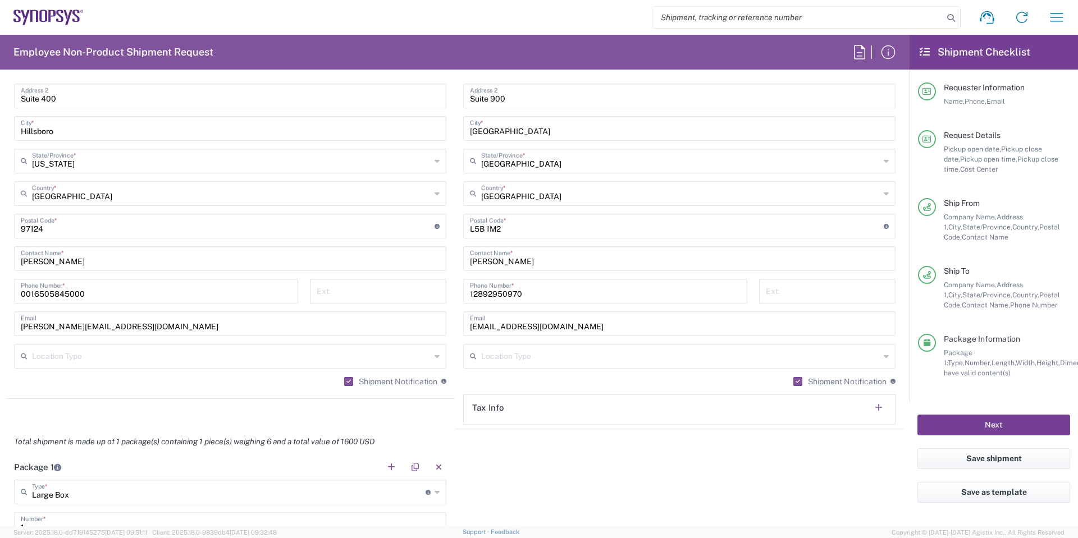
click at [997, 428] on button "Next" at bounding box center [993, 425] width 153 height 21
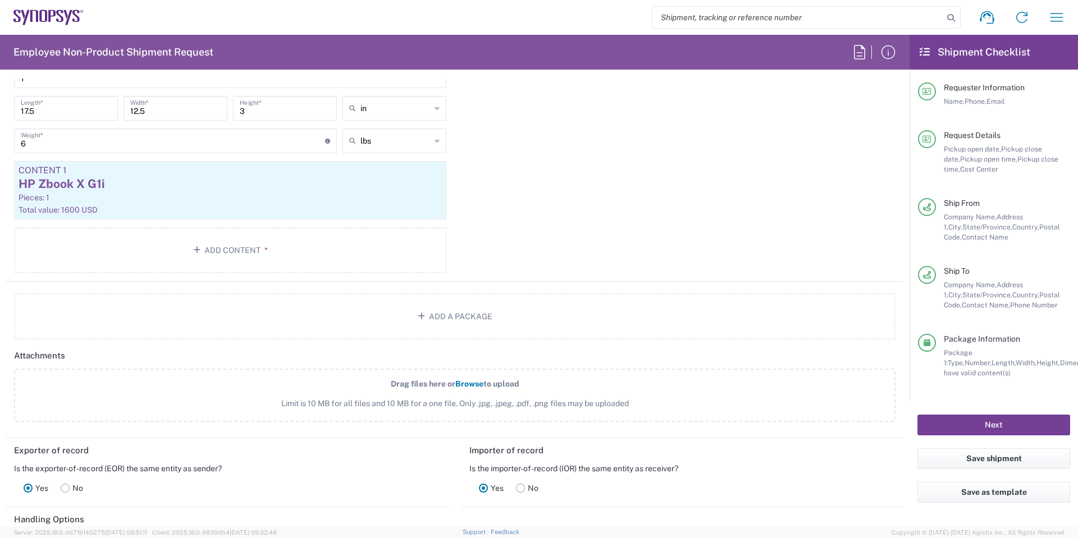
scroll to position [1348, 0]
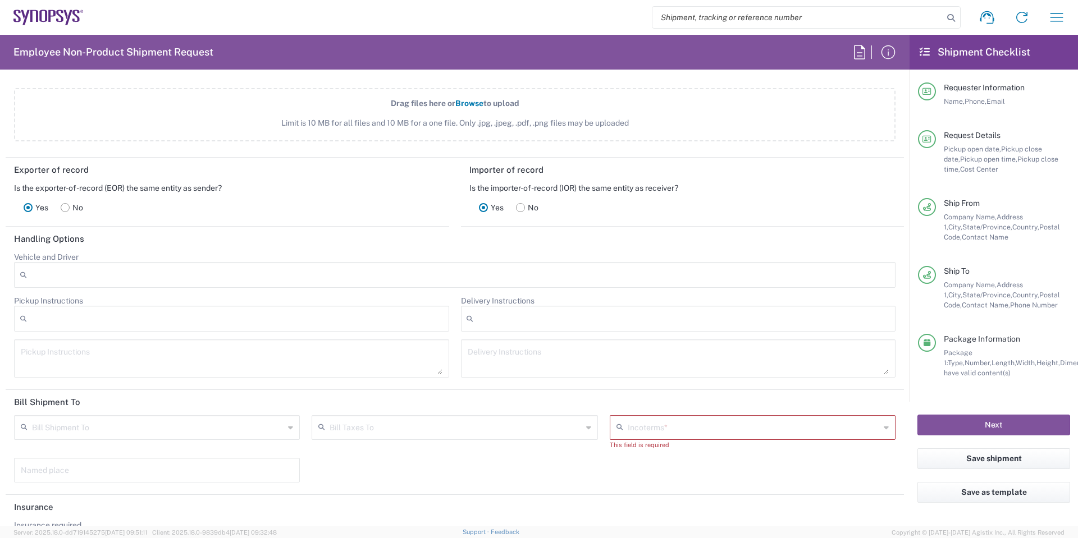
click at [695, 427] on input "text" at bounding box center [754, 427] width 252 height 20
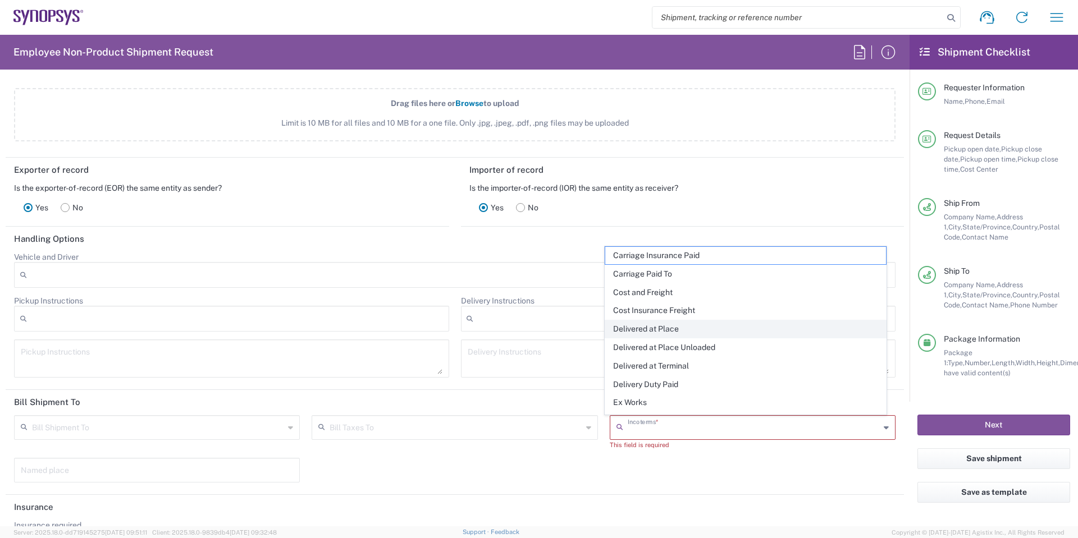
click at [696, 335] on span "Delivered at Place" at bounding box center [745, 329] width 281 height 17
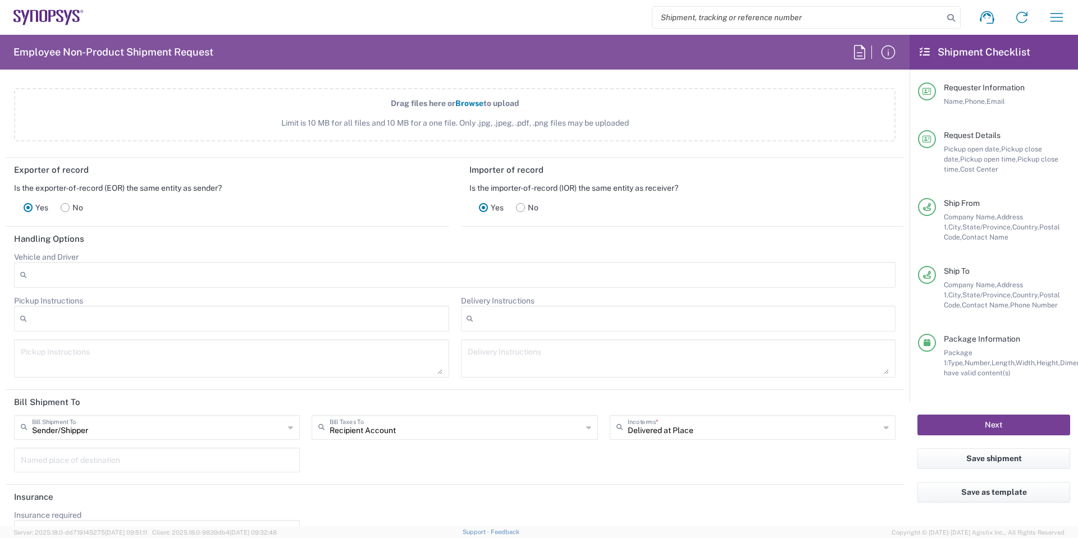
click at [1002, 422] on button "Next" at bounding box center [993, 425] width 153 height 21
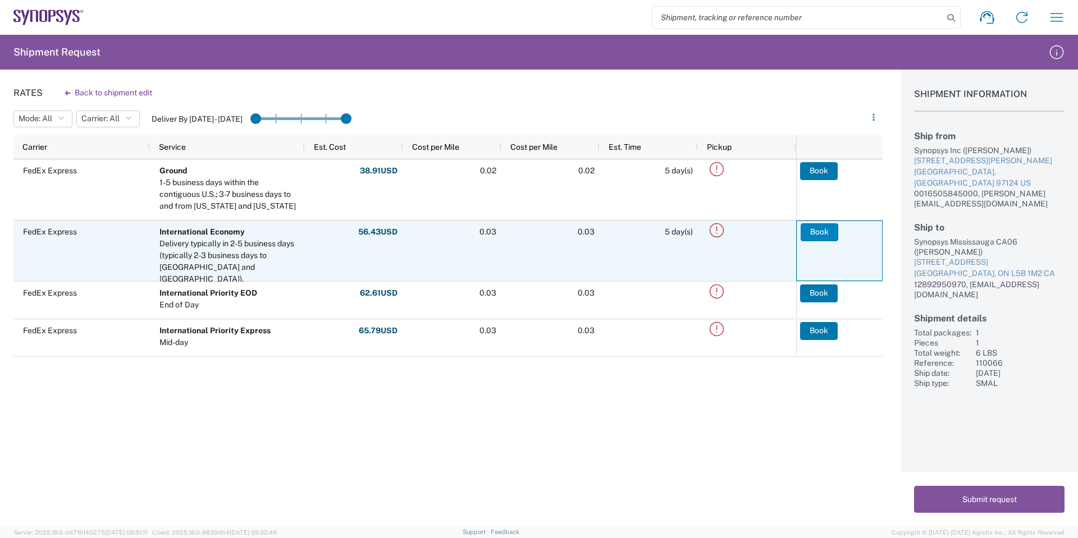
click at [825, 231] on button "Book" at bounding box center [820, 232] width 38 height 18
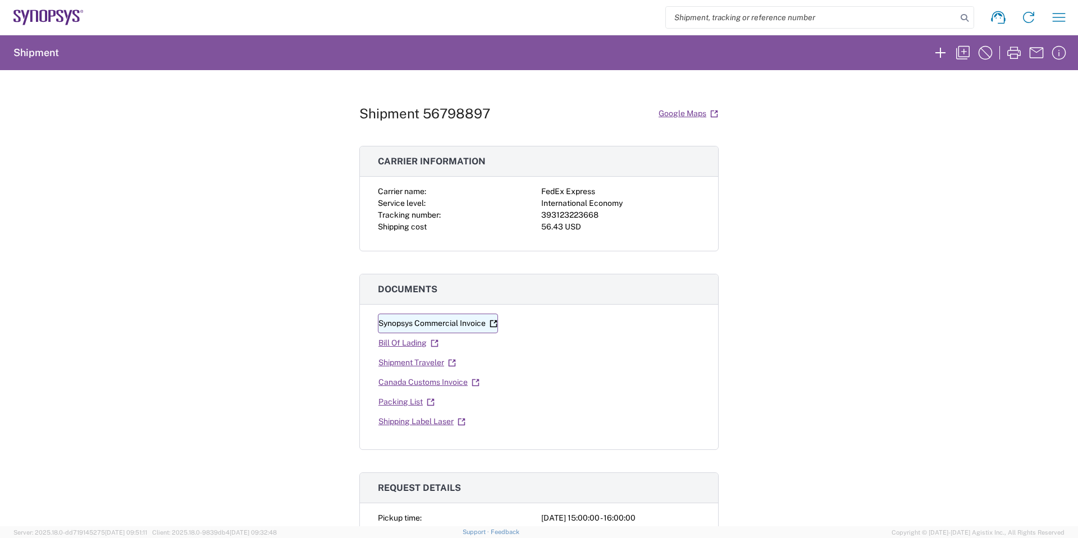
click at [490, 325] on icon at bounding box center [494, 324] width 8 height 8
click at [427, 403] on icon at bounding box center [431, 403] width 8 height 8
click at [461, 423] on icon at bounding box center [462, 422] width 8 height 8
click at [552, 214] on div "393123223668" at bounding box center [620, 215] width 159 height 12
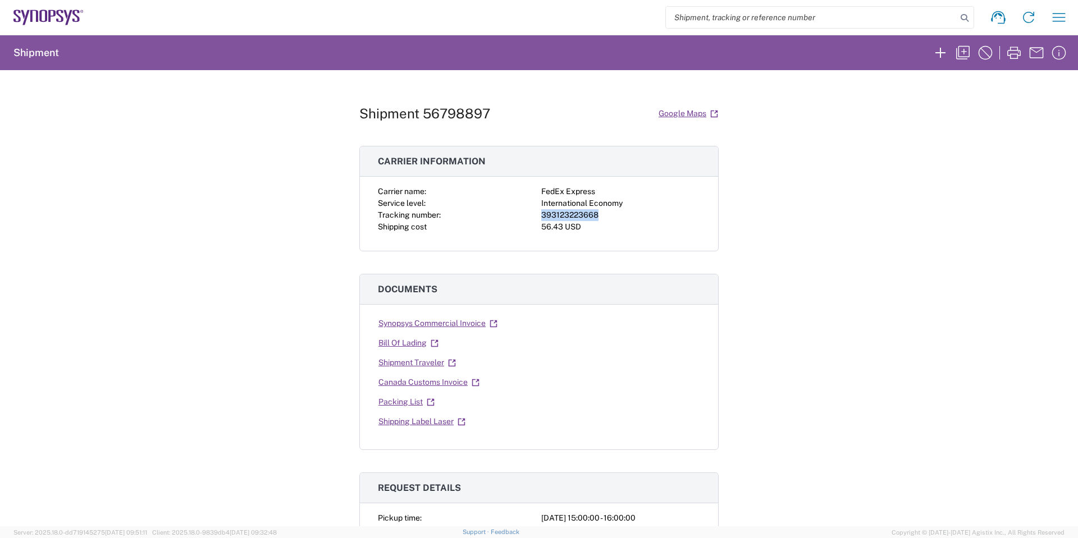
copy div "393123223668"
click at [964, 49] on icon "button" at bounding box center [963, 53] width 18 height 18
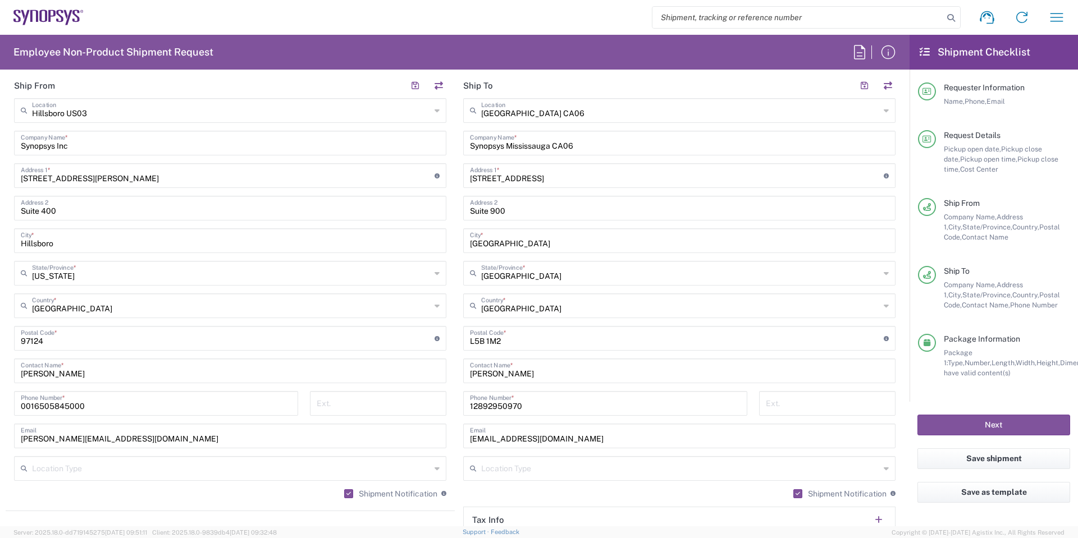
scroll to position [786, 0]
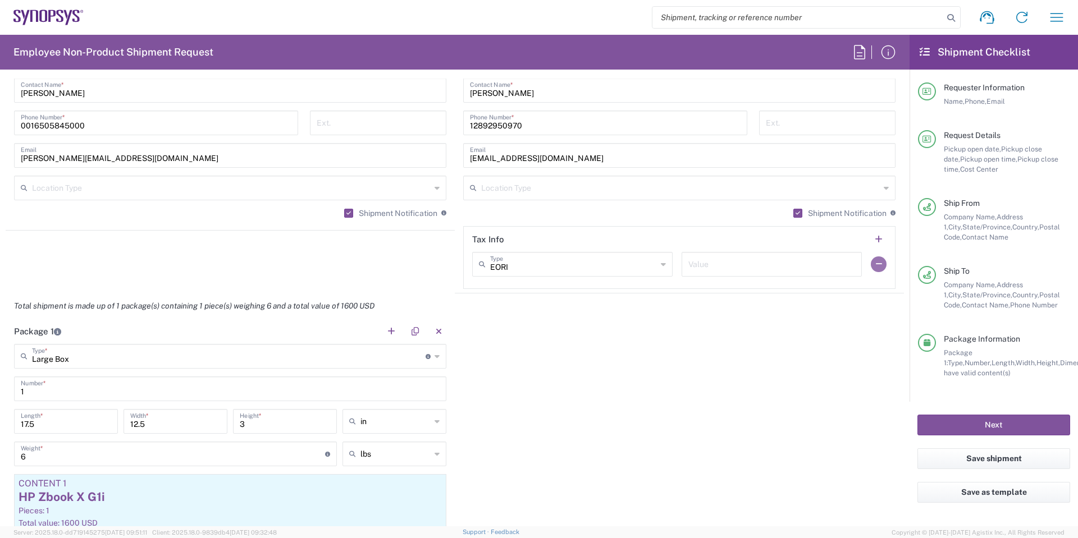
click at [875, 267] on button "button" at bounding box center [879, 265] width 16 height 16
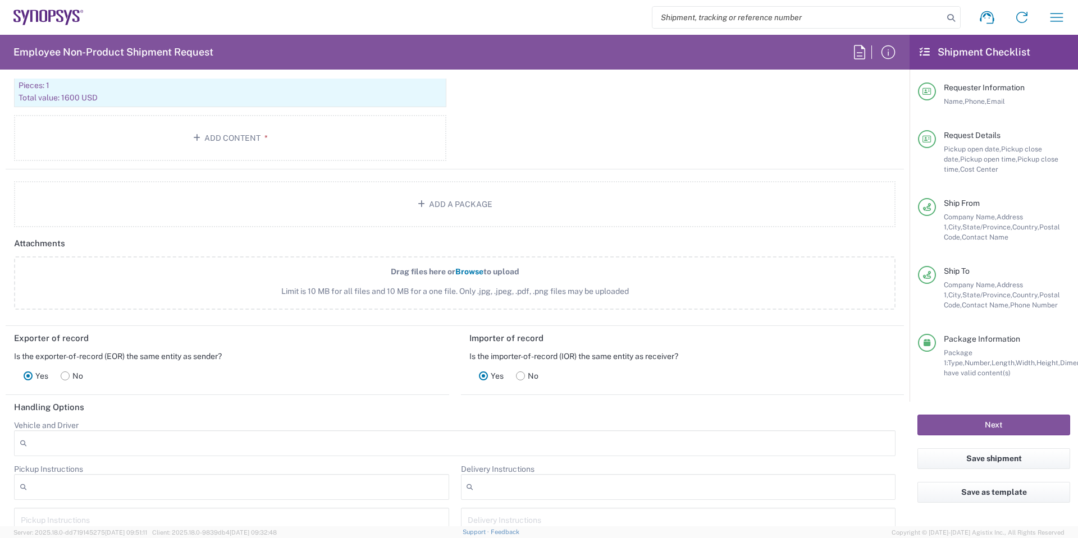
scroll to position [1348, 0]
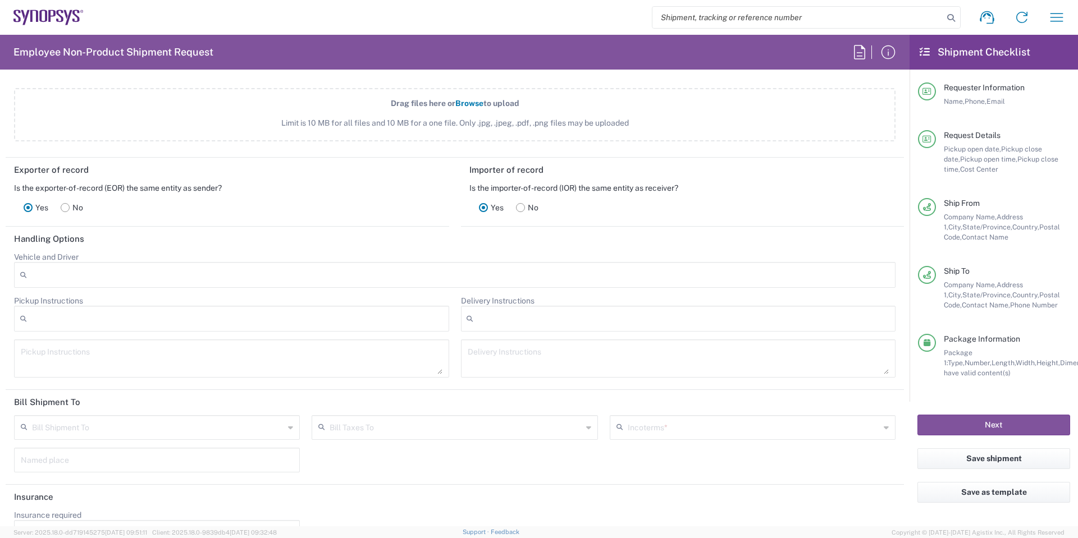
click at [555, 309] on div at bounding box center [678, 319] width 435 height 26
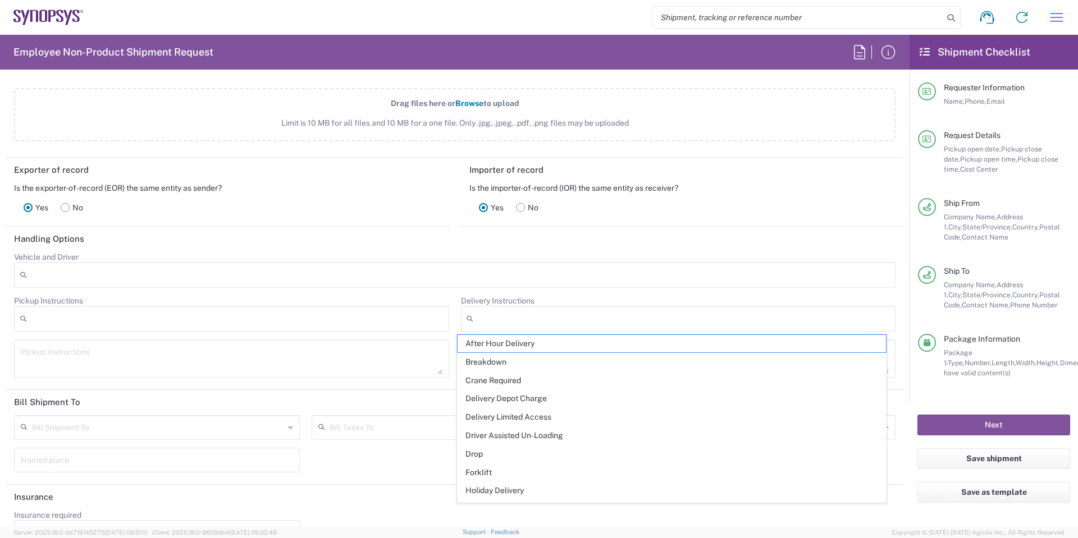
click at [522, 260] on agx-dropdown-control "Vehicle and Driver Adult Signature Required Air Ride Truck Airline Handling Air…" at bounding box center [455, 270] width 882 height 36
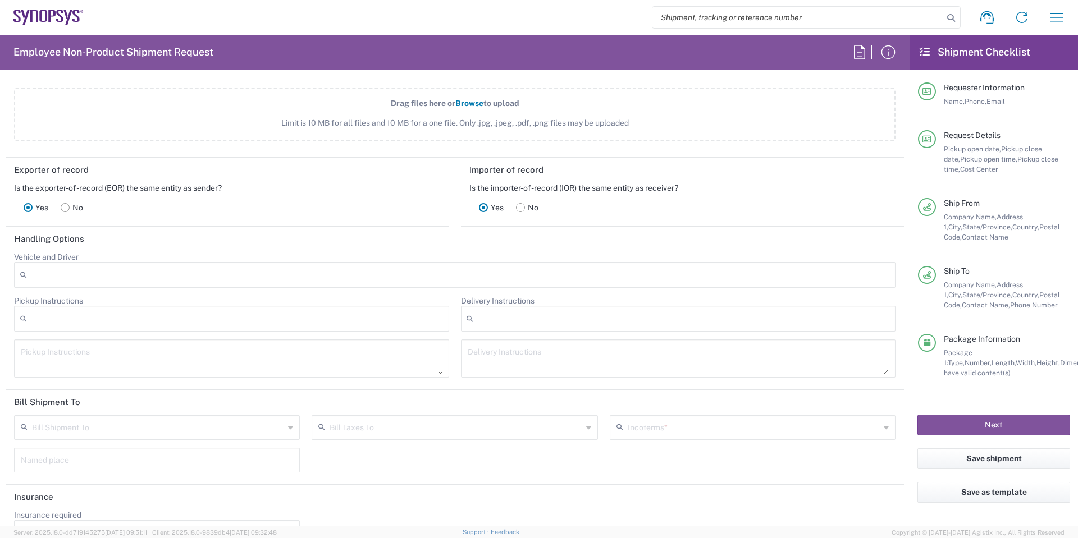
scroll to position [1451, 0]
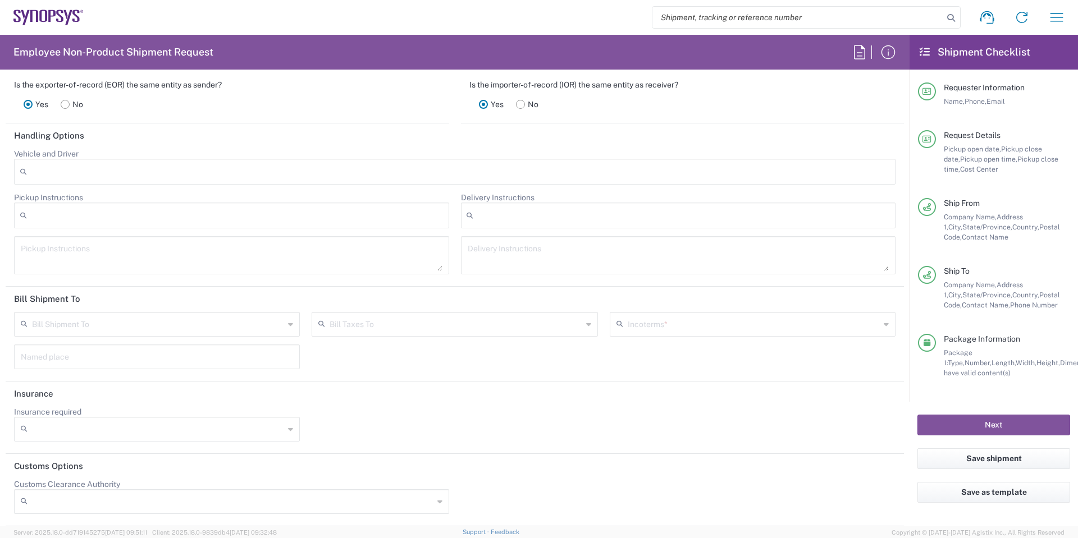
click at [667, 334] on div "Incoterms *" at bounding box center [753, 324] width 286 height 25
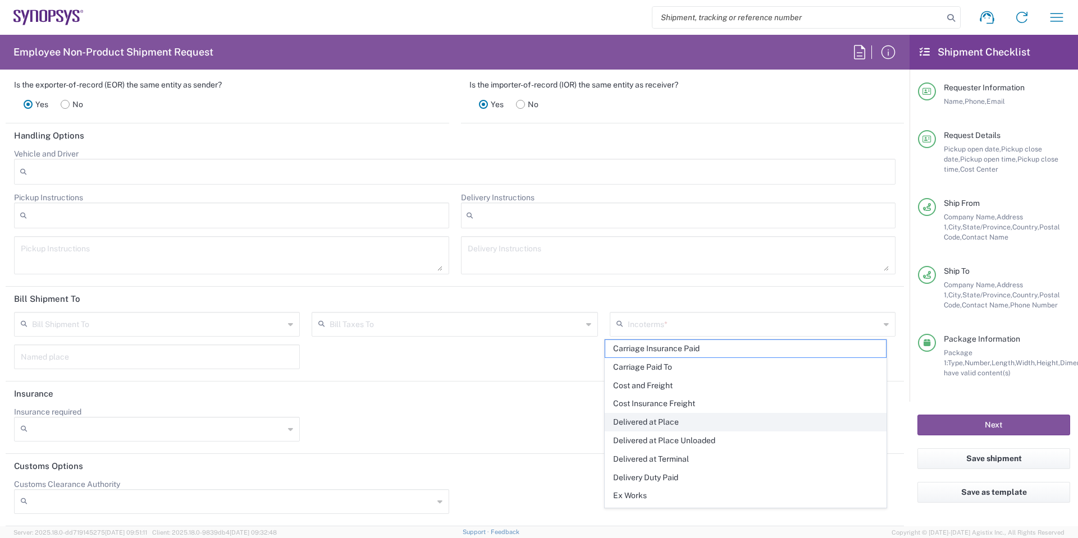
click at [703, 419] on span "Delivered at Place" at bounding box center [745, 422] width 281 height 17
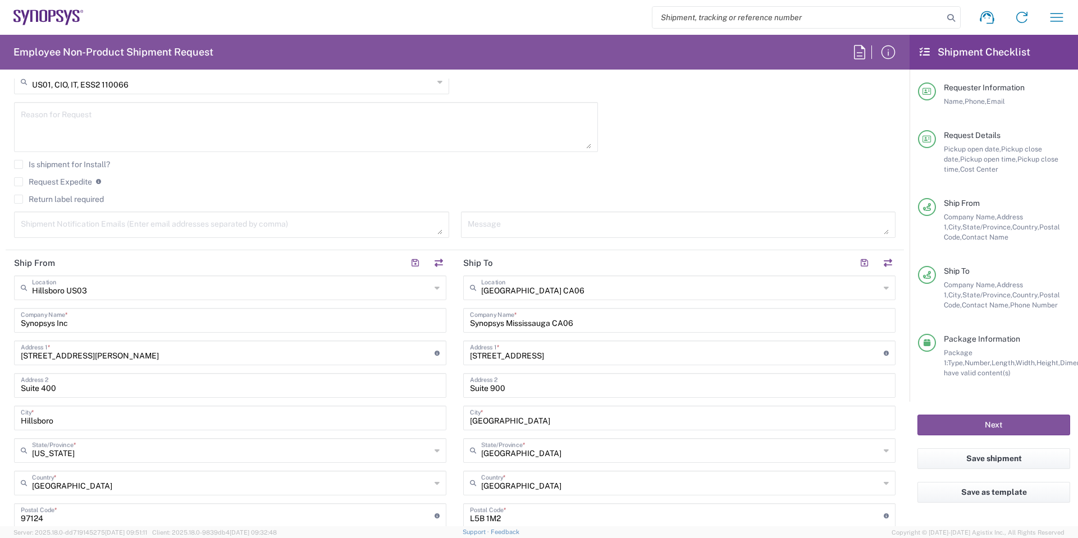
scroll to position [103, 0]
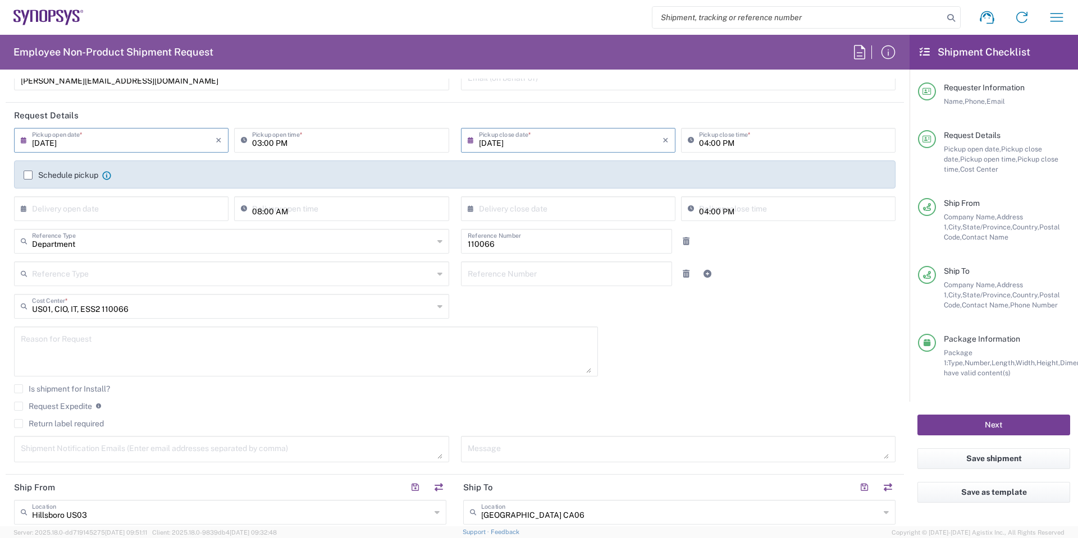
click at [1019, 424] on button "Next" at bounding box center [993, 425] width 153 height 21
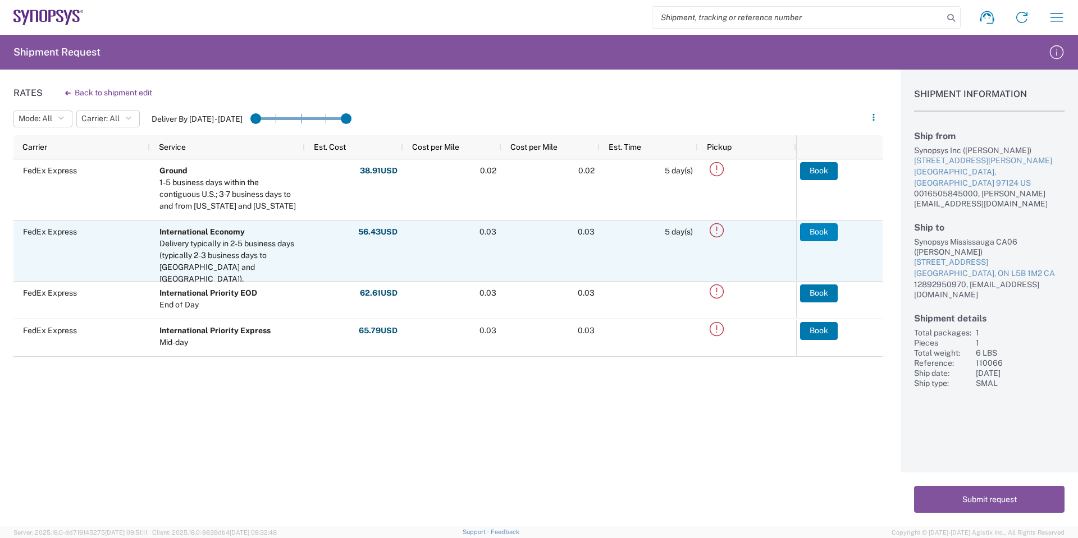
click at [820, 231] on button "Book" at bounding box center [819, 232] width 38 height 18
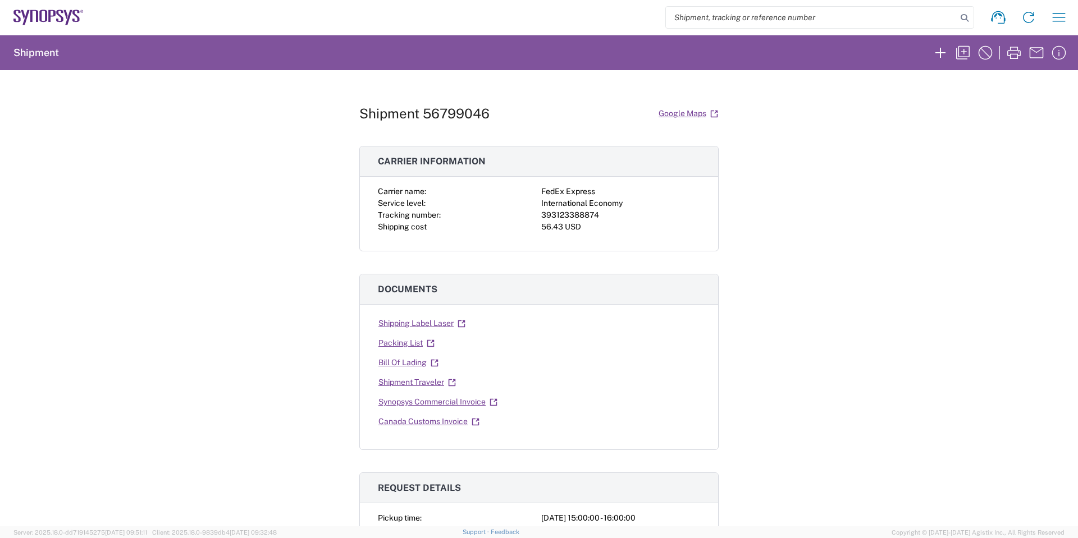
click at [572, 216] on div "393123388874" at bounding box center [620, 215] width 159 height 12
copy div "393123388874"
click at [459, 321] on icon at bounding box center [462, 324] width 8 height 8
click at [427, 345] on icon at bounding box center [431, 344] width 8 height 8
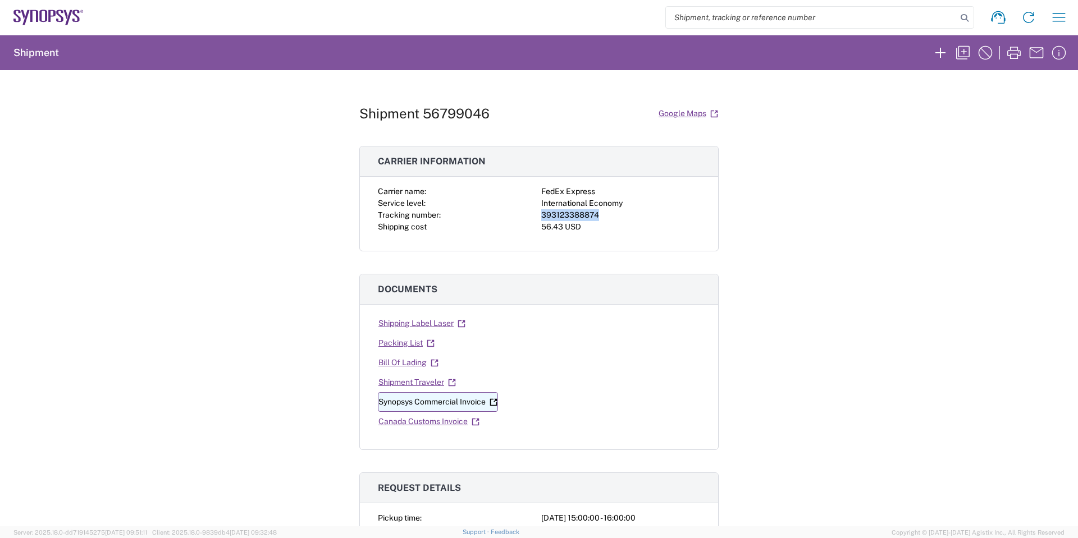
click at [494, 401] on icon at bounding box center [495, 400] width 3 height 3
